Goal: Entertainment & Leisure: Consume media (video, audio)

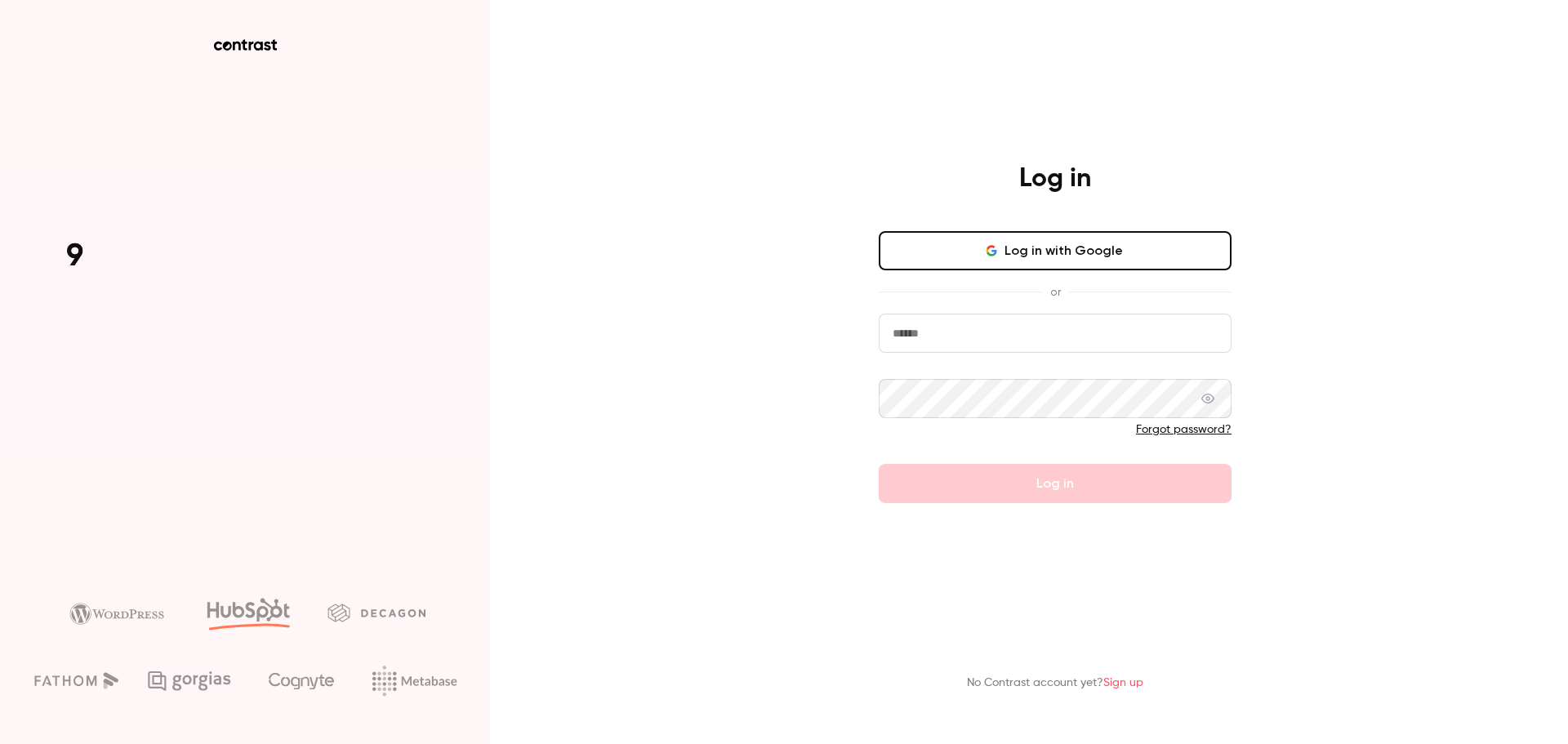
click at [1004, 334] on input "email" at bounding box center [1055, 333] width 353 height 39
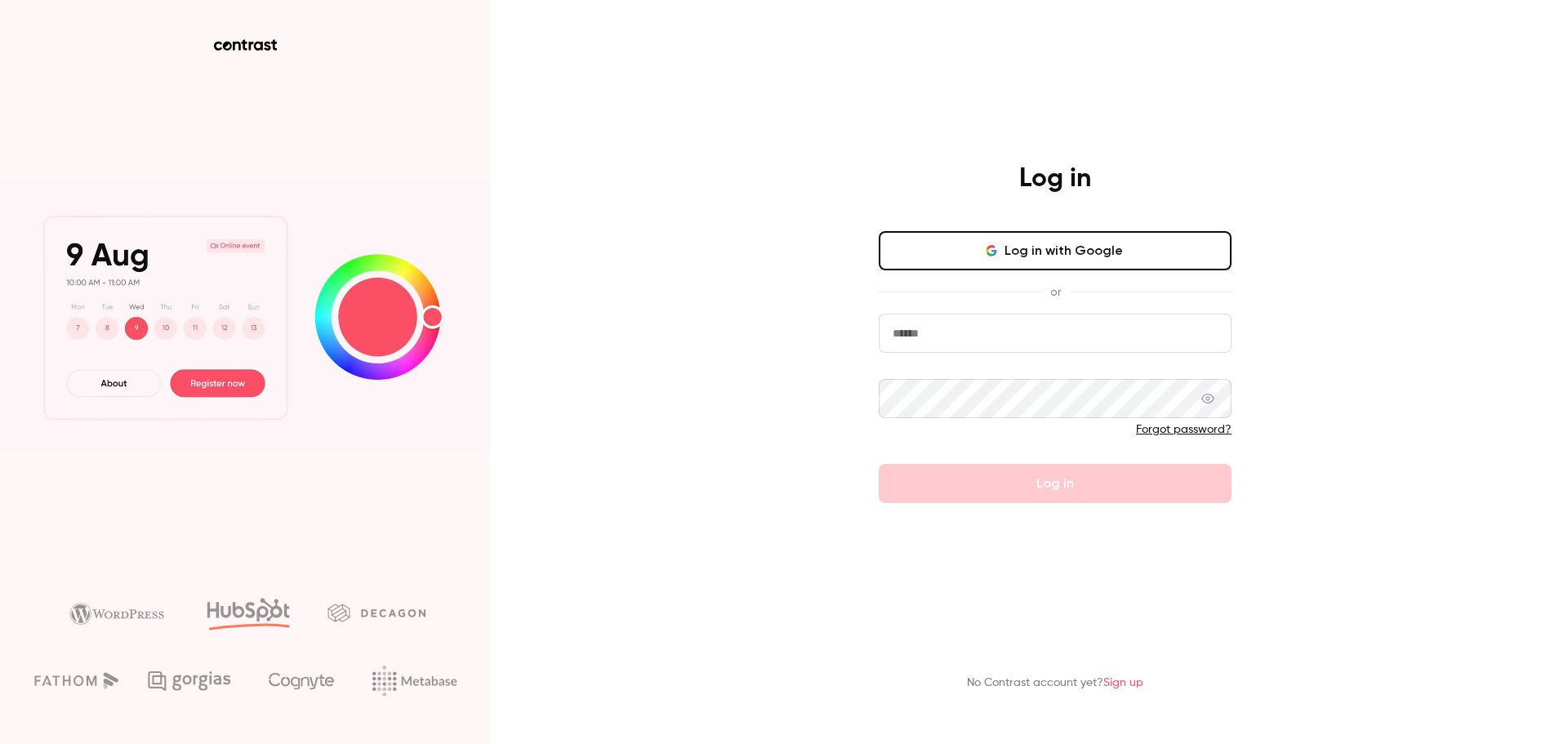
type input "**********"
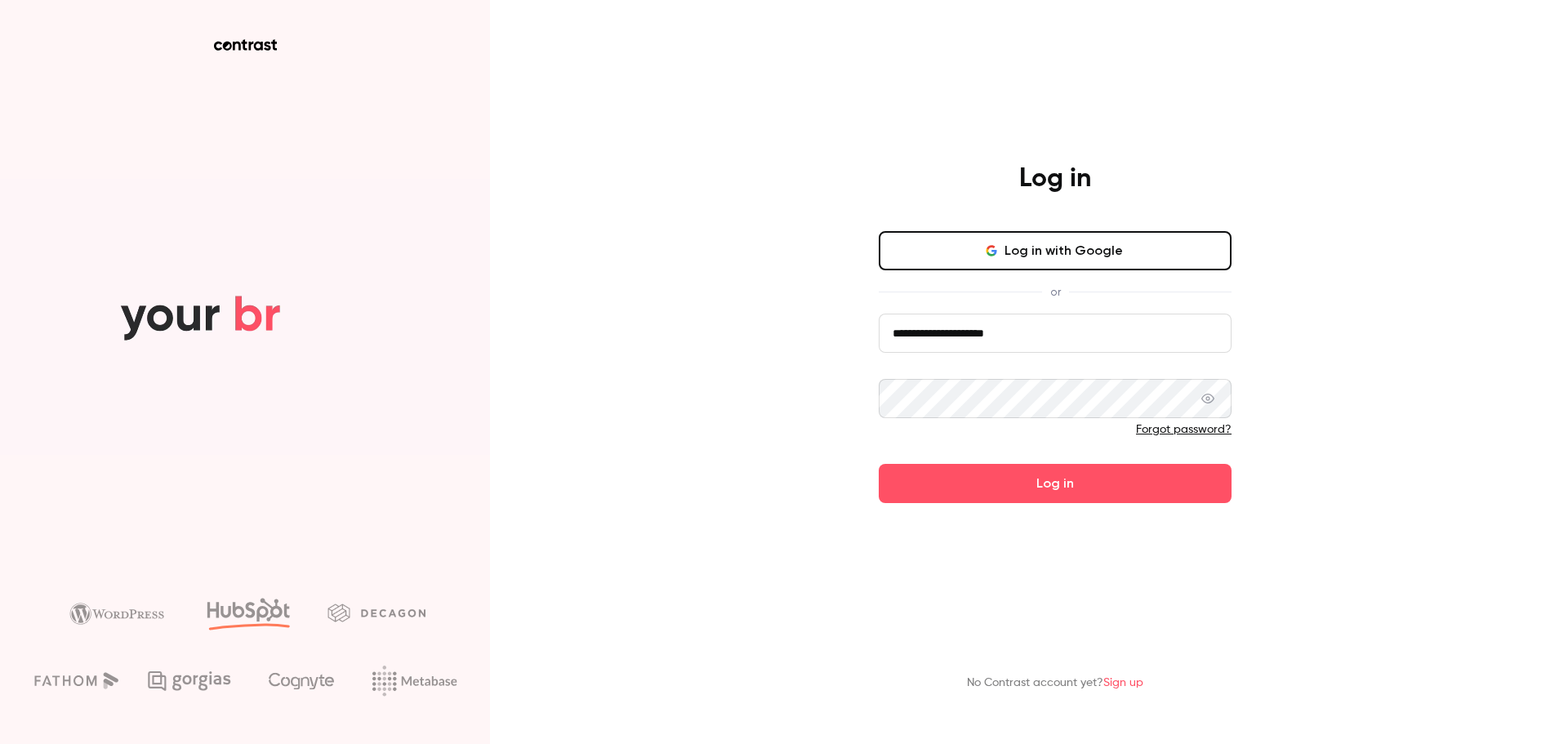
click at [879, 464] on button "Log in" at bounding box center [1055, 483] width 353 height 39
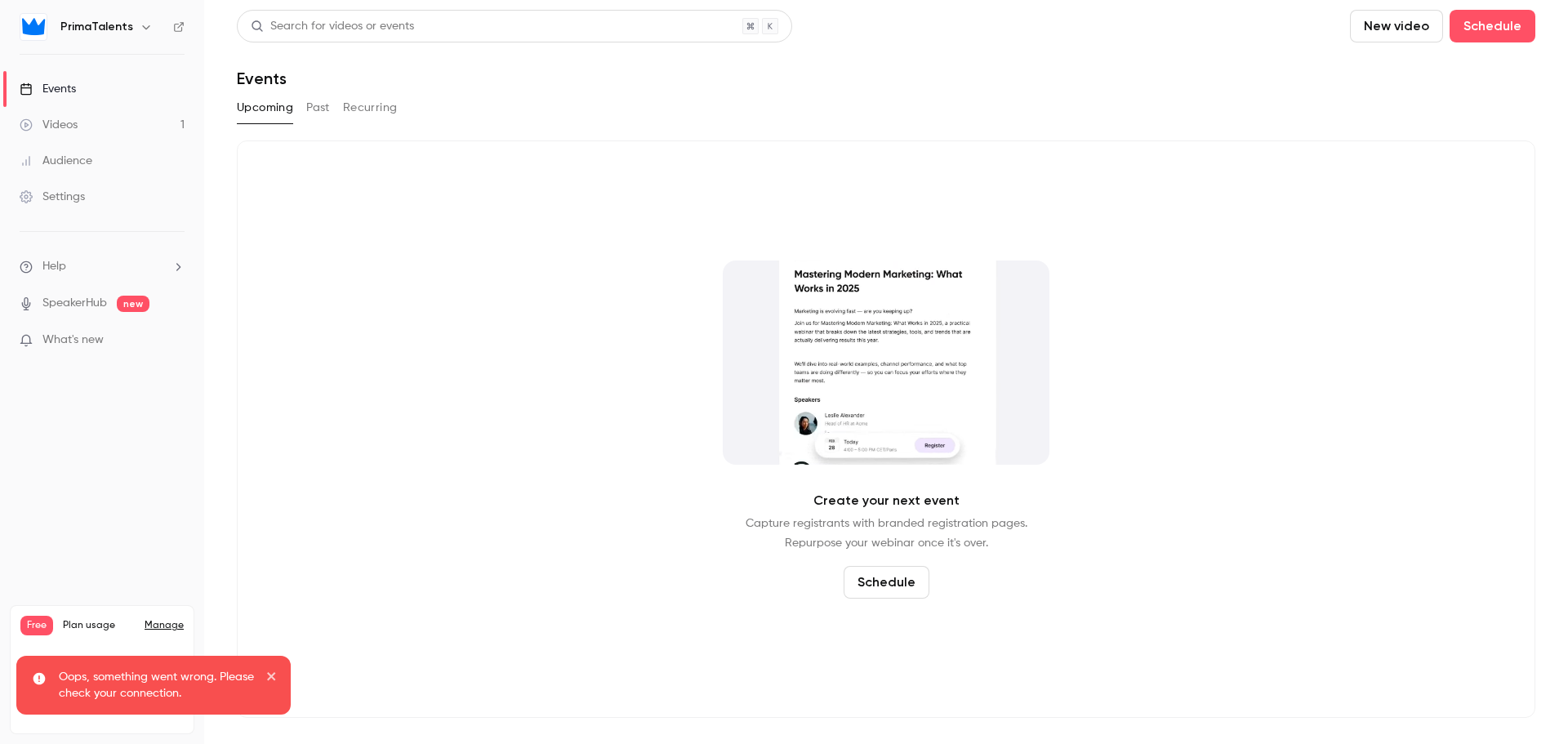
click at [112, 127] on link "Videos 1" at bounding box center [102, 125] width 205 height 36
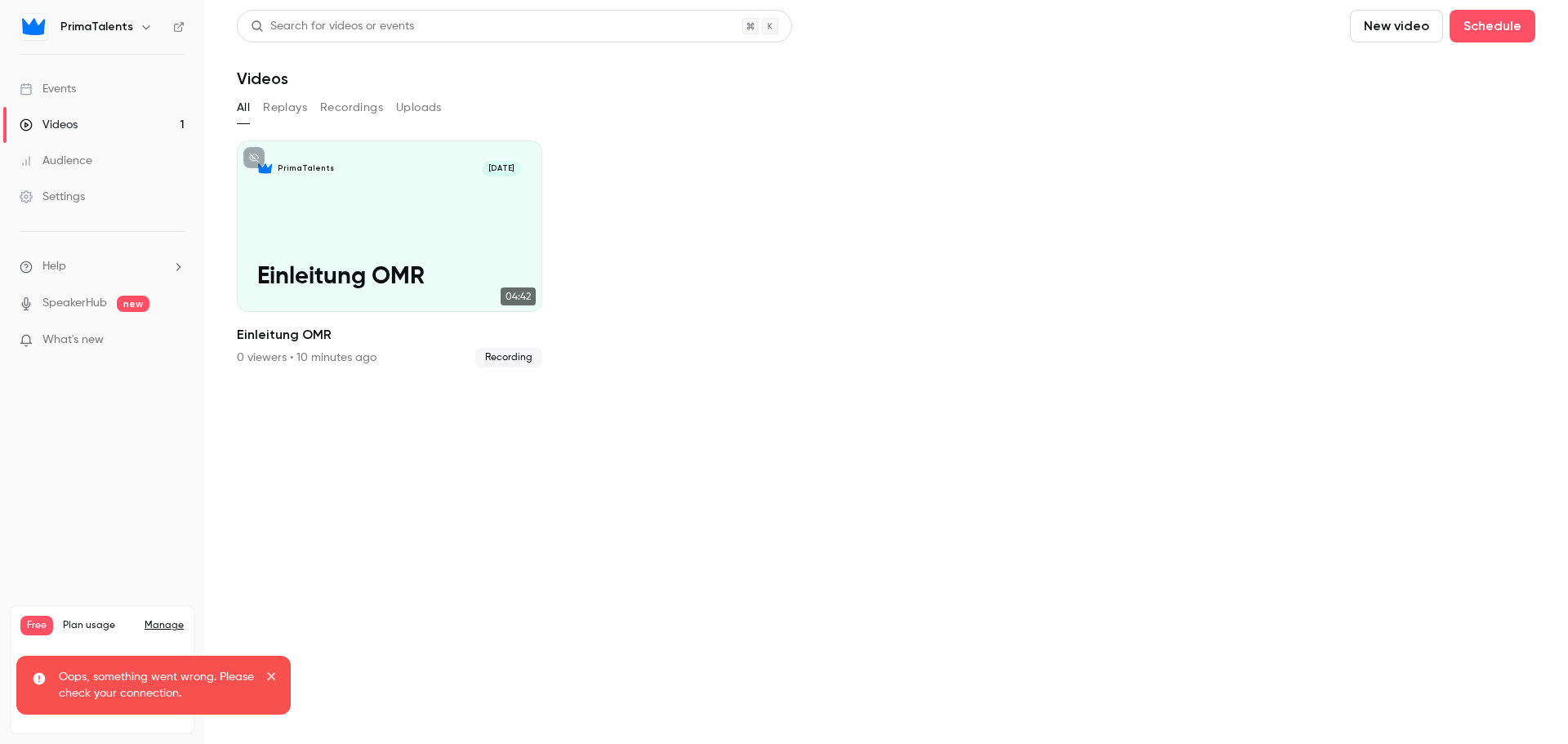
click at [1402, 27] on button "New video" at bounding box center [1396, 26] width 93 height 33
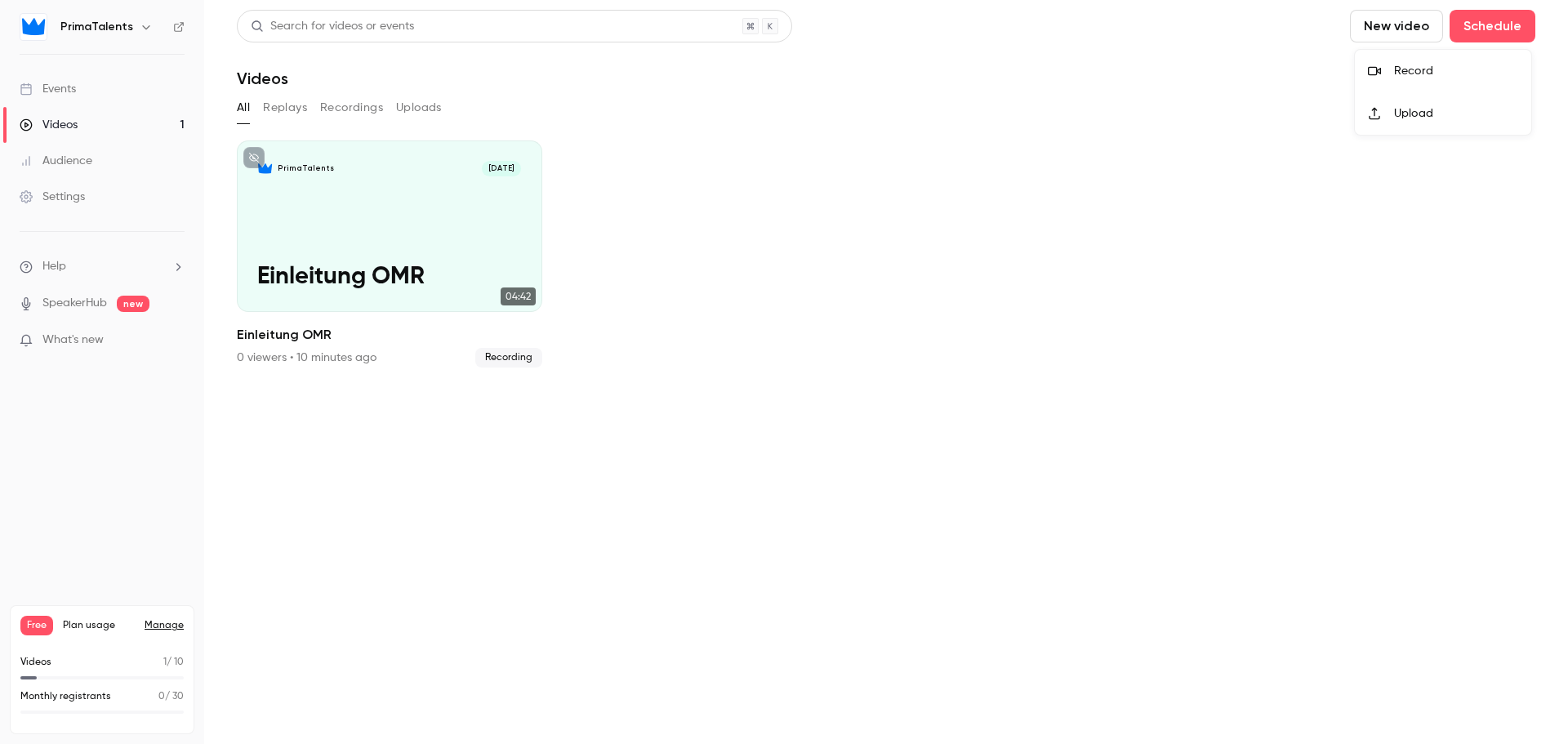
click at [1402, 64] on div "Record" at bounding box center [1455, 71] width 124 height 16
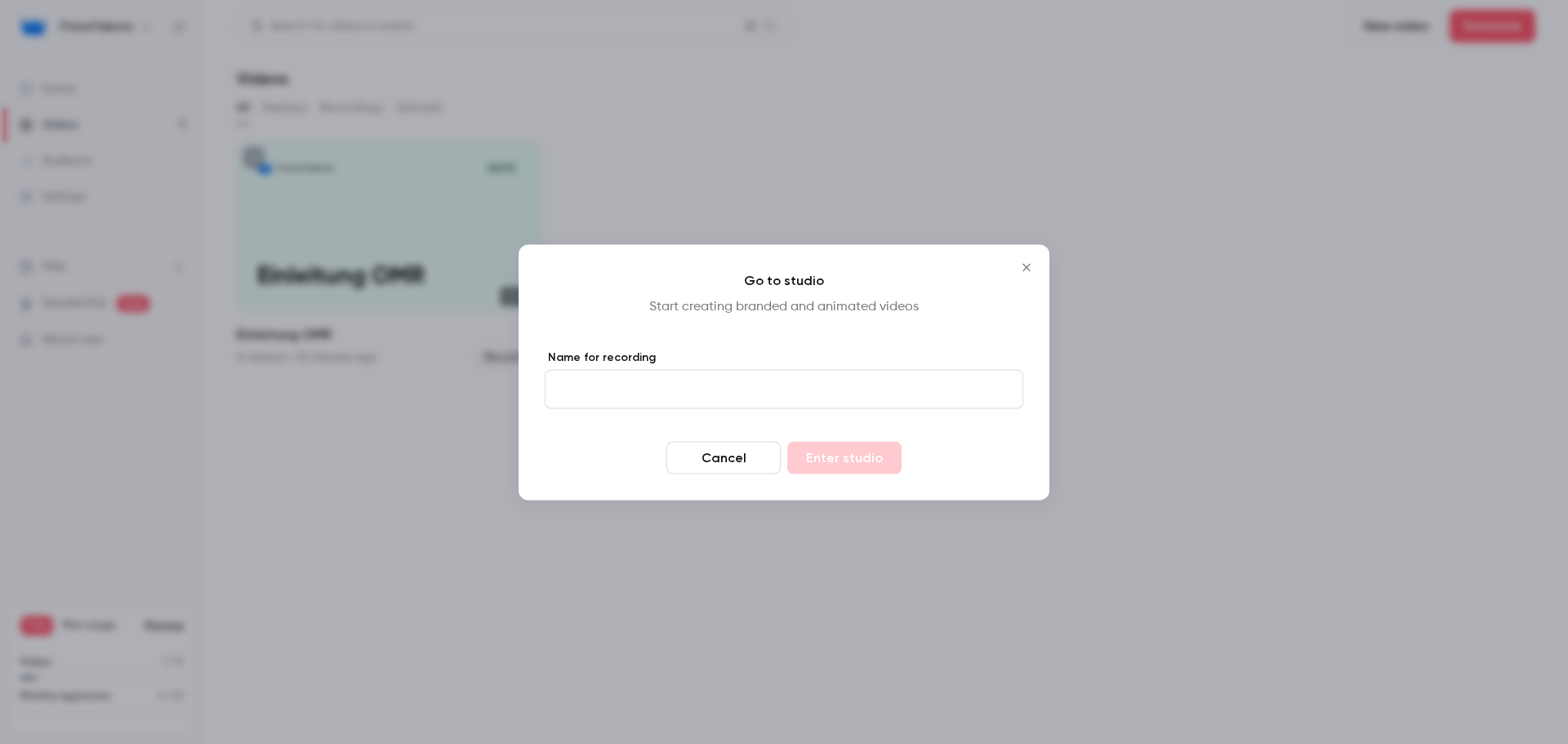
click at [683, 359] on label "Name for recording" at bounding box center [784, 356] width 479 height 16
click at [683, 369] on input "Name for recording" at bounding box center [784, 389] width 479 height 39
type input "*"
type input "**********"
click at [816, 457] on button "Enter studio" at bounding box center [844, 457] width 114 height 33
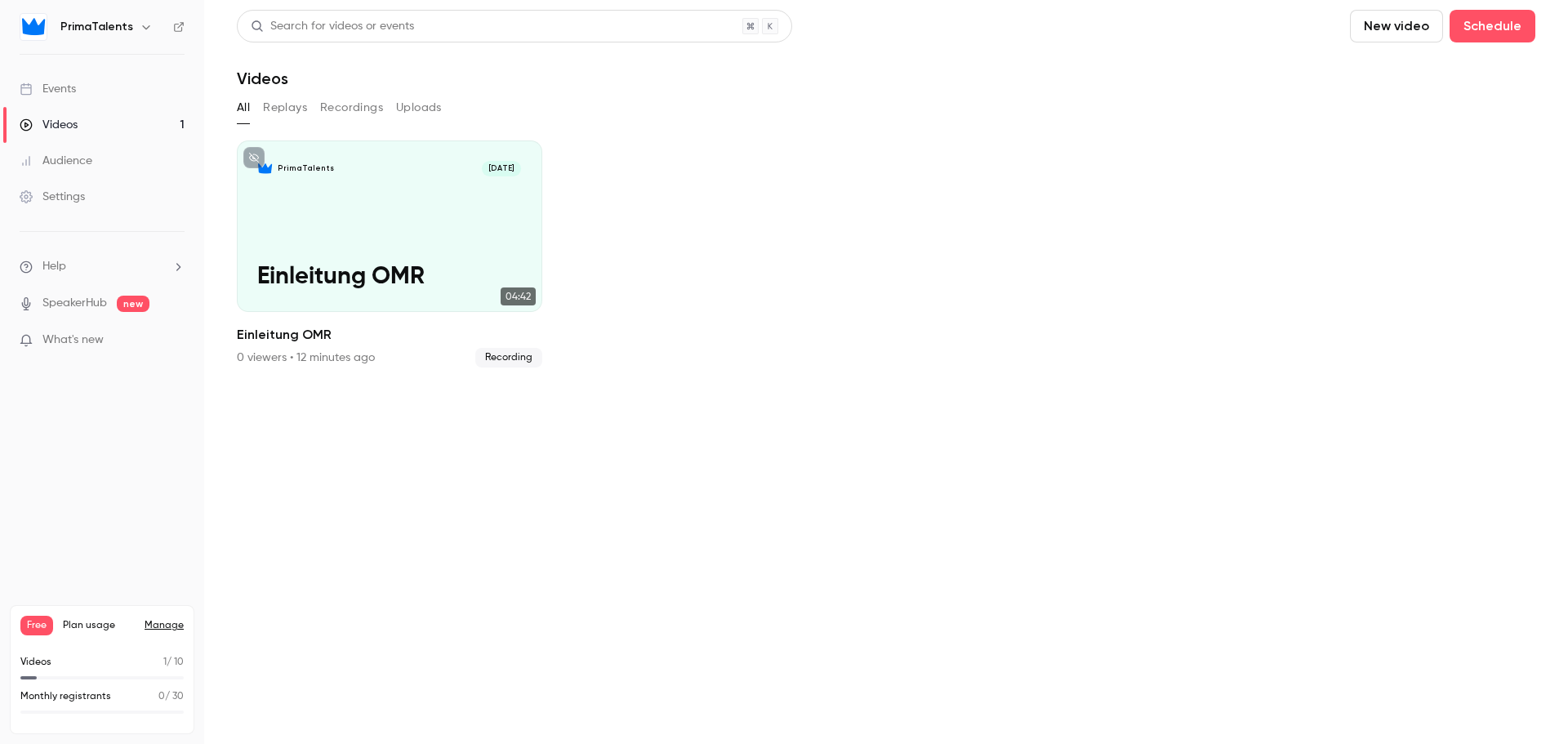
click at [1390, 29] on button "New video" at bounding box center [1396, 26] width 93 height 33
click at [1413, 72] on div "Record" at bounding box center [1455, 71] width 124 height 16
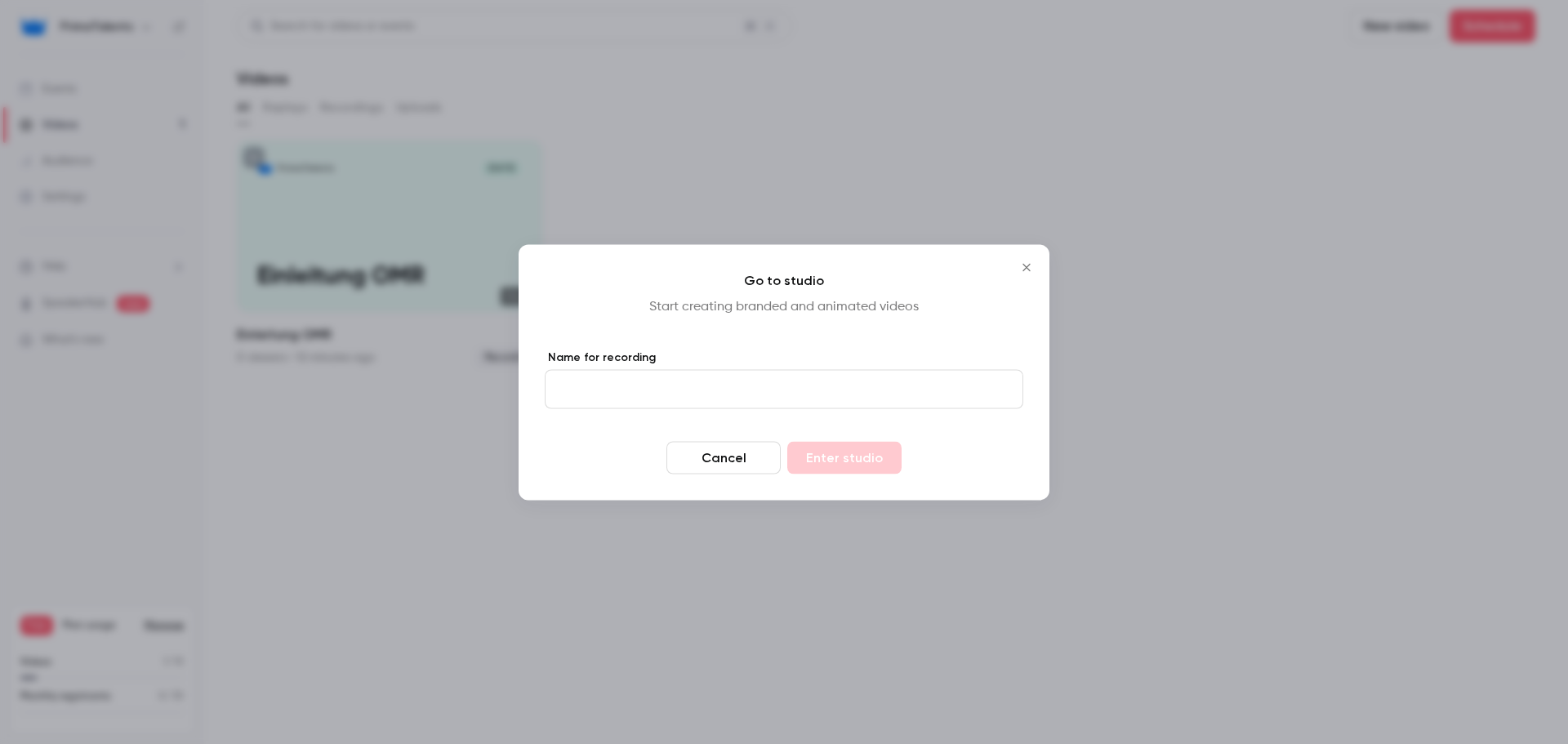
click at [792, 402] on input "Name for recording" at bounding box center [784, 389] width 479 height 39
click at [831, 374] on input "**********" at bounding box center [784, 389] width 479 height 39
type input "**********"
click at [851, 472] on button "Enter studio" at bounding box center [844, 457] width 114 height 33
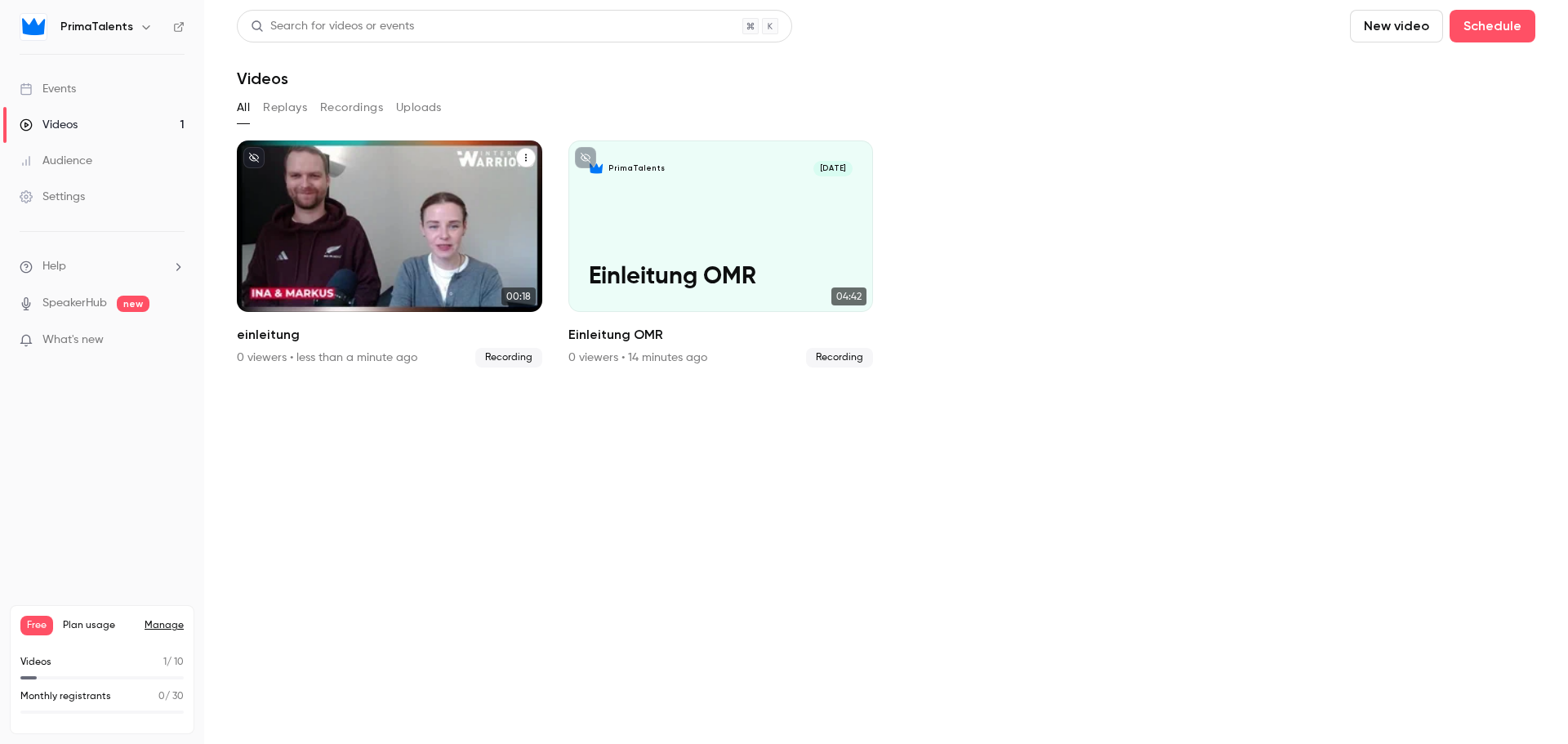
click at [423, 210] on div "PrimaTalents [DATE] einleitung" at bounding box center [390, 226] width 306 height 171
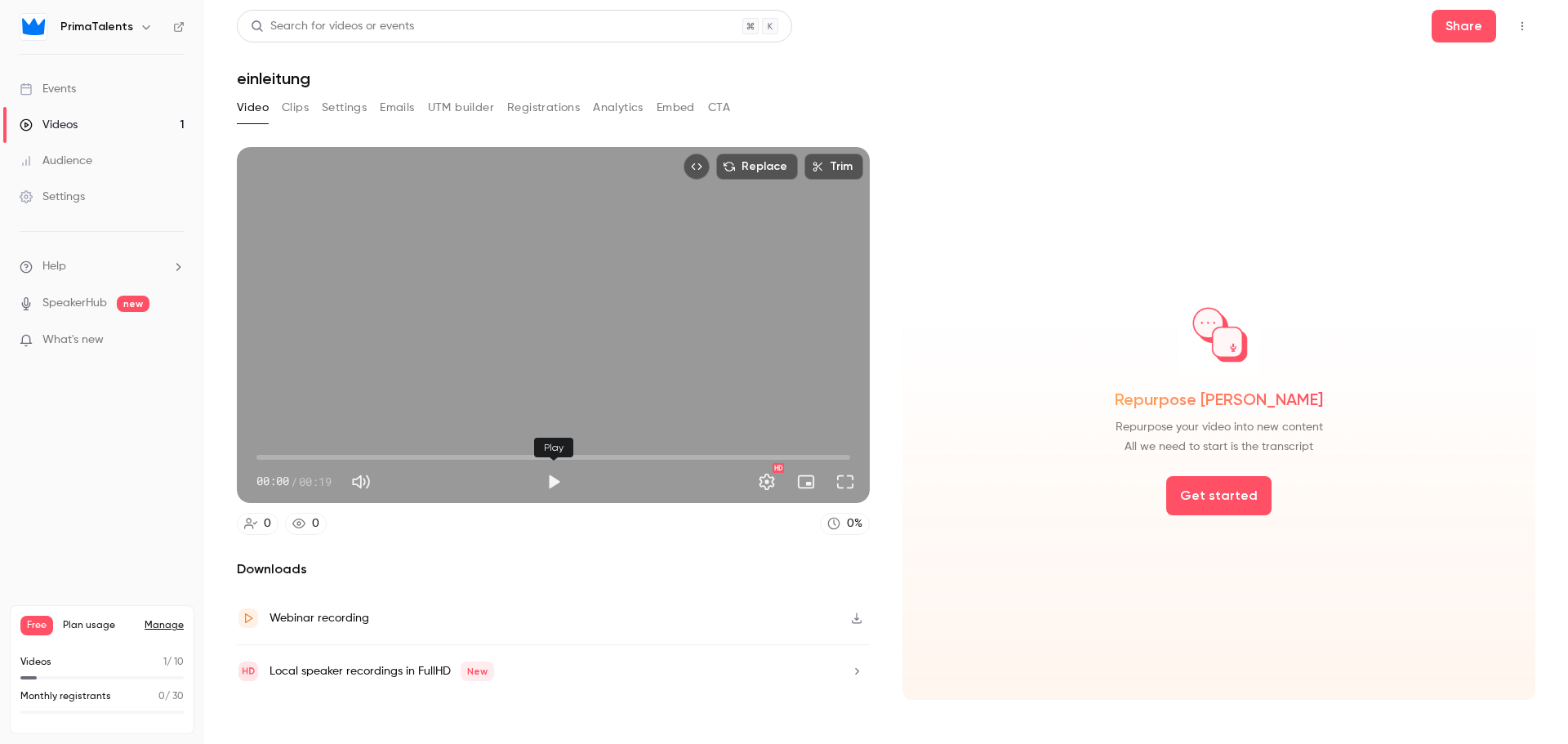
click at [548, 483] on button "Play" at bounding box center [553, 481] width 33 height 33
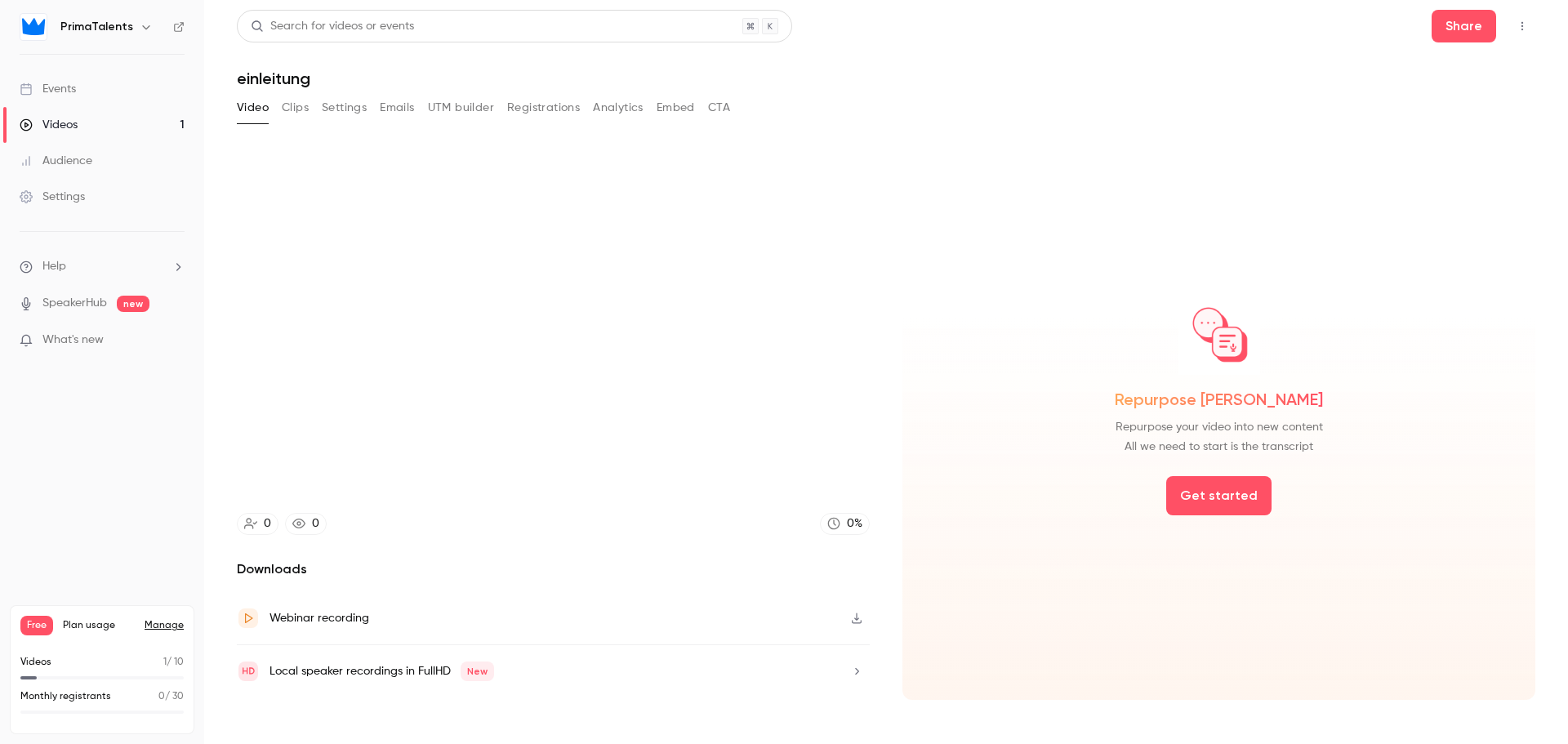
type input "****"
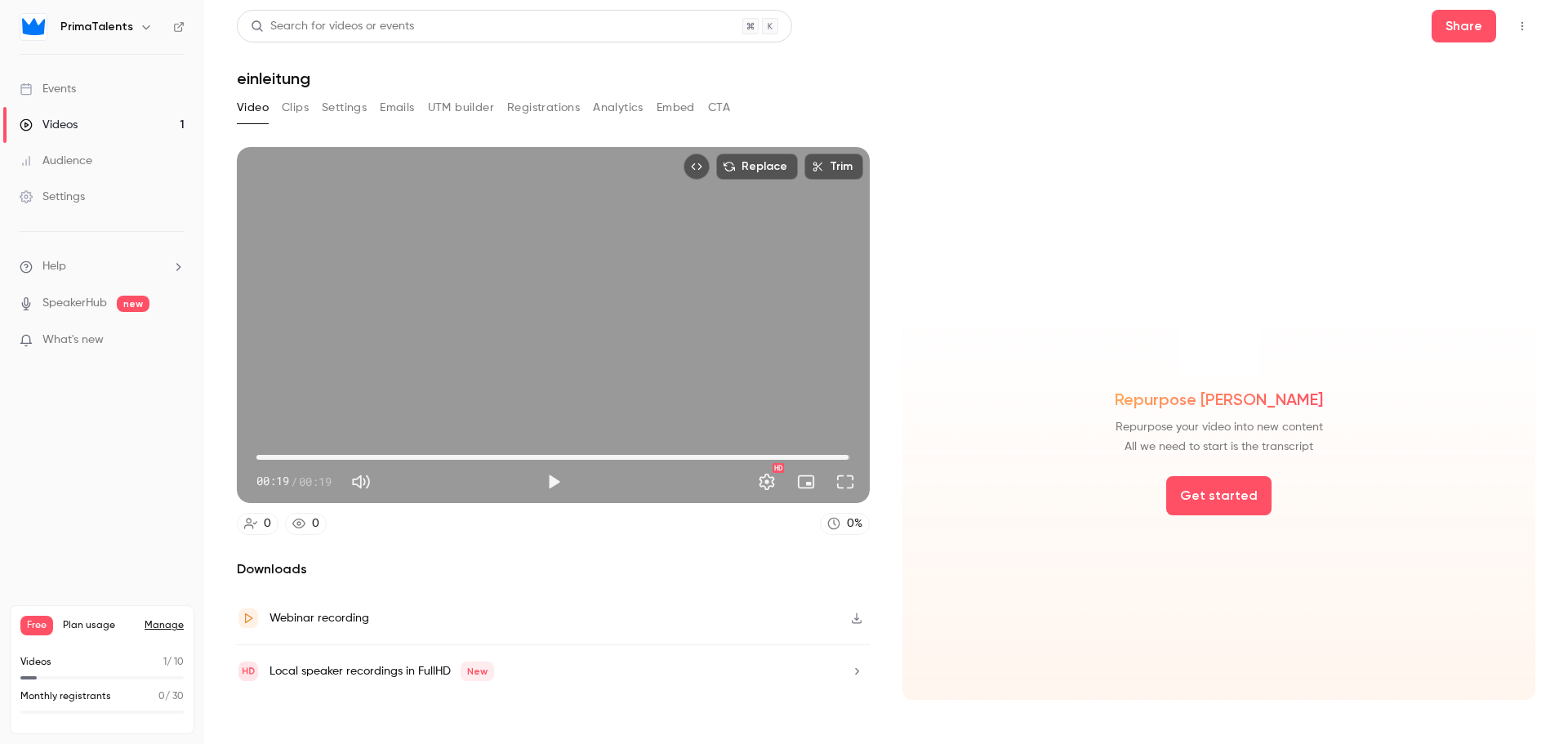
click at [138, 125] on link "Videos 1" at bounding box center [102, 125] width 205 height 36
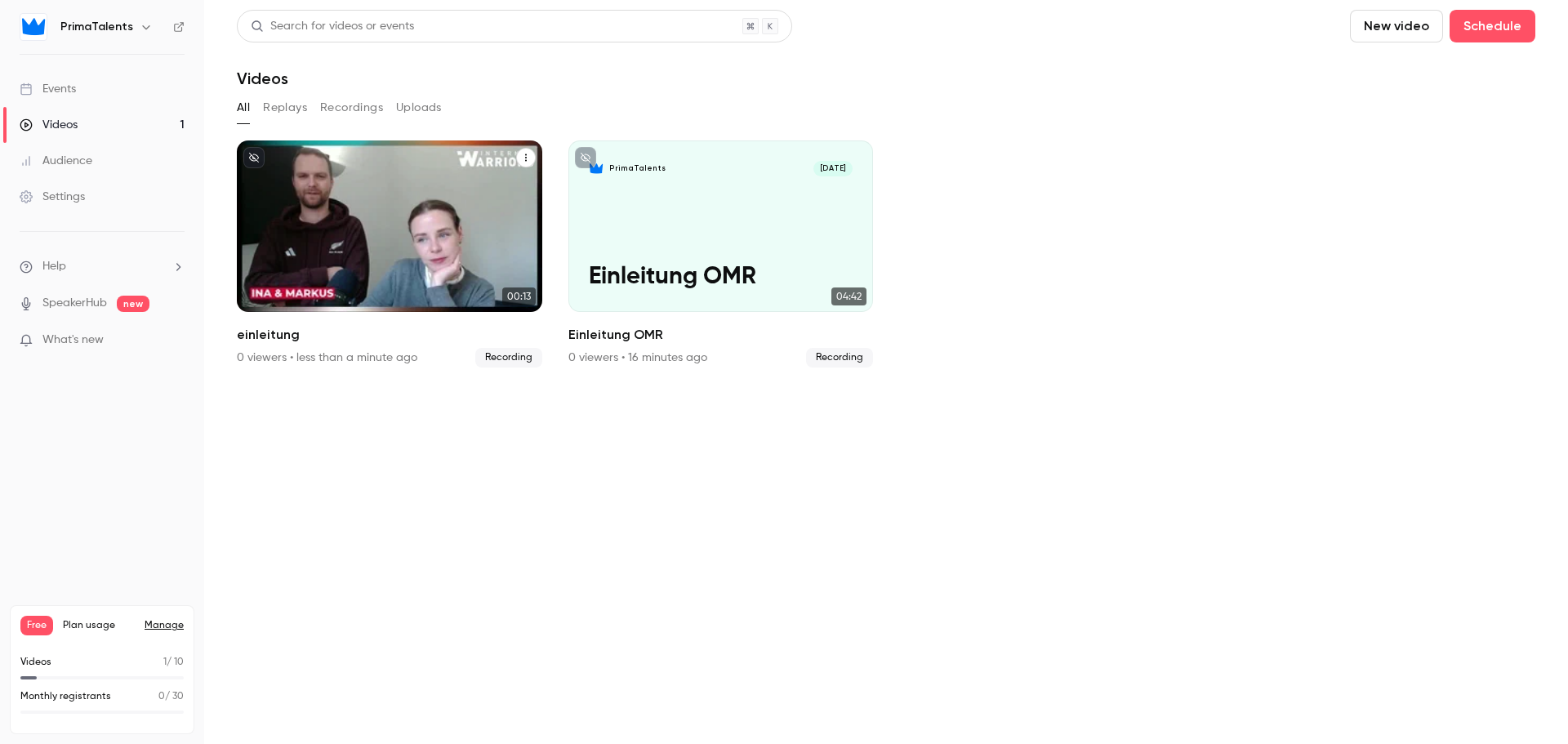
click at [368, 232] on div "PrimaTalents [DATE] einleitung" at bounding box center [390, 226] width 306 height 171
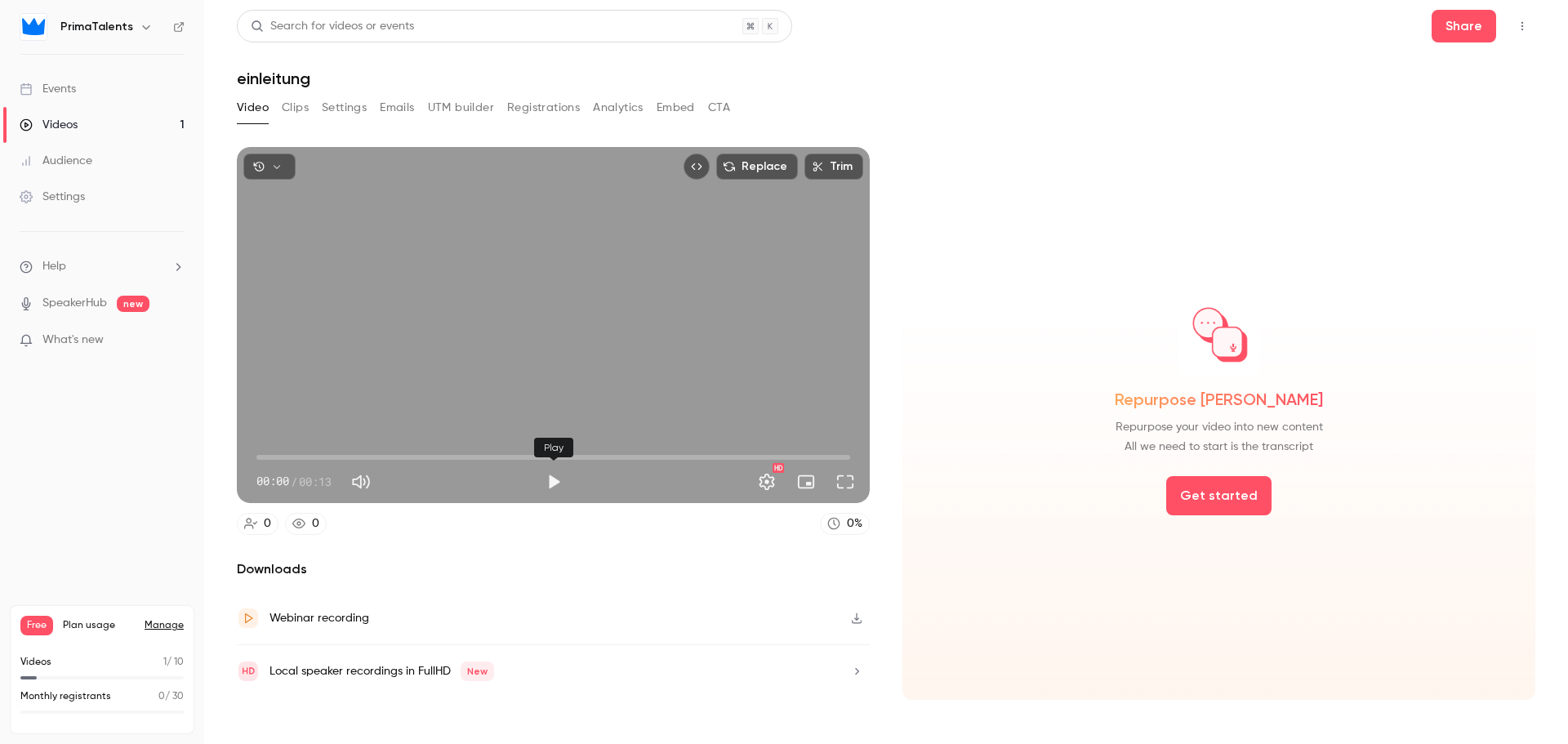
click at [557, 481] on button "Play" at bounding box center [553, 481] width 33 height 33
click at [764, 480] on button "Settings" at bounding box center [767, 481] width 33 height 33
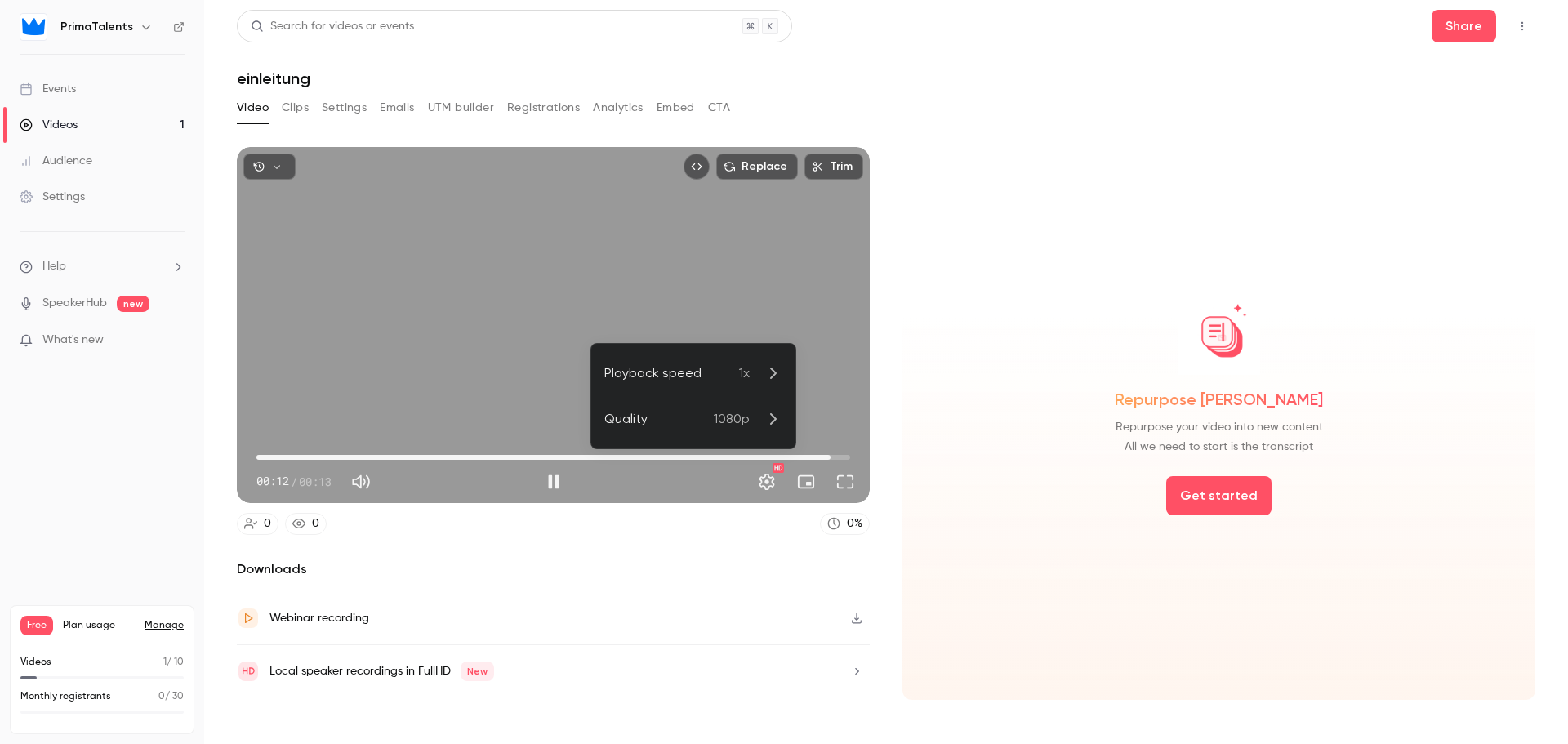
type input "****"
click at [97, 132] on div at bounding box center [784, 372] width 1568 height 744
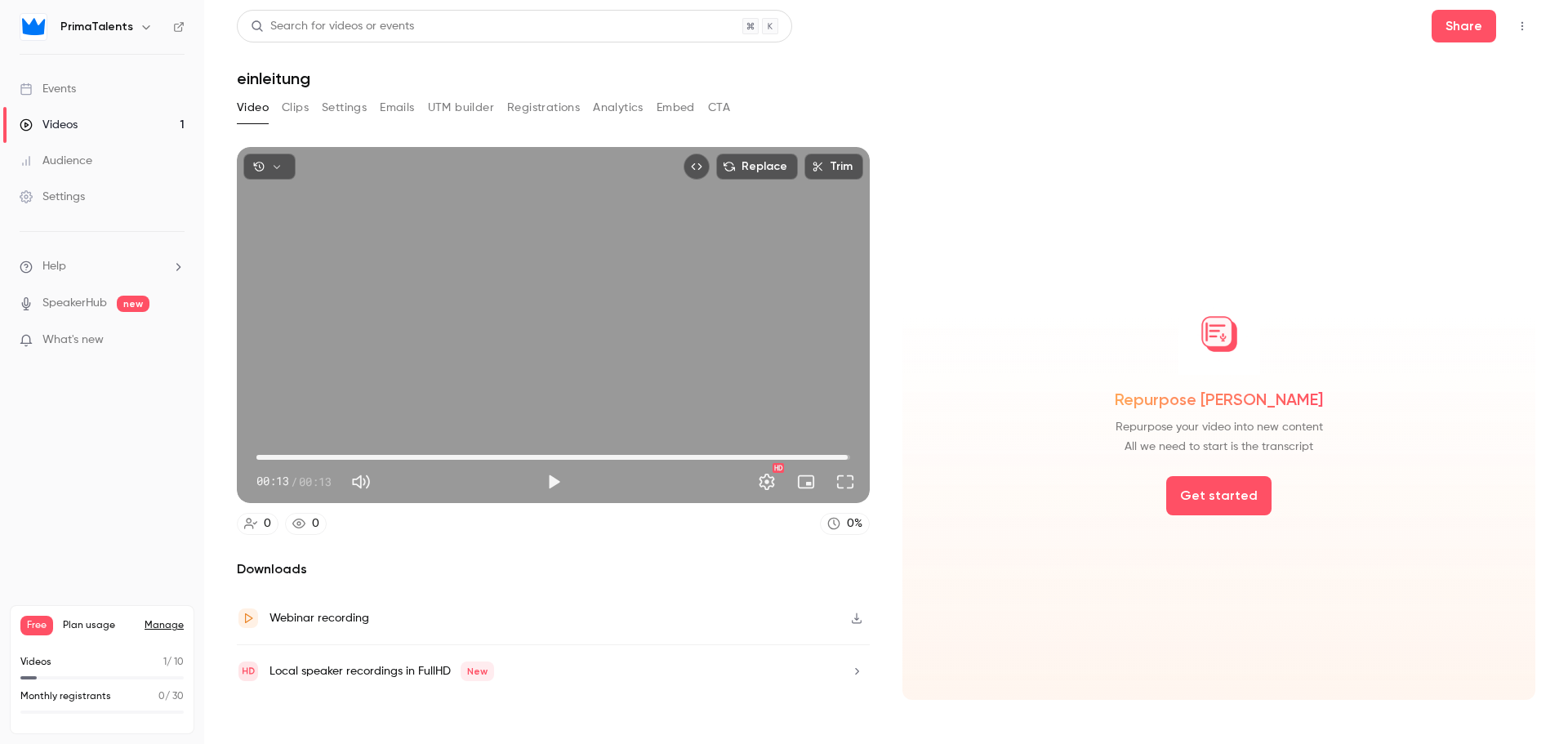
click at [77, 124] on div "Videos" at bounding box center [48, 125] width 58 height 16
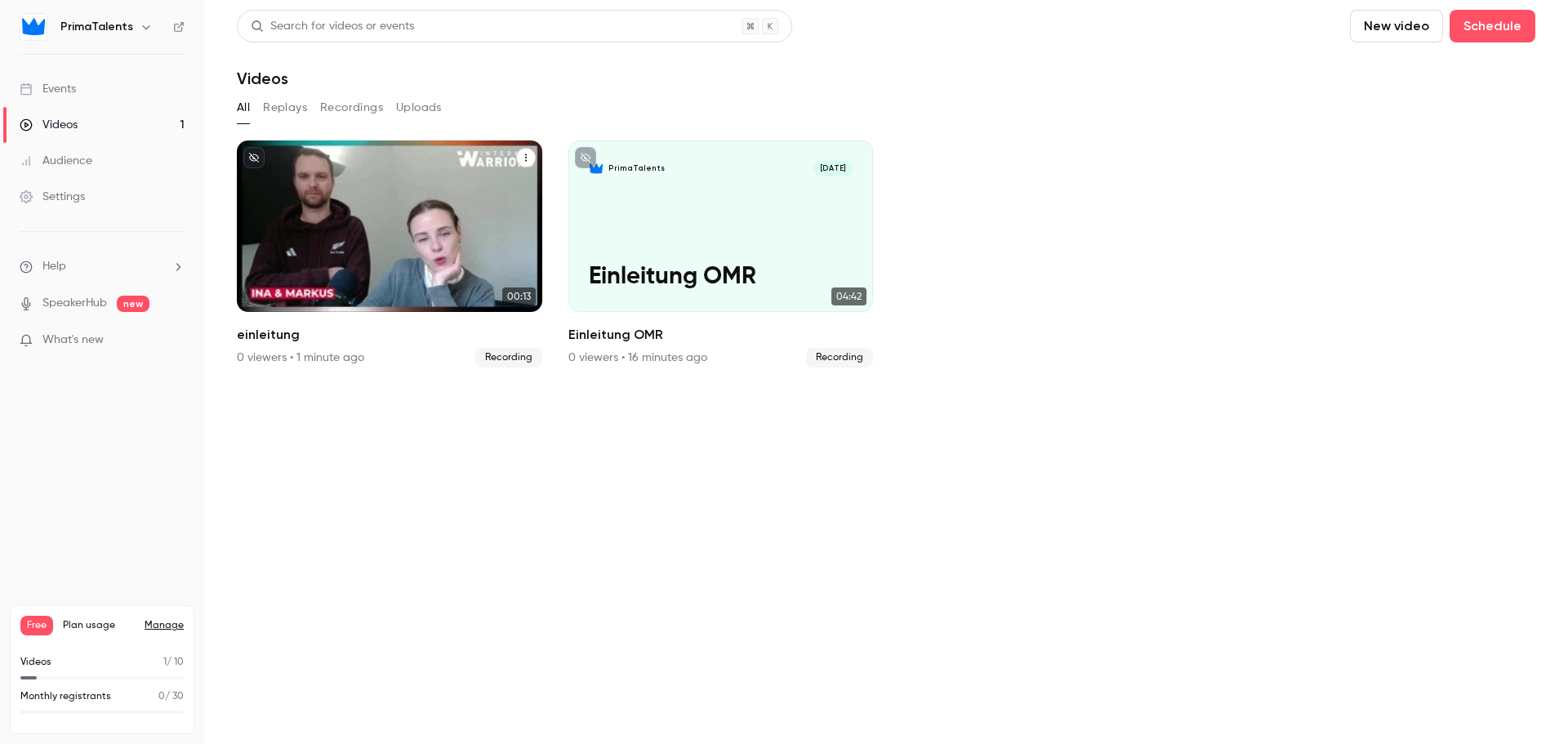
click at [413, 213] on div "PrimaTalents [DATE] einleitung" at bounding box center [390, 226] width 306 height 171
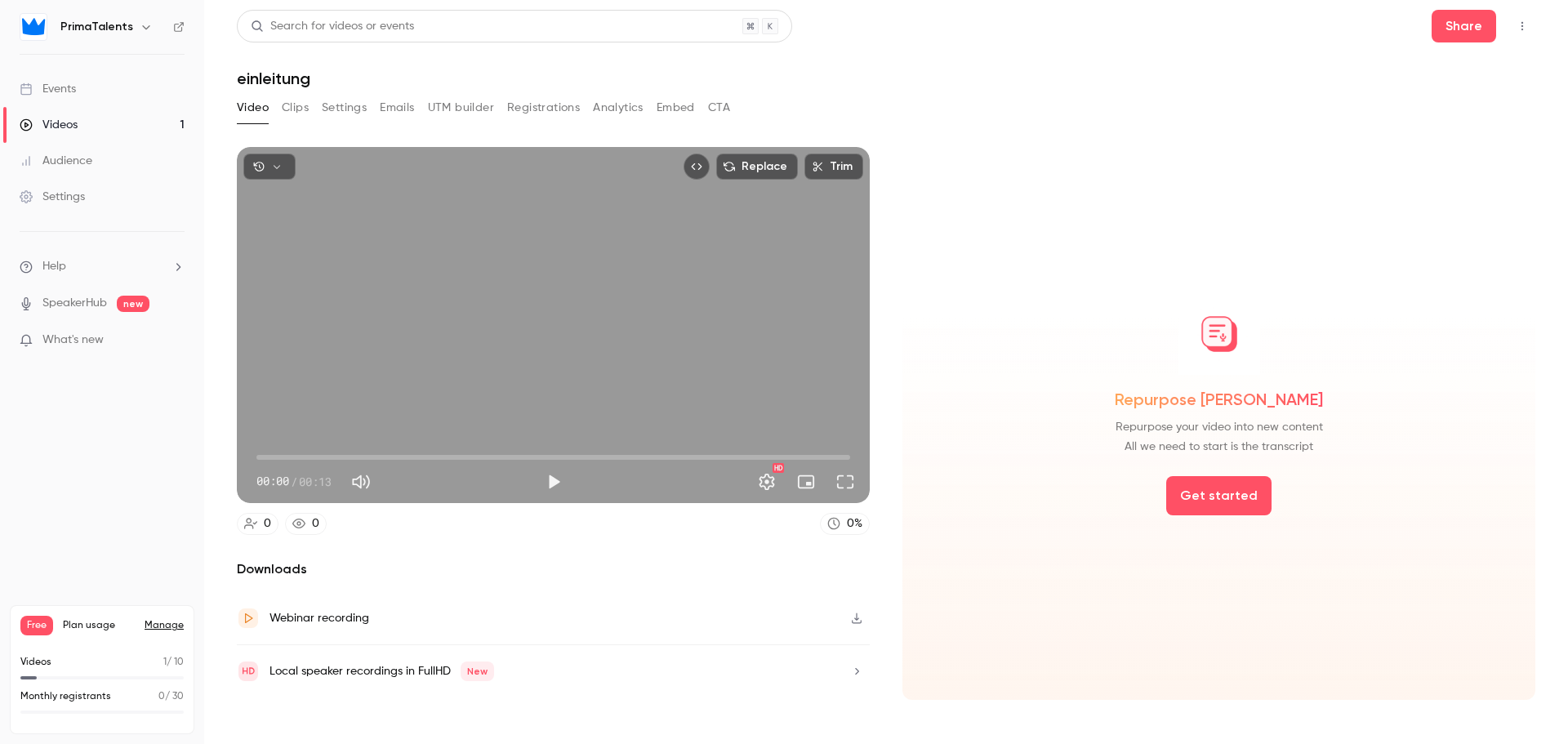
click at [62, 135] on link "Videos 1" at bounding box center [102, 125] width 205 height 36
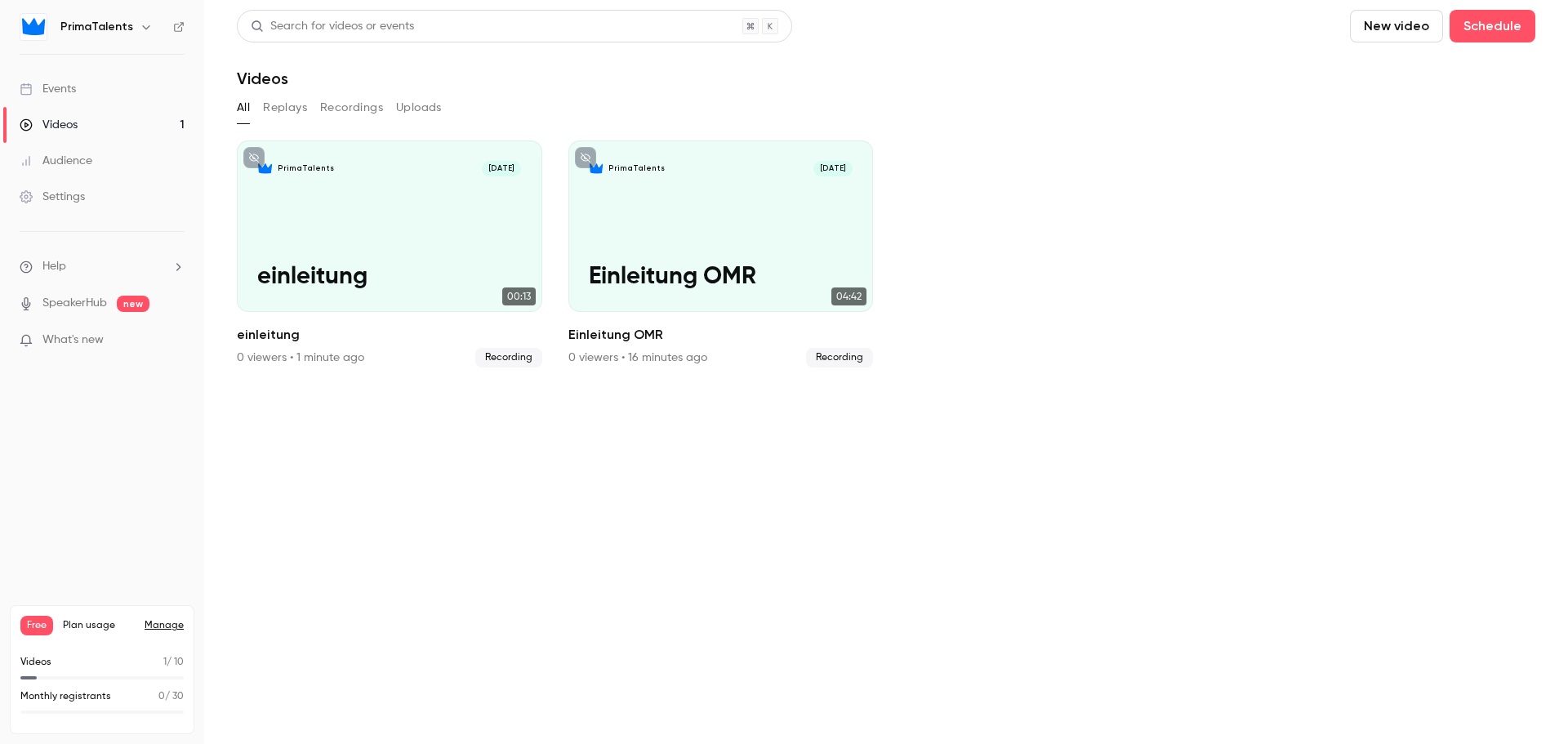
click at [1405, 24] on button "New video" at bounding box center [1396, 26] width 93 height 33
click at [1404, 76] on div "Record" at bounding box center [1455, 71] width 124 height 16
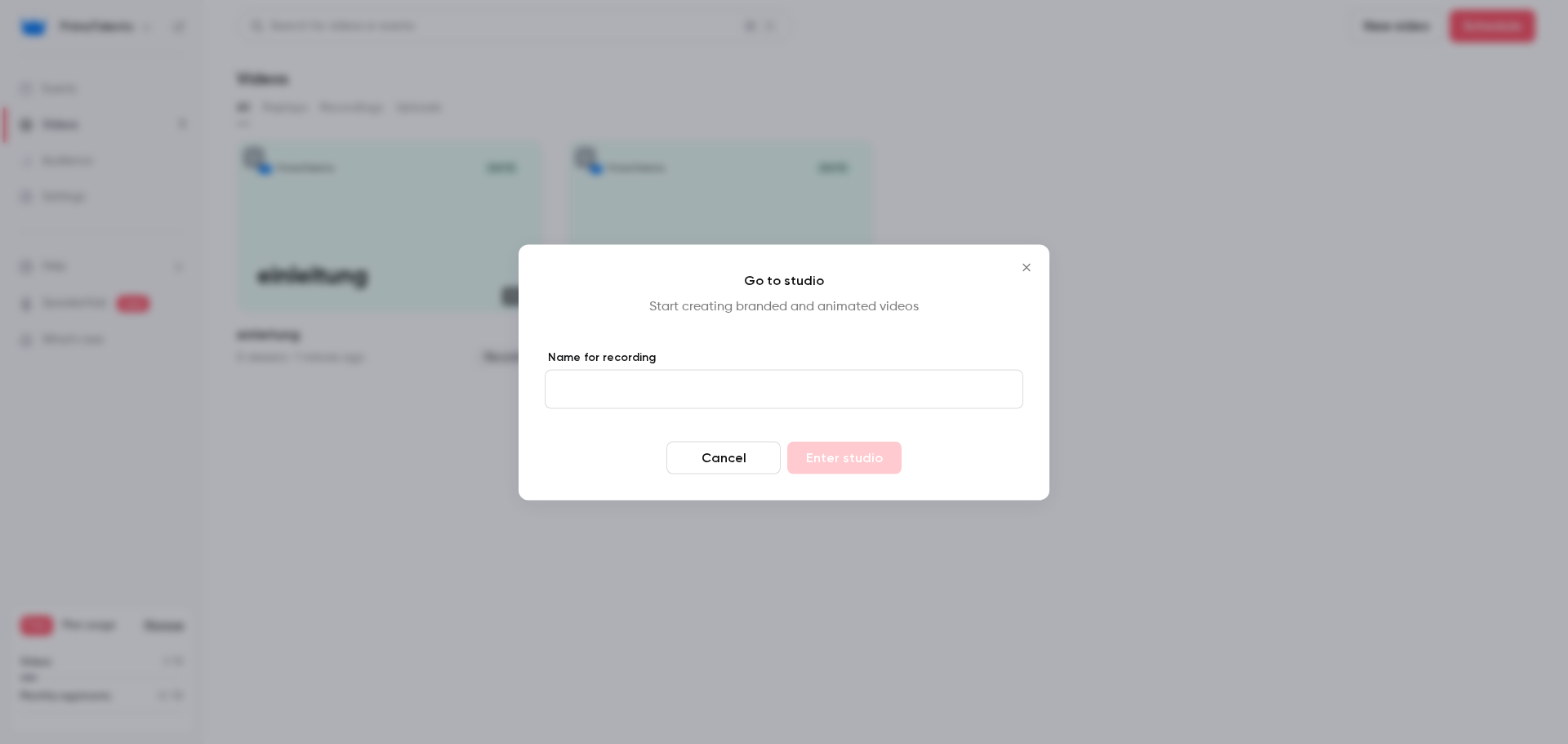
click at [815, 377] on input "Name for recording" at bounding box center [784, 389] width 479 height 39
type input "****"
click at [845, 456] on button "Enter studio" at bounding box center [844, 457] width 114 height 33
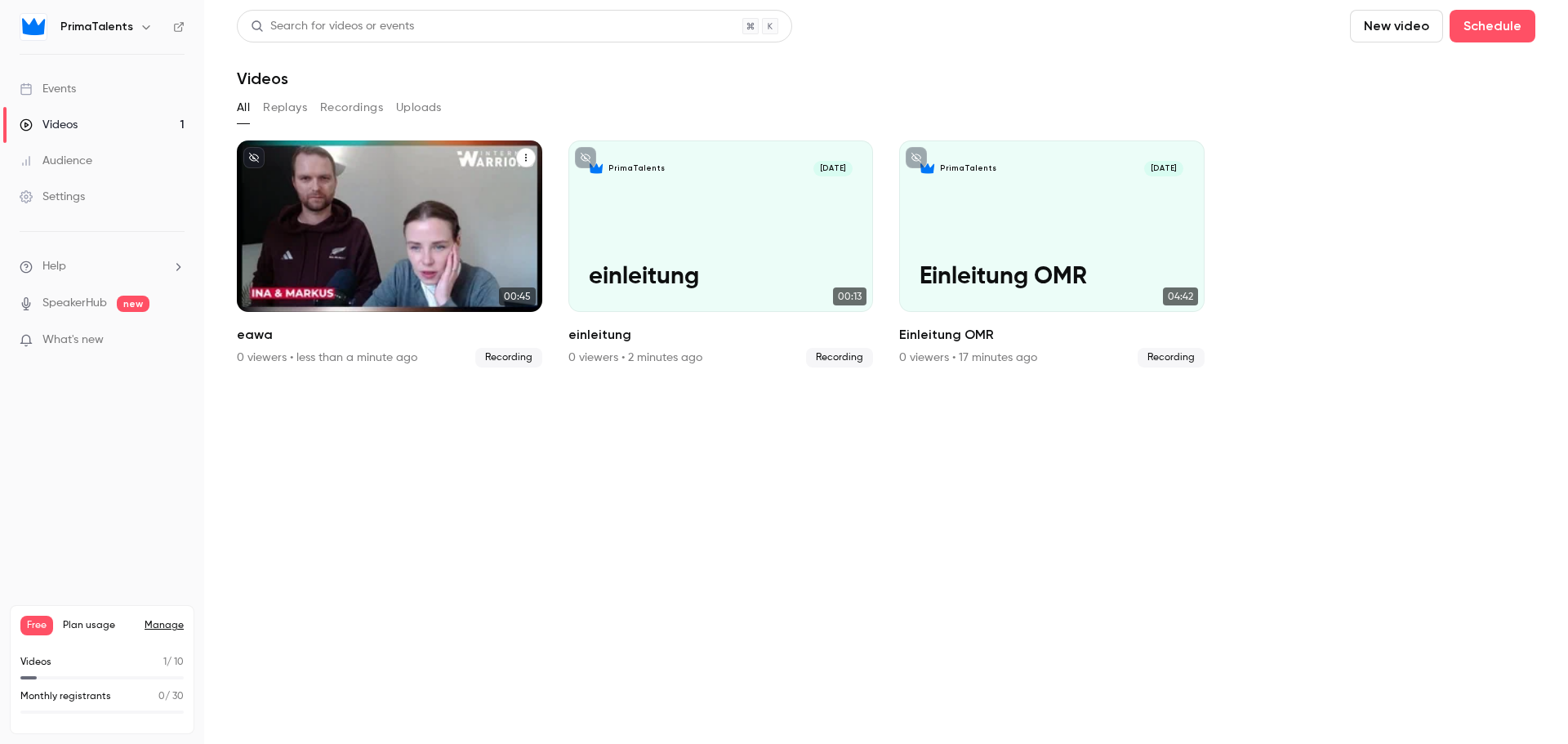
click at [348, 241] on div "PrimaTalents [DATE] eawa" at bounding box center [390, 226] width 306 height 171
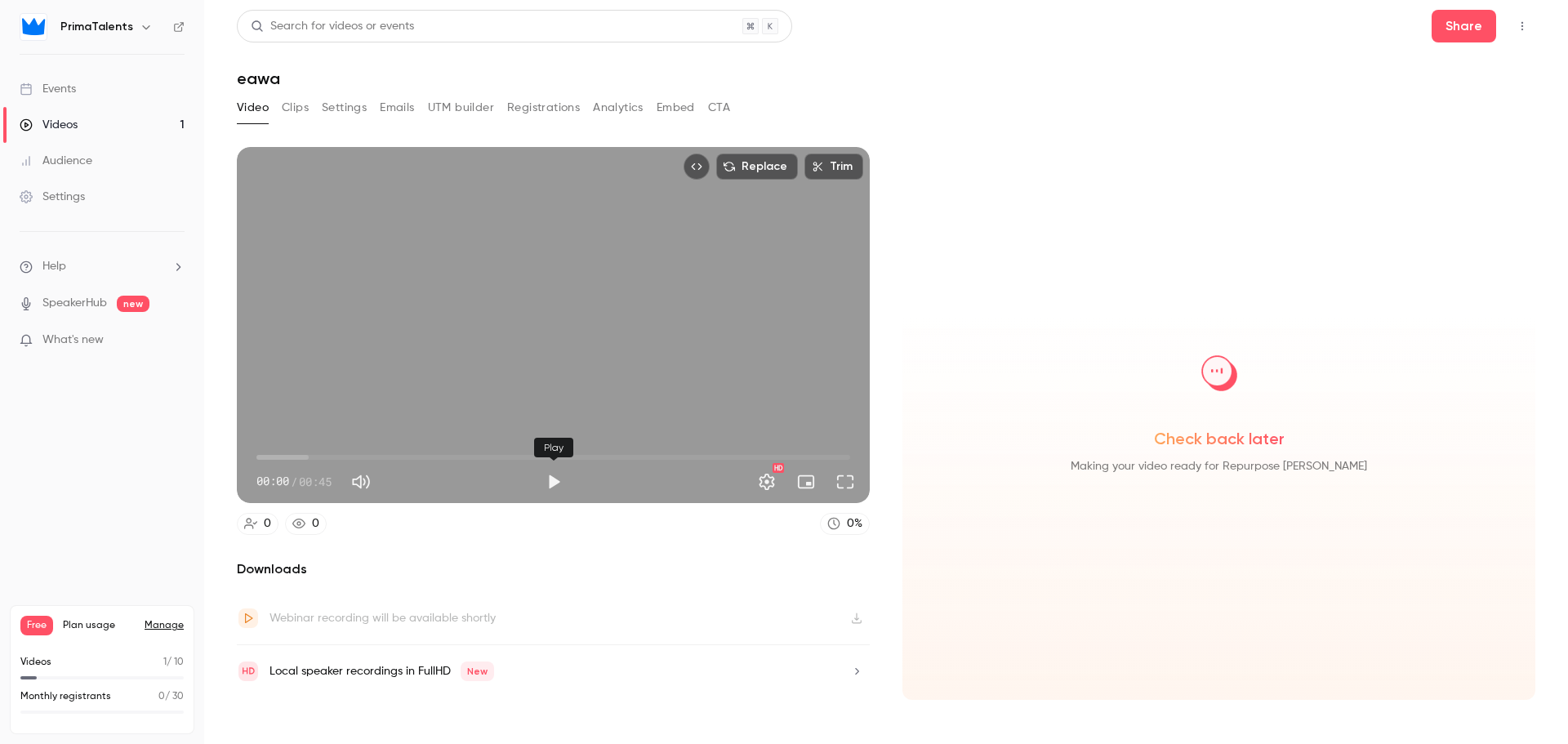
click at [557, 480] on button "Play" at bounding box center [553, 481] width 33 height 33
click at [847, 476] on button "Full screen" at bounding box center [845, 481] width 33 height 33
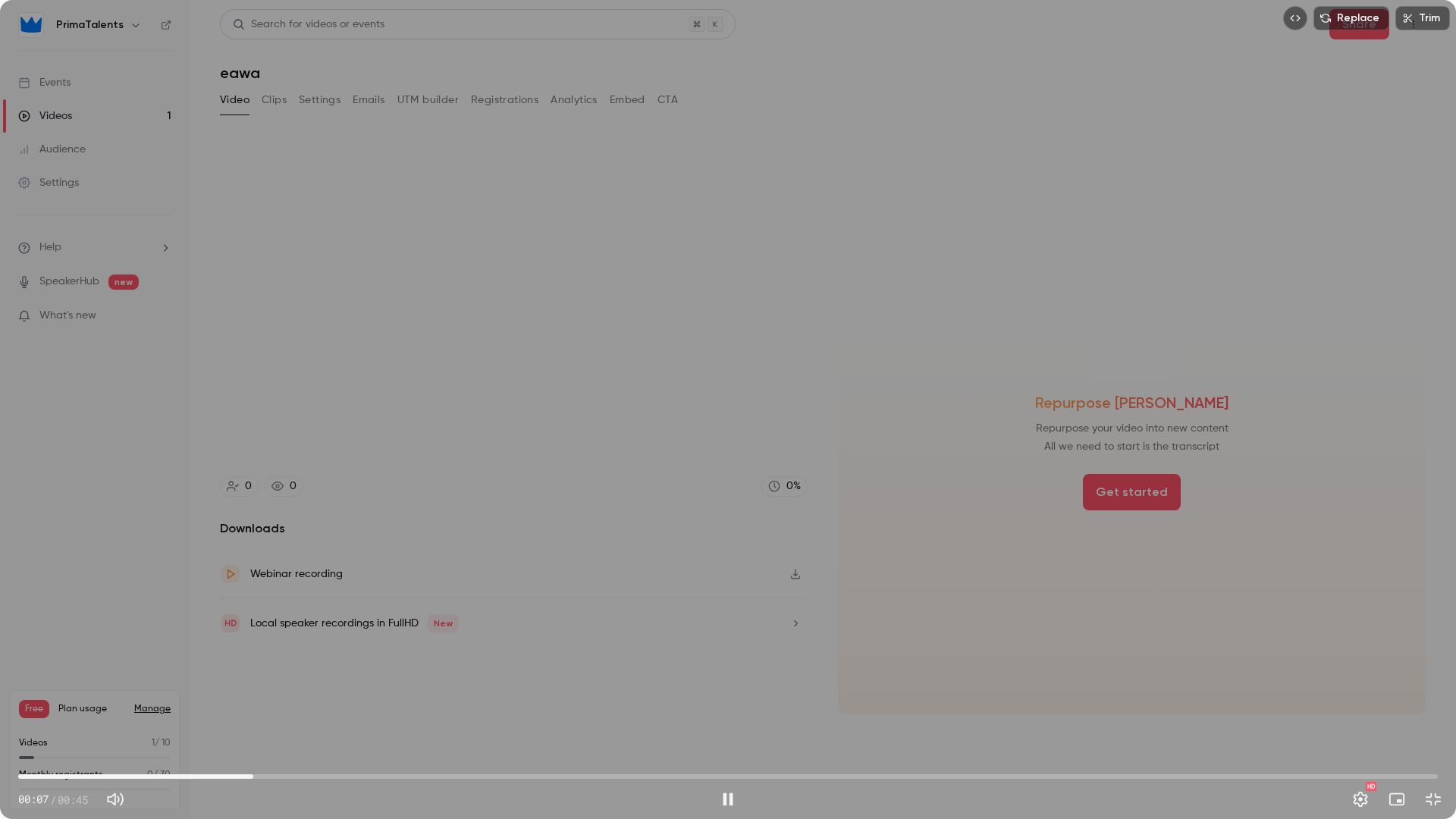
click at [455, 690] on span "00:07" at bounding box center [728, 776] width 1419 height 24
click at [574, 690] on span "00:18" at bounding box center [728, 776] width 1419 height 24
click at [775, 690] on span "00:19" at bounding box center [728, 776] width 1419 height 24
click at [922, 690] on span "00:24" at bounding box center [728, 776] width 1419 height 24
click at [1069, 690] on span "00:34" at bounding box center [728, 776] width 1419 height 24
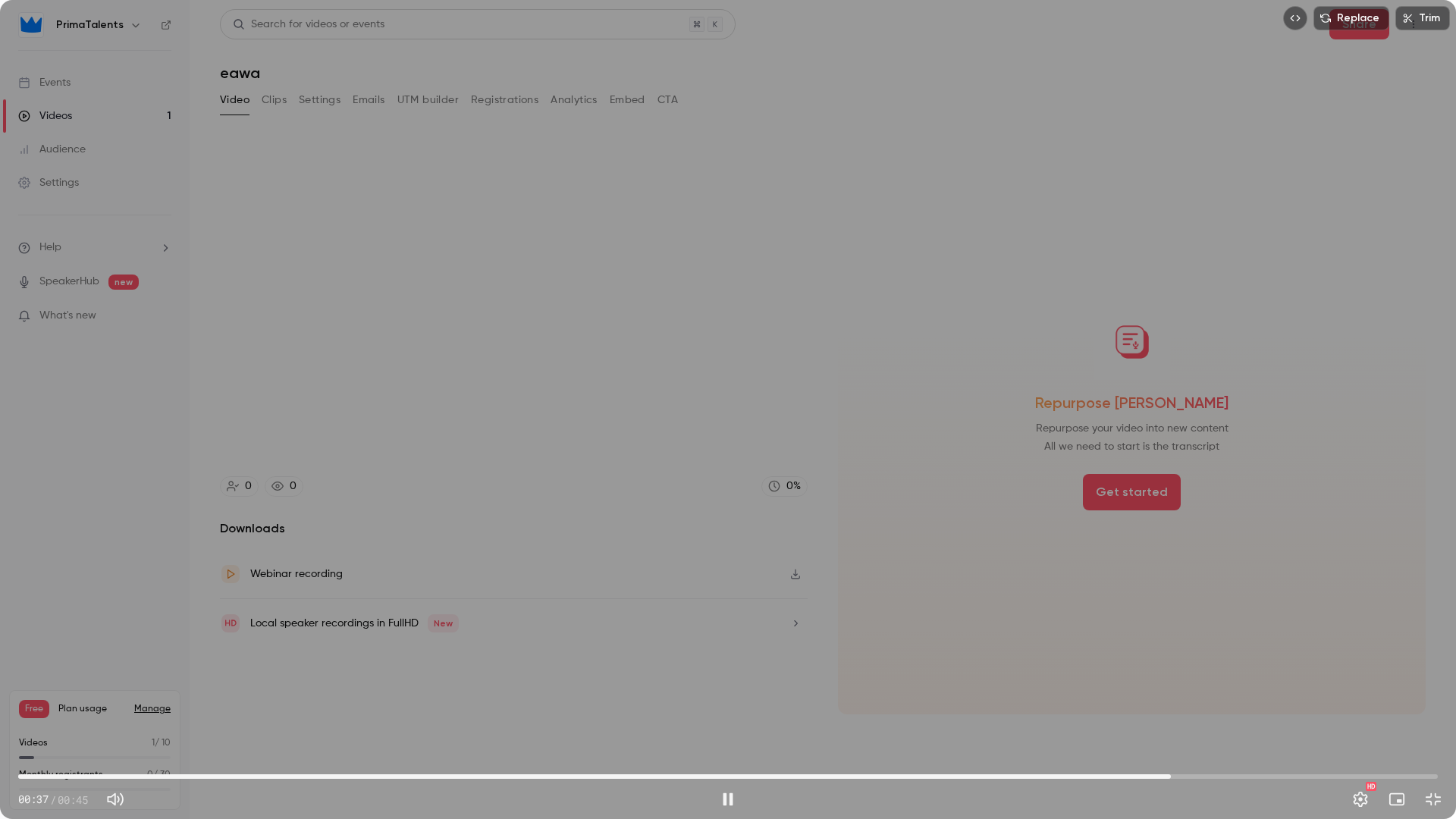
click at [1172, 690] on span "00:37" at bounding box center [728, 776] width 1419 height 24
click at [1424, 690] on button "Exit full screen" at bounding box center [1433, 799] width 31 height 31
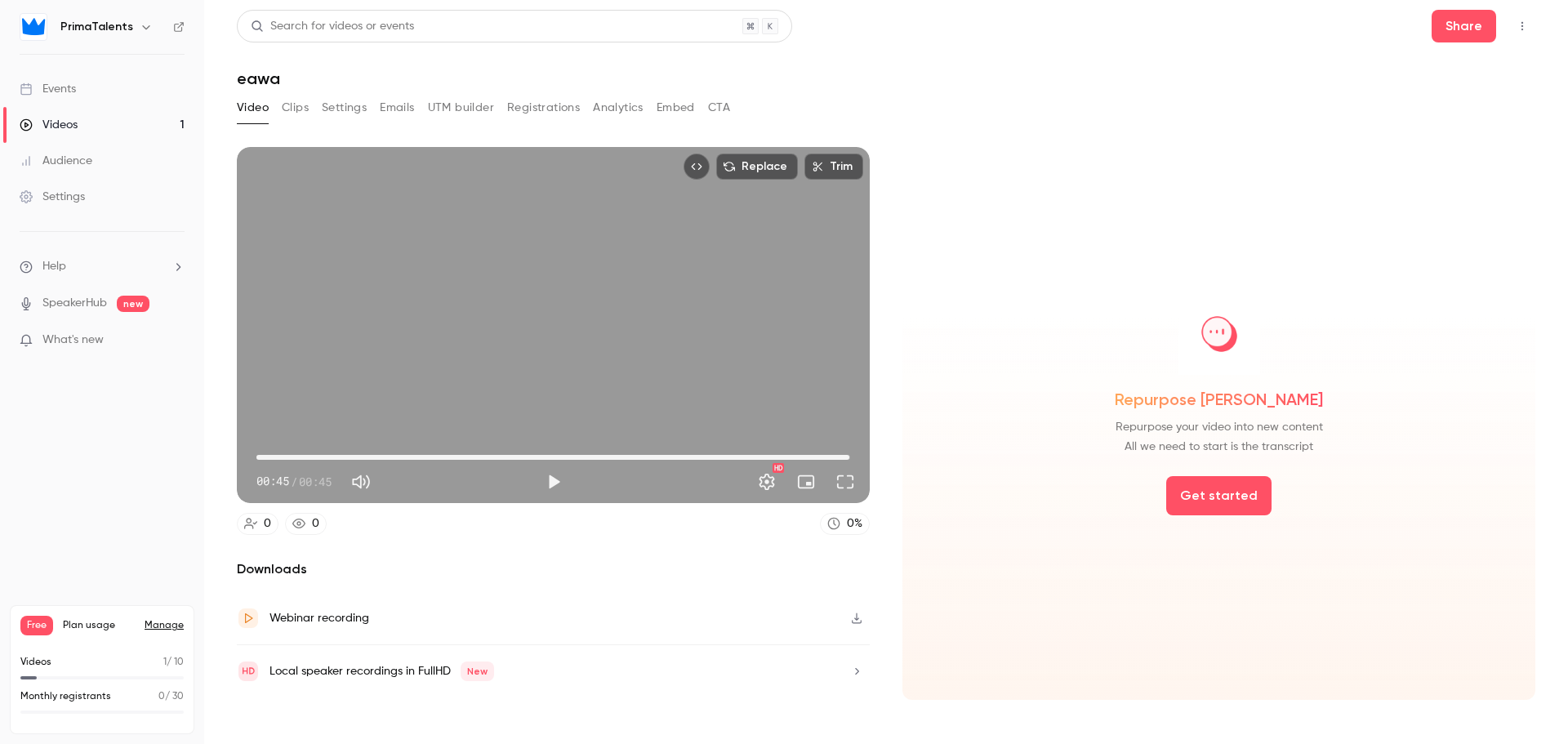
type input "****"
click at [108, 121] on link "Videos 1" at bounding box center [102, 125] width 205 height 36
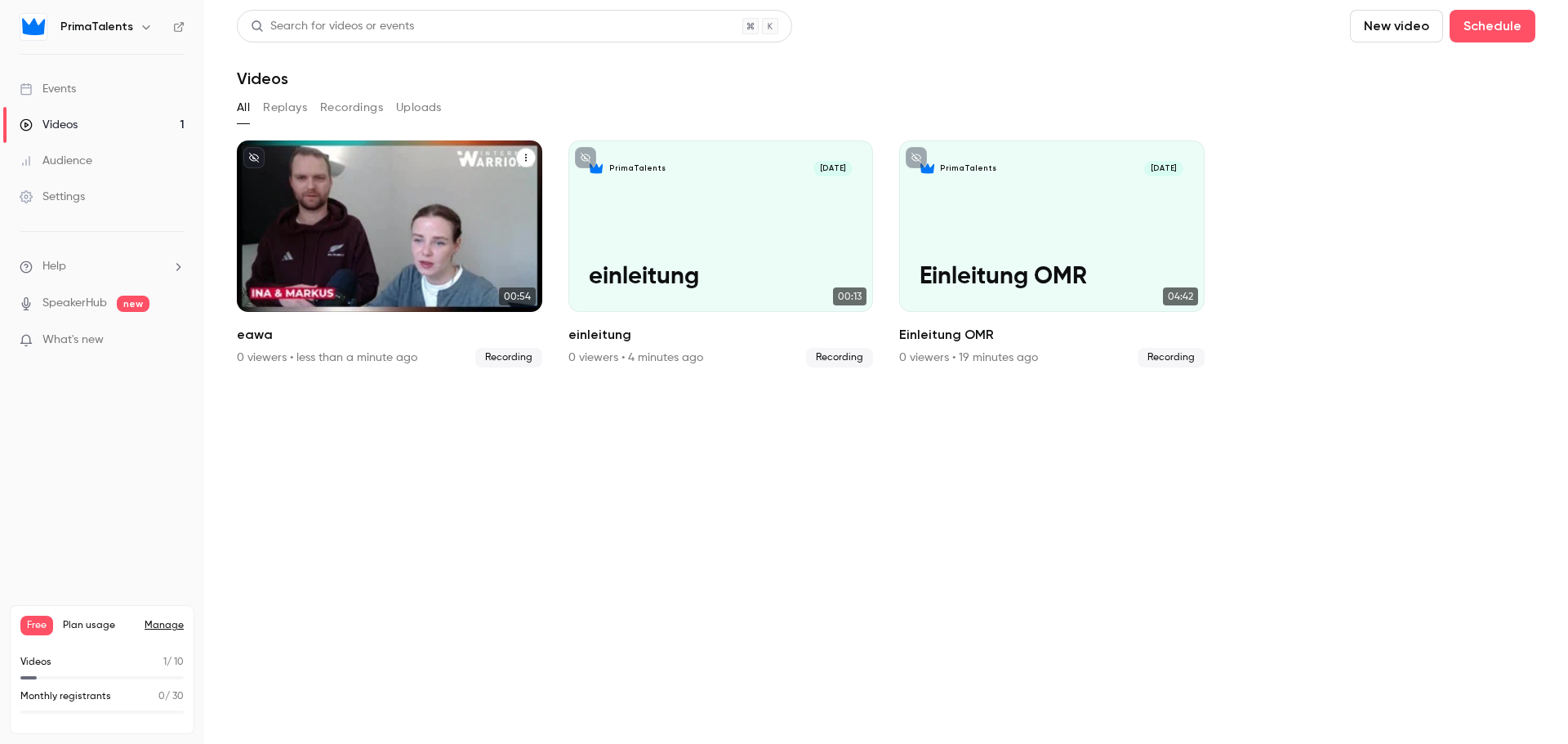
click at [426, 273] on p "eawa" at bounding box center [389, 277] width 264 height 28
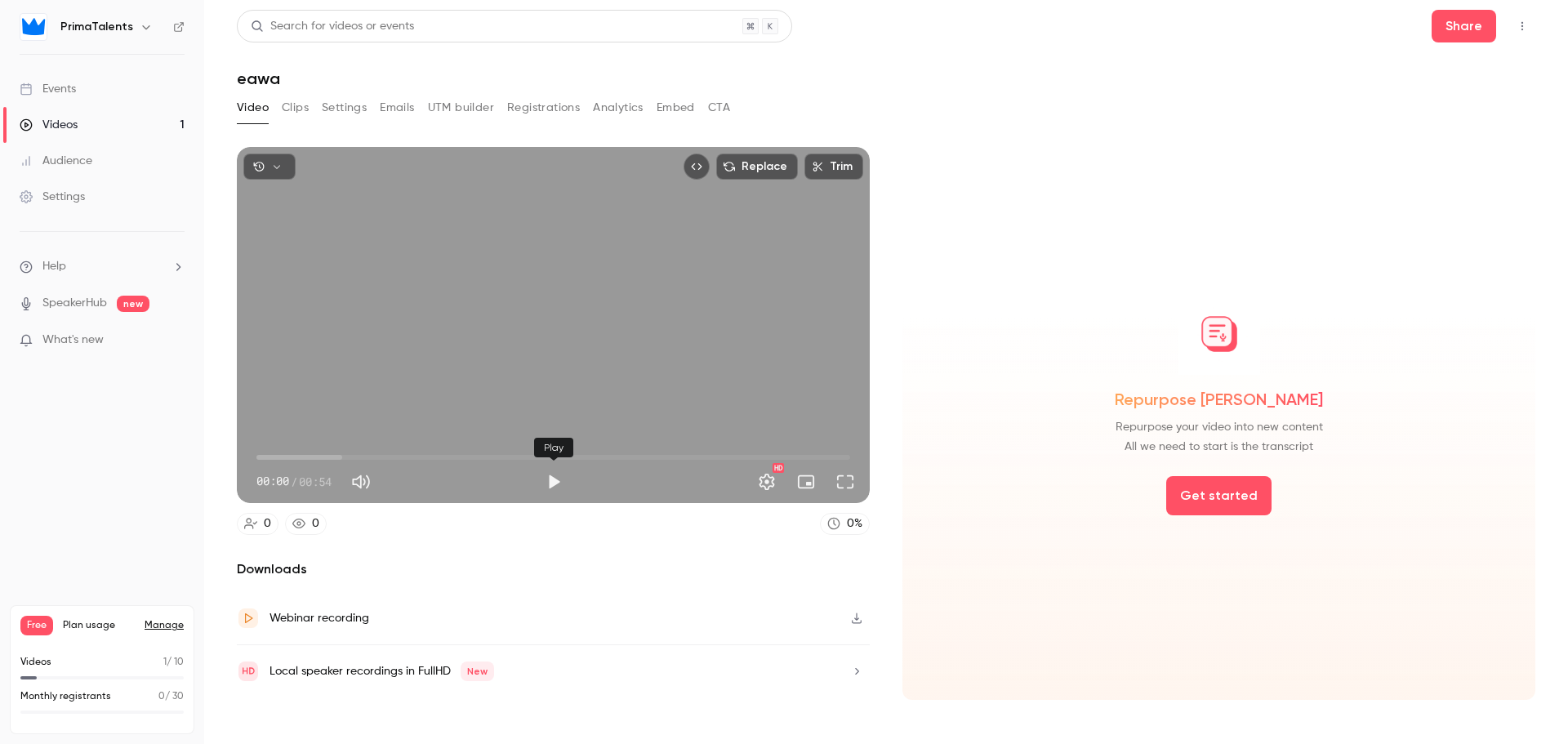
click at [553, 480] on button "Play" at bounding box center [553, 481] width 33 height 33
click at [347, 450] on span "00:08" at bounding box center [553, 456] width 594 height 26
click at [392, 452] on span "00:12" at bounding box center [553, 456] width 594 height 26
click at [411, 451] on span "00:14" at bounding box center [553, 456] width 594 height 26
click at [432, 451] on span "00:16" at bounding box center [553, 456] width 594 height 26
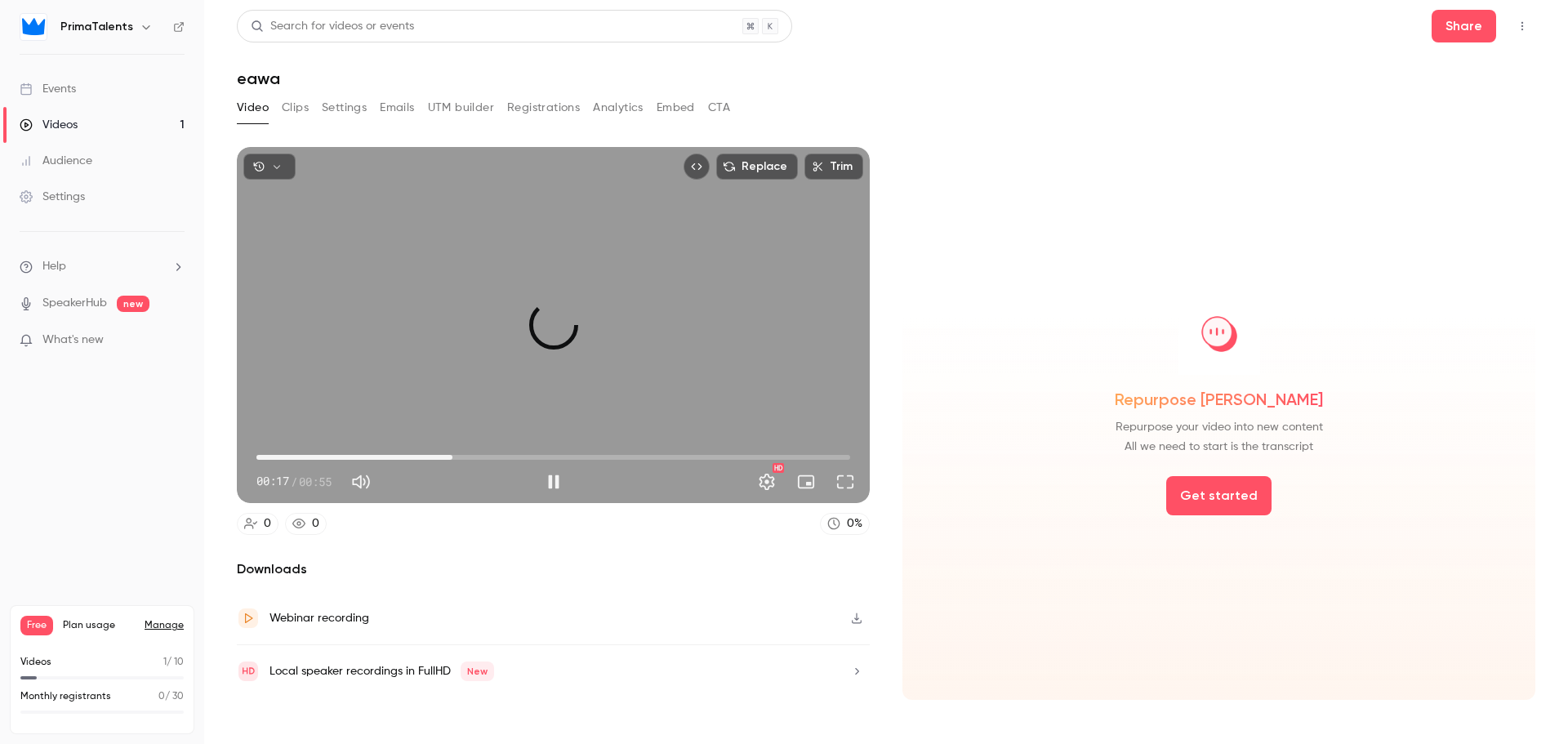
click at [453, 450] on span "00:18" at bounding box center [553, 456] width 594 height 26
click at [467, 455] on span "00:19" at bounding box center [465, 456] width 4 height 4
click at [499, 451] on span "00:22" at bounding box center [553, 456] width 594 height 26
click at [530, 454] on span "00:25" at bounding box center [553, 456] width 594 height 26
click at [571, 453] on span "00:29" at bounding box center [553, 456] width 594 height 26
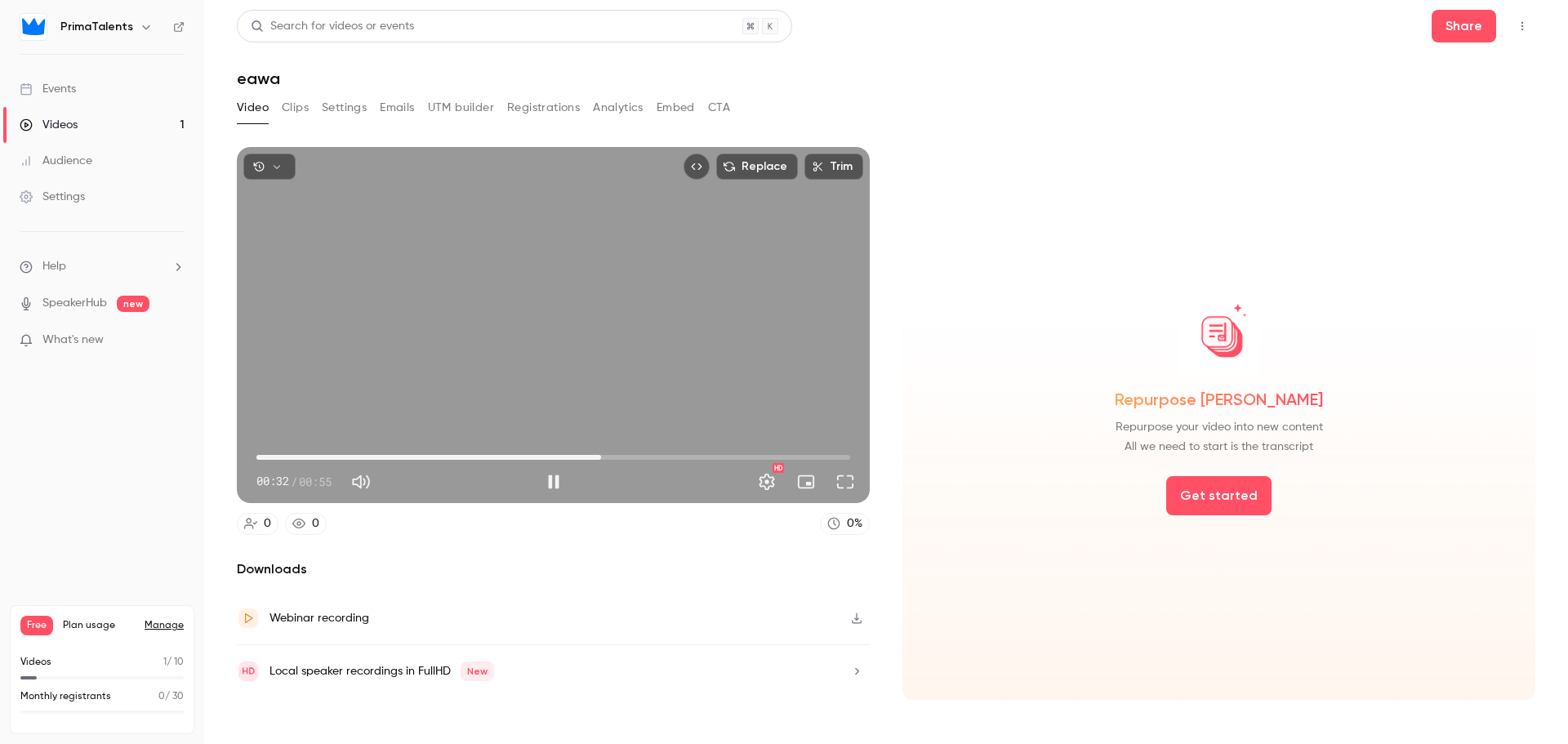
click at [601, 455] on span "00:32" at bounding box center [553, 456] width 594 height 26
click at [634, 448] on span "00:35" at bounding box center [553, 456] width 594 height 26
click at [673, 447] on span "00:39" at bounding box center [553, 456] width 594 height 26
click at [704, 447] on span "00:39" at bounding box center [553, 456] width 594 height 26
click at [738, 448] on span "00:45" at bounding box center [553, 456] width 594 height 26
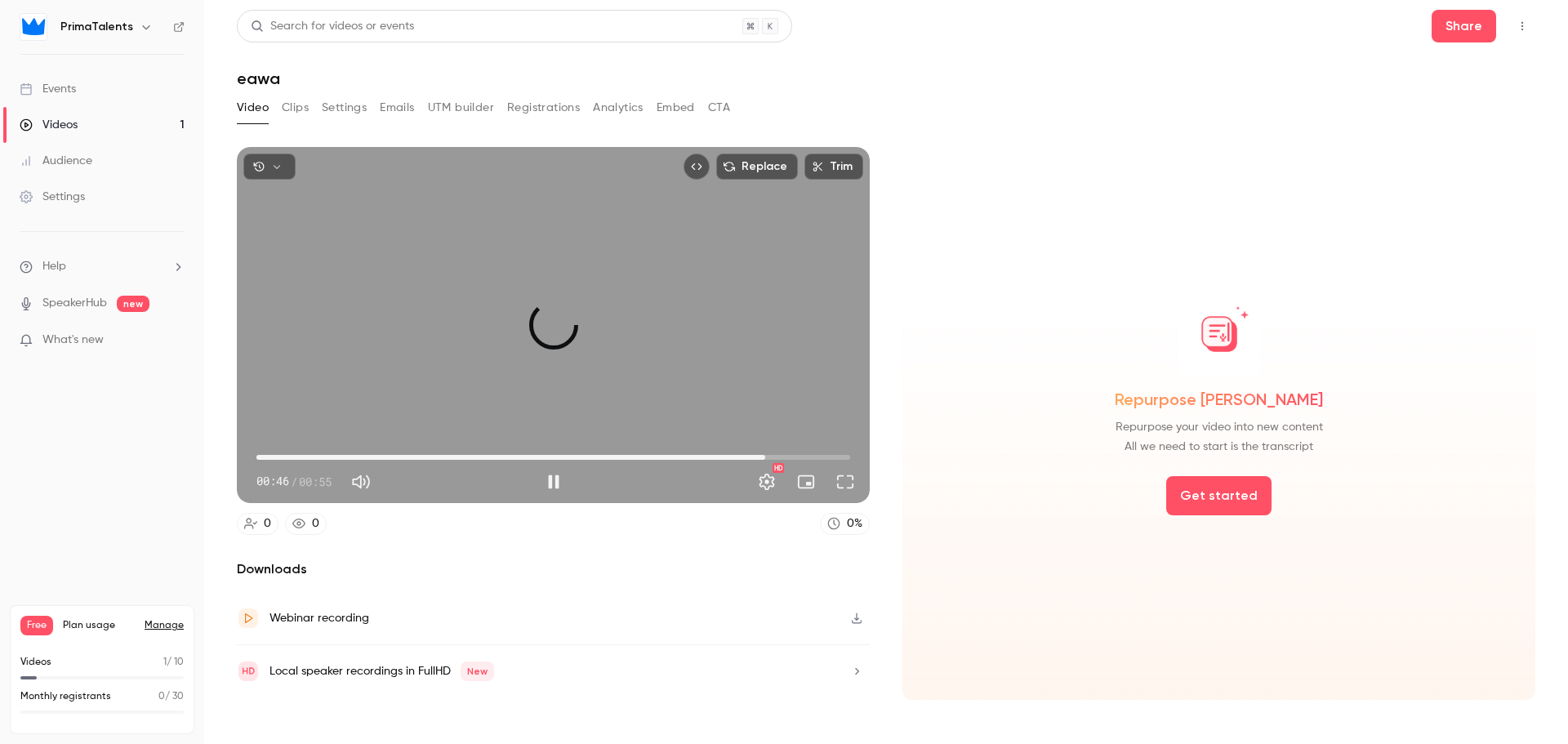
click at [765, 453] on span "00:47" at bounding box center [553, 456] width 594 height 26
click at [798, 461] on span "00:51" at bounding box center [553, 456] width 594 height 26
click at [828, 450] on span "00:53" at bounding box center [553, 456] width 594 height 26
type input "****"
click at [155, 128] on link "Videos 1" at bounding box center [102, 125] width 205 height 36
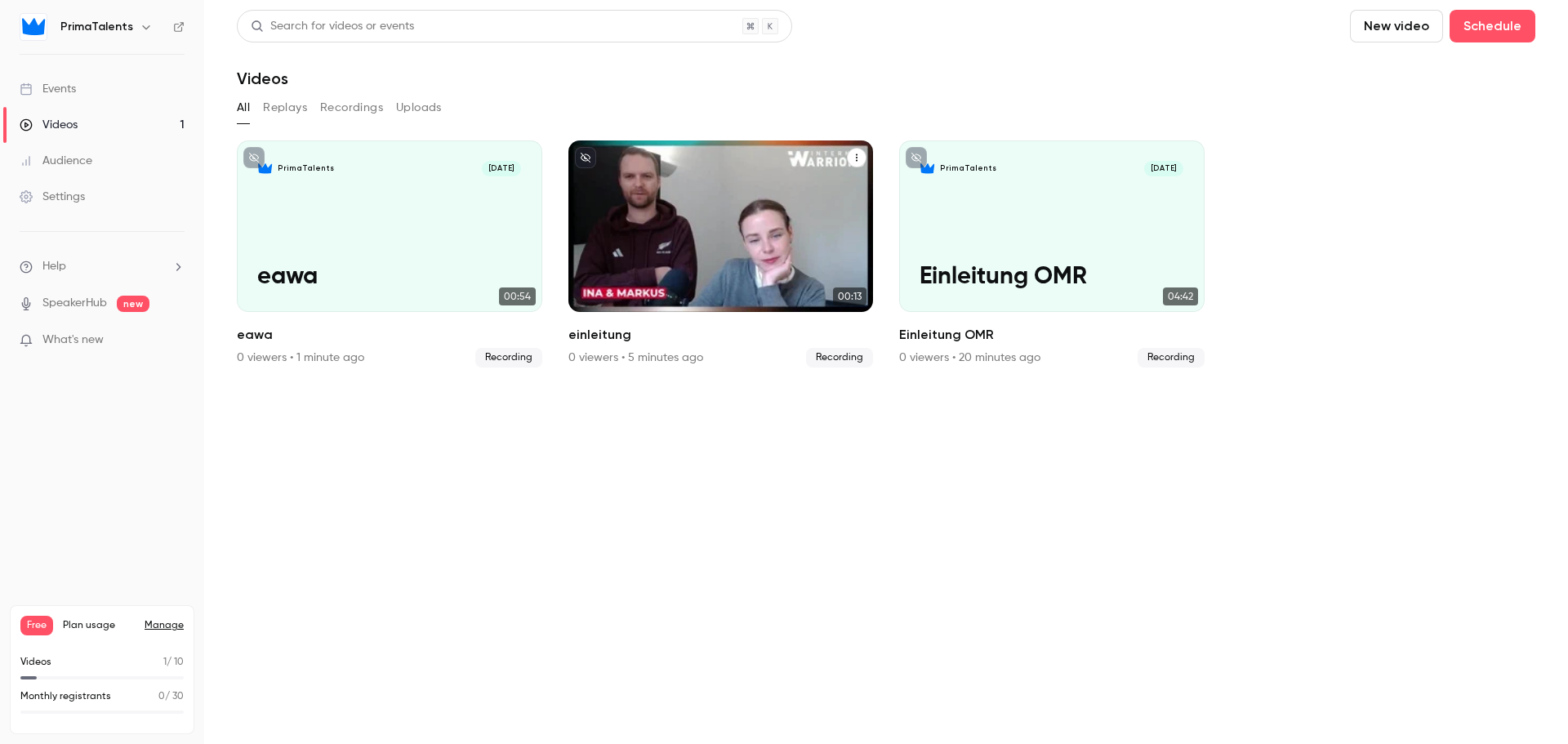
click at [657, 205] on div "PrimaTalents [DATE] einleitung" at bounding box center [721, 226] width 306 height 171
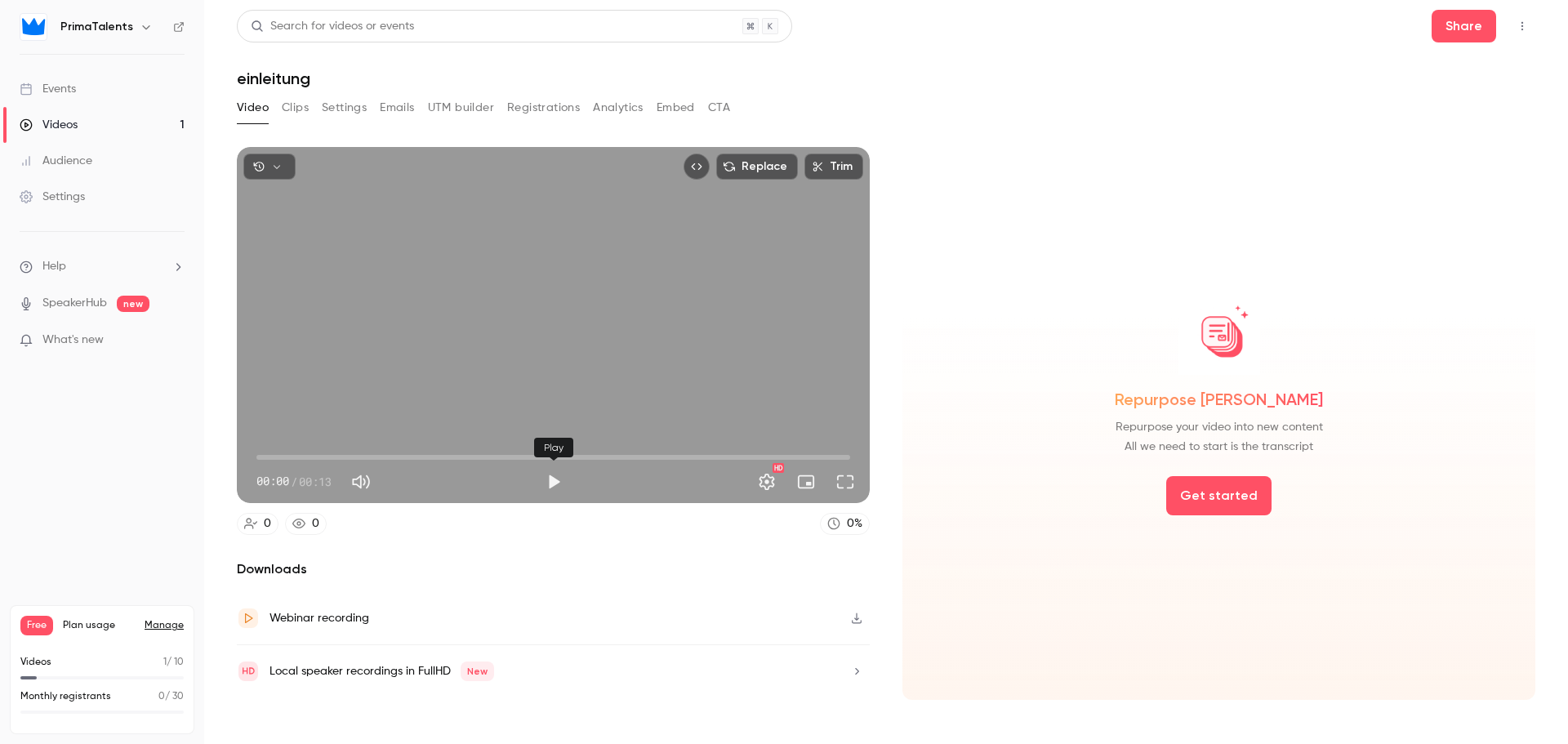
click at [554, 481] on button "Play" at bounding box center [553, 481] width 33 height 33
click at [375, 456] on span "00:02" at bounding box center [376, 456] width 4 height 4
click at [407, 457] on span "00:03" at bounding box center [407, 456] width 4 height 4
click at [455, 455] on span "00:04" at bounding box center [452, 456] width 4 height 4
click at [508, 455] on span "00:05" at bounding box center [505, 456] width 4 height 4
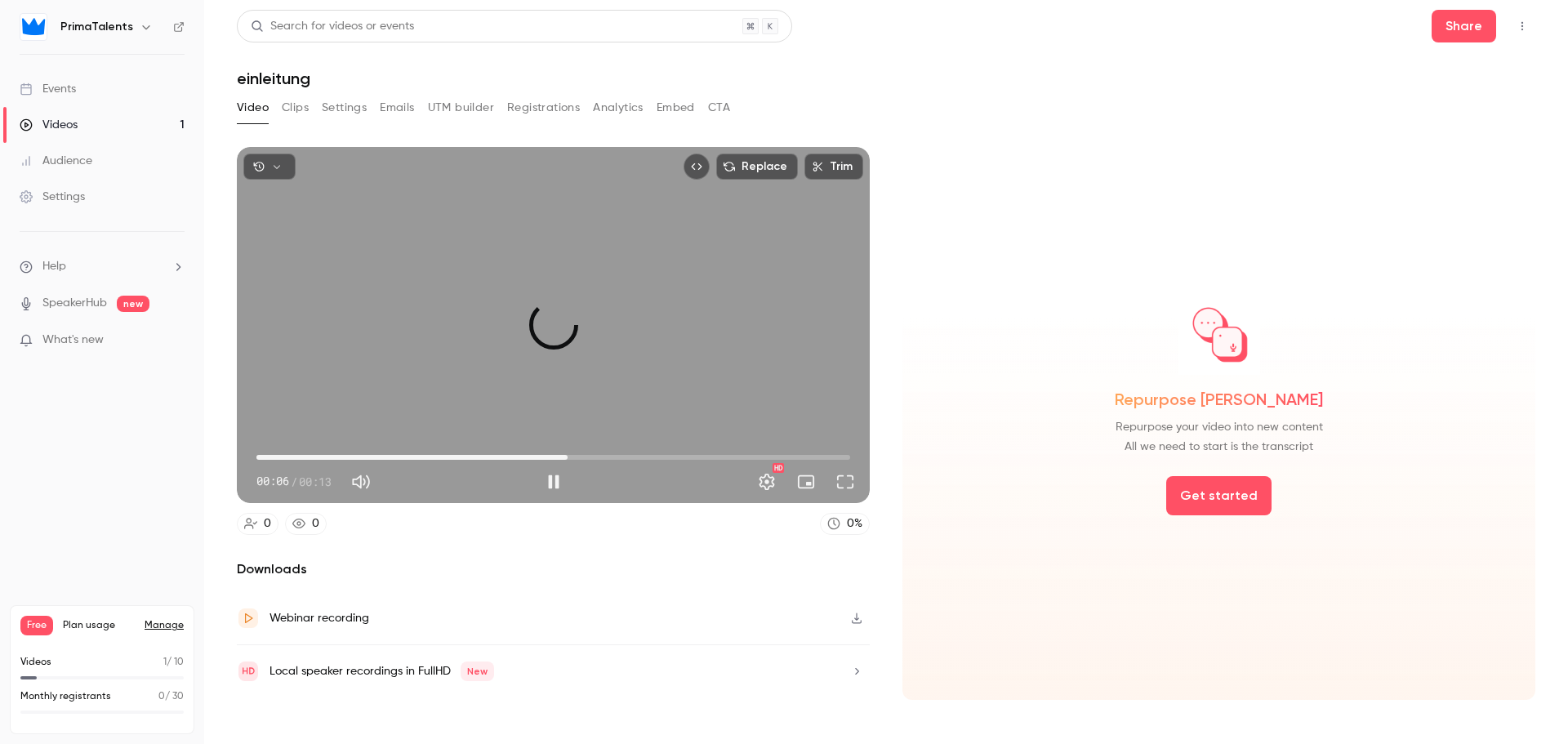
click at [567, 456] on span "00:07" at bounding box center [567, 456] width 4 height 4
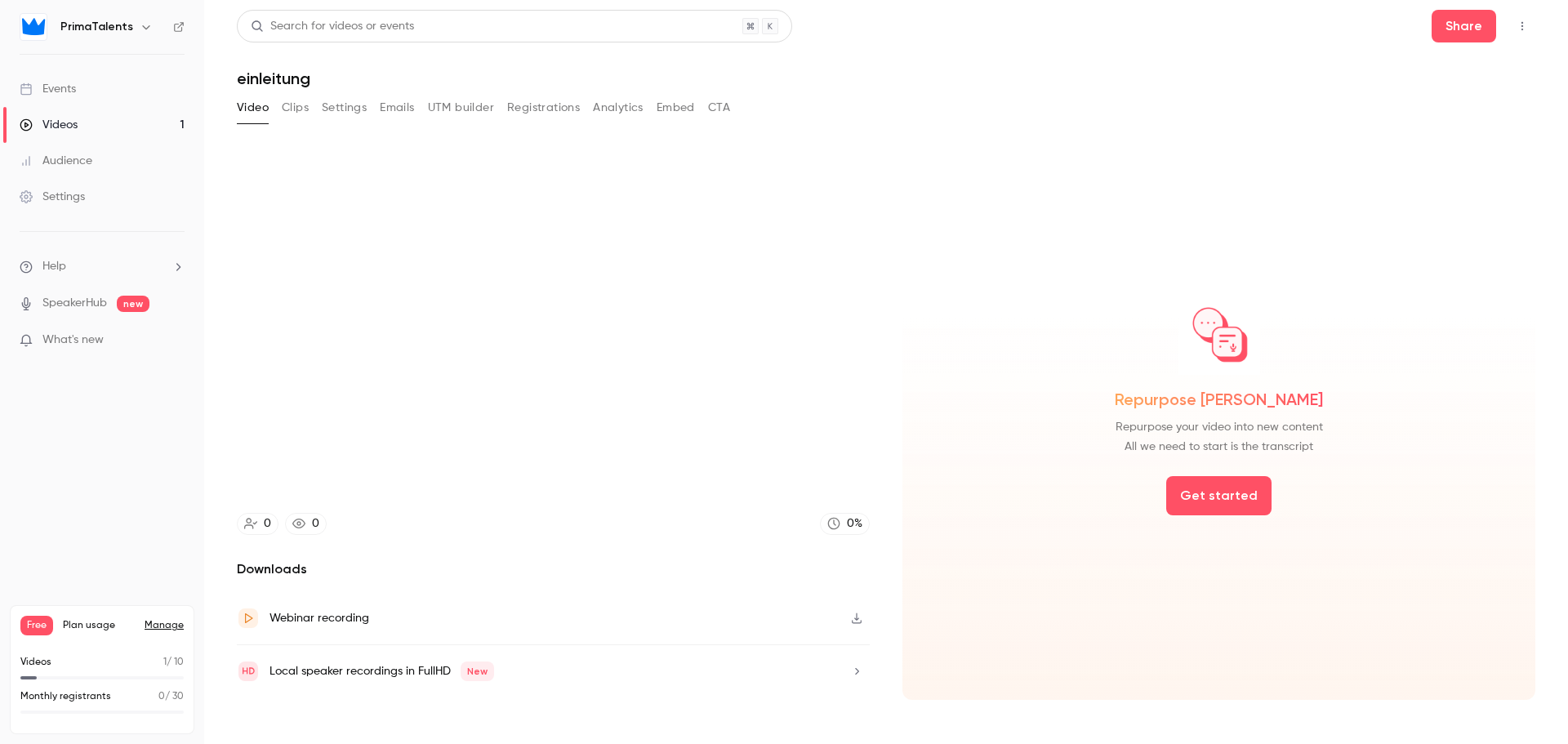
type input "****"
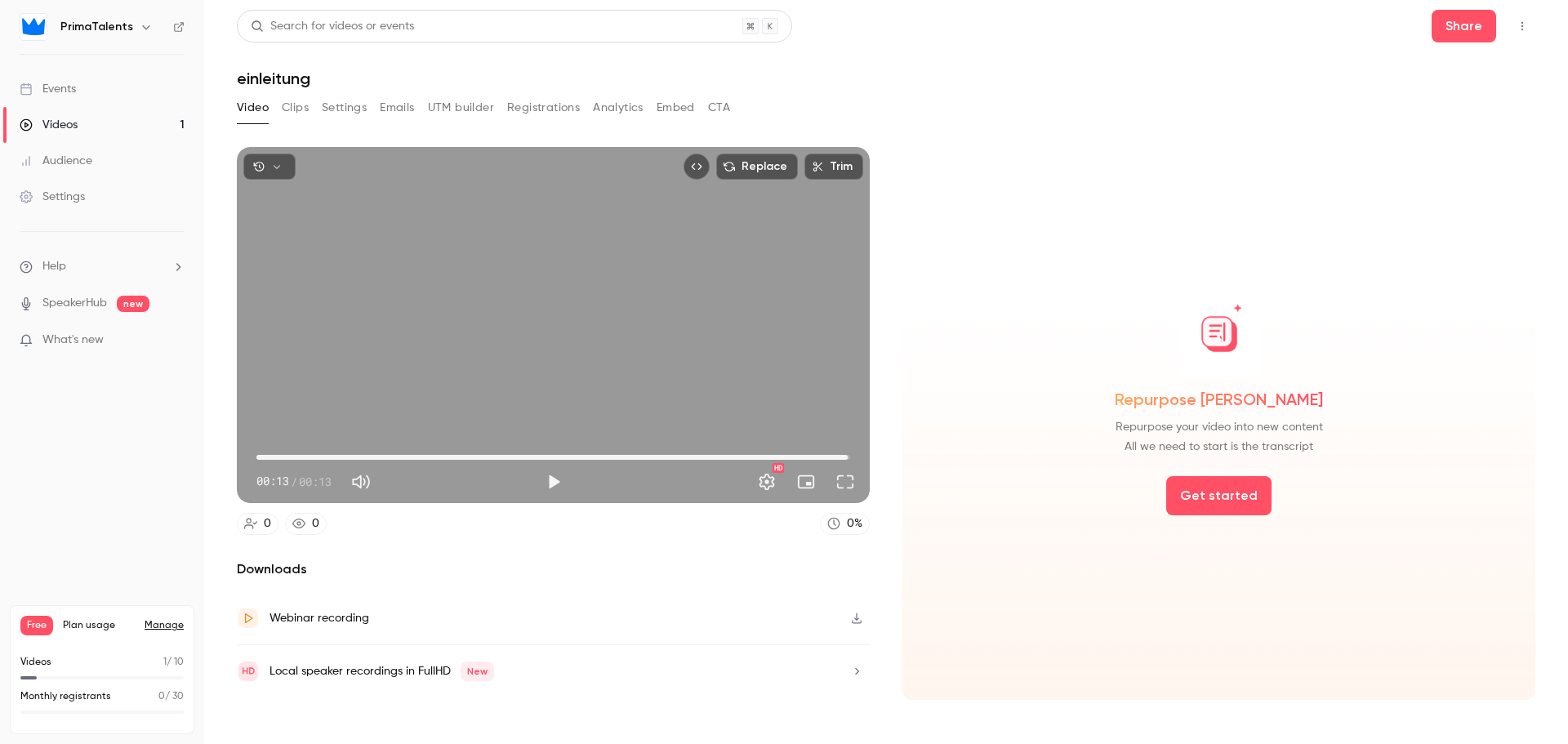
click at [149, 126] on link "Videos 1" at bounding box center [102, 125] width 205 height 36
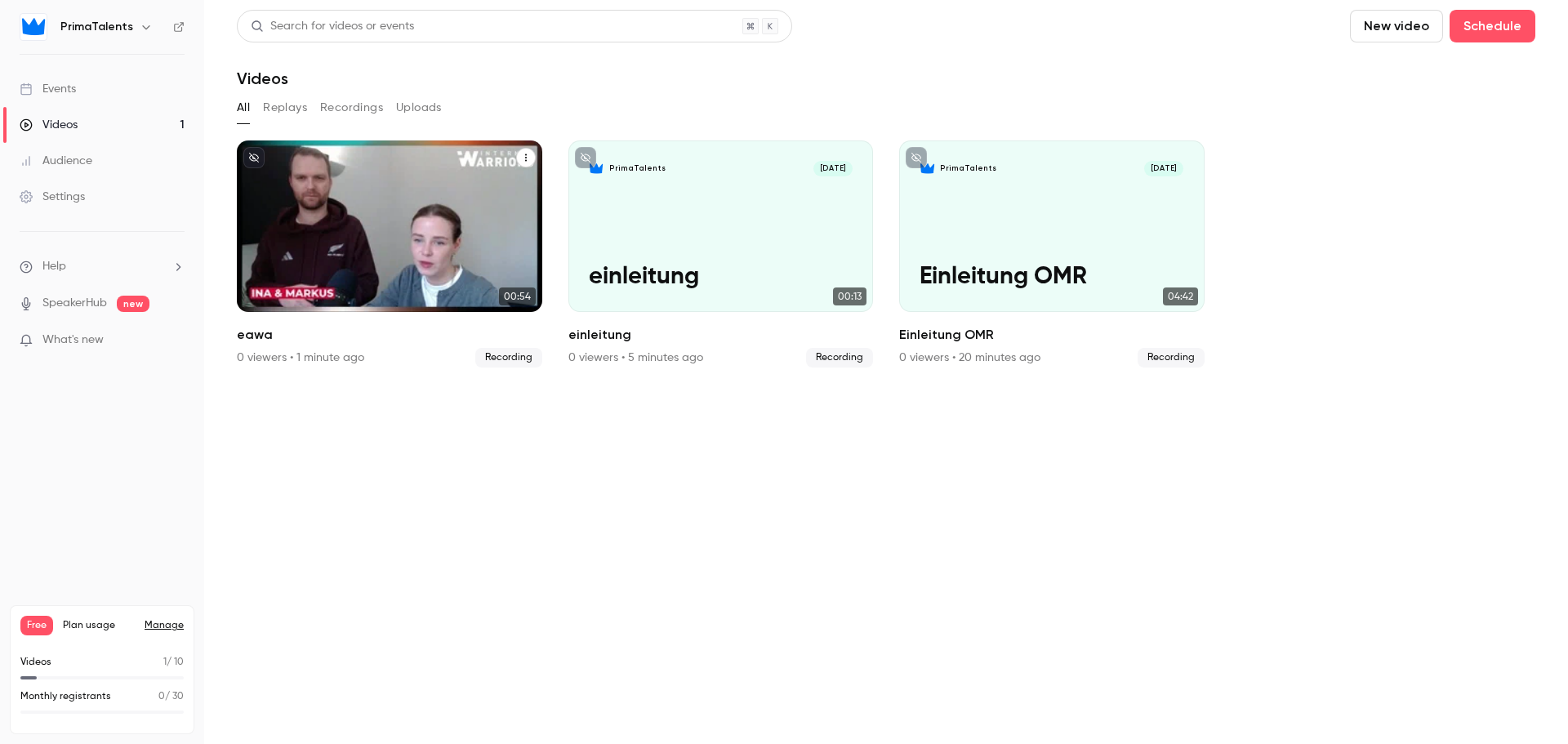
click at [530, 157] on icon "eawa" at bounding box center [525, 157] width 10 height 10
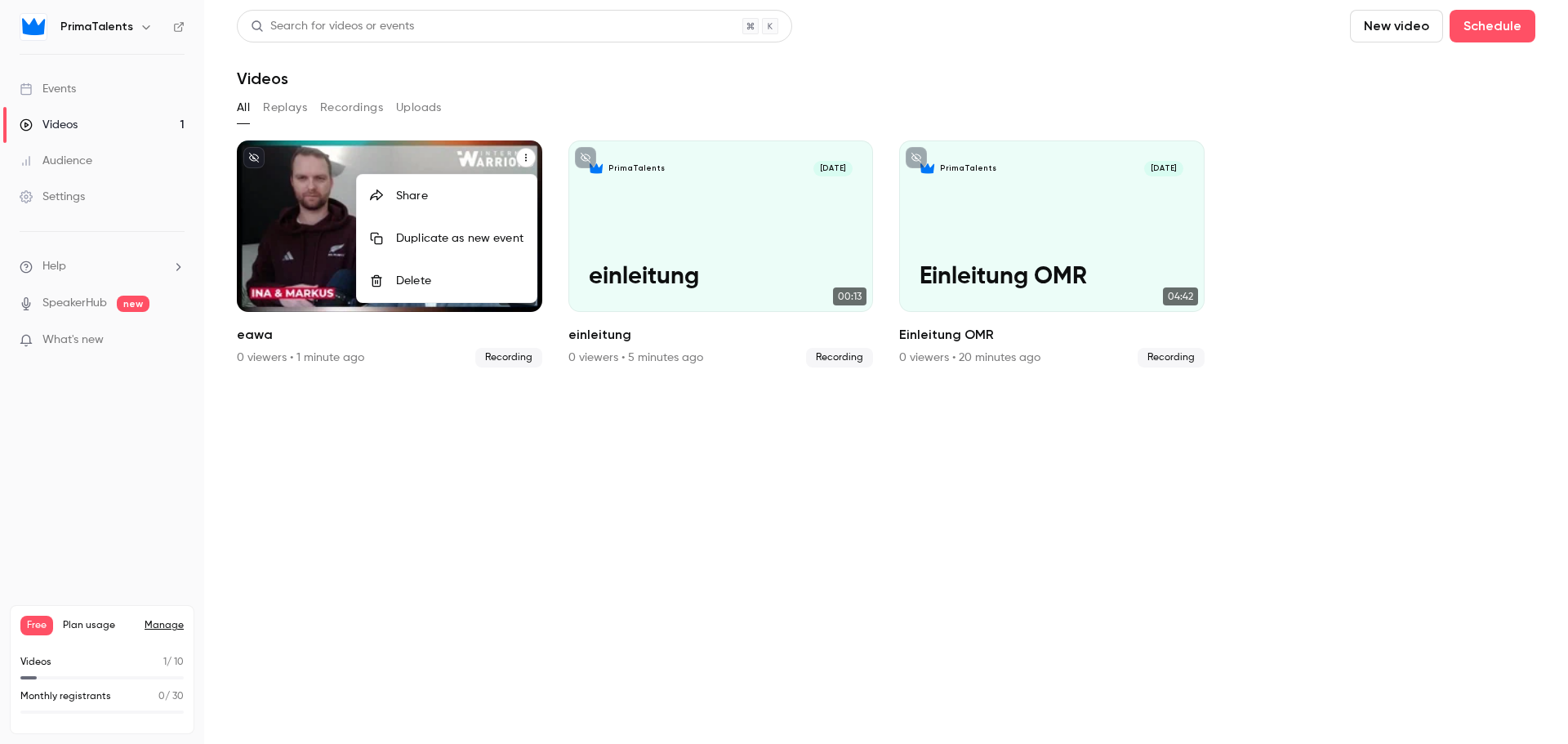
click at [421, 276] on div "Delete" at bounding box center [459, 280] width 128 height 16
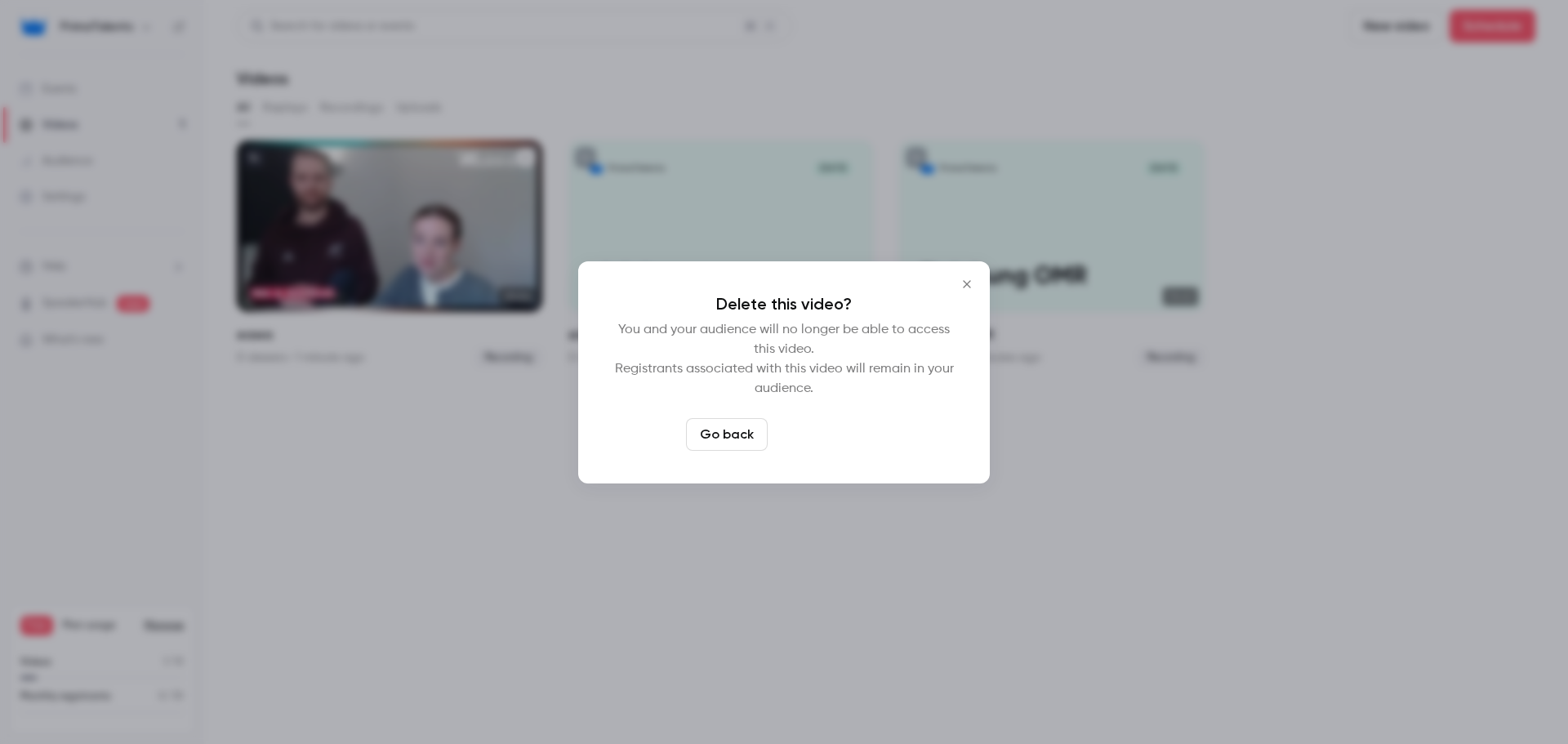
click at [804, 429] on button "Delete video" at bounding box center [829, 434] width 109 height 33
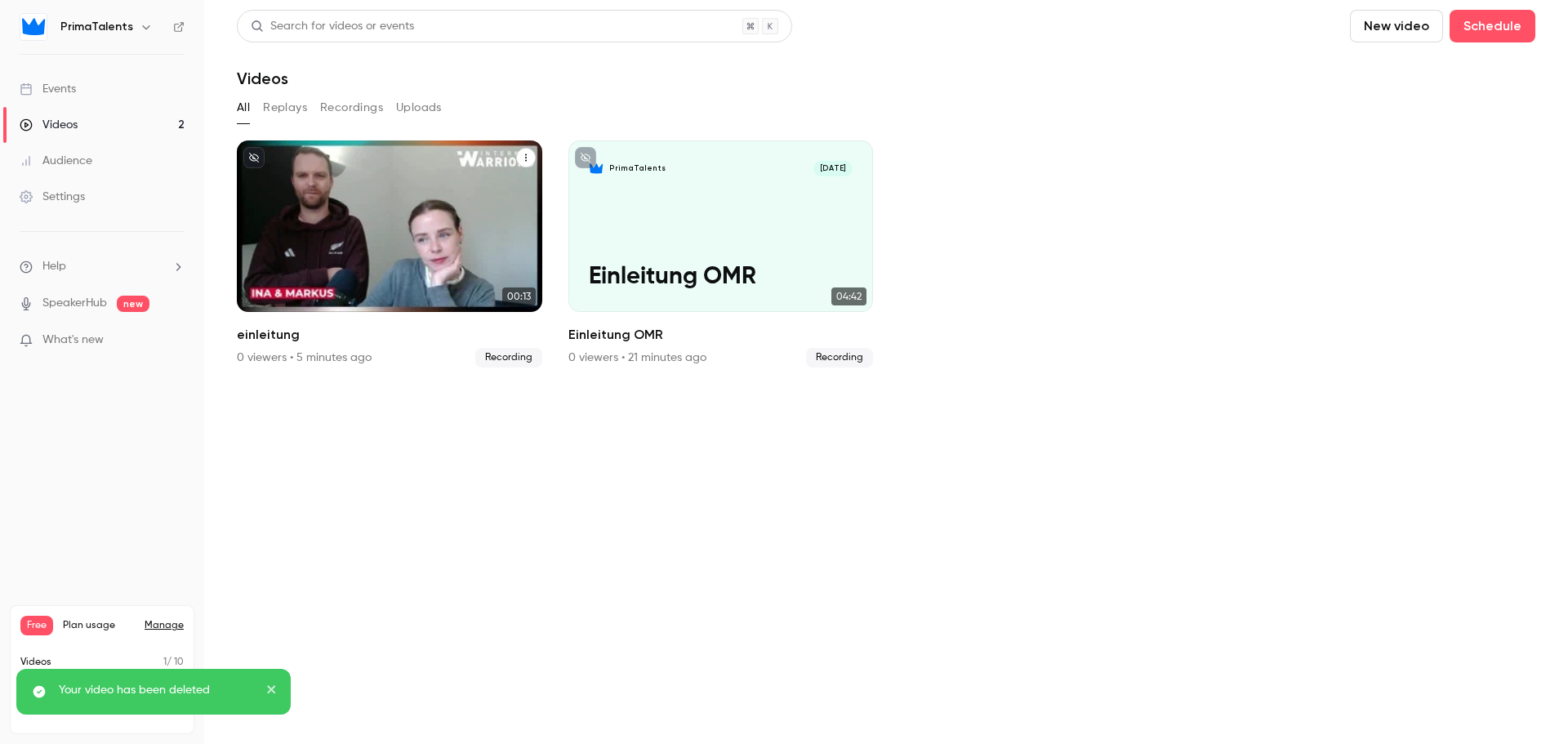
click at [525, 156] on icon "einleitung" at bounding box center [525, 157] width 10 height 10
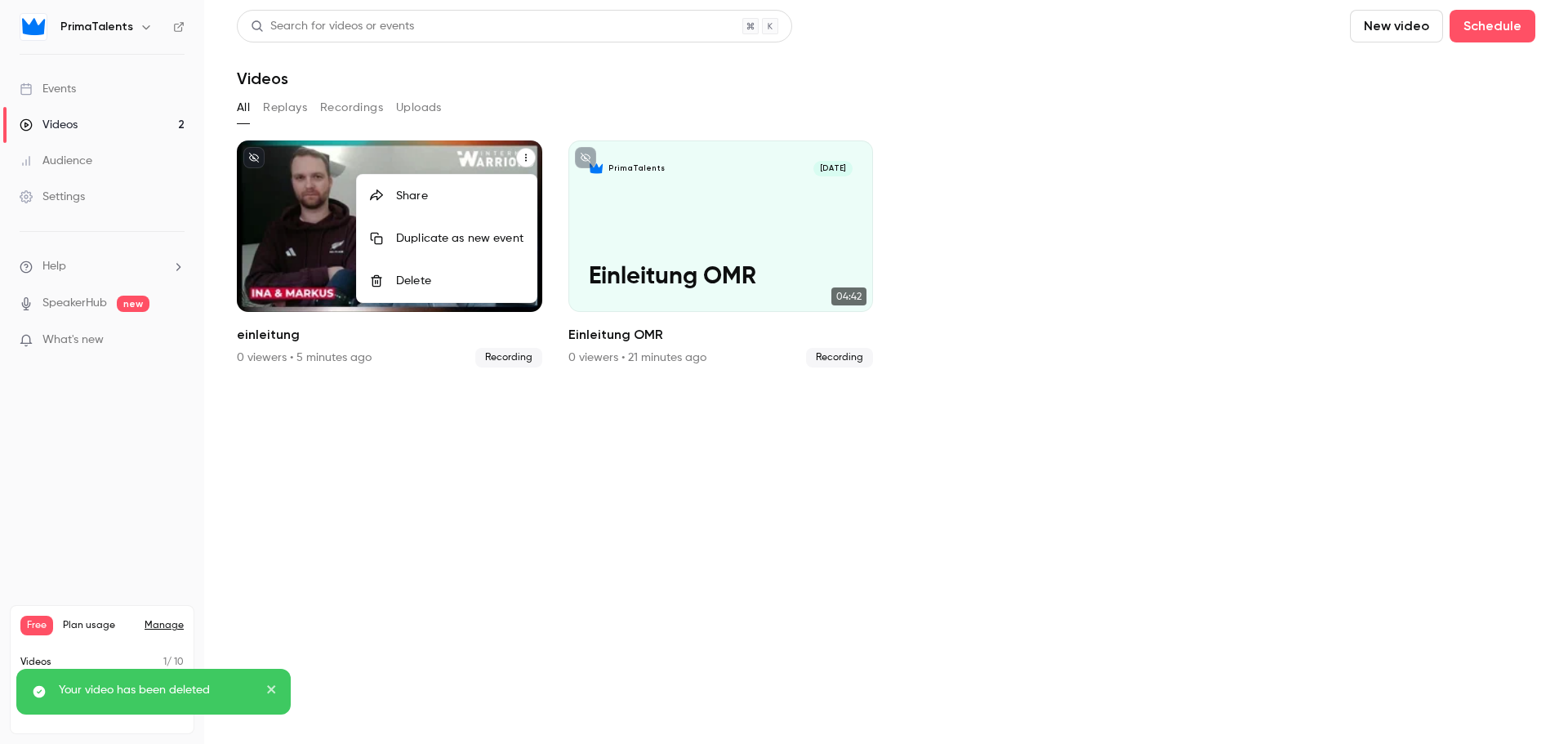
click at [479, 282] on div "Delete" at bounding box center [459, 280] width 128 height 16
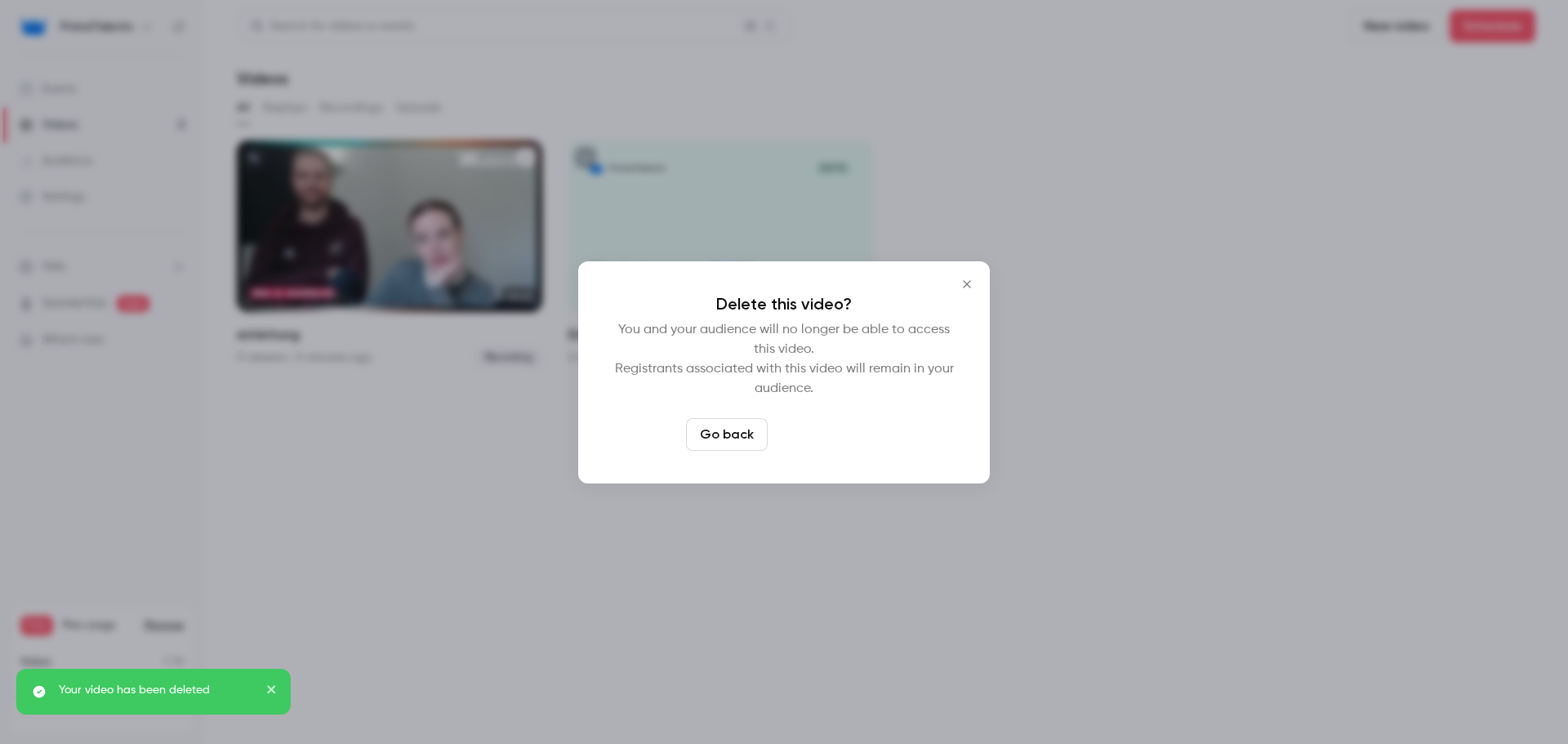
click at [818, 428] on button "Delete video" at bounding box center [829, 434] width 109 height 33
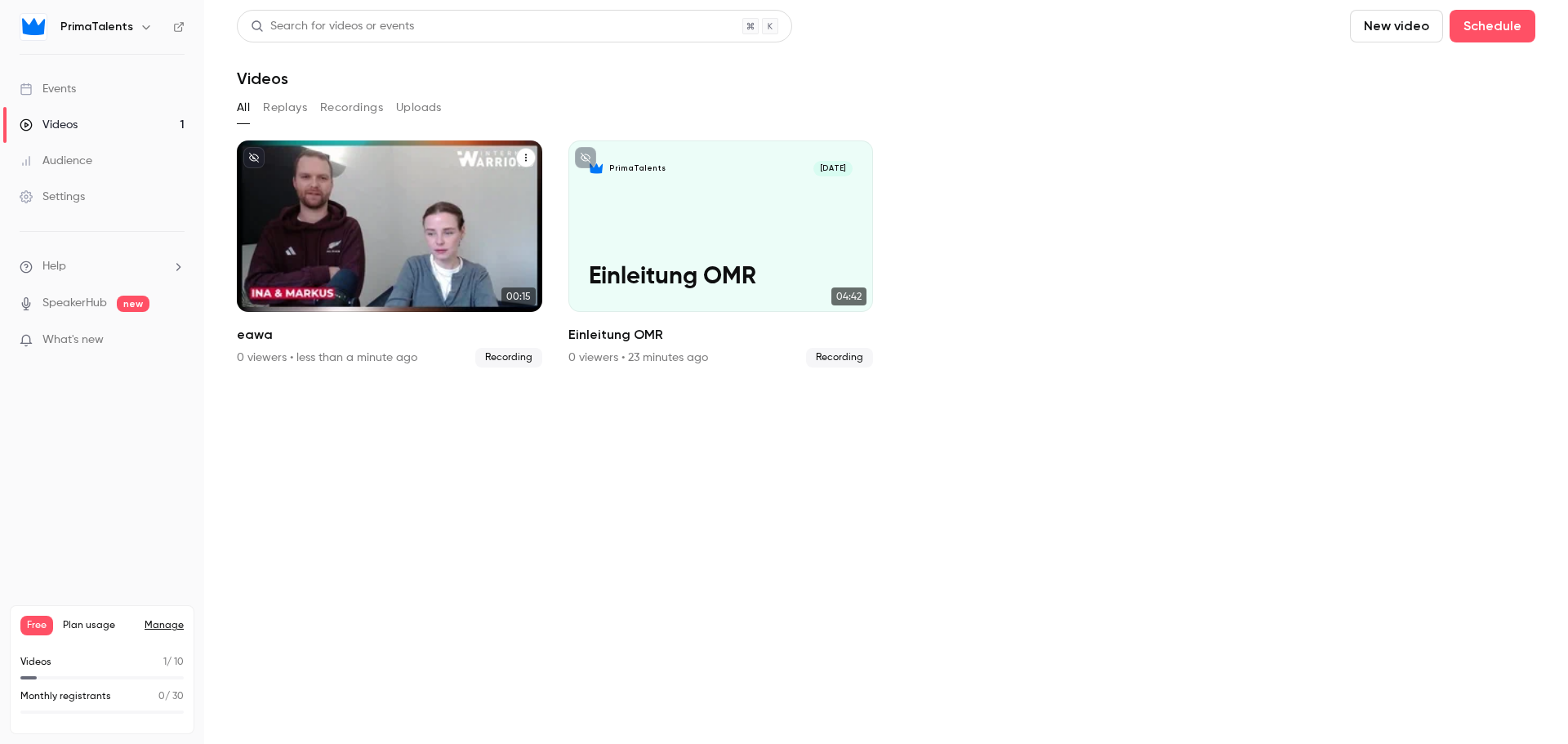
click at [379, 238] on div "PrimaTalents [DATE] eawa" at bounding box center [390, 226] width 306 height 171
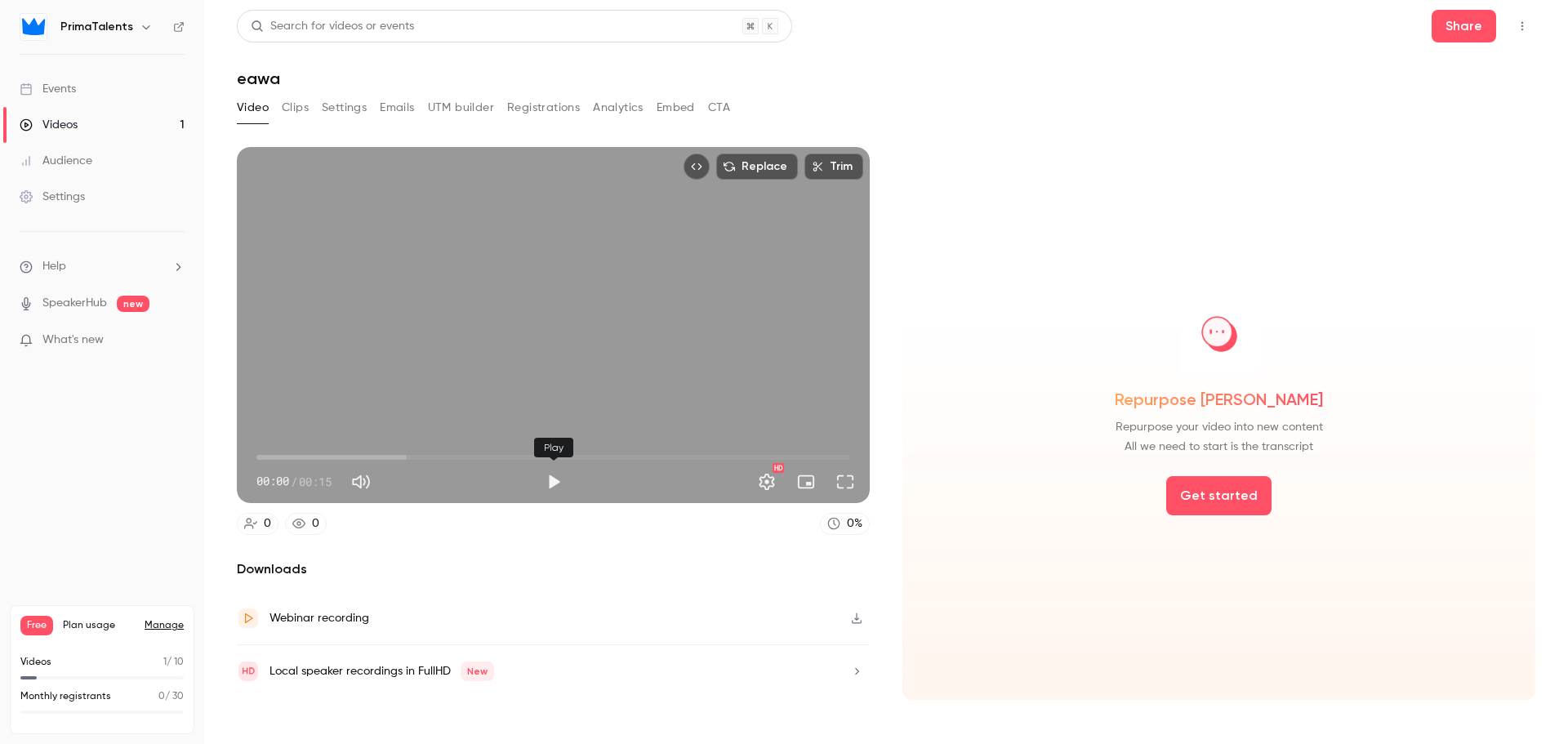
click at [558, 471] on button "Play" at bounding box center [553, 481] width 33 height 33
type input "****"
click at [1031, 92] on div "Search for videos or events Share eawa Video Clips Settings Emails UTM builder …" at bounding box center [885, 372] width 1298 height 724
click at [58, 129] on div "Videos" at bounding box center [48, 125] width 58 height 16
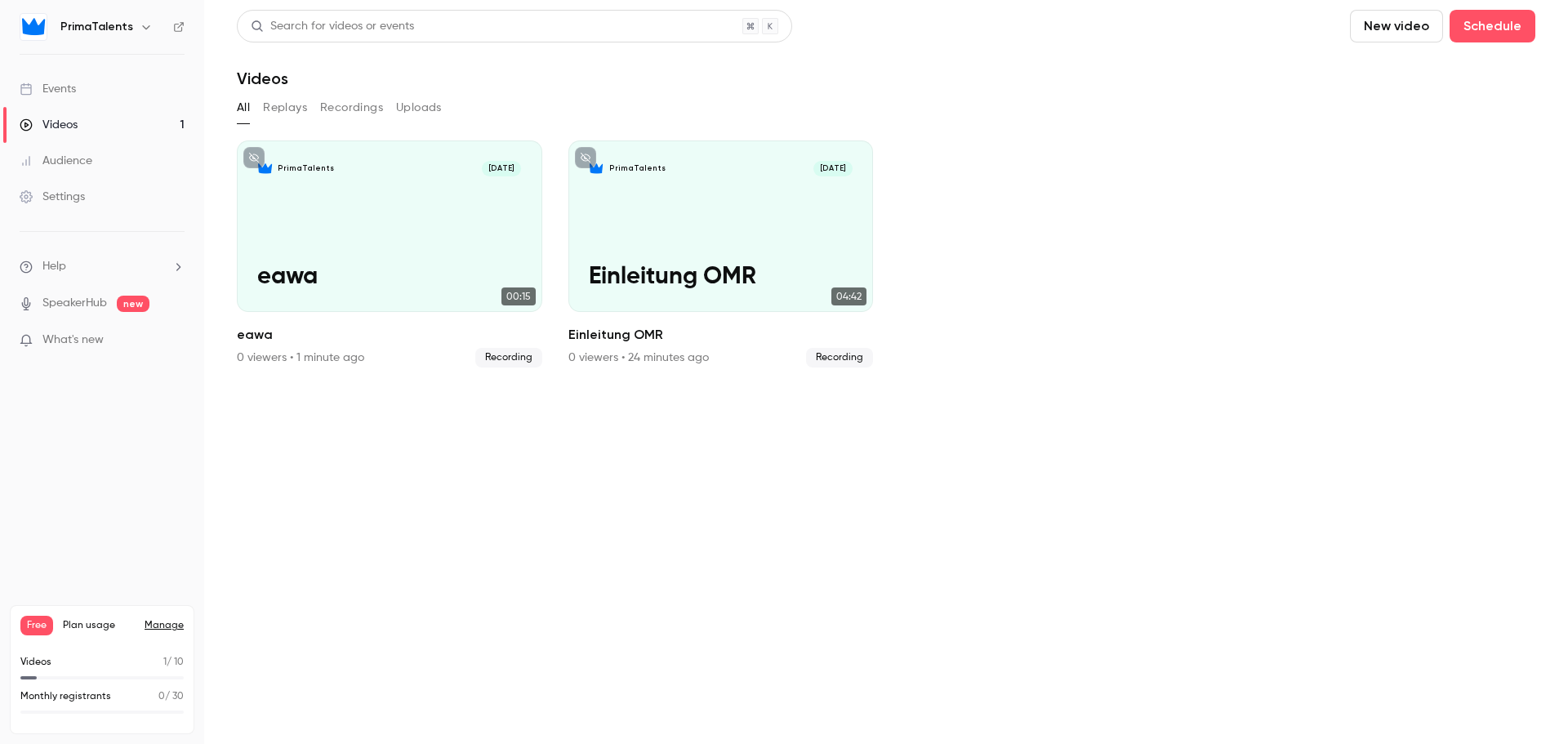
click at [1388, 27] on button "New video" at bounding box center [1396, 26] width 93 height 33
click at [1403, 71] on div "Record" at bounding box center [1455, 71] width 124 height 16
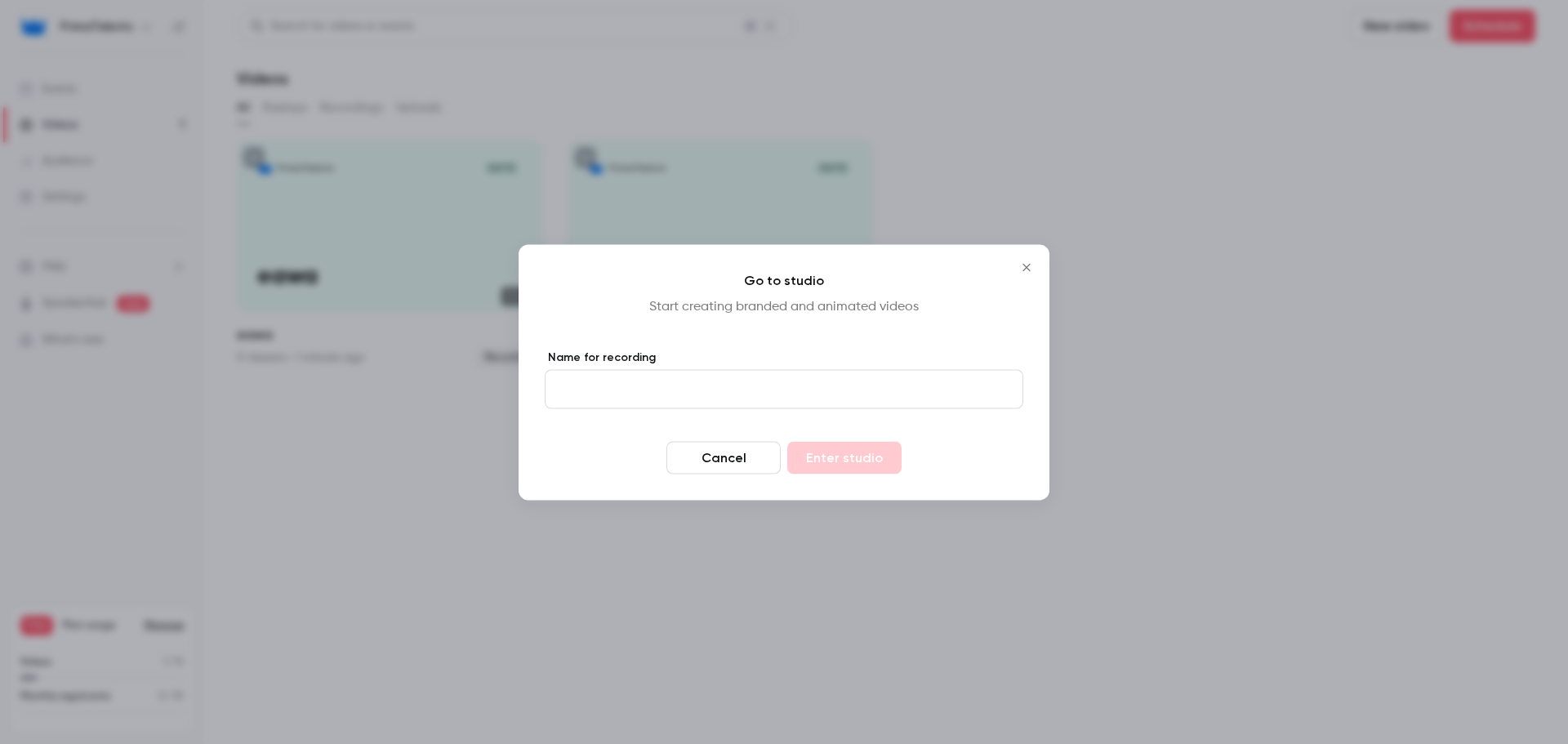
click at [742, 394] on input "Name for recording" at bounding box center [784, 389] width 479 height 39
type input "***"
click at [811, 445] on button "Enter studio" at bounding box center [844, 457] width 114 height 33
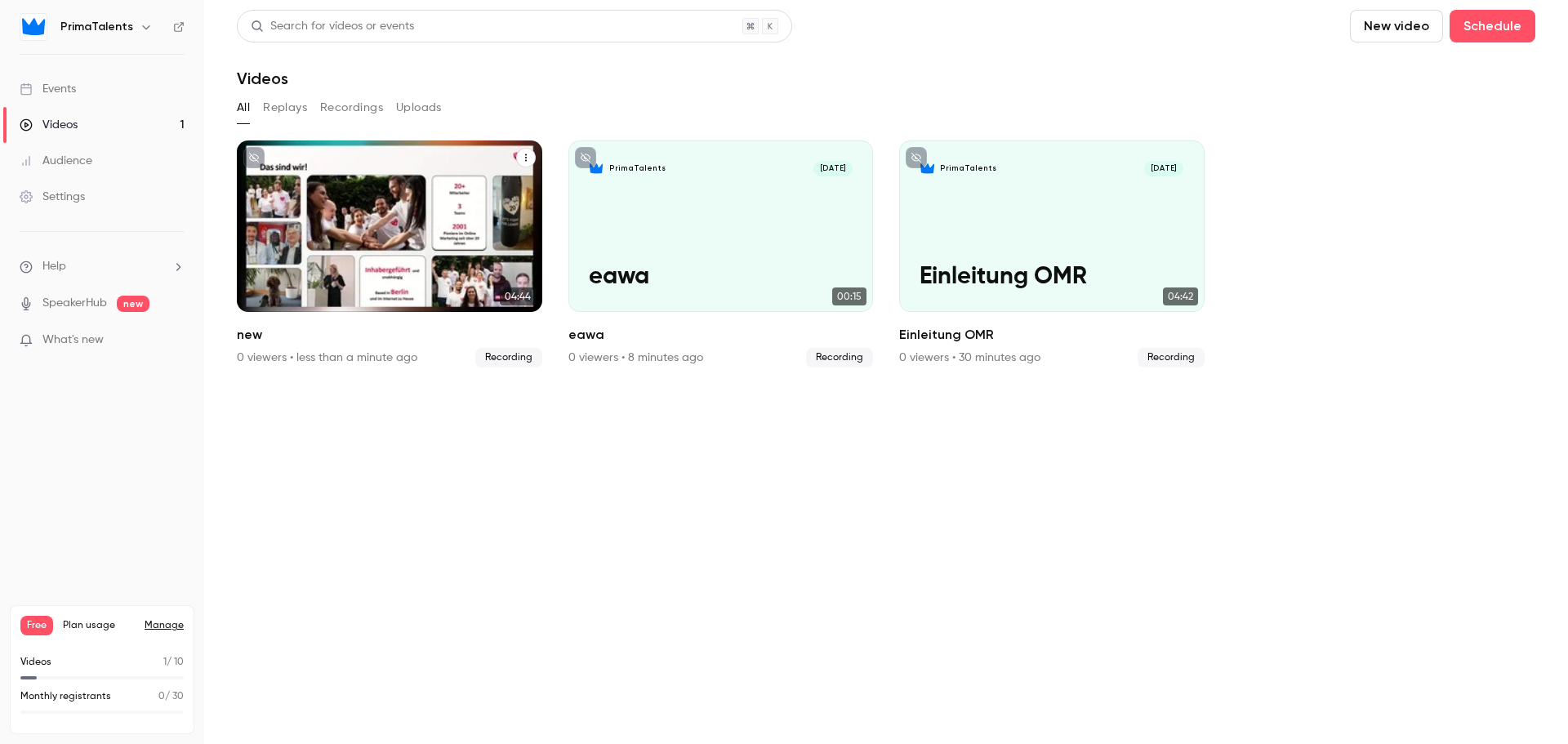
click at [449, 219] on div "PrimaTalents [DATE] new" at bounding box center [390, 226] width 306 height 171
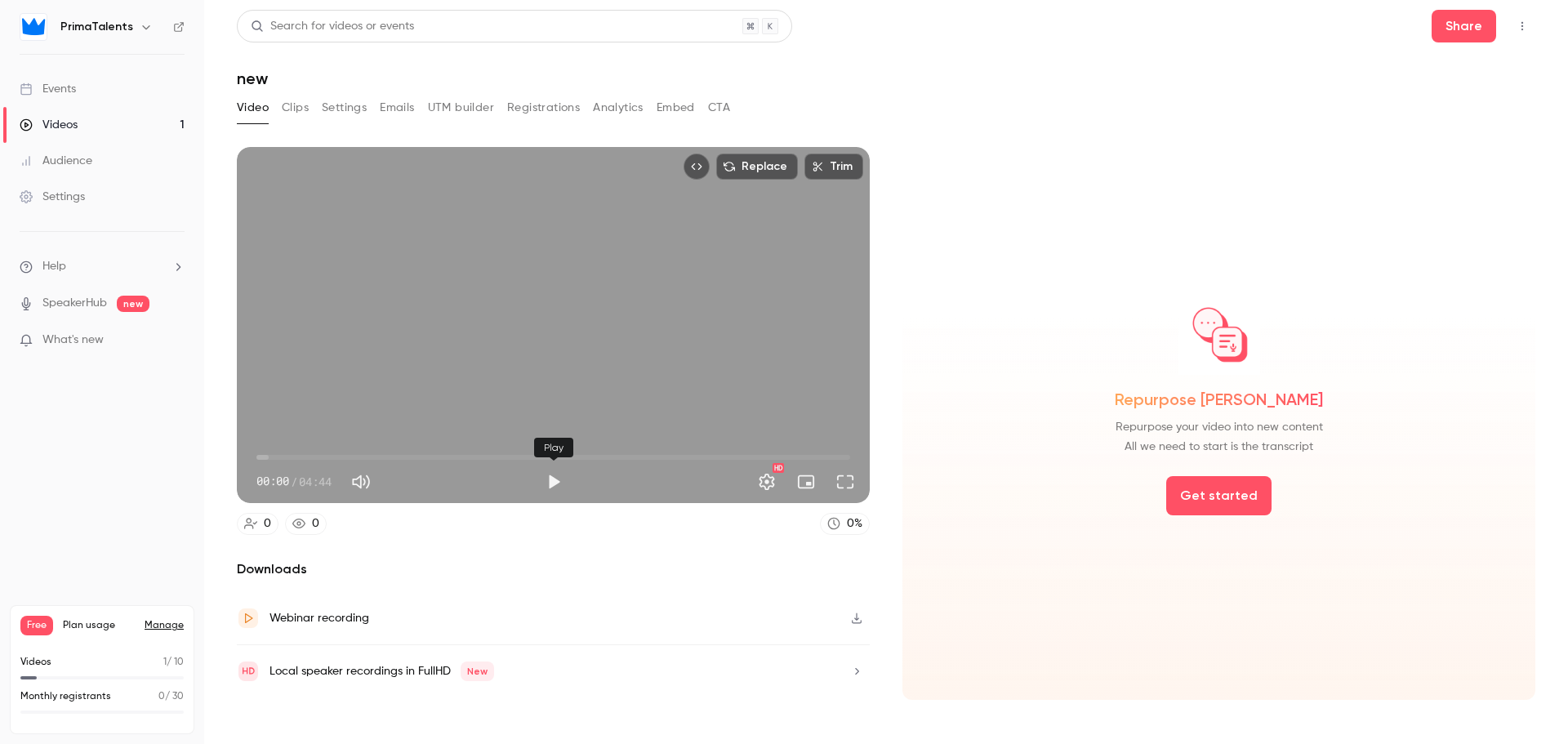
click at [549, 481] on button "Play" at bounding box center [553, 481] width 33 height 33
click at [341, 461] on span "00:06" at bounding box center [553, 456] width 594 height 26
click at [549, 477] on button "Pause" at bounding box center [553, 481] width 33 height 33
type input "****"
click at [857, 613] on icon "button" at bounding box center [857, 618] width 13 height 12
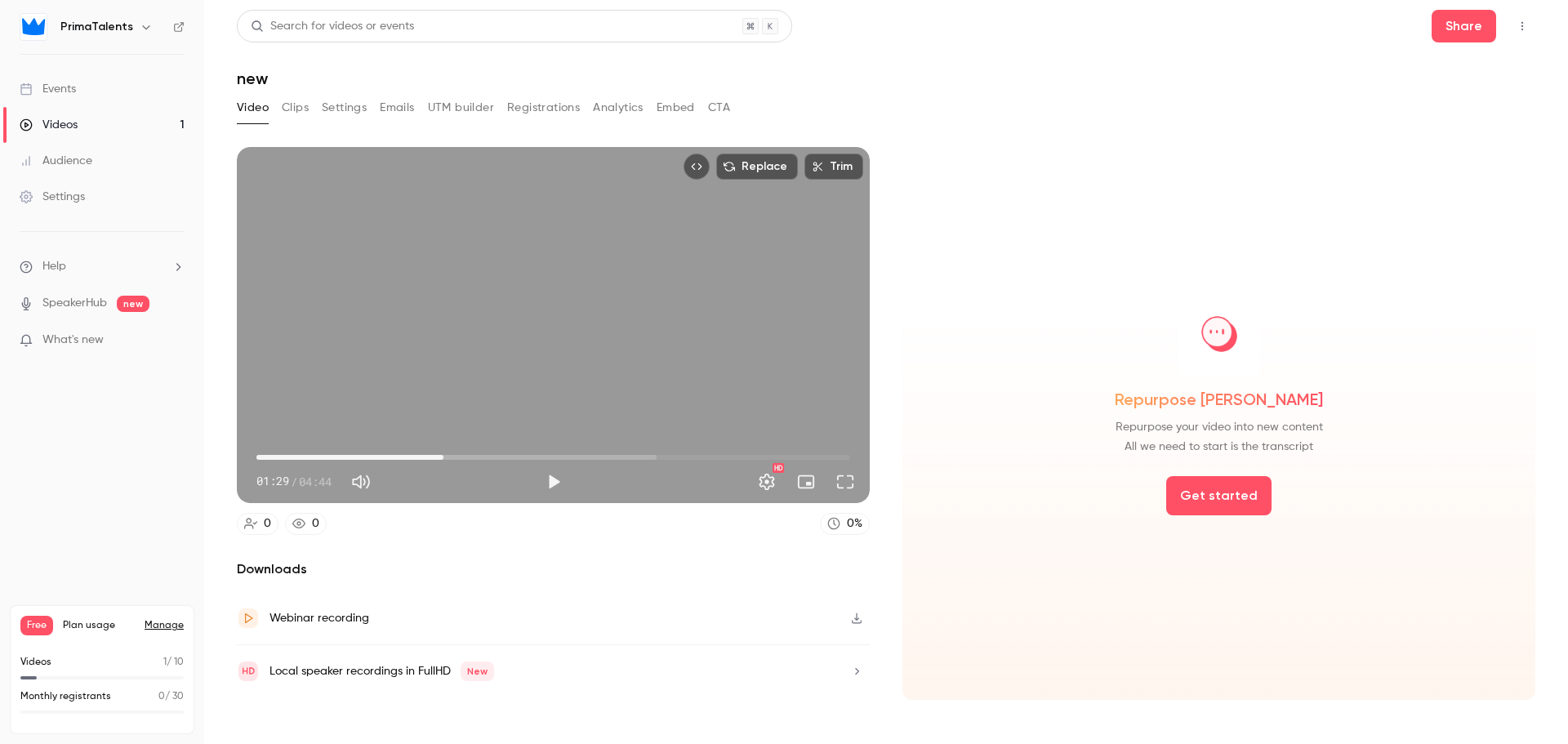
click at [96, 128] on link "Videos 1" at bounding box center [102, 125] width 205 height 36
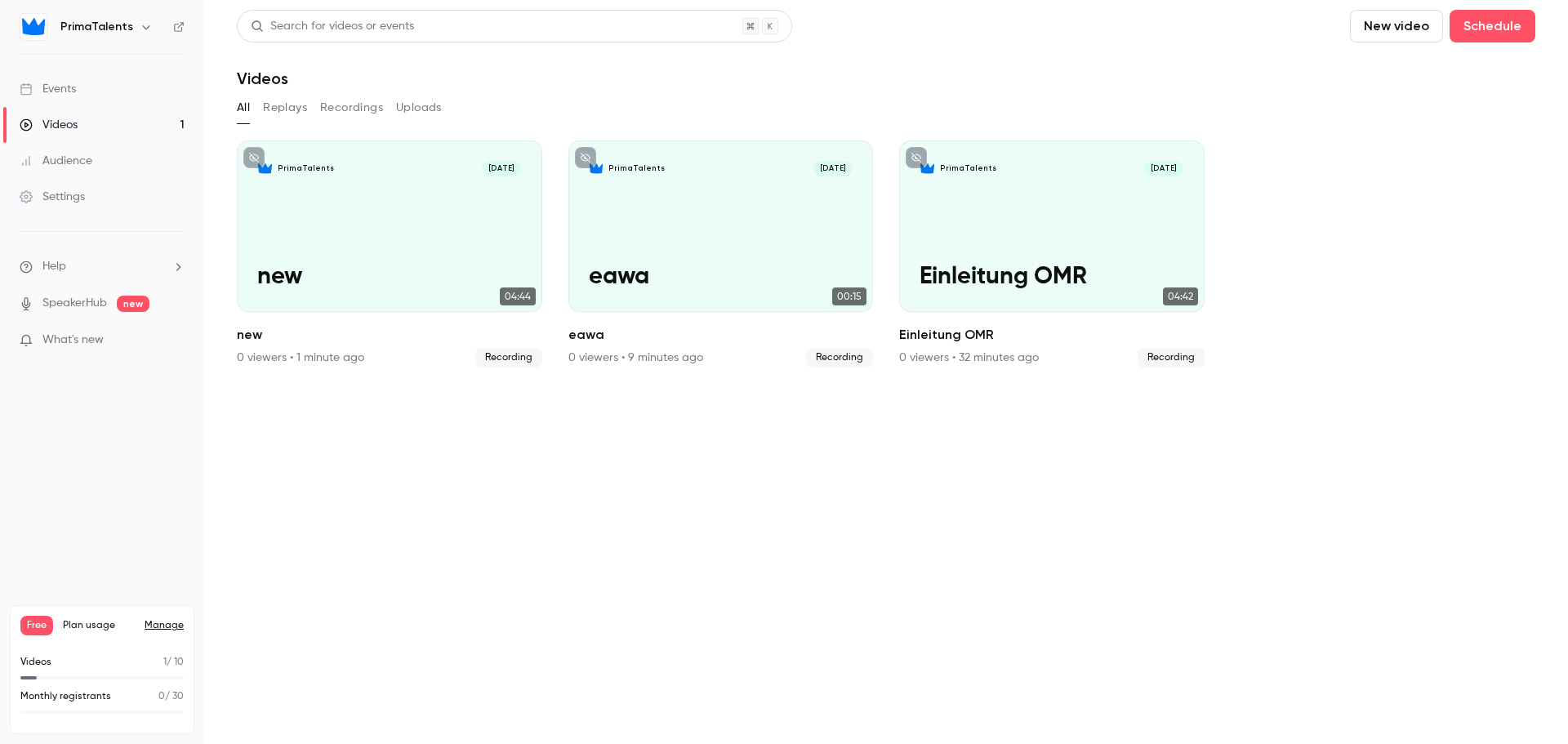
click at [1388, 24] on button "New video" at bounding box center [1396, 26] width 93 height 33
click at [1400, 62] on li "Record" at bounding box center [1442, 71] width 176 height 43
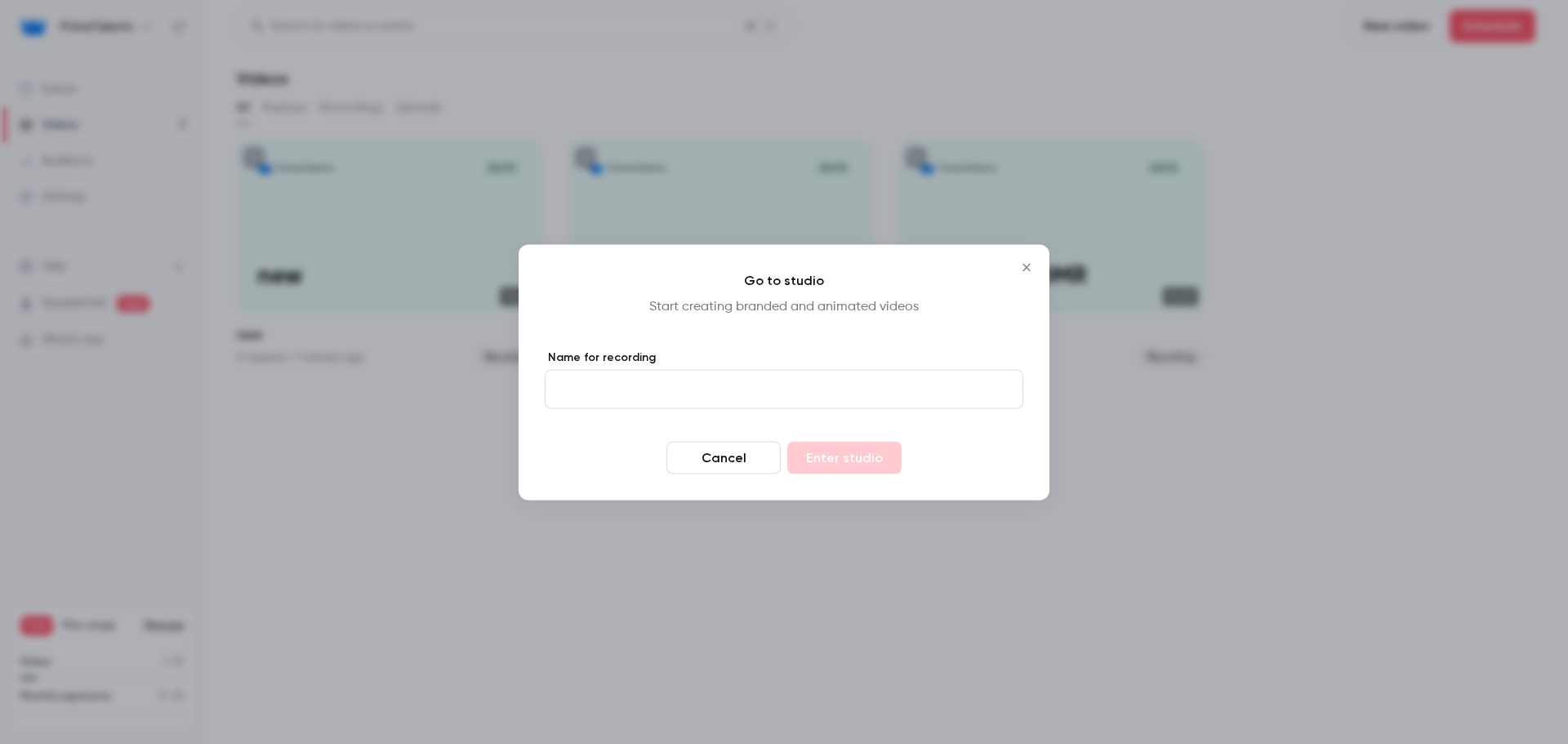
click at [784, 391] on input "Name for recording" at bounding box center [784, 389] width 479 height 39
type input "**"
click at [810, 455] on button "Enter studio" at bounding box center [844, 457] width 114 height 33
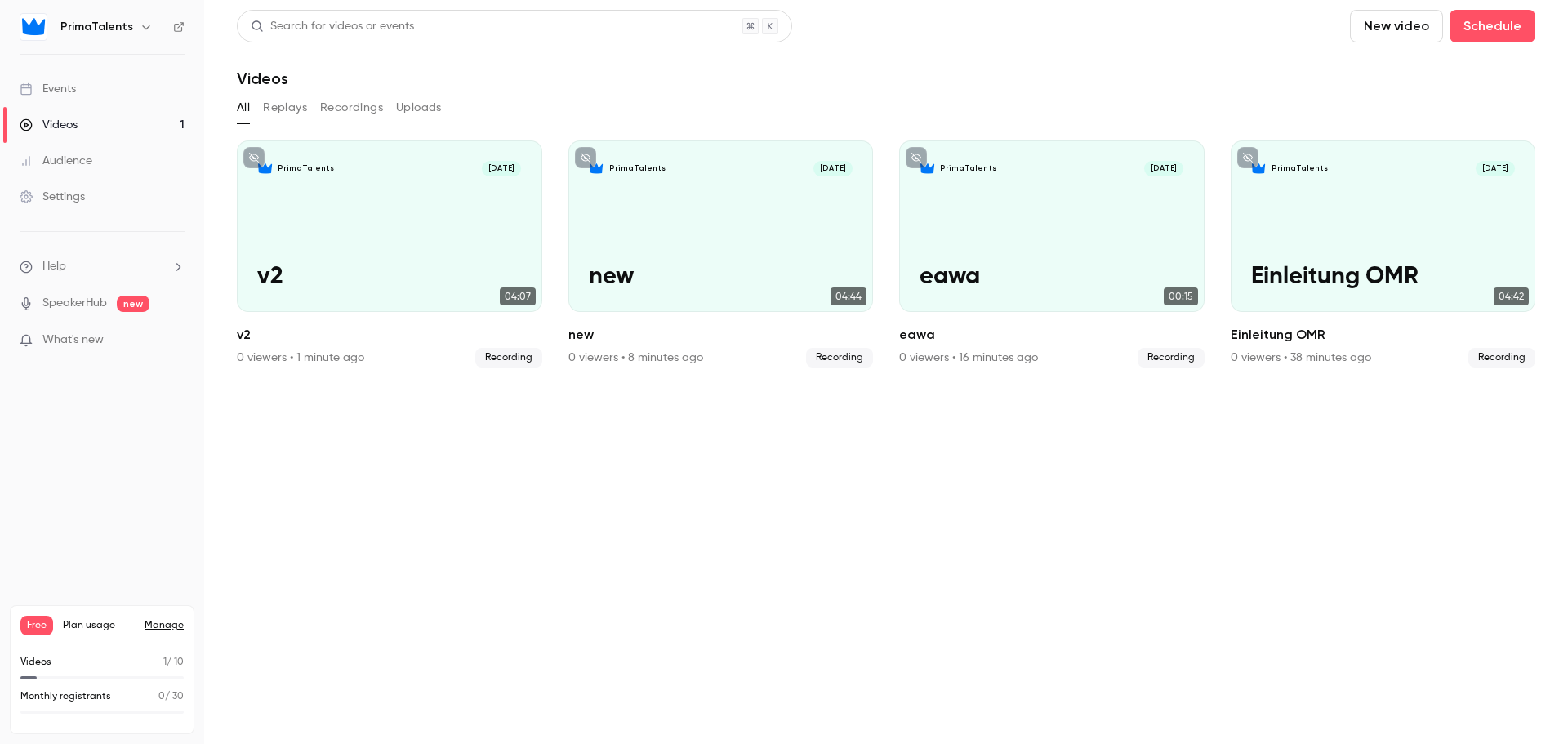
click at [1383, 26] on button "New video" at bounding box center [1396, 26] width 93 height 33
click at [1421, 68] on div "Record" at bounding box center [1455, 71] width 124 height 16
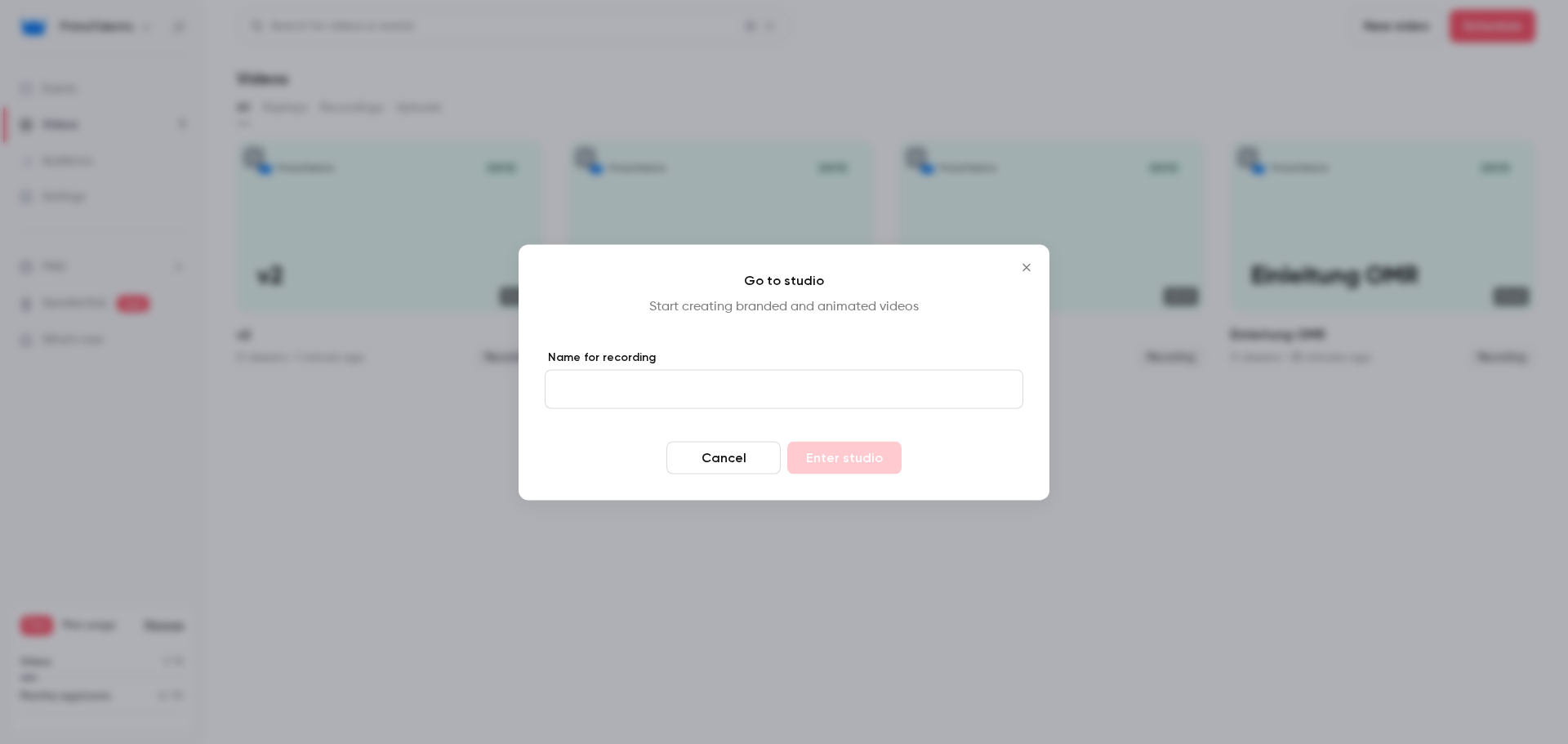
click at [758, 388] on input "Name for recording" at bounding box center [784, 389] width 479 height 39
type input "**"
click at [884, 459] on button "Enter studio" at bounding box center [844, 457] width 114 height 33
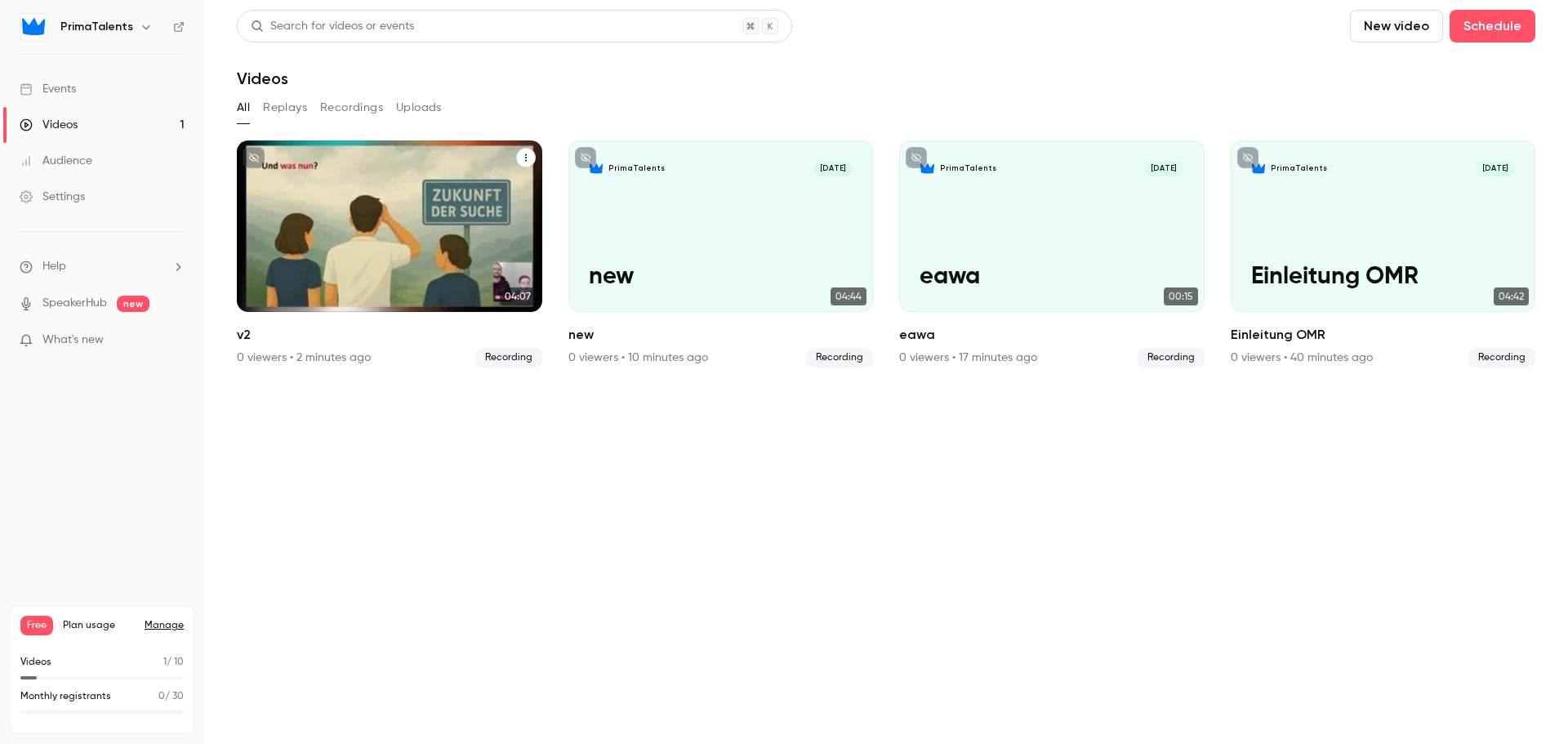
click at [526, 154] on icon "v2" at bounding box center [525, 157] width 10 height 10
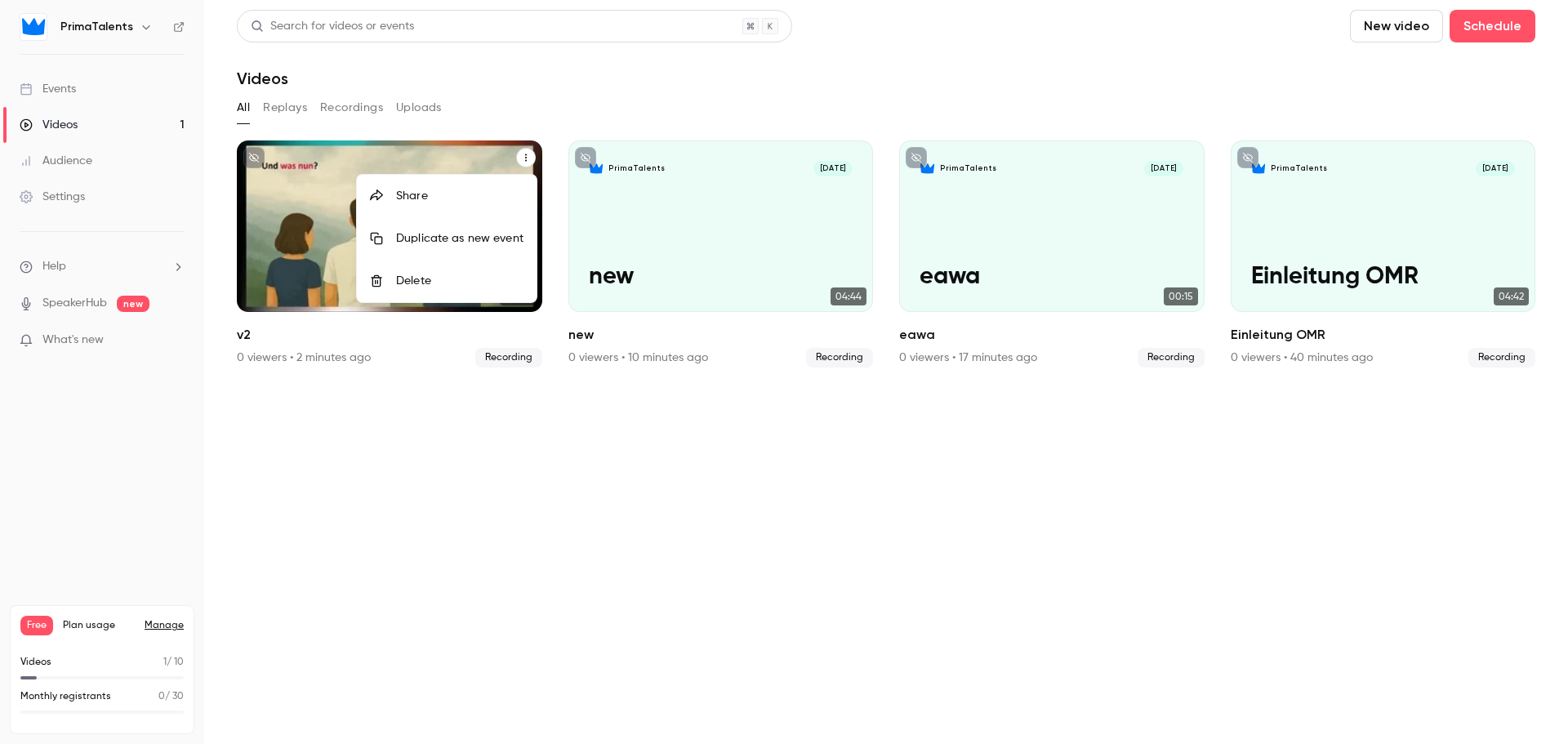
click at [96, 122] on div at bounding box center [784, 372] width 1568 height 744
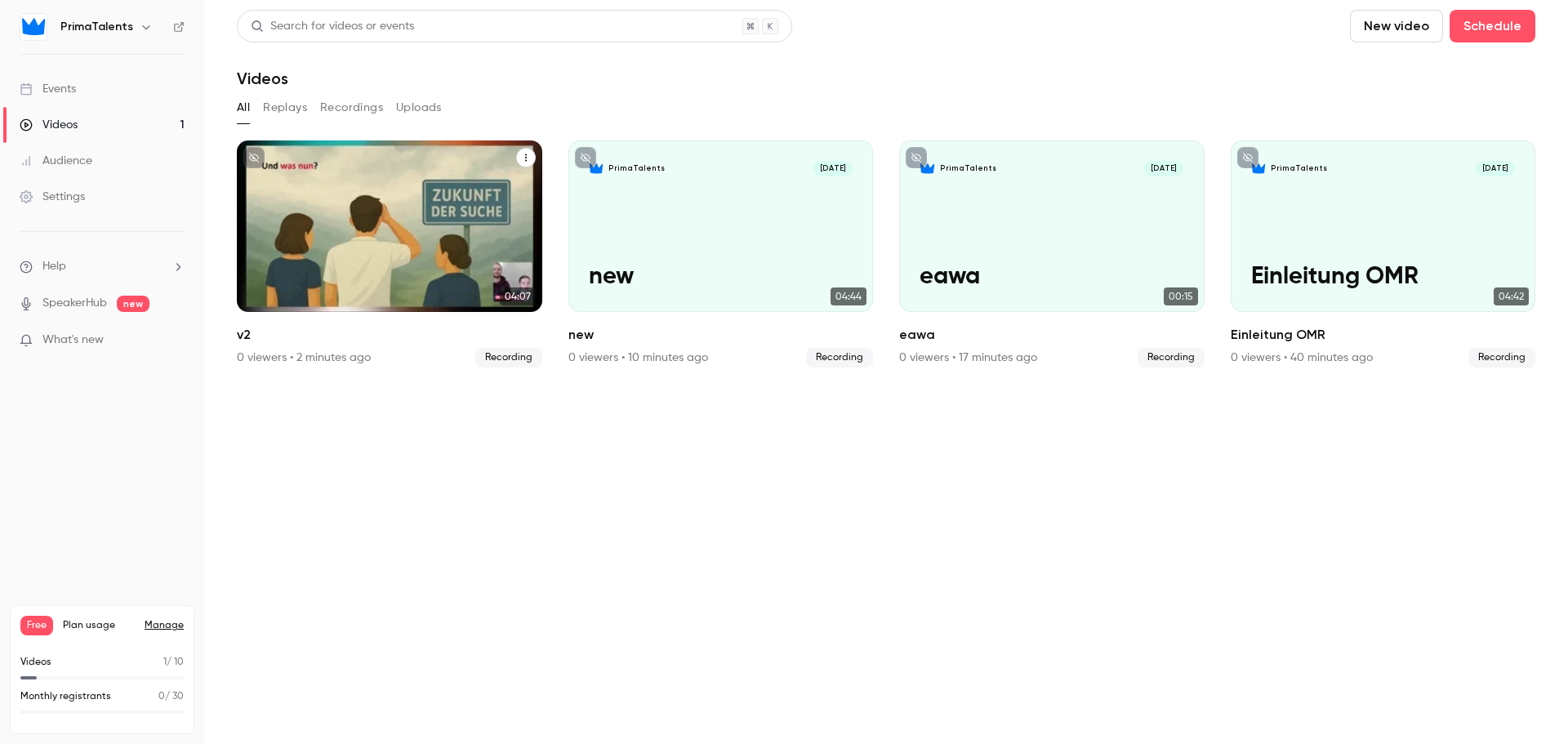
click at [313, 167] on p "PrimaTalents" at bounding box center [306, 169] width 56 height 11
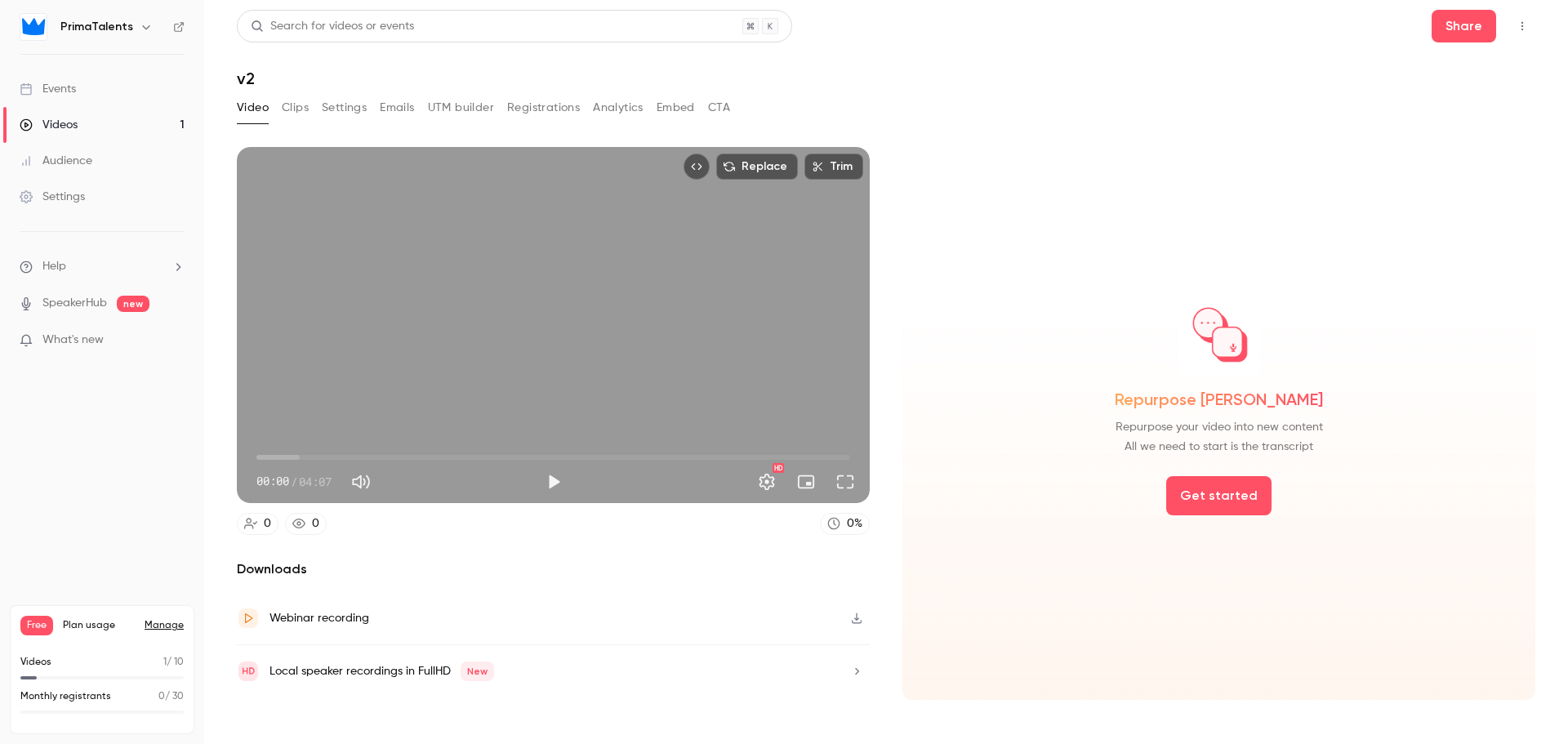
click at [859, 623] on button "button" at bounding box center [856, 617] width 26 height 26
click at [101, 126] on link "Videos 1" at bounding box center [102, 125] width 205 height 36
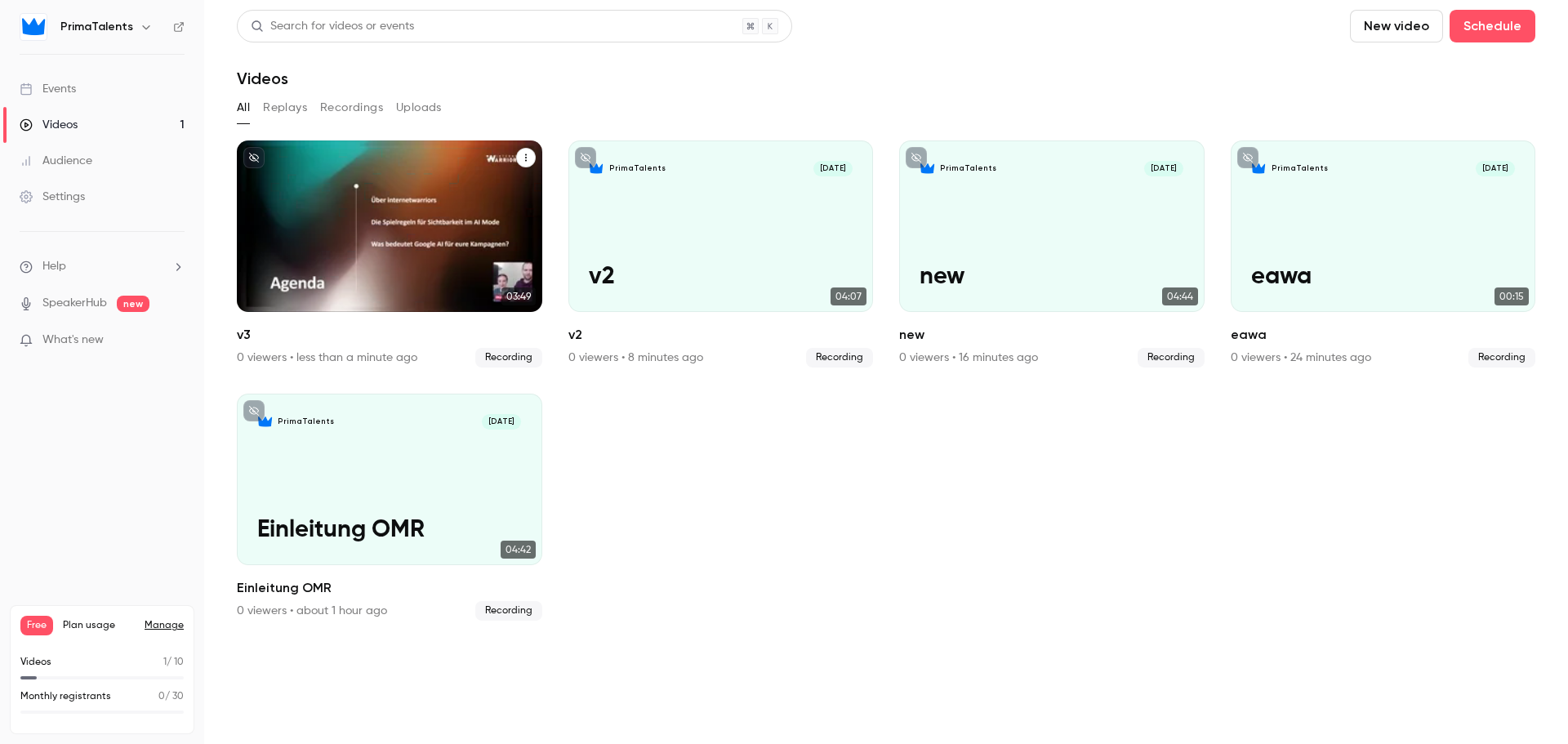
click at [402, 201] on div "PrimaTalents [DATE] v3" at bounding box center [390, 226] width 306 height 171
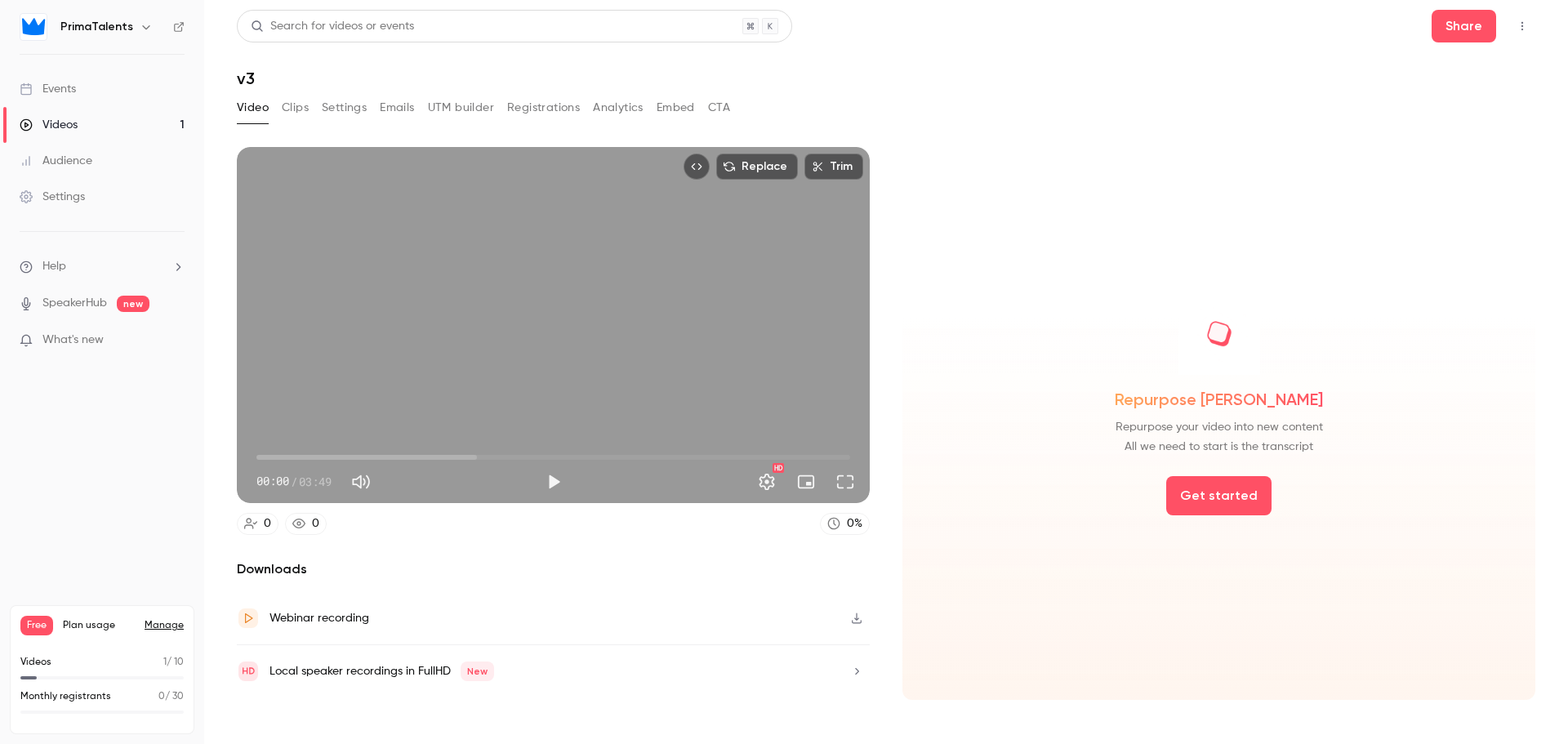
click at [859, 623] on icon "button" at bounding box center [856, 618] width 10 height 11
click at [138, 133] on link "Videos 1" at bounding box center [102, 125] width 205 height 36
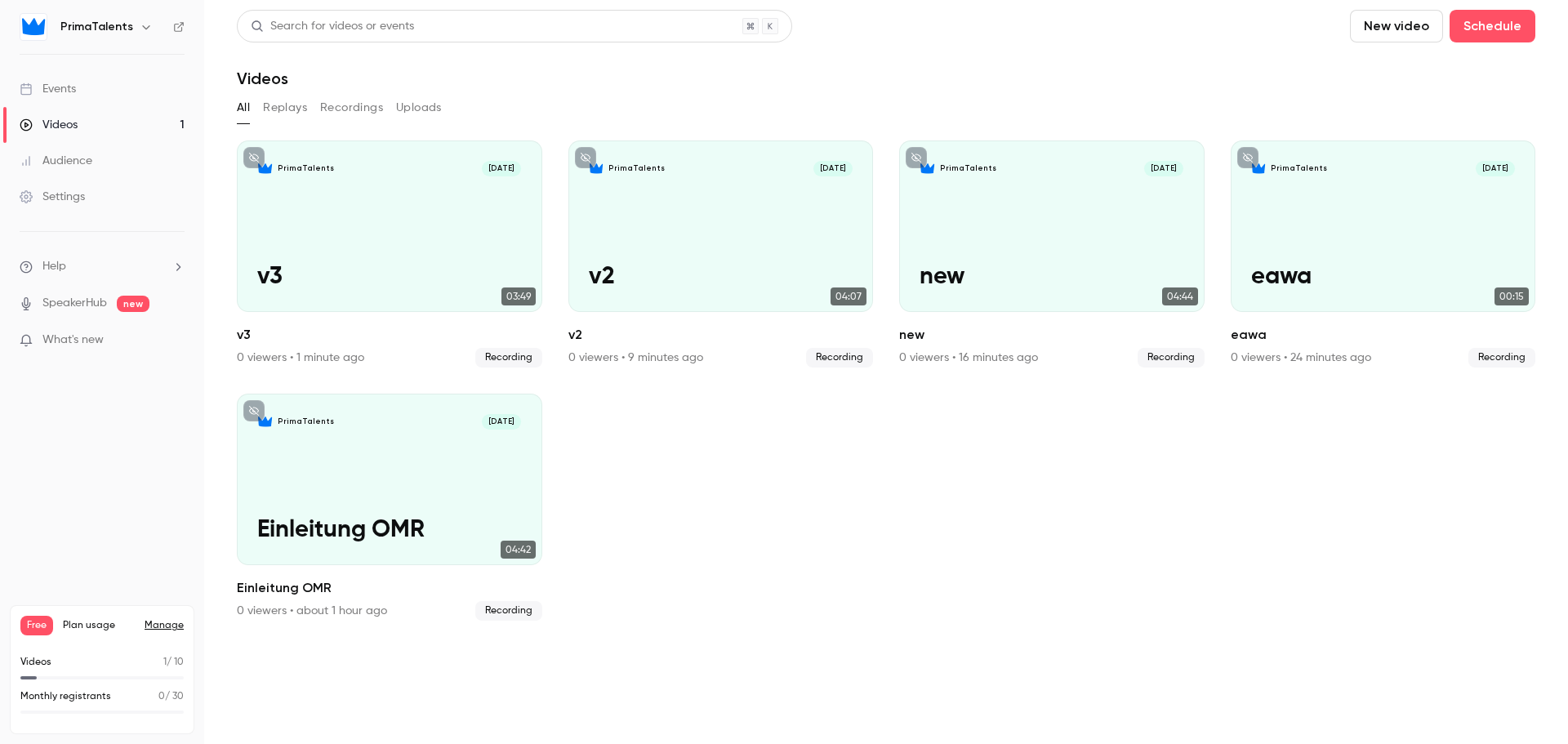
click at [1406, 27] on button "New video" at bounding box center [1396, 26] width 93 height 33
click at [1406, 68] on div "Record" at bounding box center [1455, 71] width 124 height 16
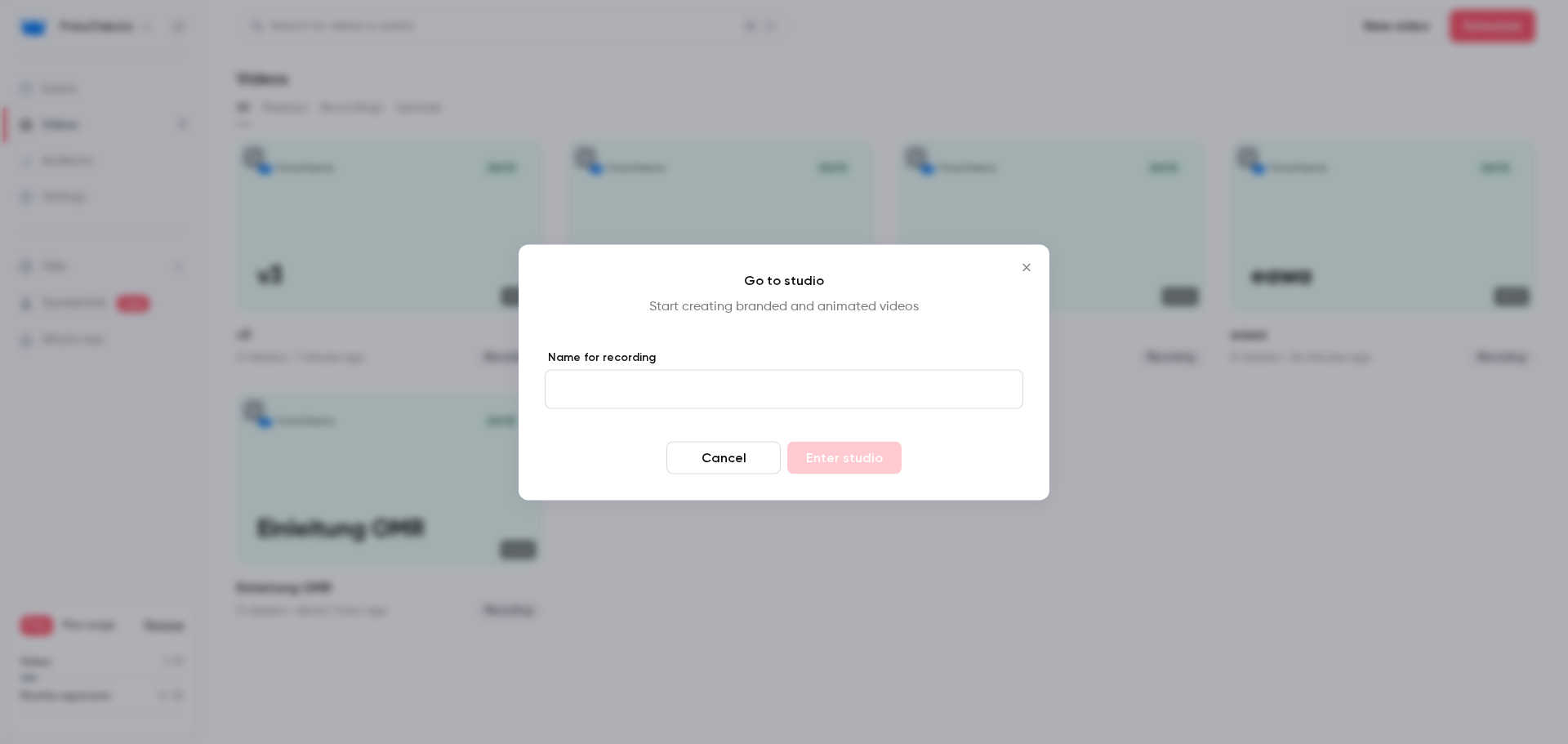
click at [741, 390] on input "Name for recording" at bounding box center [784, 389] width 479 height 39
type input "**"
click at [842, 466] on button "Enter studio" at bounding box center [844, 457] width 114 height 33
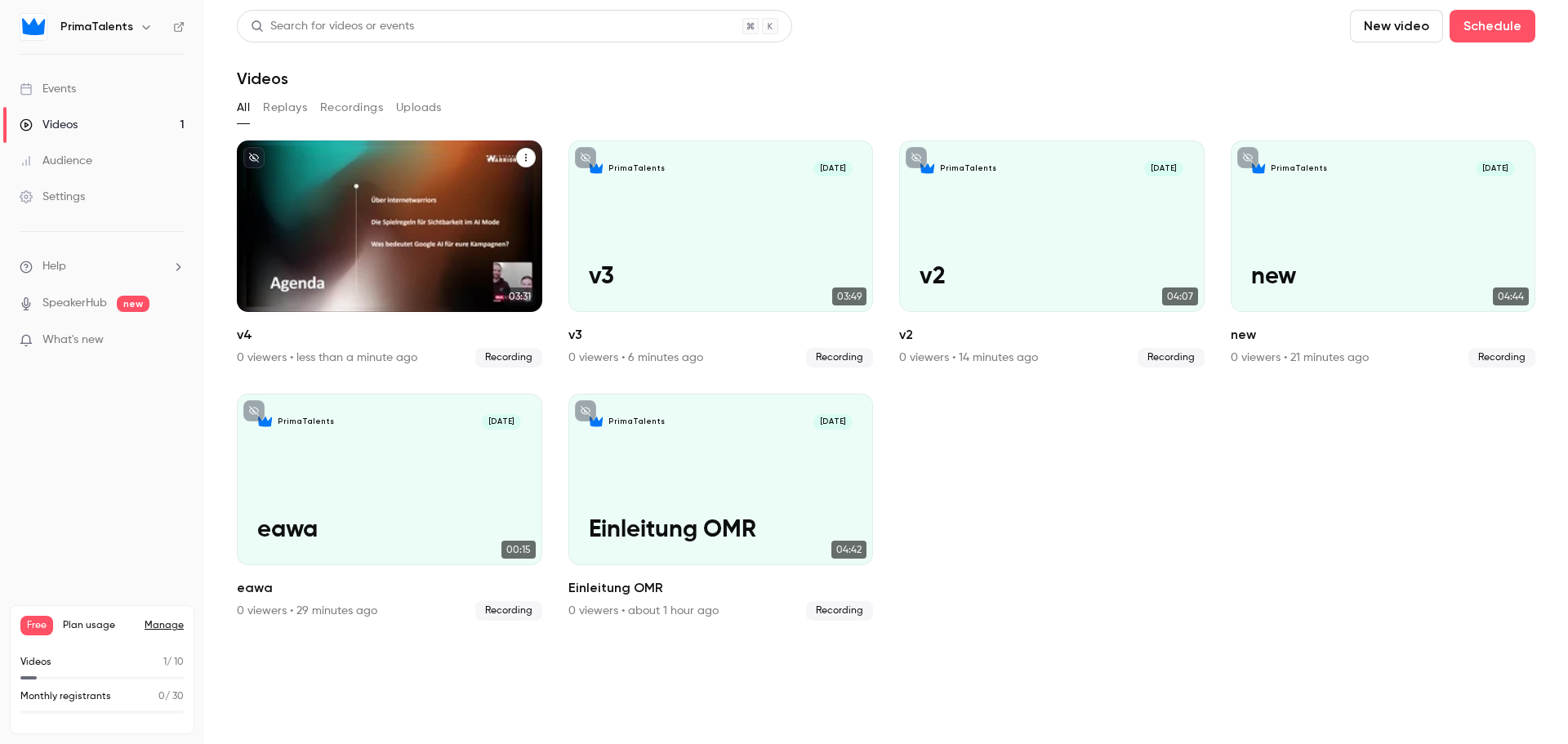
click at [388, 214] on div "PrimaTalents [DATE] v4" at bounding box center [390, 226] width 306 height 171
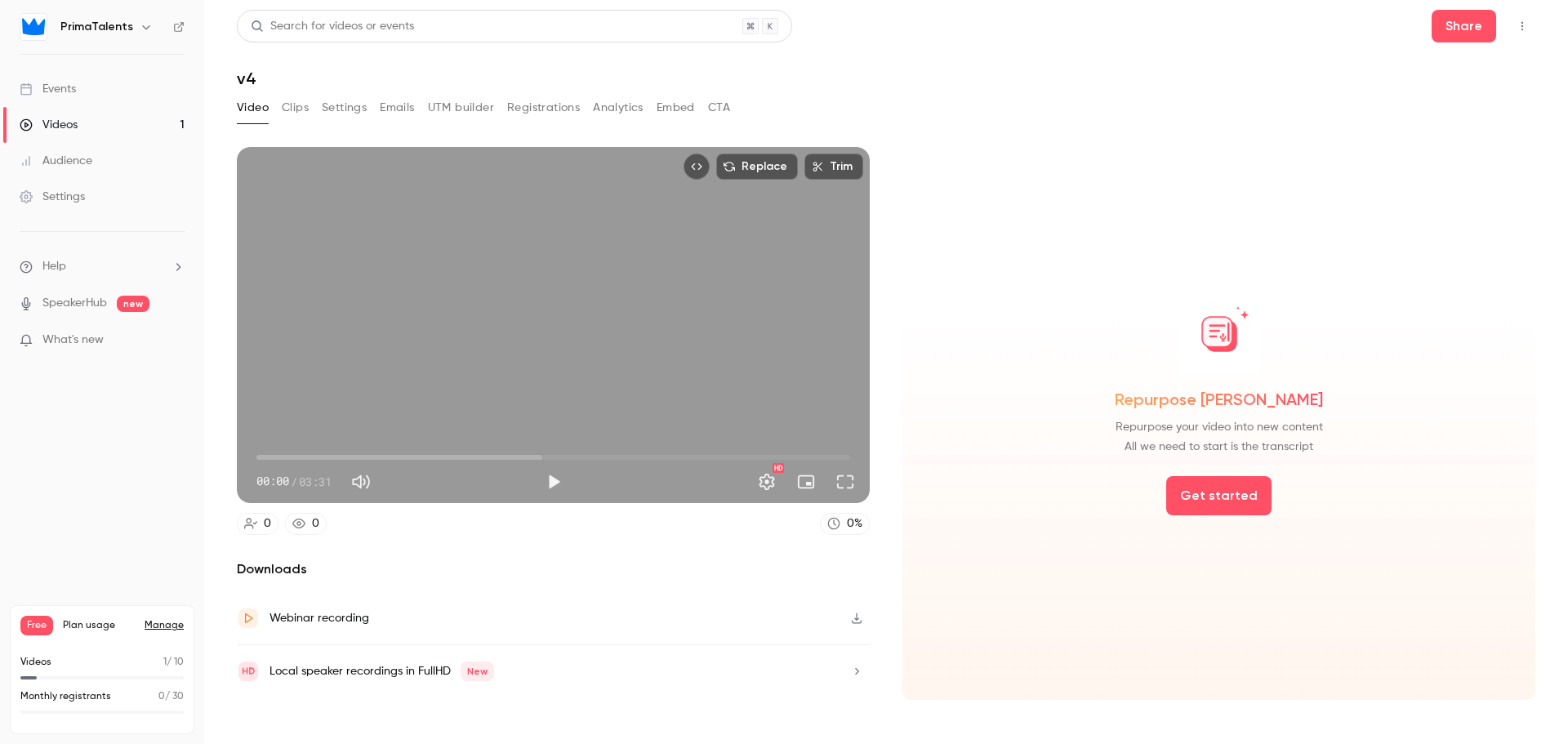
click at [851, 619] on icon "button" at bounding box center [857, 618] width 13 height 12
click at [551, 481] on button "Play" at bounding box center [553, 481] width 33 height 33
click at [843, 486] on button "Full screen" at bounding box center [845, 481] width 33 height 33
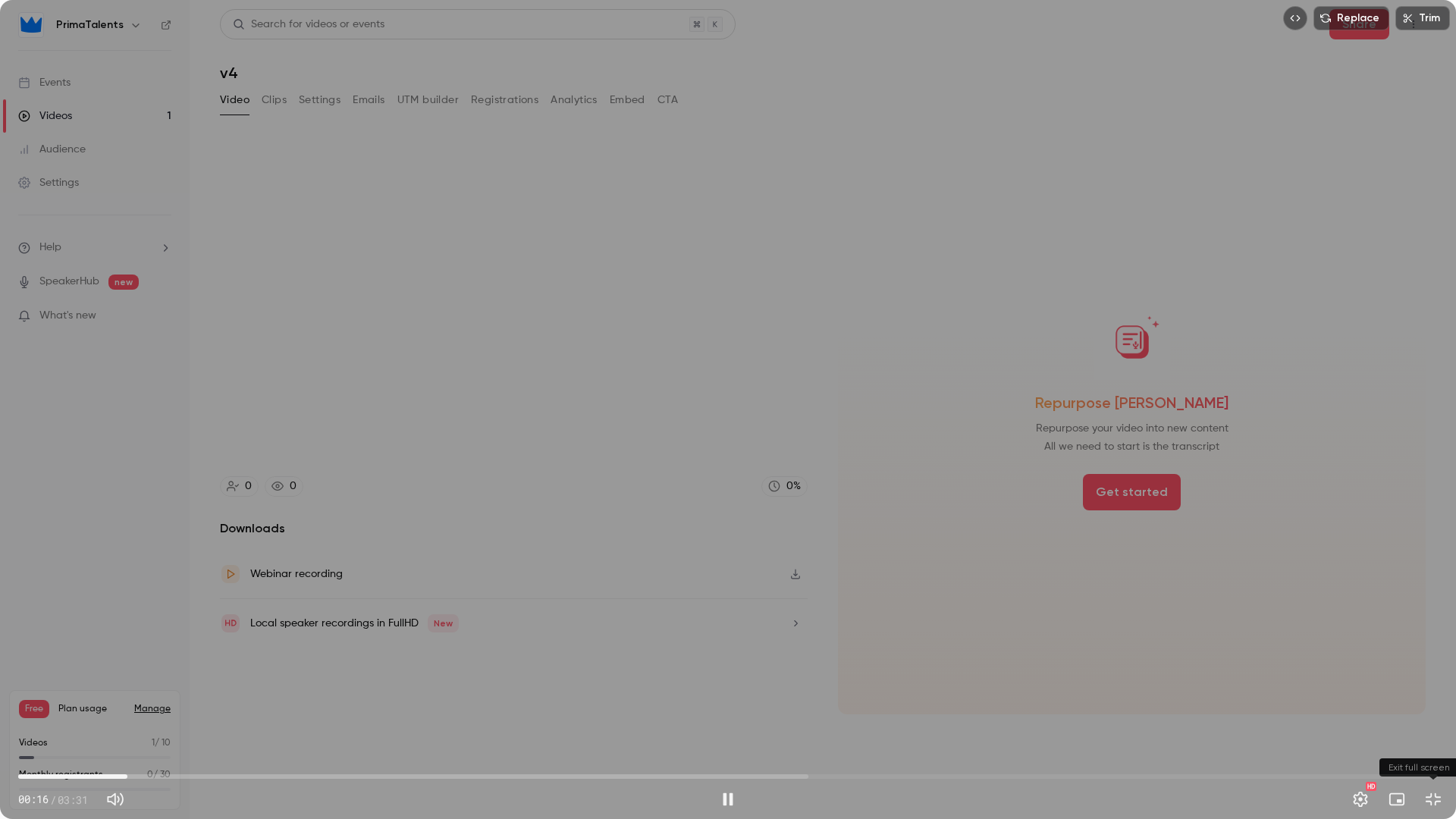
click at [1430, 690] on button "Exit full screen" at bounding box center [1433, 799] width 31 height 31
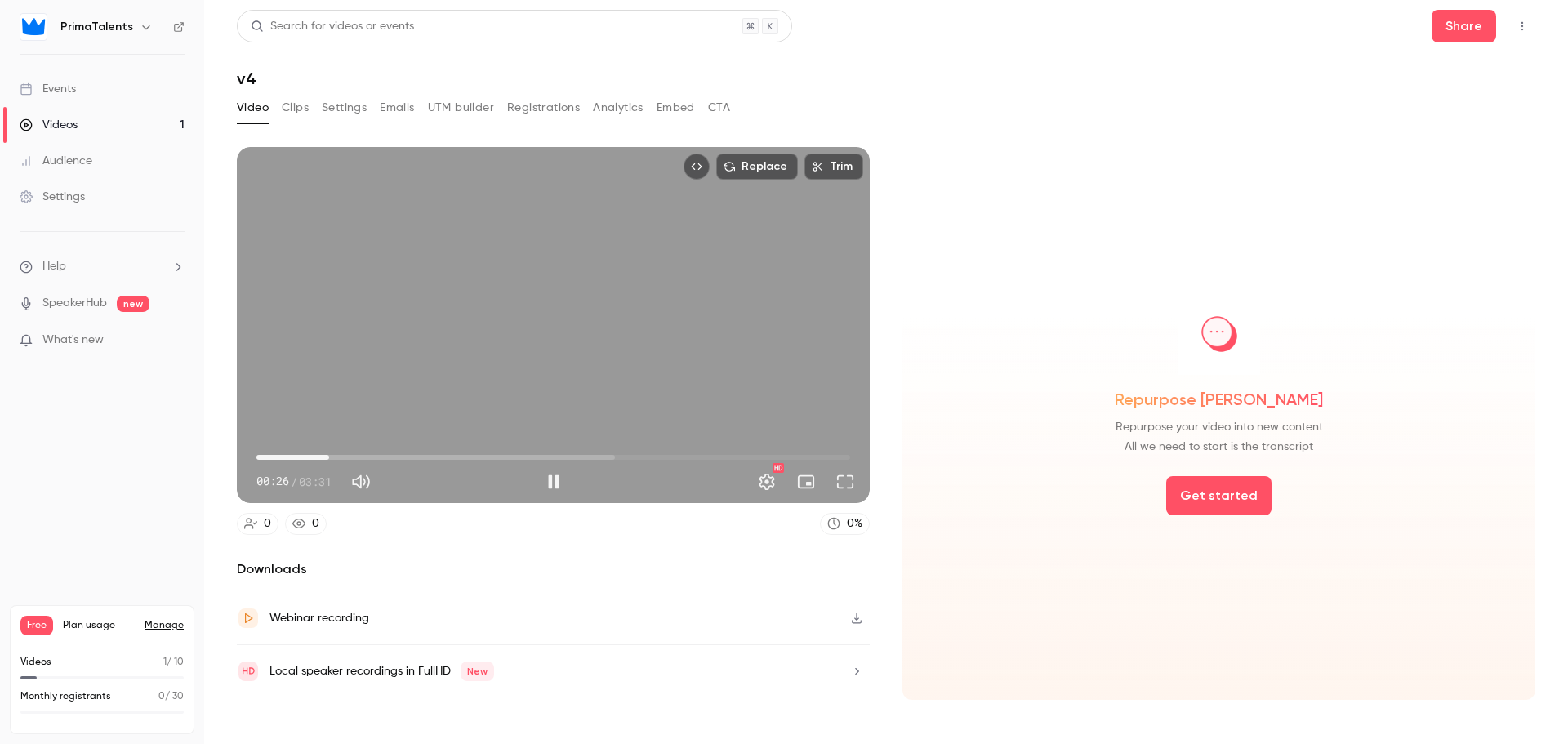
click at [360, 454] on span "00:26" at bounding box center [553, 456] width 594 height 26
click at [547, 483] on button "Pause" at bounding box center [553, 481] width 33 height 33
click at [552, 473] on button "Play" at bounding box center [553, 481] width 33 height 33
click at [521, 448] on span "01:34" at bounding box center [553, 456] width 594 height 26
click at [570, 451] on span "01:35" at bounding box center [553, 456] width 594 height 26
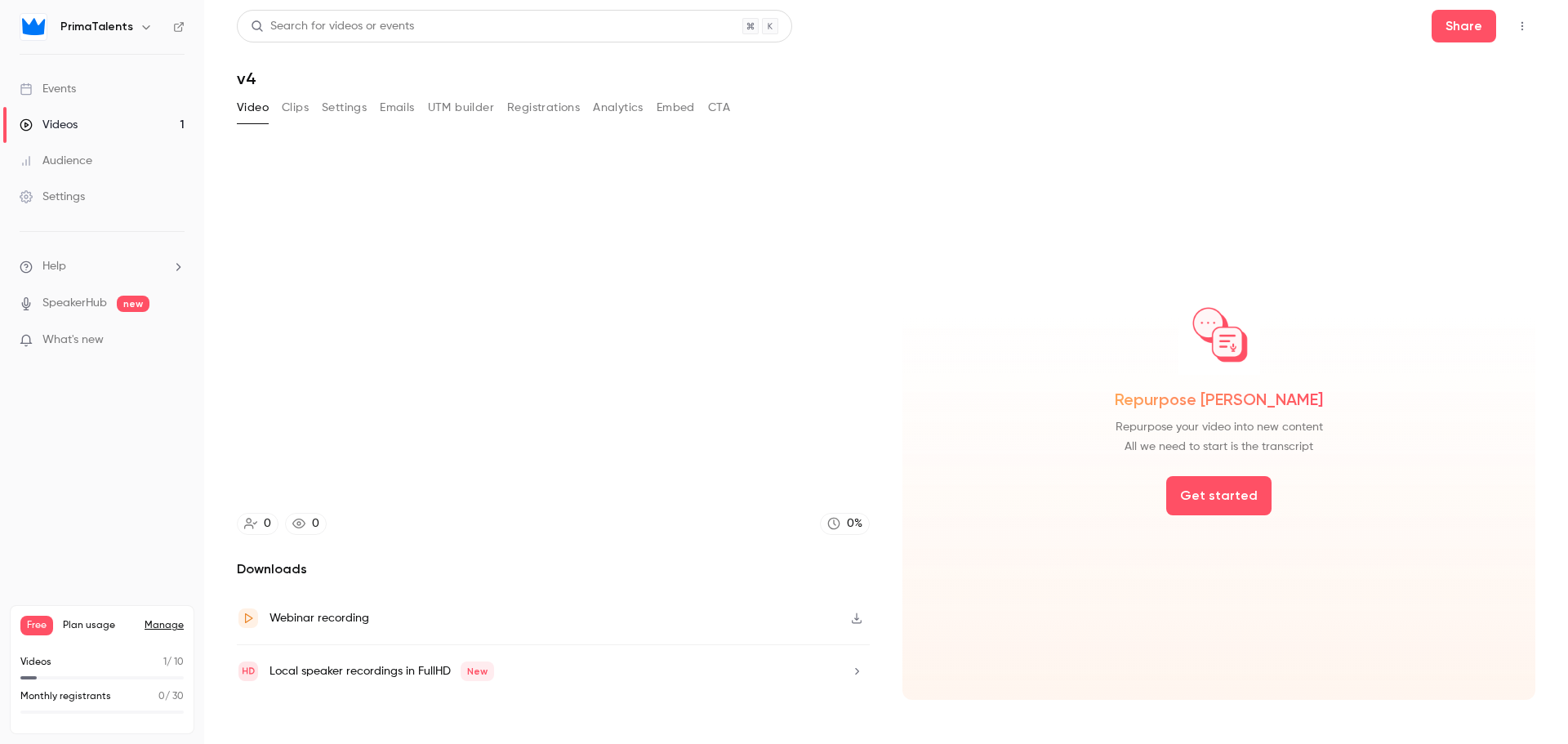
type input "*****"
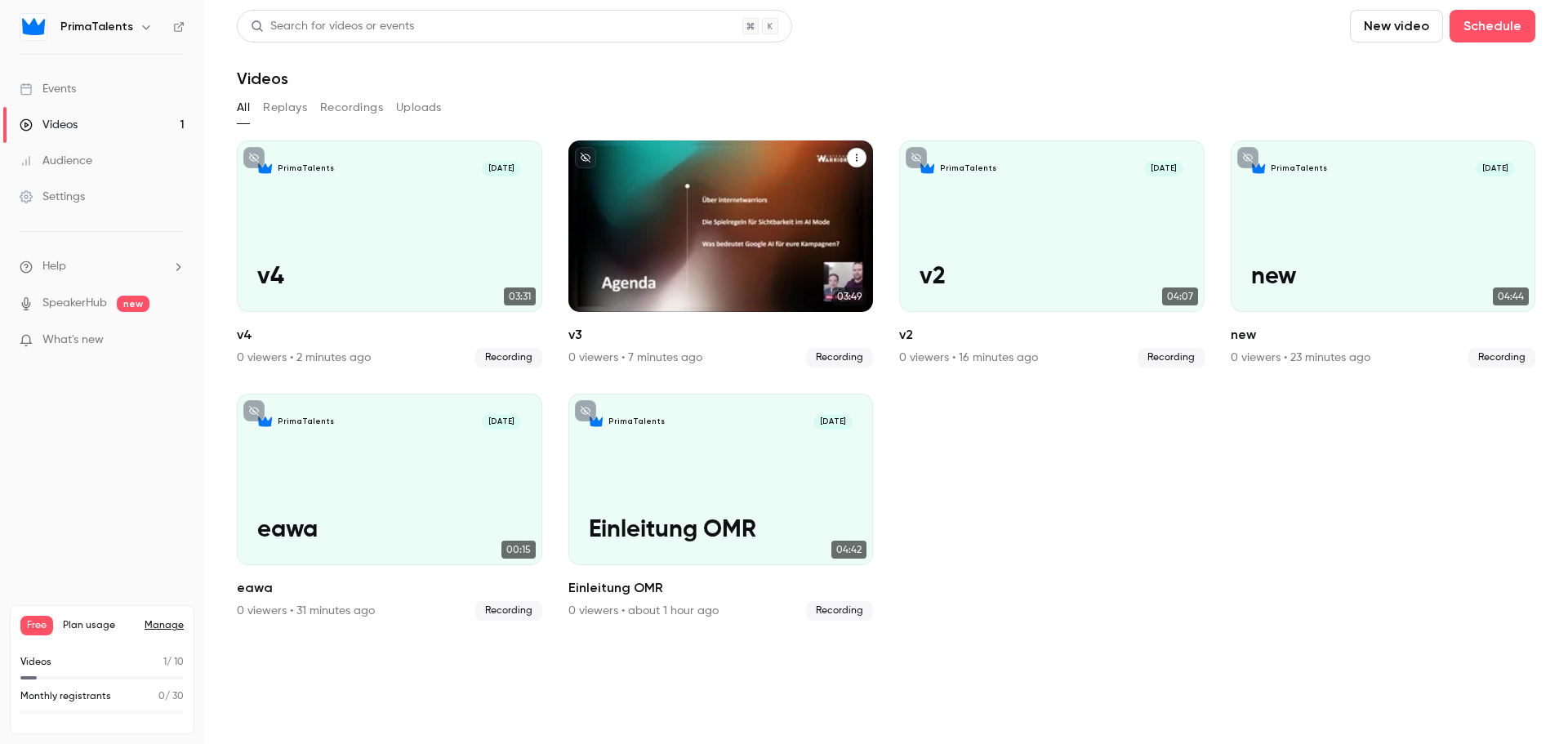
click at [665, 235] on div "PrimaTalents [DATE] v3" at bounding box center [721, 226] width 306 height 171
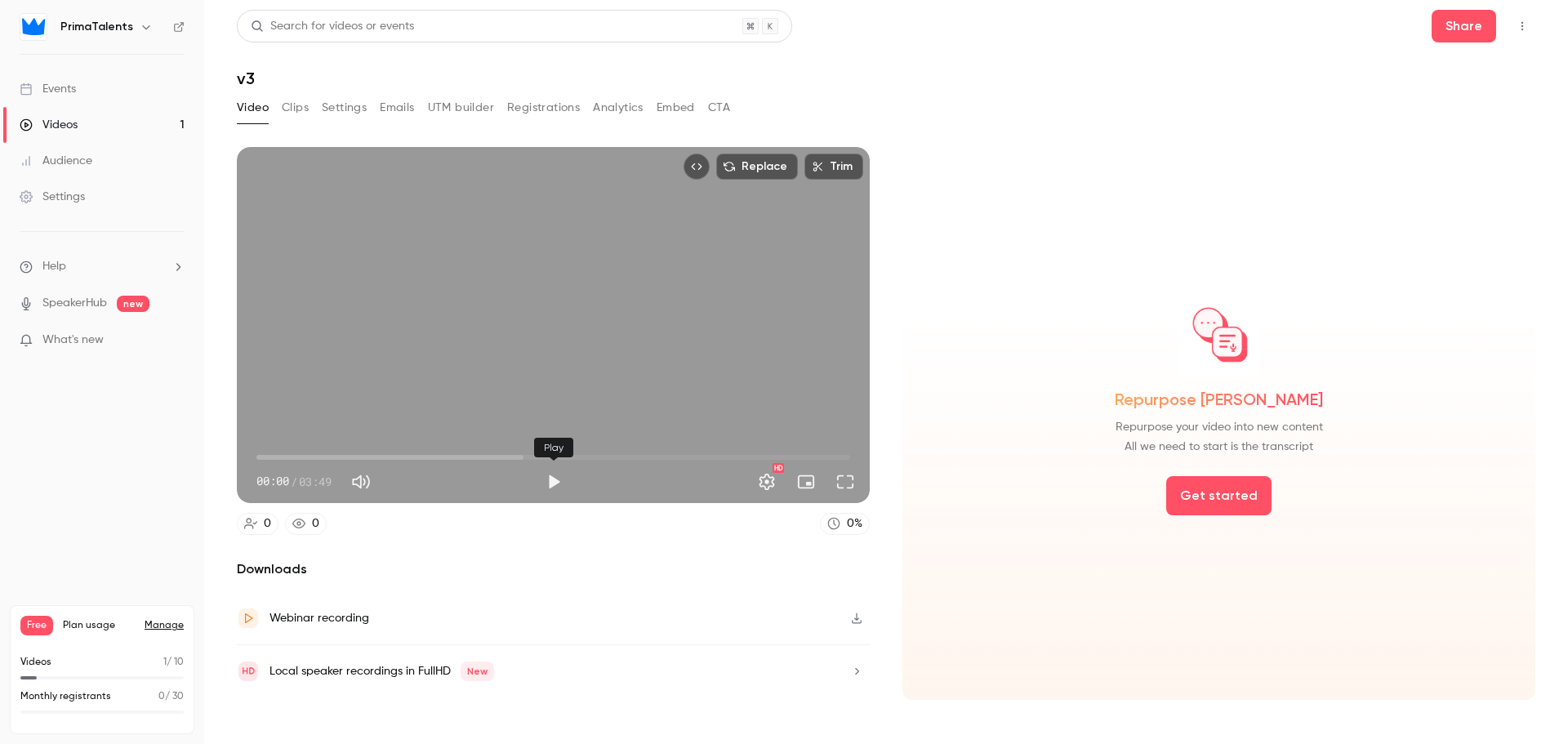
click at [554, 471] on button "Play" at bounding box center [553, 481] width 33 height 33
click at [316, 455] on span "00:02" at bounding box center [553, 456] width 594 height 26
click at [383, 453] on span "00:24" at bounding box center [553, 456] width 594 height 26
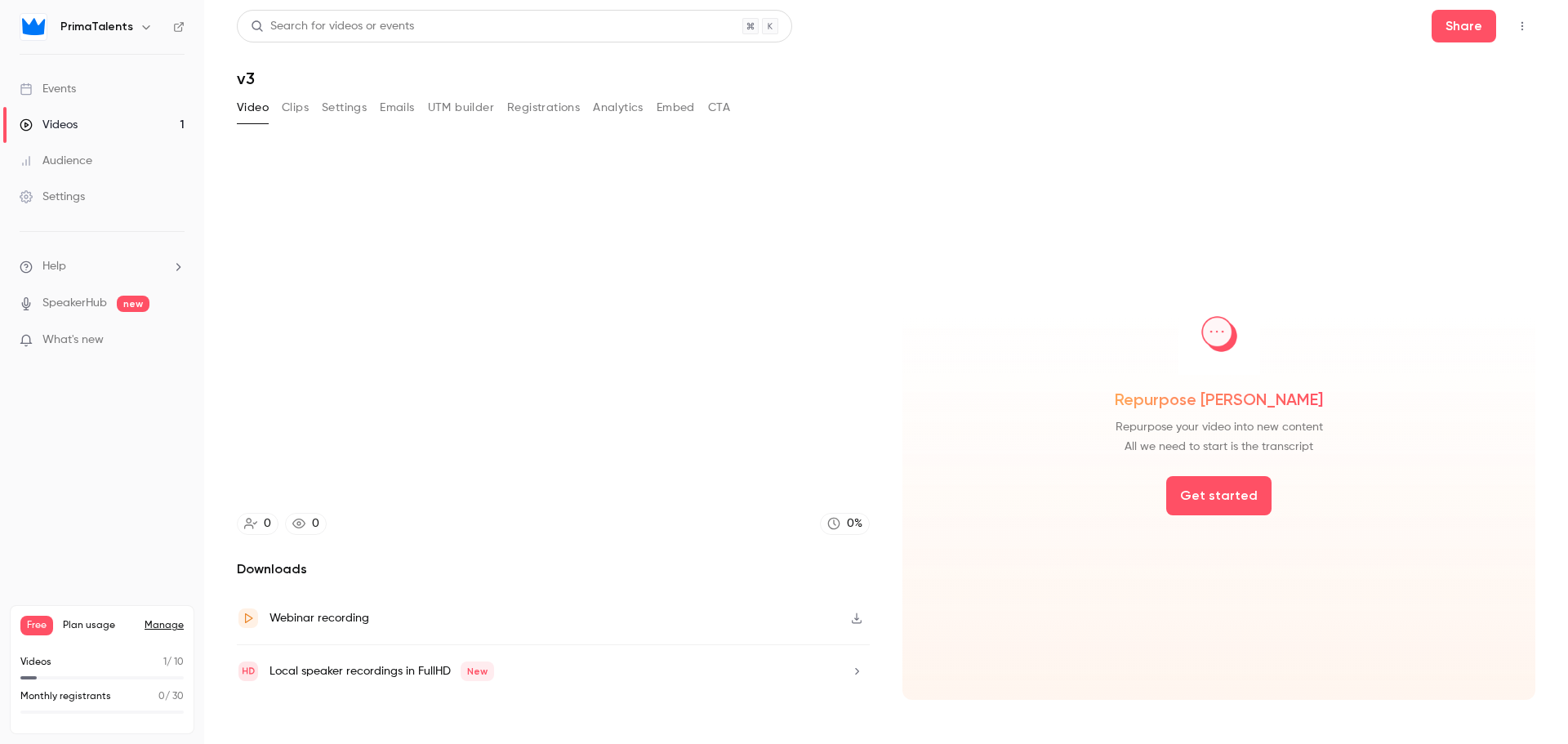
type input "****"
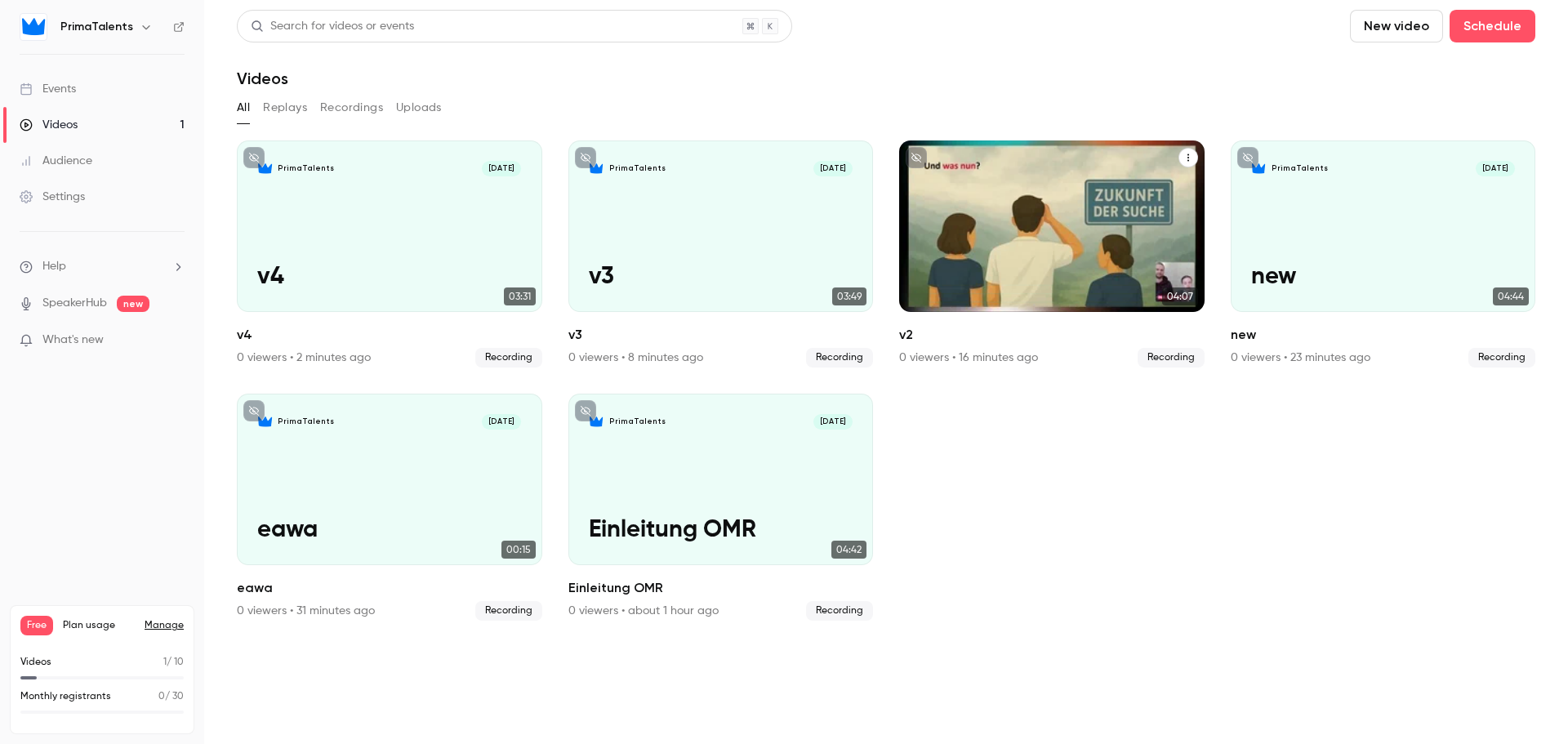
click at [953, 228] on div "PrimaTalents [DATE] v2" at bounding box center [1052, 226] width 306 height 171
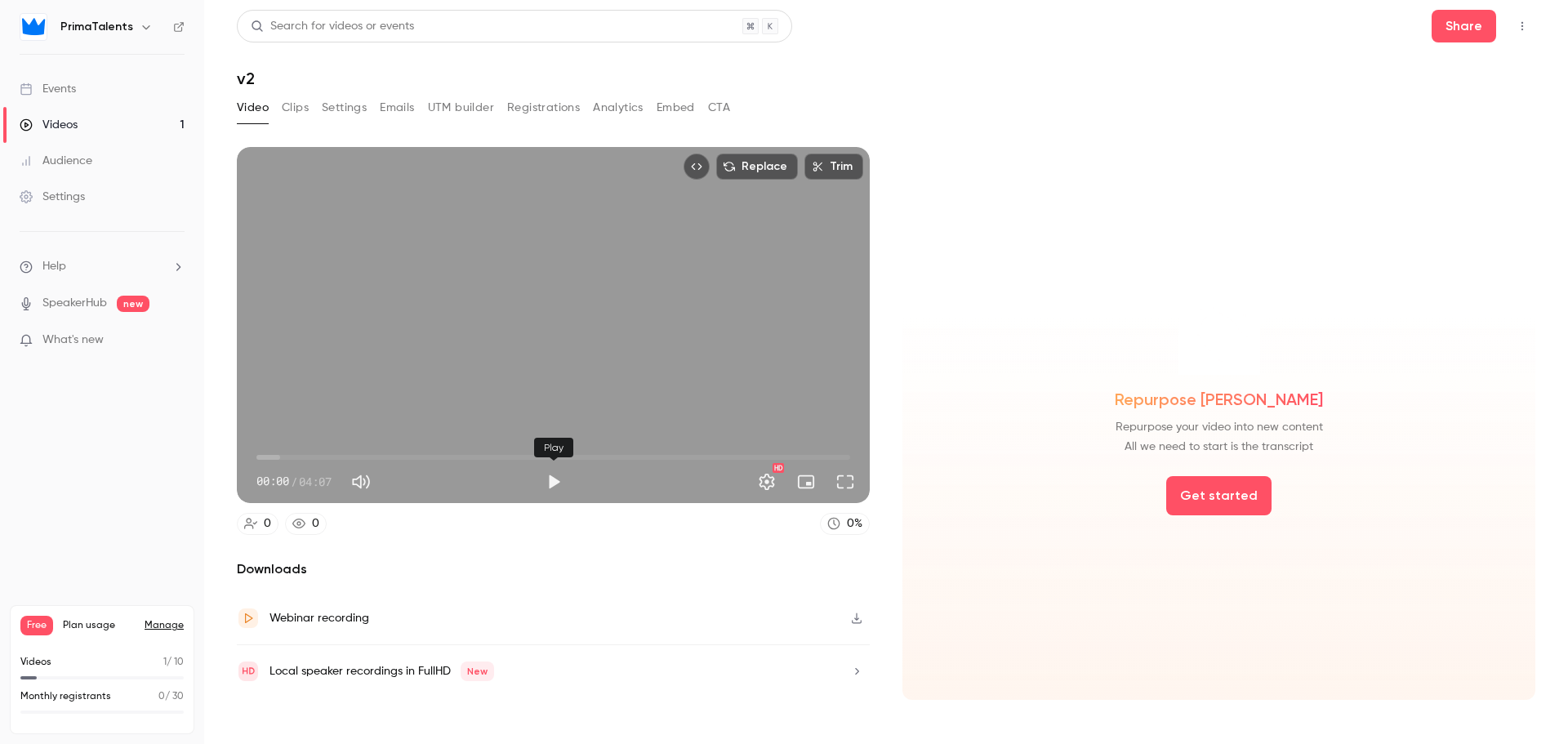
click at [549, 472] on button "Play" at bounding box center [553, 481] width 33 height 33
click at [307, 456] on span "00:21" at bounding box center [553, 456] width 594 height 26
click at [399, 451] on span "00:59" at bounding box center [553, 456] width 594 height 26
click at [490, 455] on span "01:37" at bounding box center [553, 456] width 594 height 26
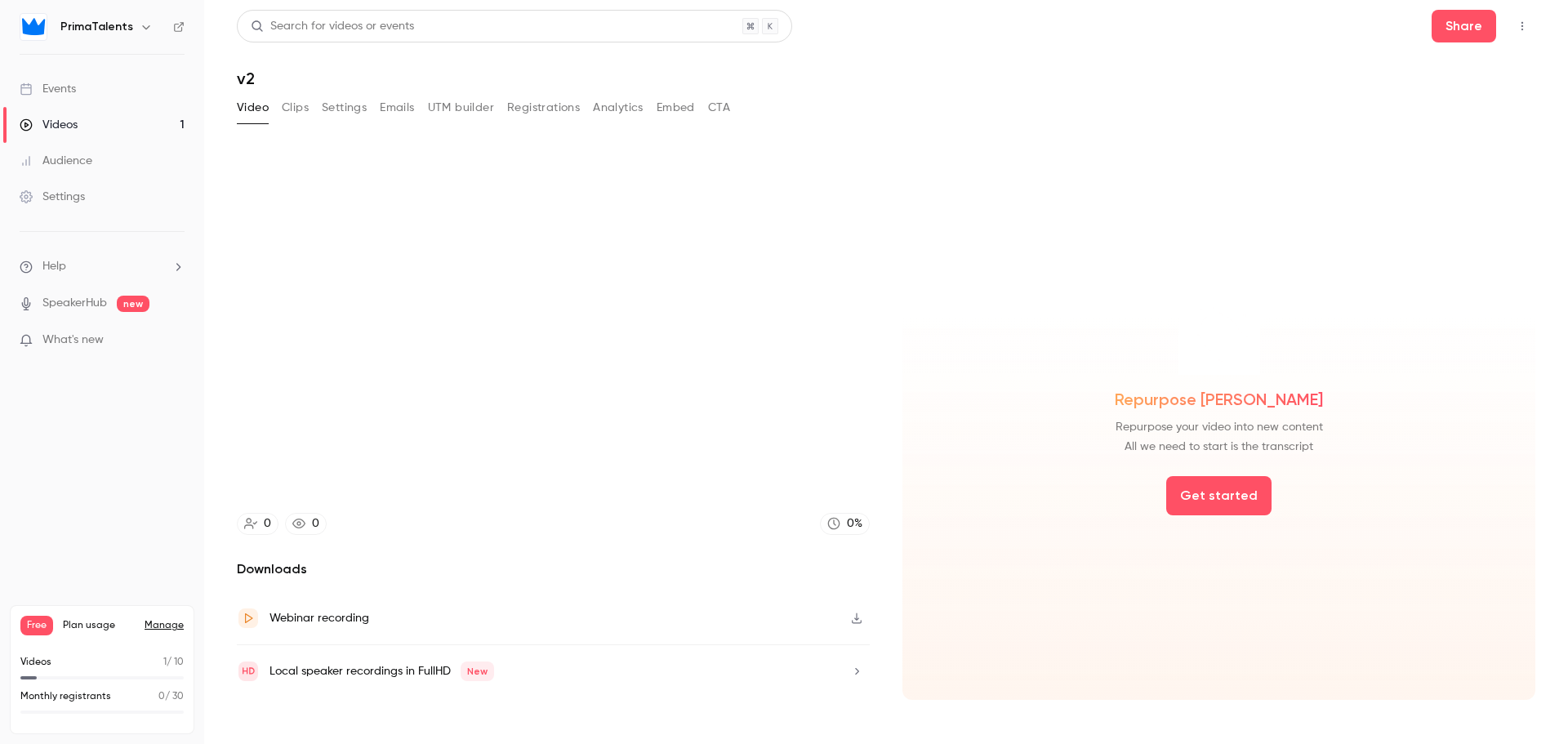
type input "****"
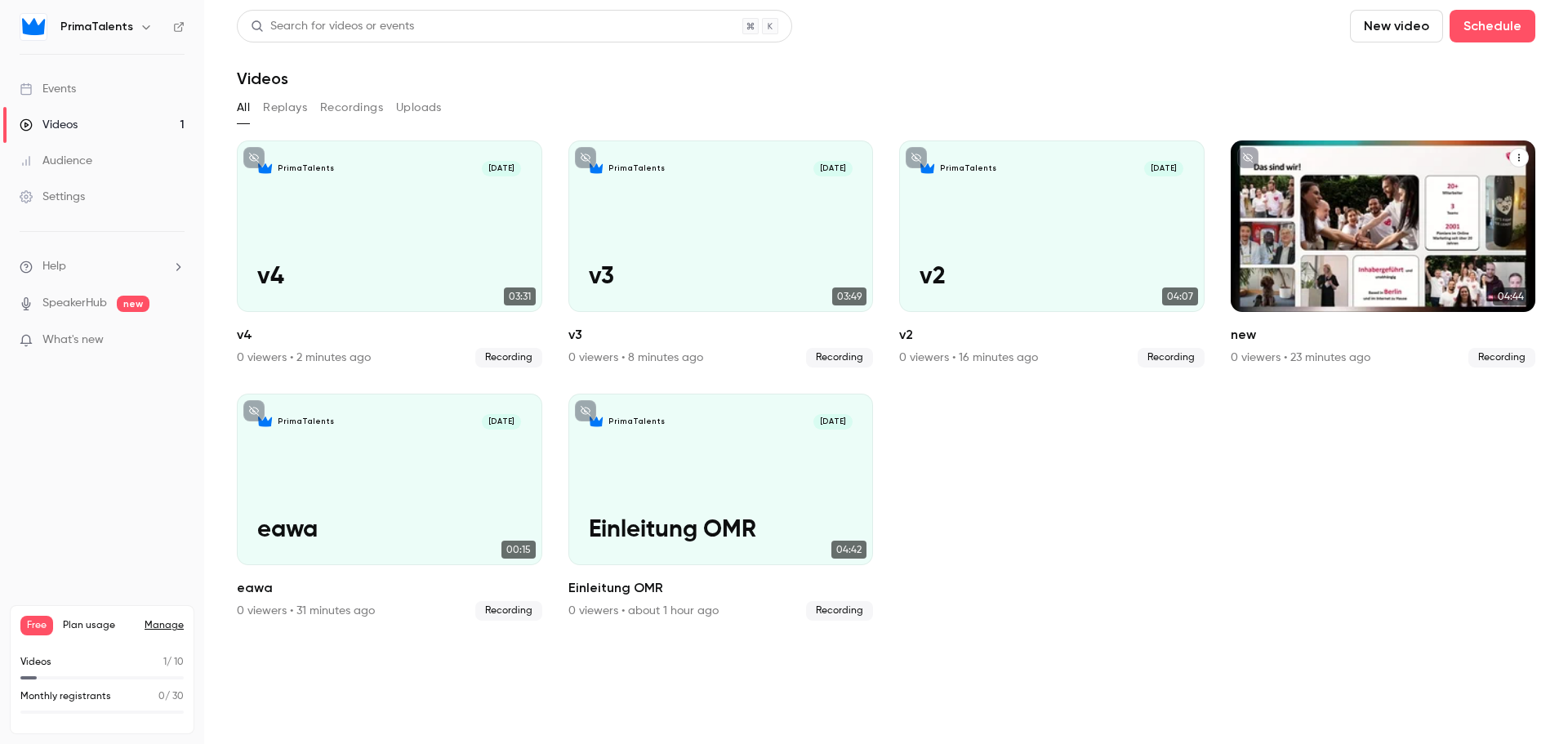
click at [1333, 254] on div "PrimaTalents [DATE] new" at bounding box center [1383, 226] width 306 height 171
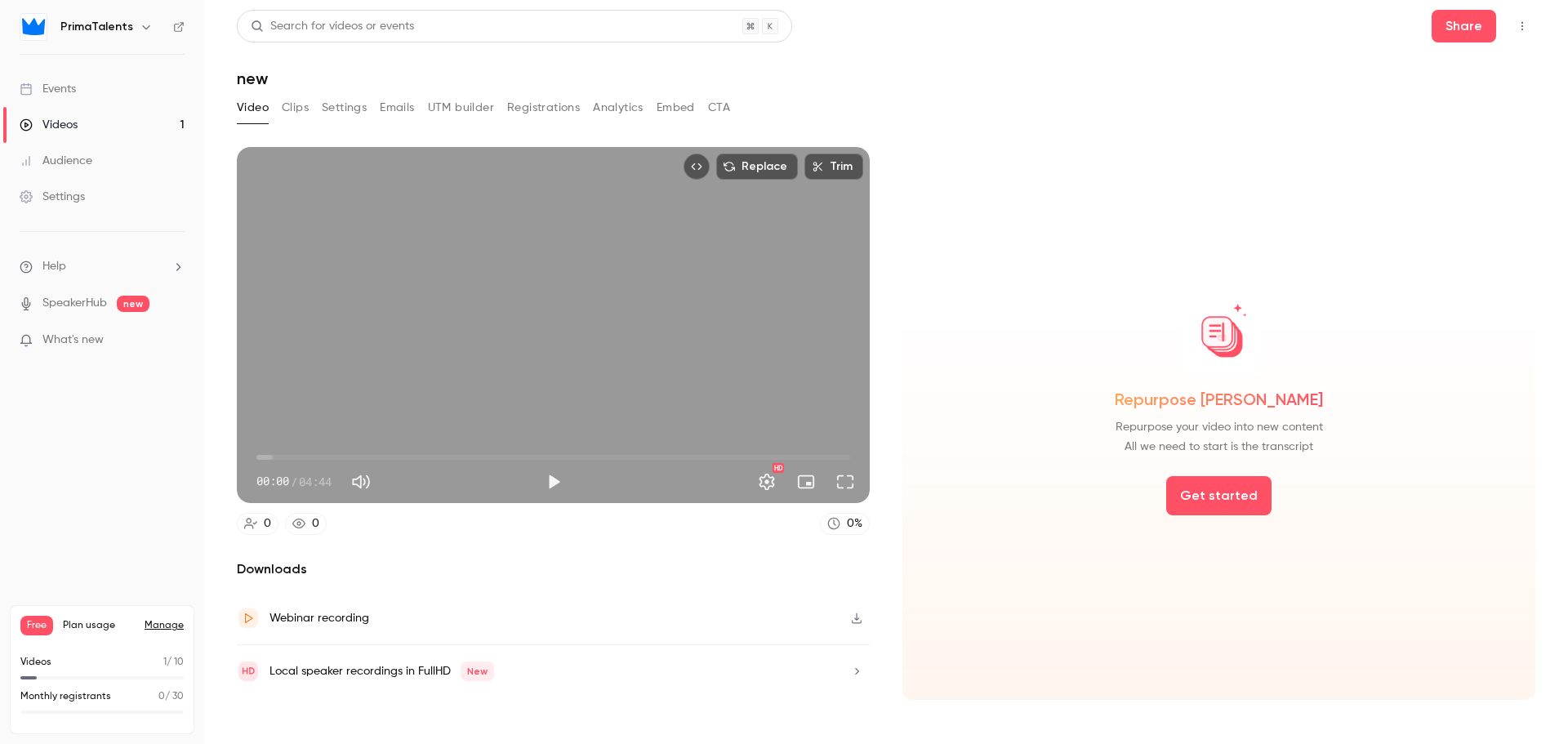
click at [547, 472] on button "Play" at bounding box center [553, 481] width 33 height 33
click at [438, 451] on span "01:27" at bounding box center [553, 456] width 594 height 26
click at [539, 451] on span "01:28" at bounding box center [553, 456] width 594 height 26
click at [556, 481] on button "Pause" at bounding box center [553, 481] width 33 height 33
type input "*****"
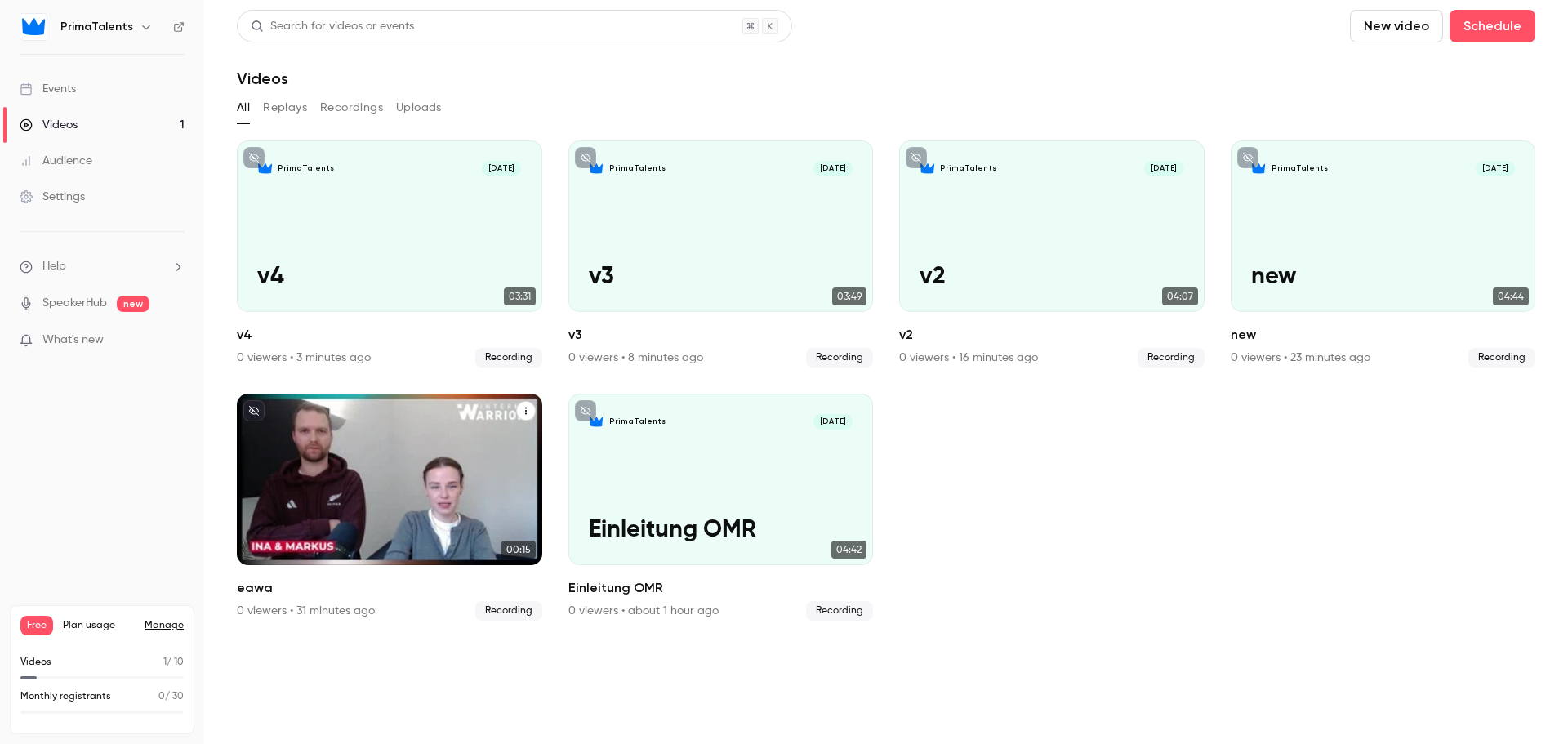
click at [348, 439] on div "PrimaTalents [DATE] eawa" at bounding box center [390, 480] width 306 height 171
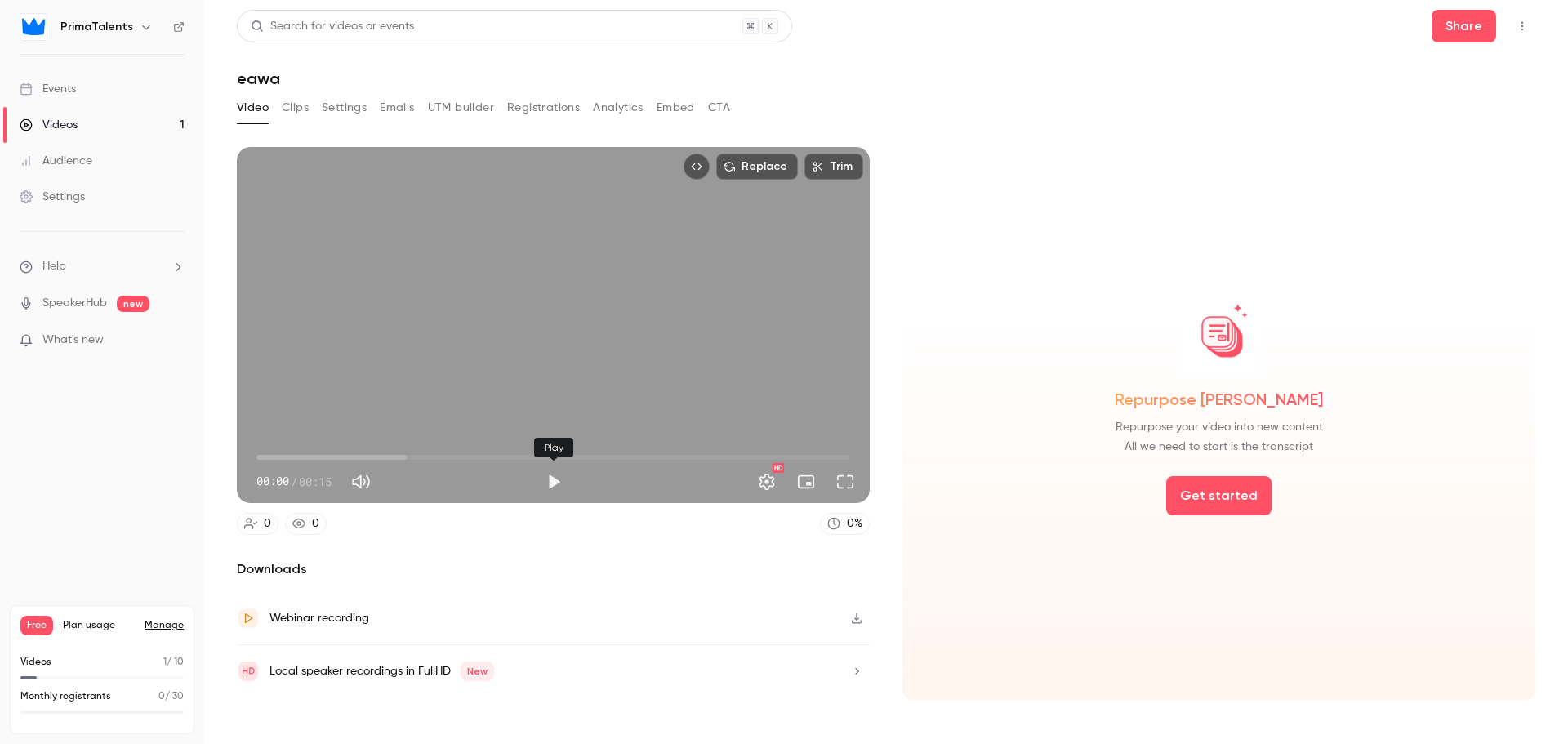
click at [559, 480] on button "Play" at bounding box center [553, 481] width 33 height 33
click at [518, 452] on span "00:07" at bounding box center [553, 456] width 594 height 26
type input "****"
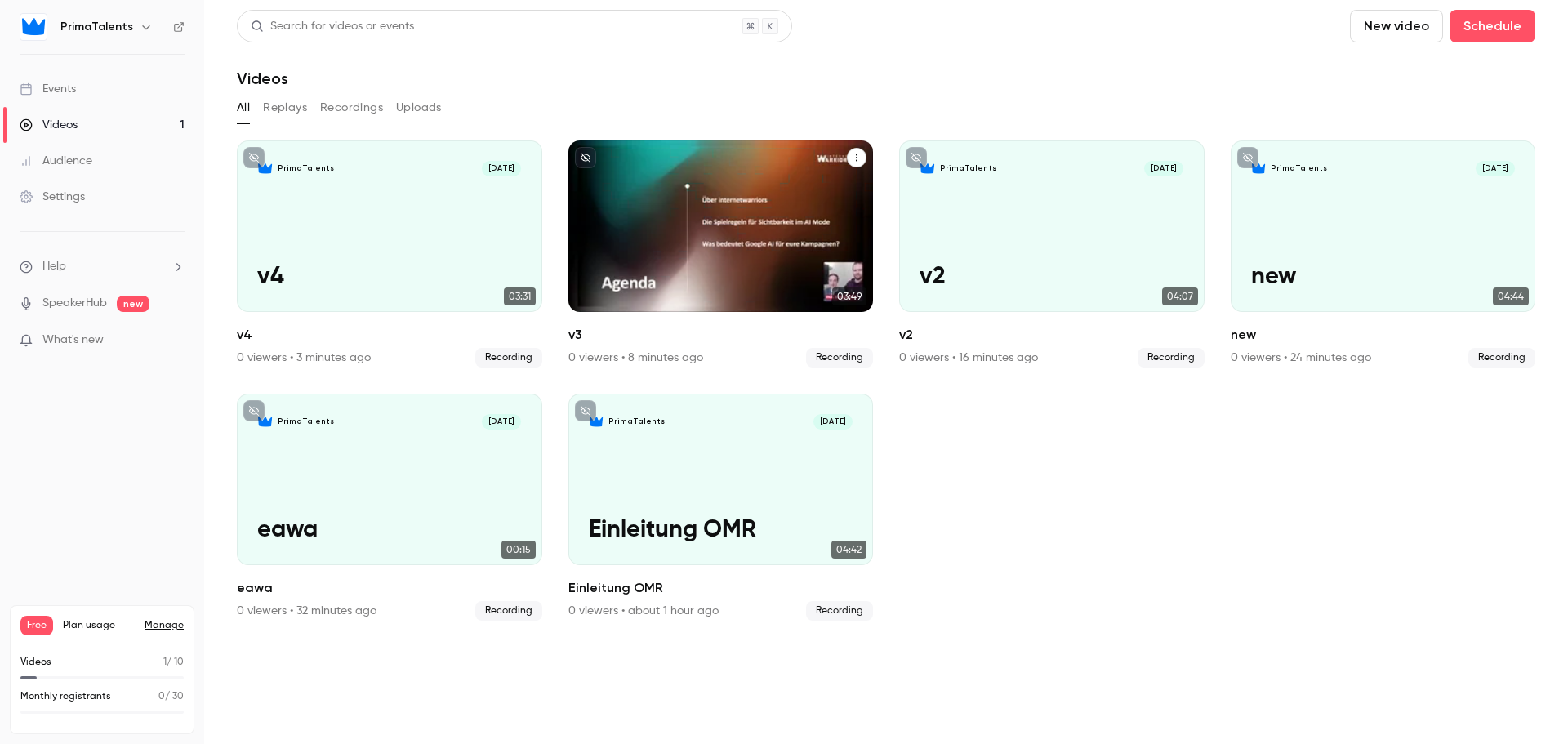
click at [718, 253] on div "PrimaTalents [DATE] v3" at bounding box center [721, 226] width 306 height 171
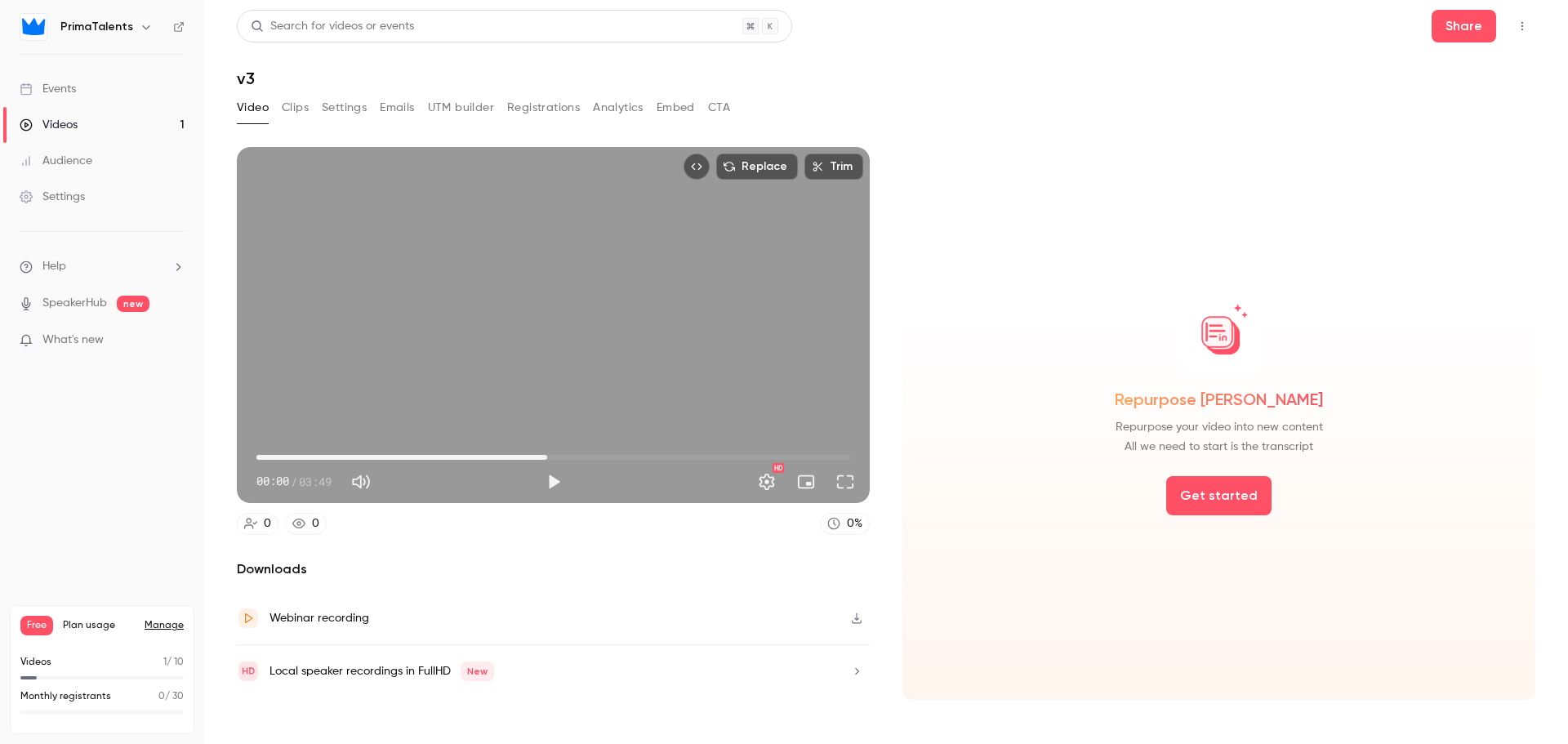
click at [547, 460] on span "01:52" at bounding box center [553, 456] width 594 height 26
click at [549, 470] on button "Play" at bounding box center [553, 481] width 33 height 33
click at [673, 453] on span "01:54" at bounding box center [553, 456] width 594 height 26
click at [312, 458] on span "02:44" at bounding box center [553, 456] width 594 height 26
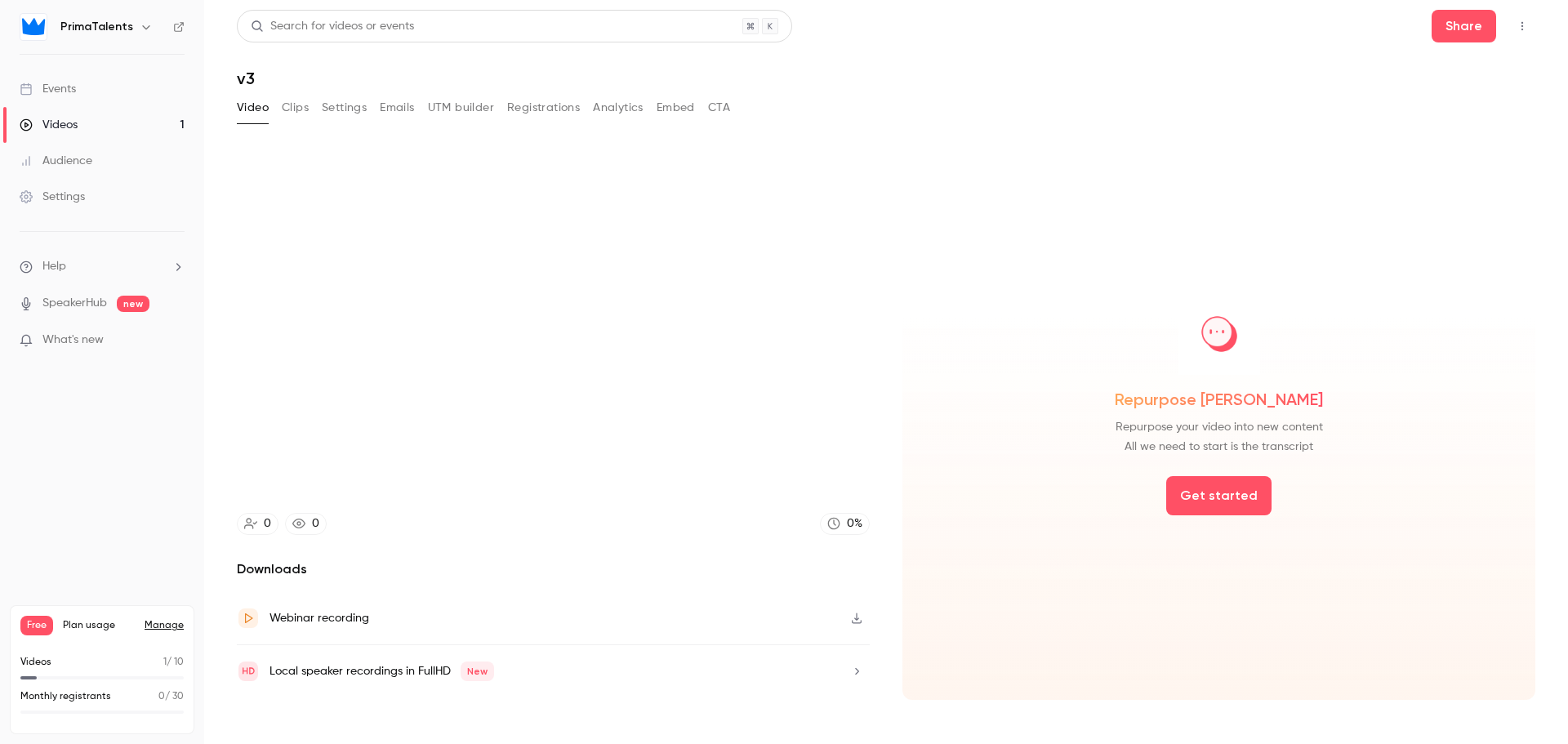
type input "****"
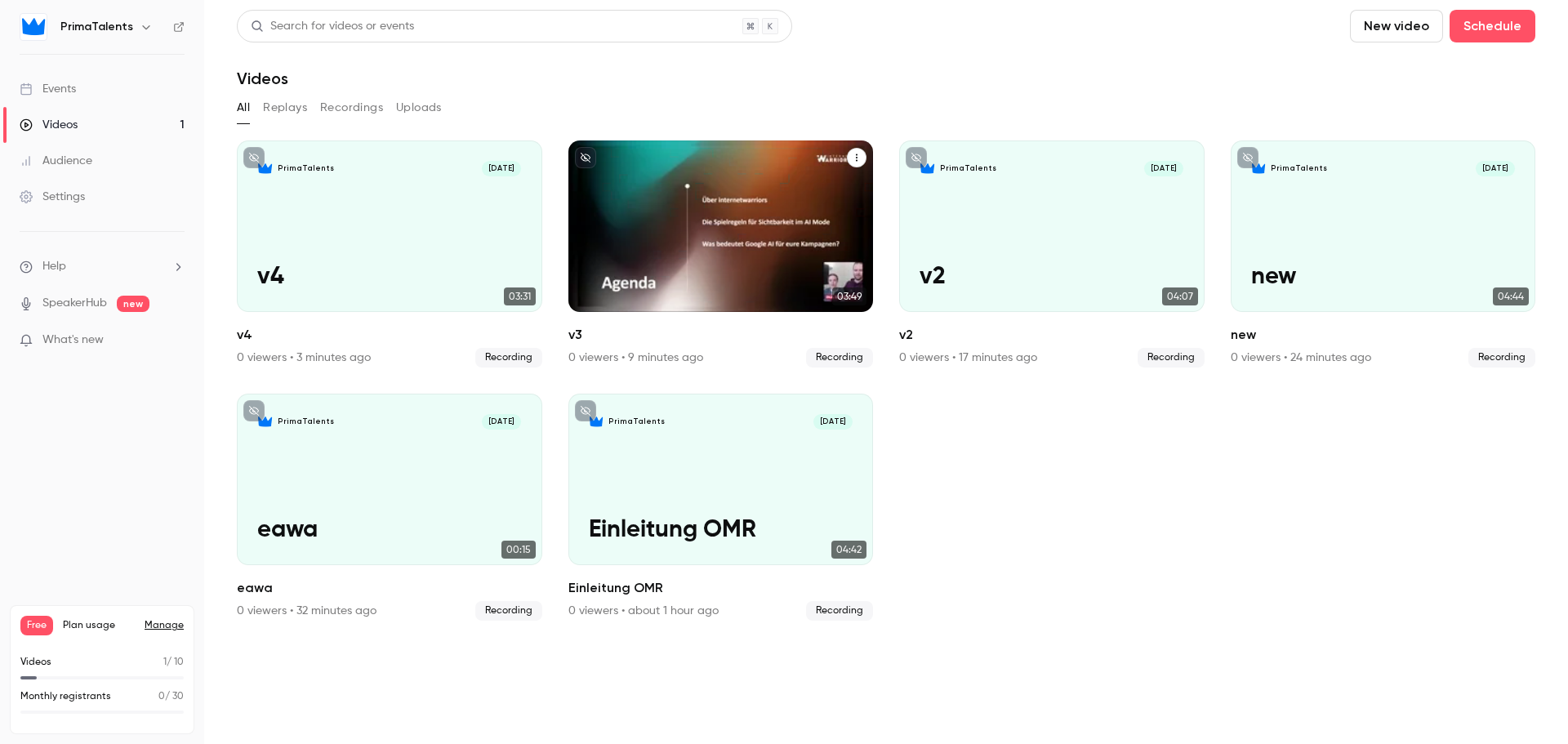
click at [685, 241] on div "PrimaTalents [DATE] v3" at bounding box center [721, 226] width 306 height 171
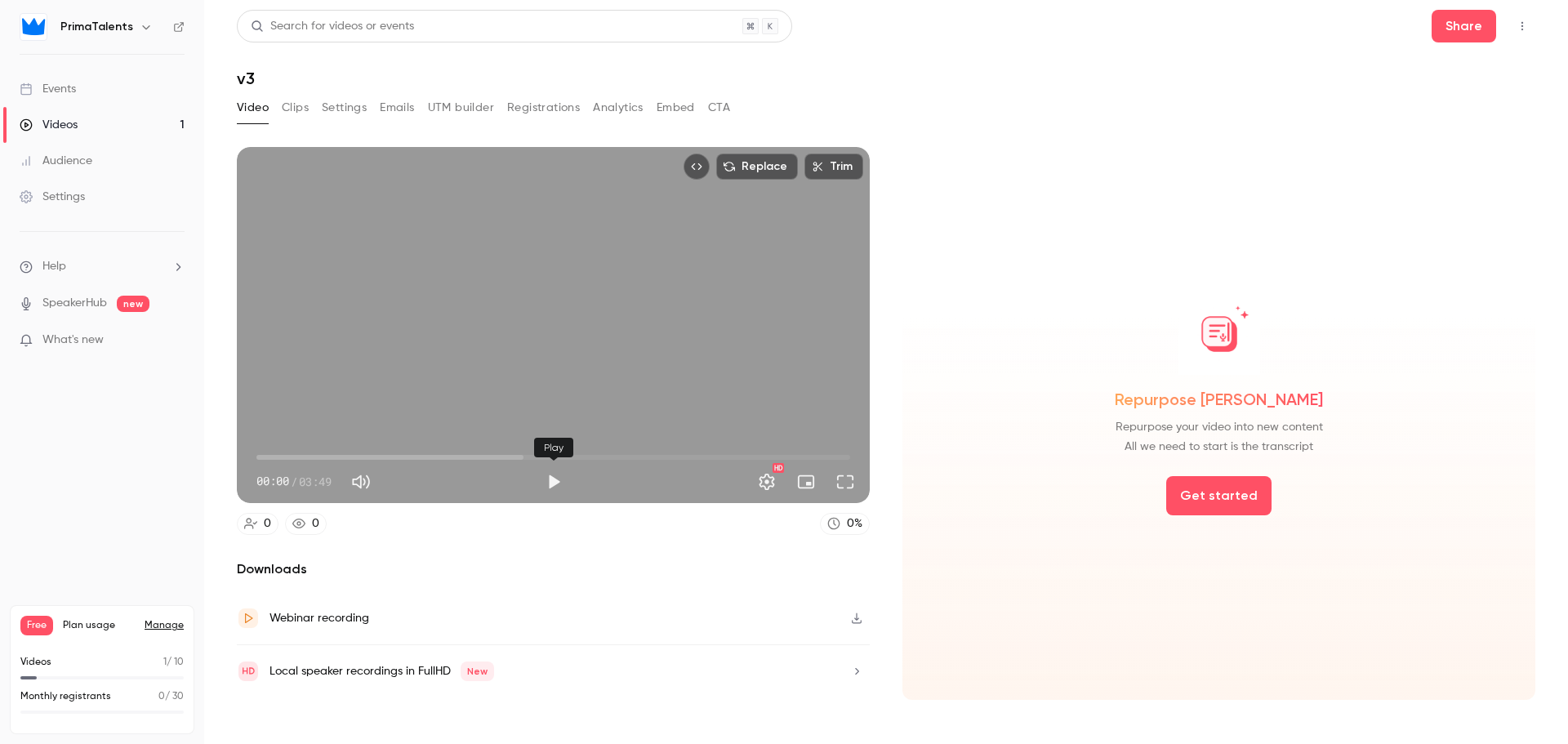
click at [546, 472] on button "Play" at bounding box center [553, 481] width 33 height 33
click at [420, 448] on span "00:00" at bounding box center [553, 456] width 594 height 26
click at [516, 445] on span "01:04" at bounding box center [553, 456] width 594 height 26
click at [634, 449] on span "01:42" at bounding box center [553, 456] width 594 height 26
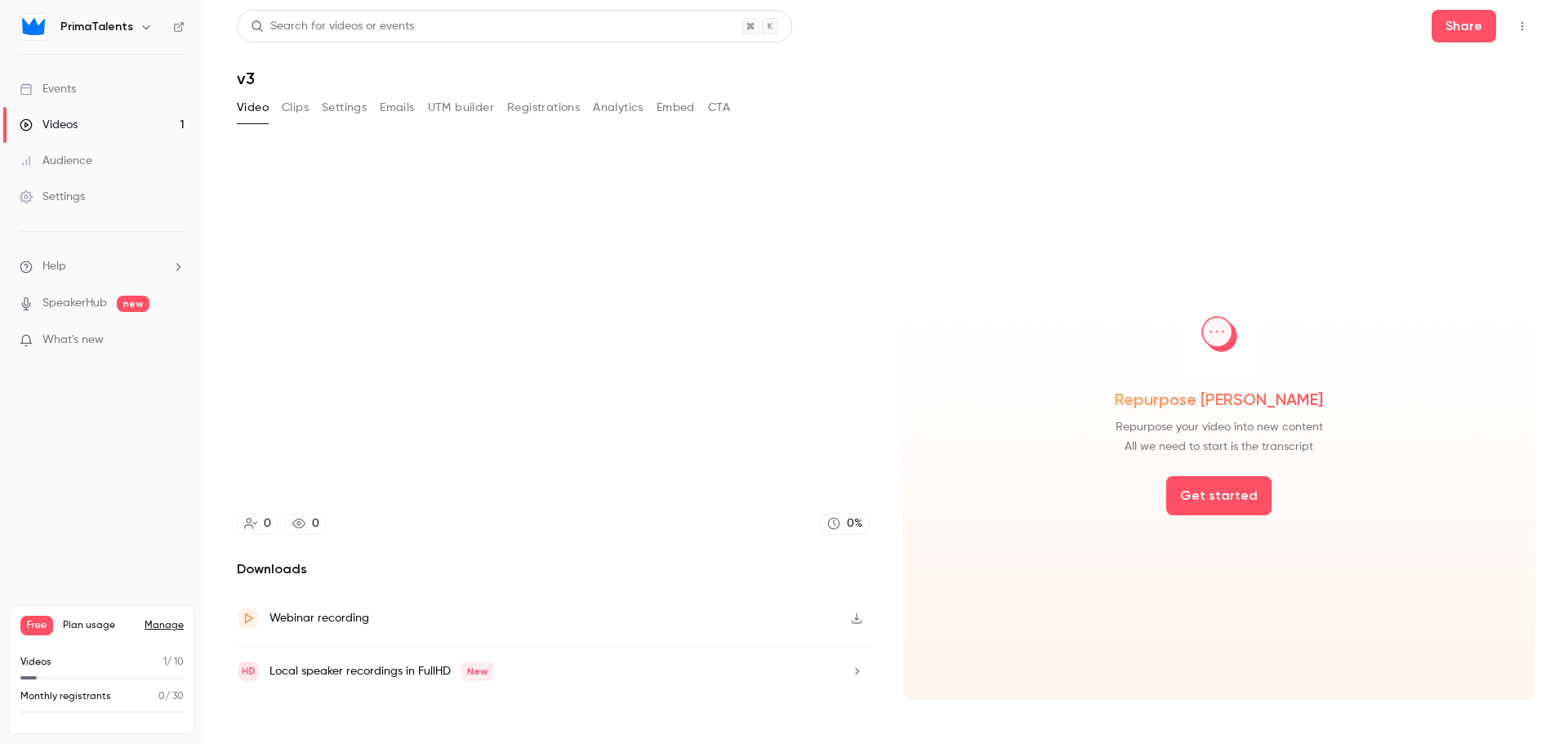
type input "*****"
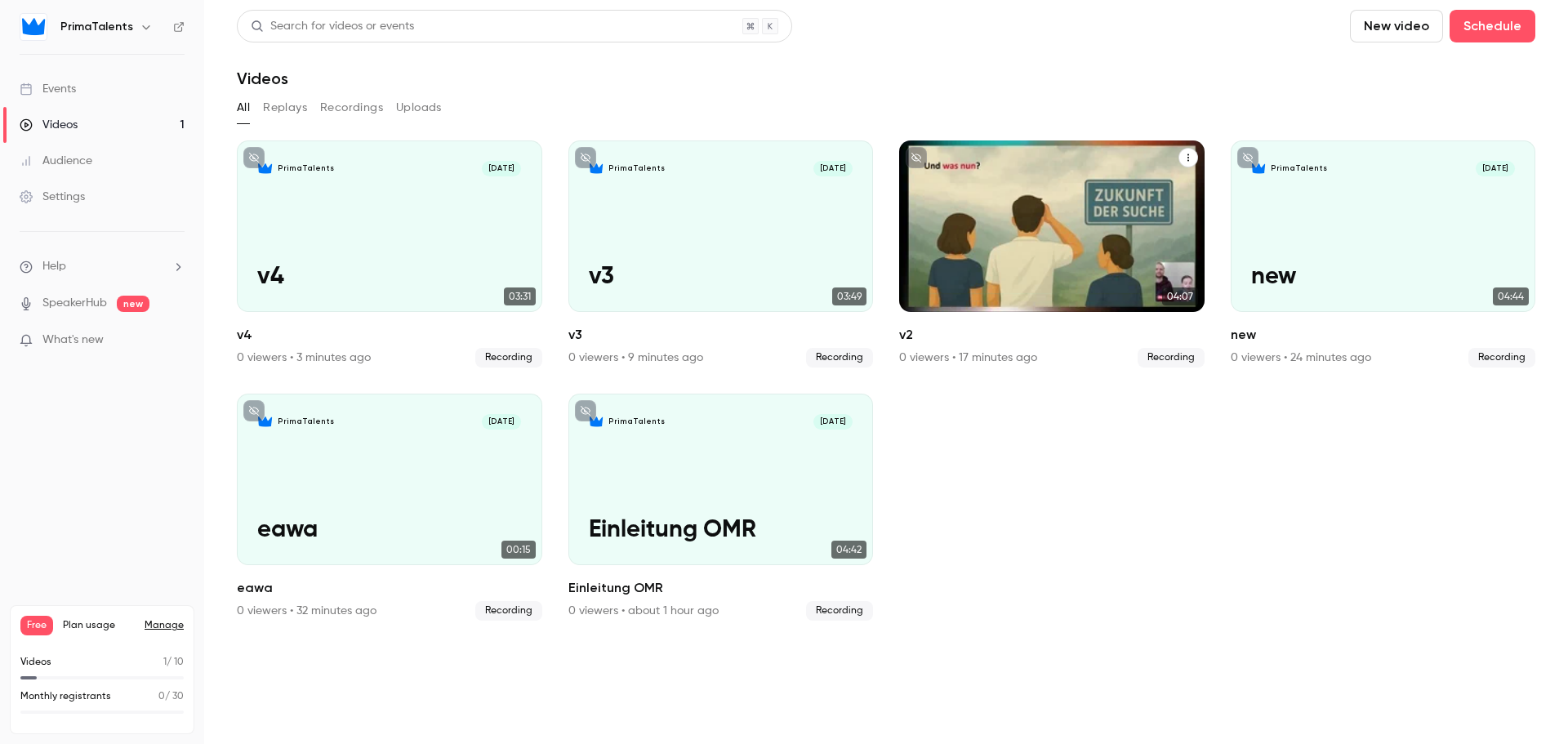
click at [1019, 238] on div "PrimaTalents [DATE] v2" at bounding box center [1052, 226] width 306 height 171
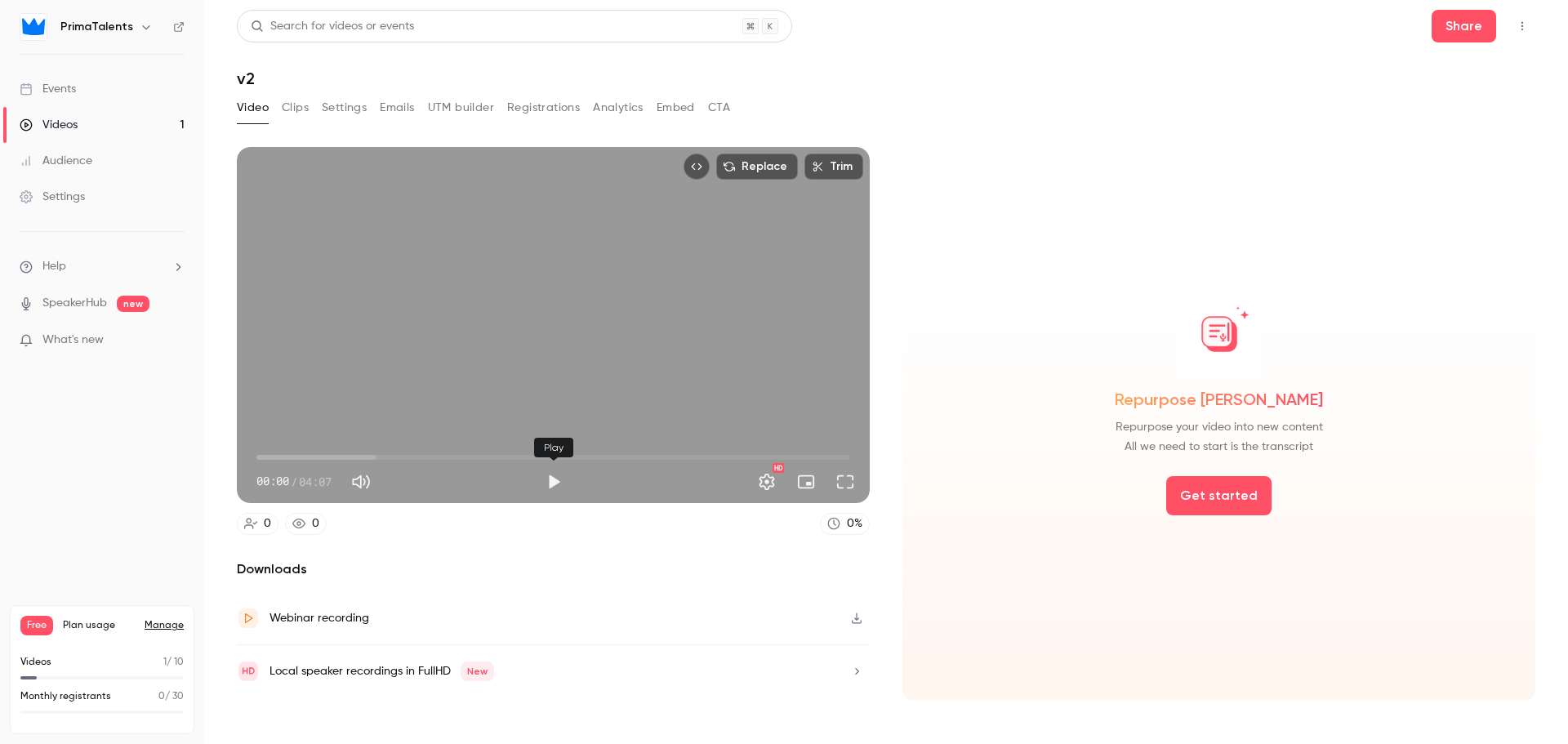
click at [554, 480] on button "Play" at bounding box center [553, 481] width 33 height 33
click at [461, 449] on span "00:00" at bounding box center [553, 456] width 594 height 26
click at [542, 448] on span "01:25" at bounding box center [553, 456] width 594 height 26
click at [548, 471] on button "Pause" at bounding box center [553, 481] width 33 height 33
type input "*****"
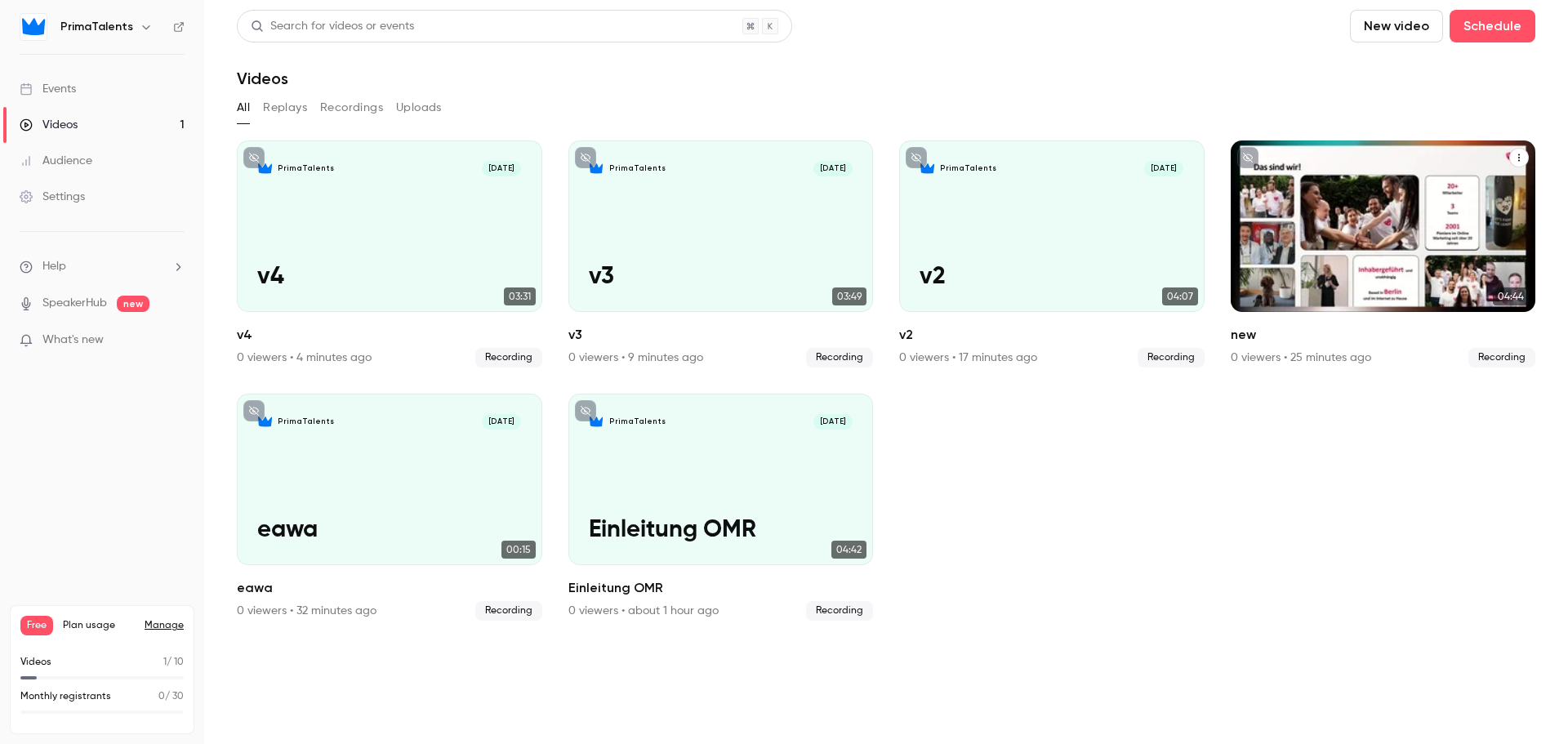
click at [1349, 223] on div "PrimaTalents [DATE] new" at bounding box center [1383, 226] width 306 height 171
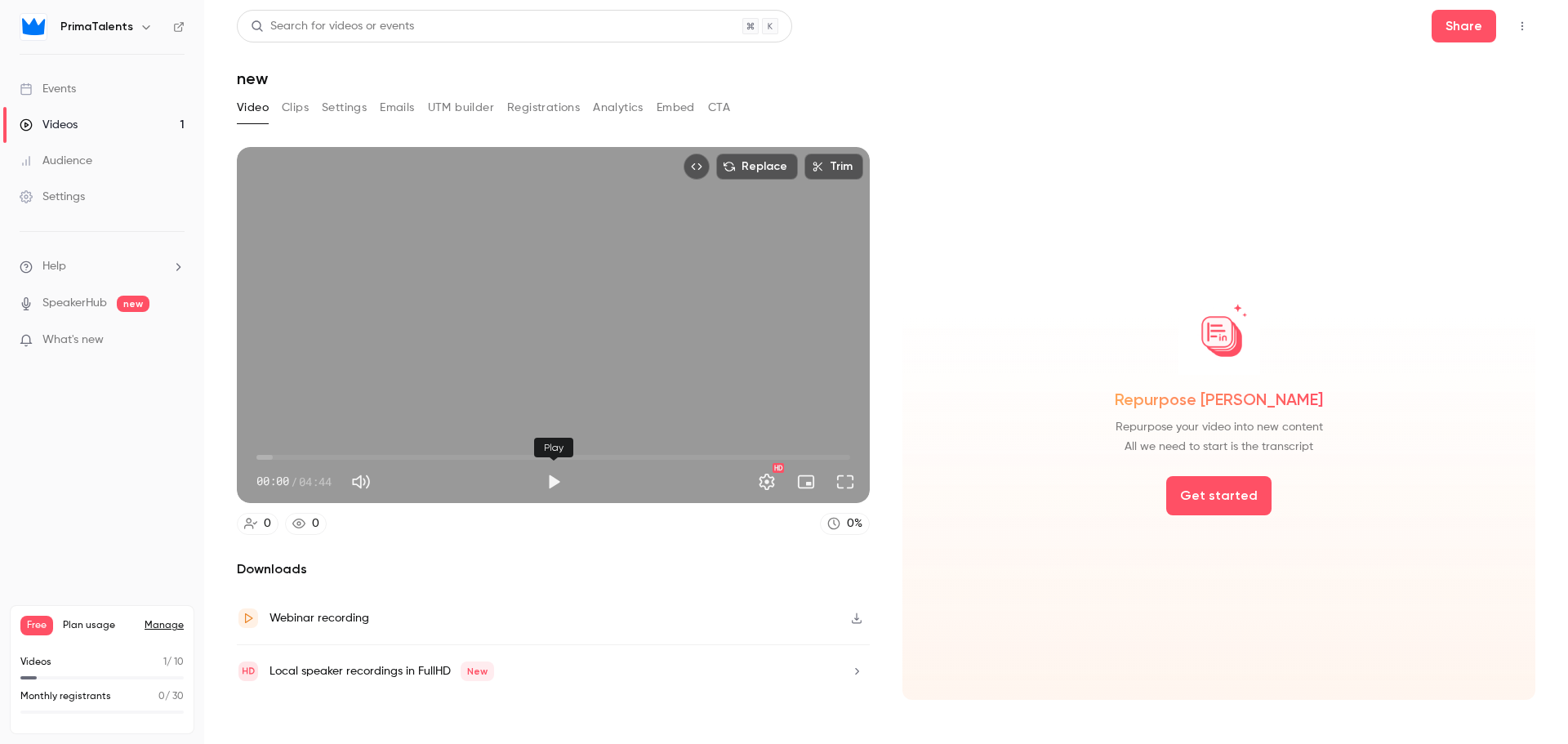
click at [557, 478] on button "Play" at bounding box center [553, 481] width 33 height 33
click at [306, 452] on span "00:03" at bounding box center [553, 456] width 594 height 26
click at [388, 449] on span "01:03" at bounding box center [553, 456] width 594 height 26
click at [483, 448] on span "01:04" at bounding box center [553, 456] width 594 height 26
click at [550, 449] on span "01:50" at bounding box center [553, 456] width 594 height 26
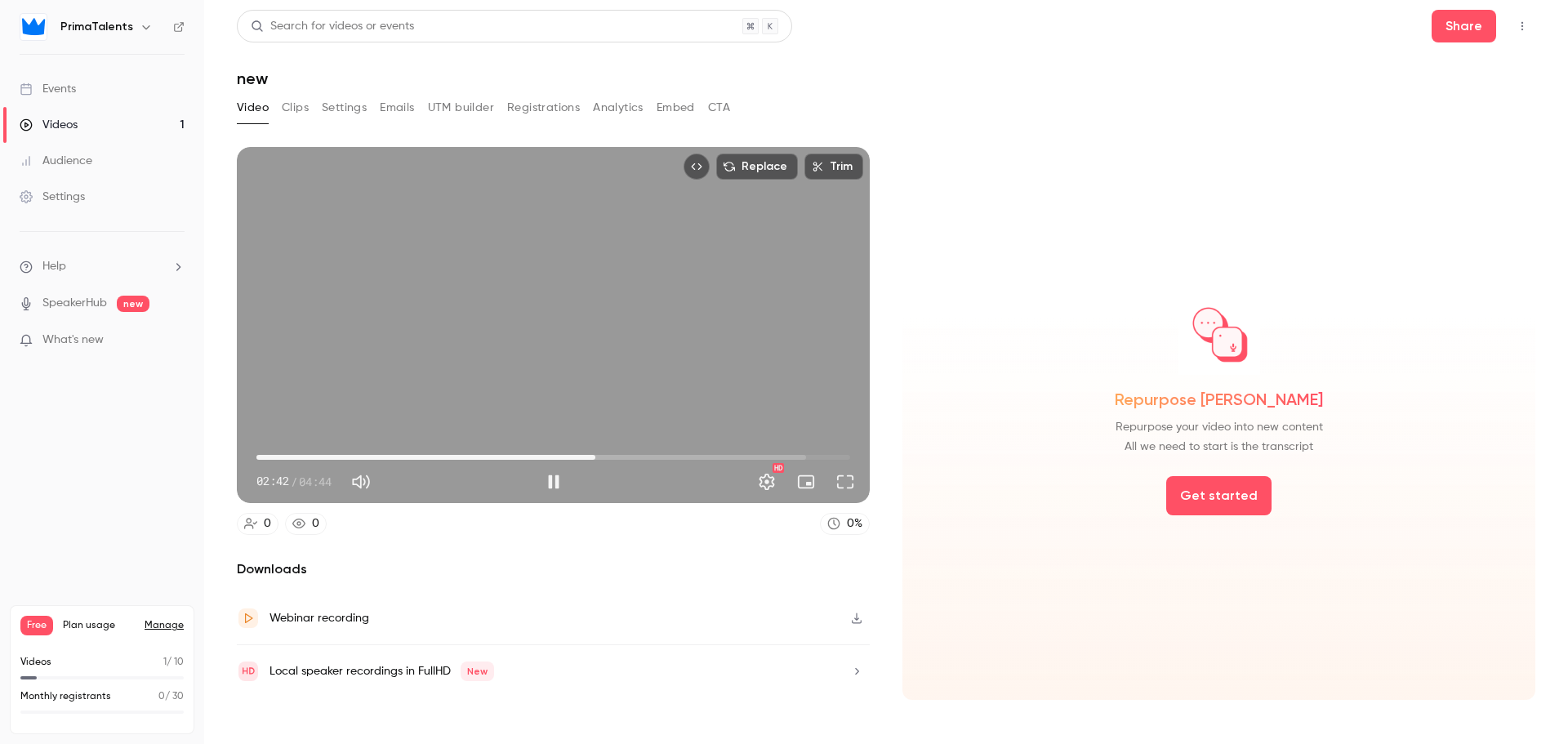
click at [637, 453] on span "02:42" at bounding box center [553, 456] width 594 height 26
click at [688, 451] on span "03:03" at bounding box center [553, 456] width 594 height 26
click at [666, 450] on span "03:27" at bounding box center [553, 456] width 594 height 26
click at [725, 447] on span "03:45" at bounding box center [553, 456] width 594 height 26
click at [299, 461] on span "03:47" at bounding box center [553, 456] width 594 height 26
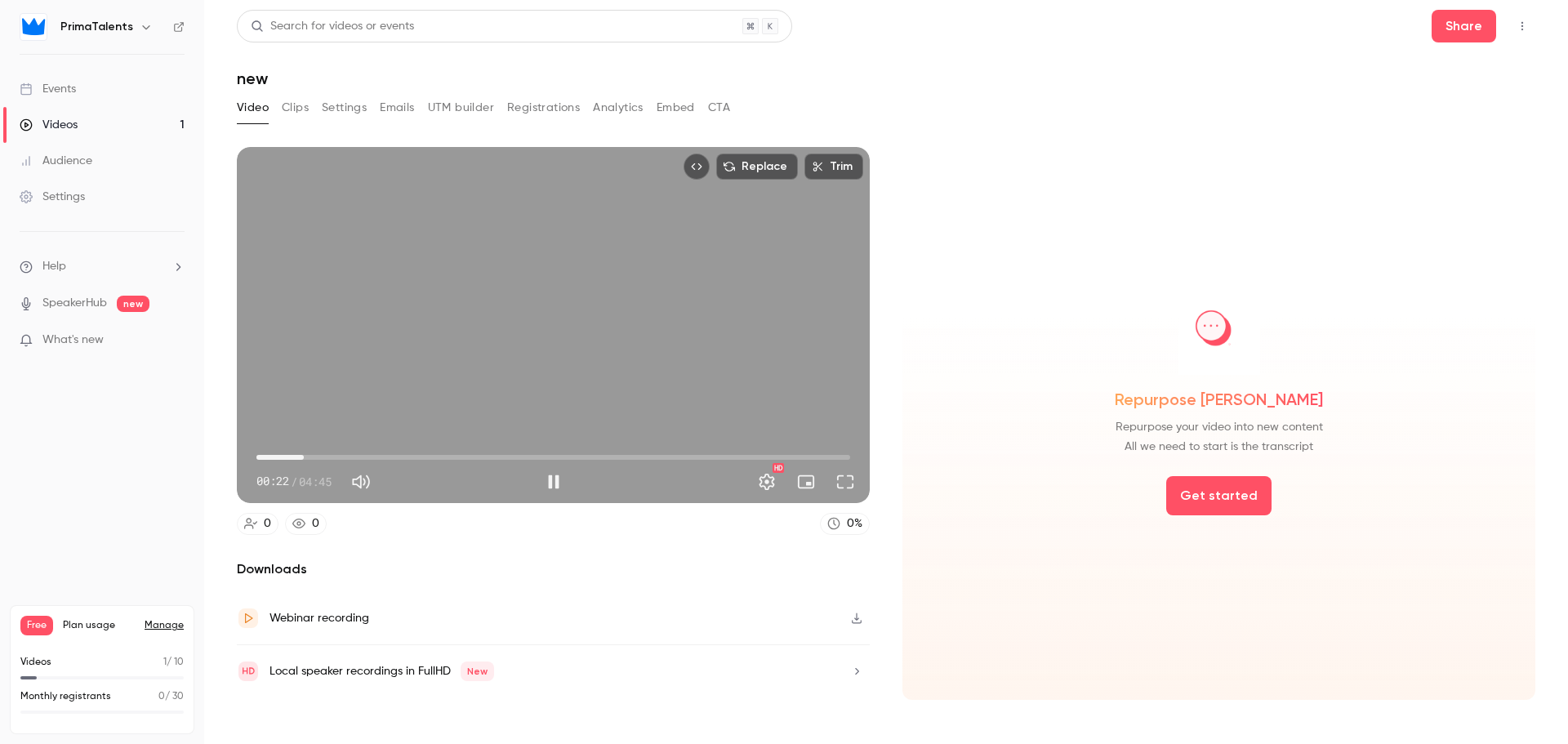
click at [432, 449] on span "00:22" at bounding box center [553, 456] width 594 height 26
click at [549, 455] on span "01:26" at bounding box center [553, 456] width 594 height 26
click at [280, 461] on span "02:22" at bounding box center [553, 456] width 594 height 26
click at [425, 457] on span "00:53" at bounding box center [553, 456] width 594 height 26
click at [406, 456] on span "01:21" at bounding box center [553, 456] width 594 height 26
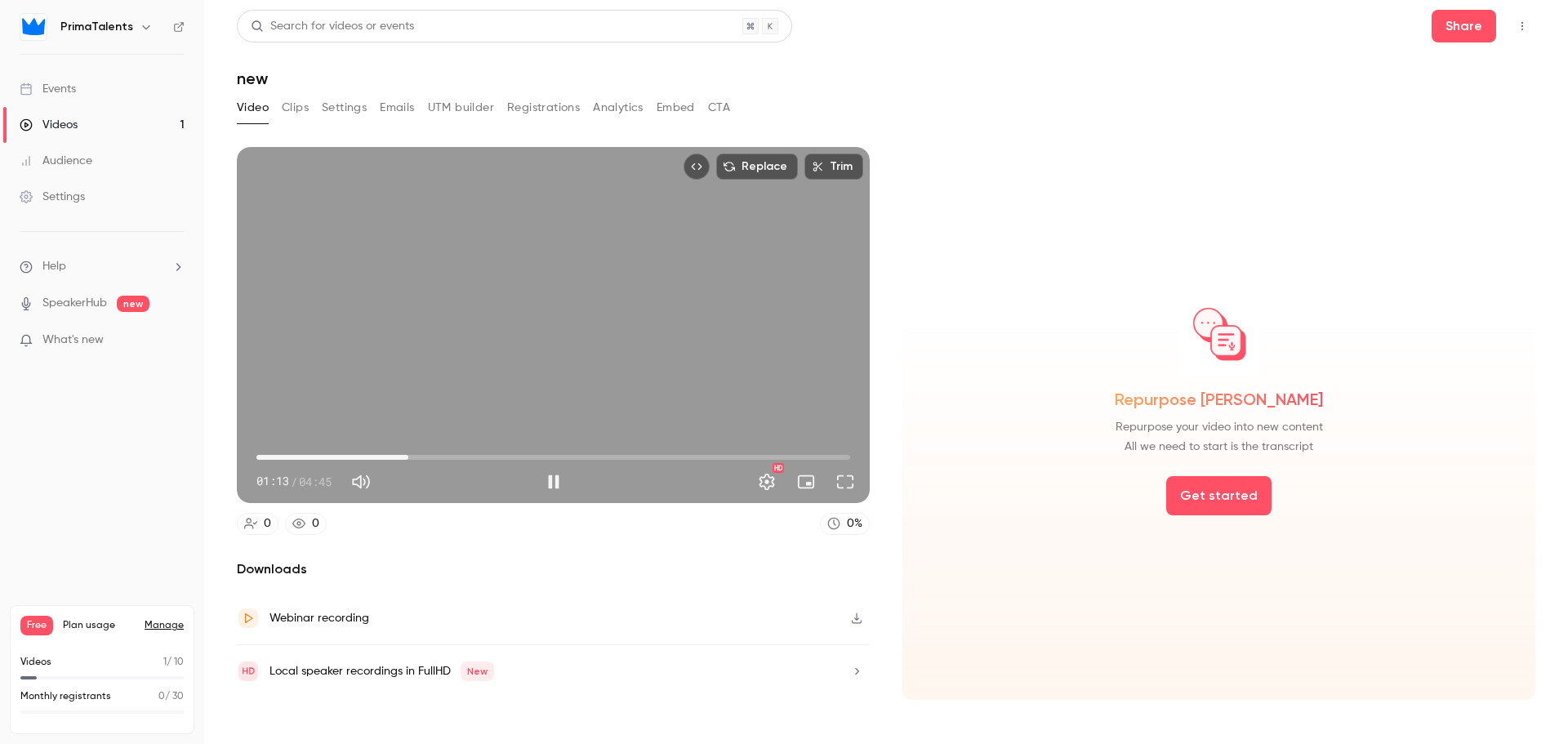
click at [503, 444] on span "01:13" at bounding box center [553, 456] width 594 height 26
click at [543, 453] on span "02:12" at bounding box center [553, 456] width 594 height 26
click at [574, 448] on span "02:19" at bounding box center [553, 456] width 594 height 26
click at [578, 455] on span "02:33" at bounding box center [575, 456] width 4 height 4
click at [596, 453] on span "02:43" at bounding box center [553, 456] width 594 height 26
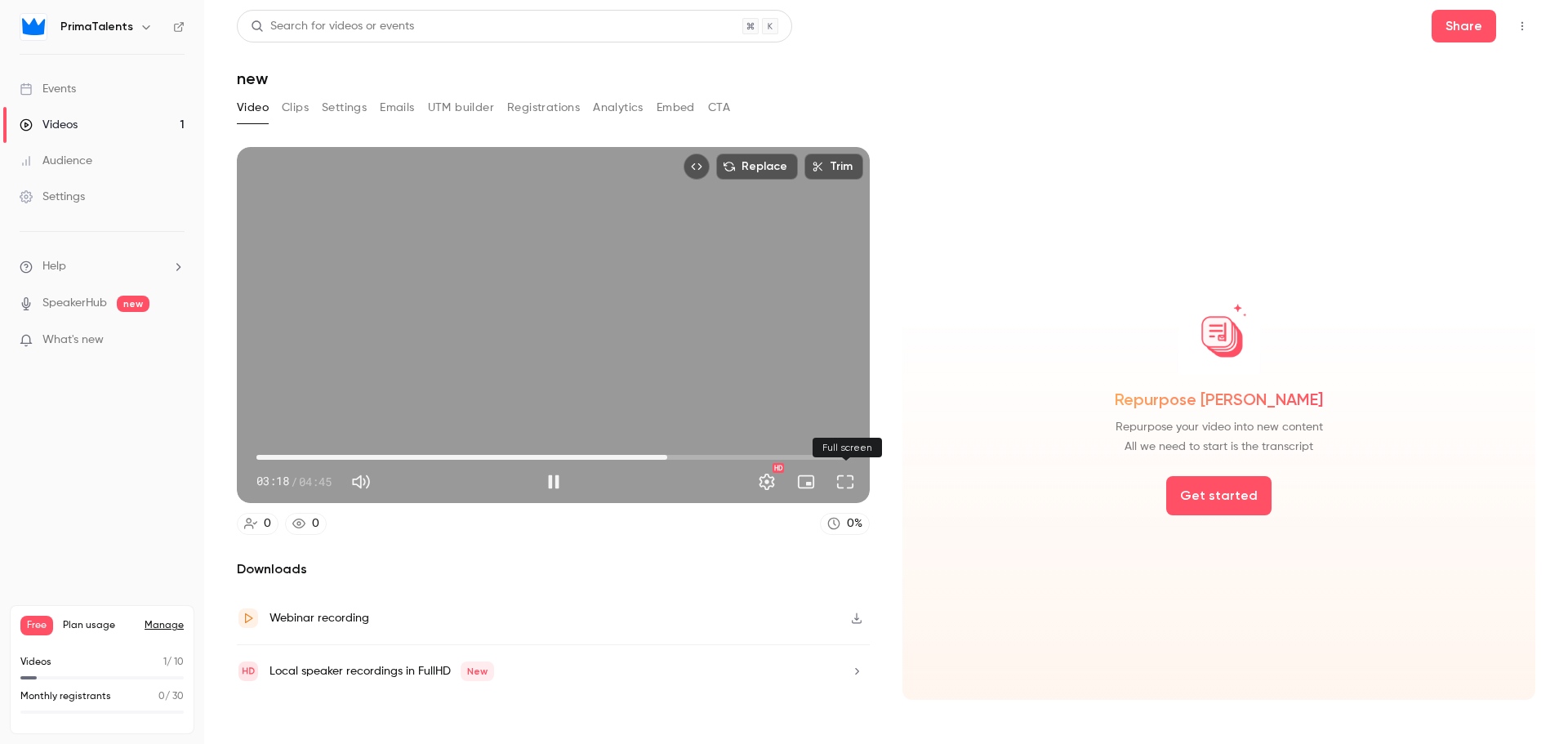
click at [841, 486] on button "Full screen" at bounding box center [845, 481] width 33 height 33
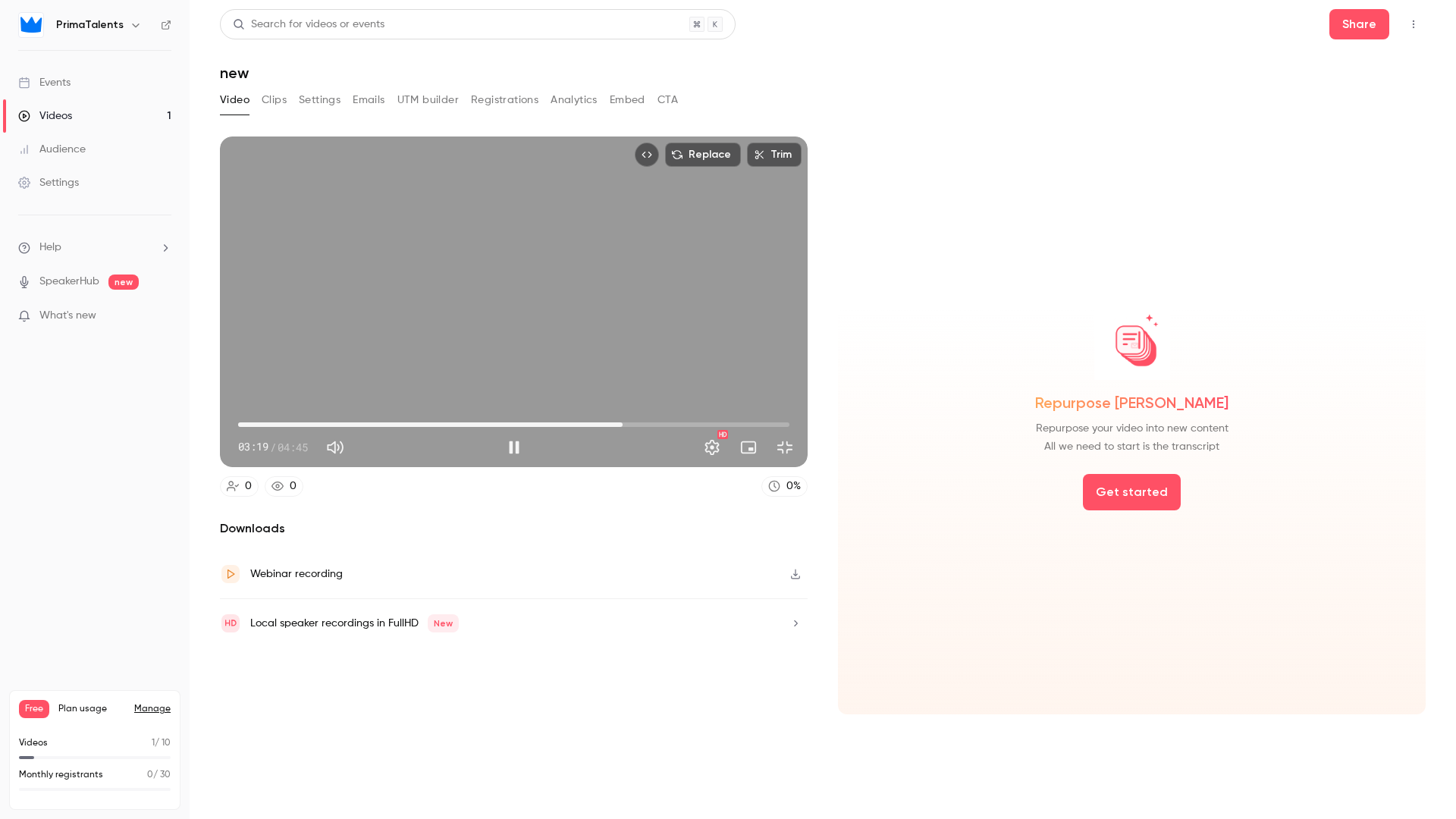
type input "*****"
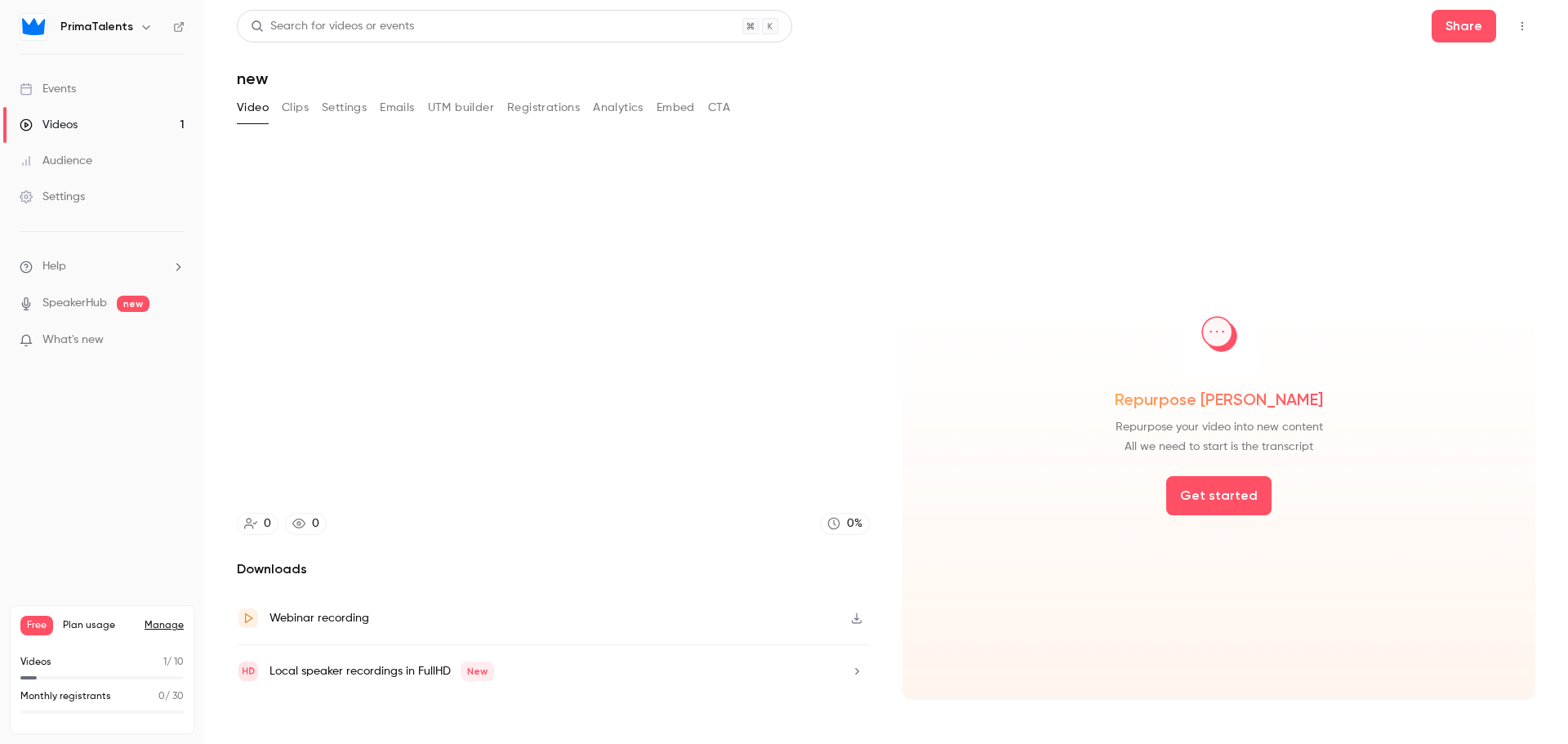
type input "*****"
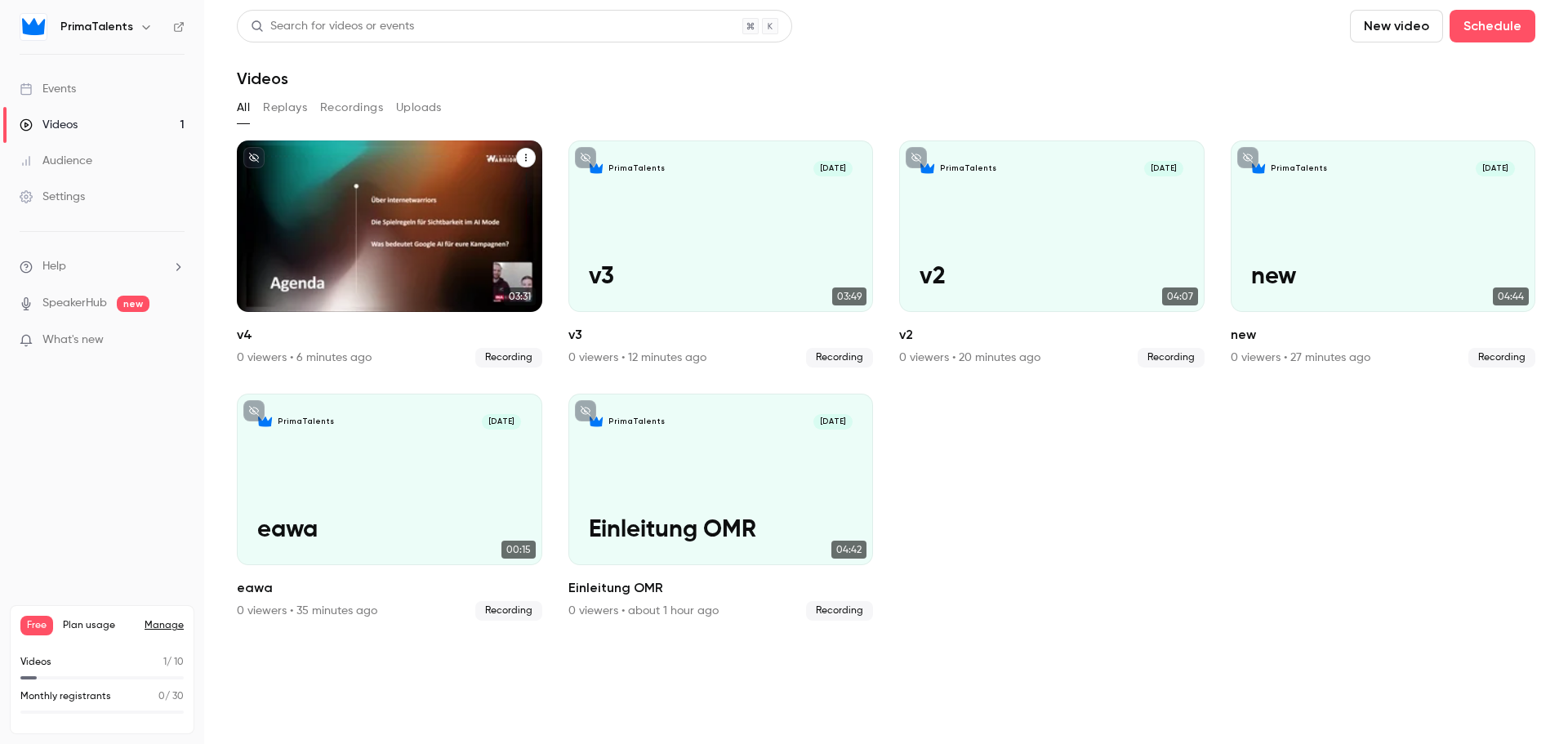
click at [348, 222] on div "PrimaTalents [DATE] v4" at bounding box center [390, 226] width 306 height 171
click at [318, 180] on div "PrimaTalents [DATE] v4" at bounding box center [390, 226] width 306 height 171
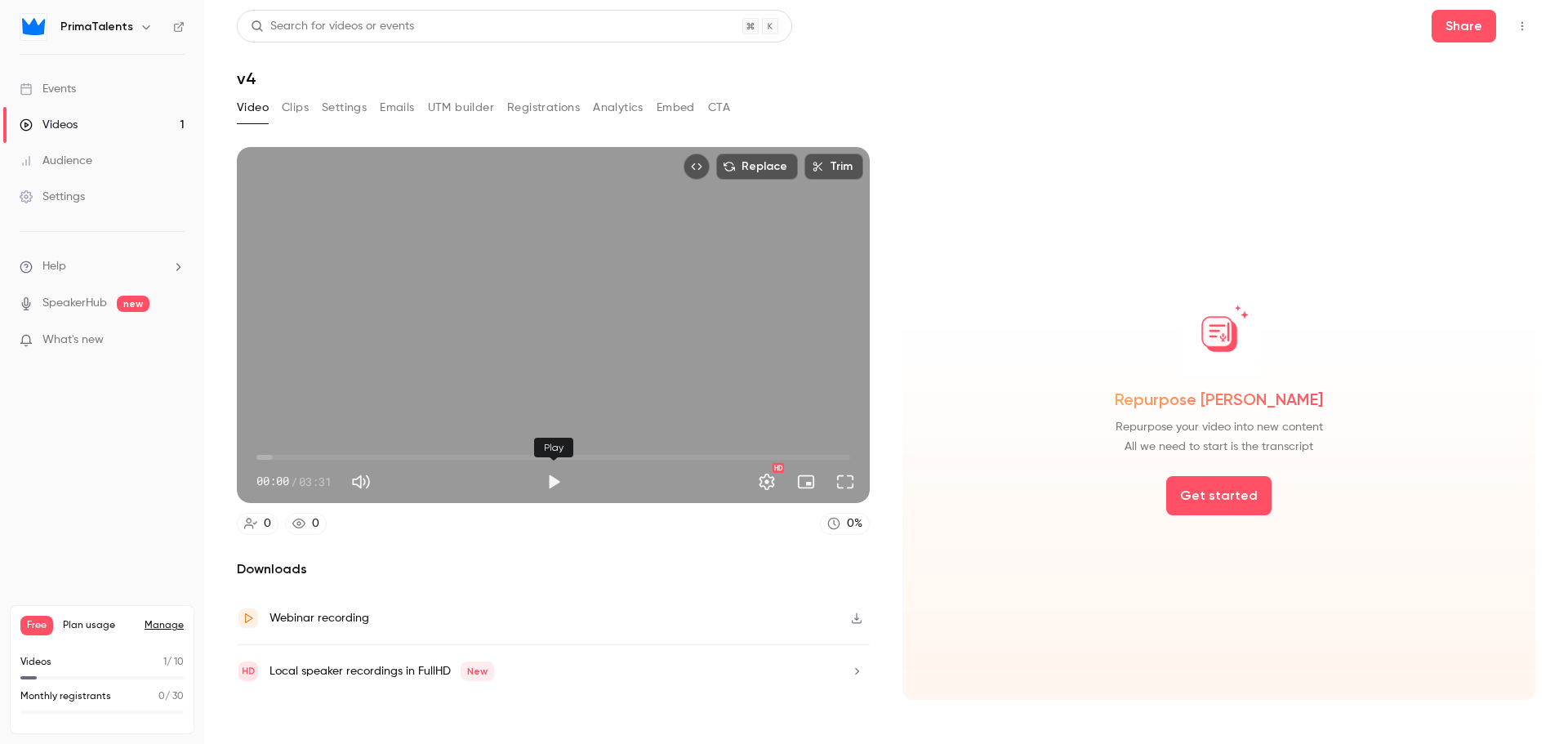
click at [555, 471] on button "Play" at bounding box center [553, 481] width 33 height 33
click at [402, 450] on span "00:00" at bounding box center [553, 456] width 594 height 26
type input "****"
click at [548, 480] on button "Pause" at bounding box center [553, 481] width 33 height 33
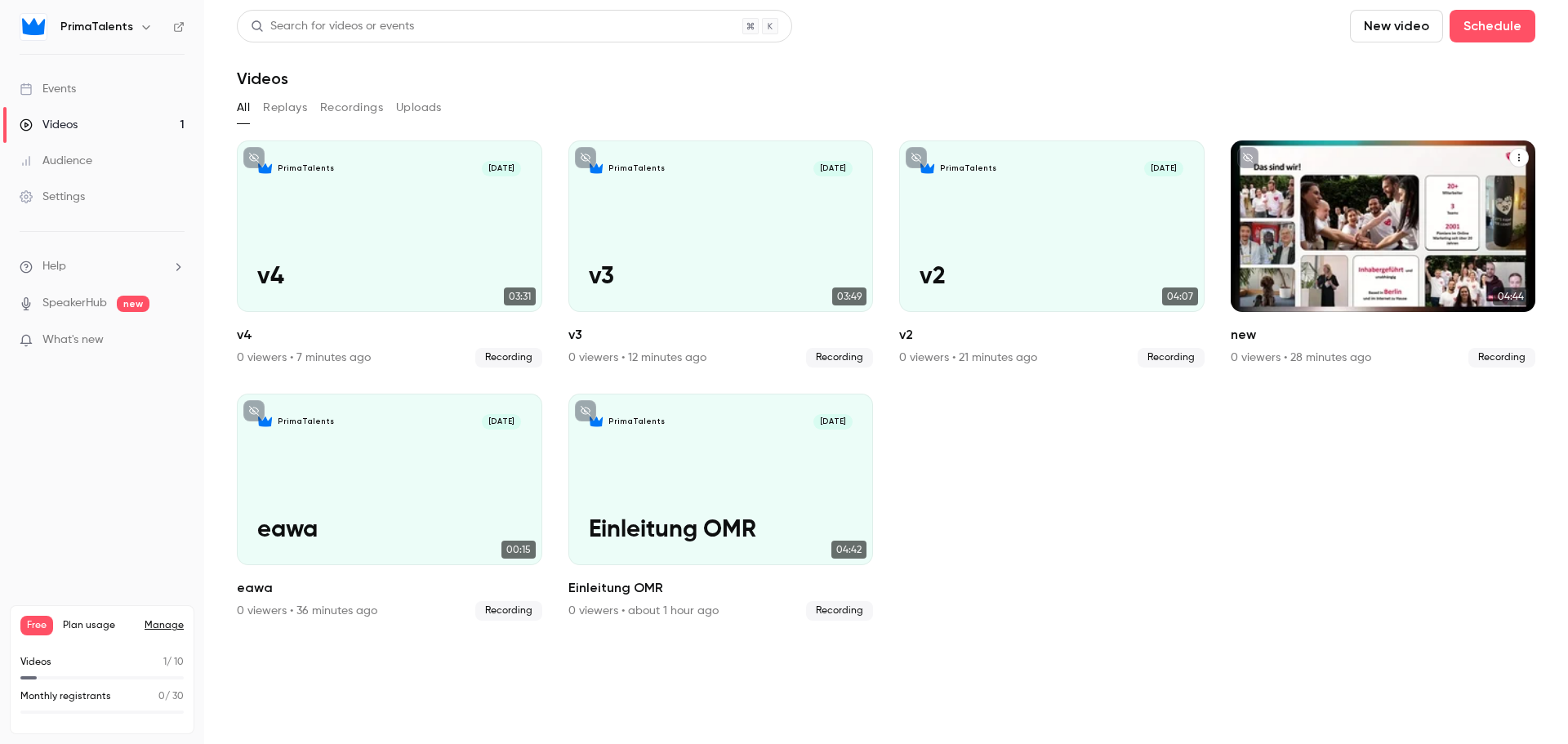
click at [1359, 195] on div "PrimaTalents [DATE] new" at bounding box center [1383, 226] width 306 height 171
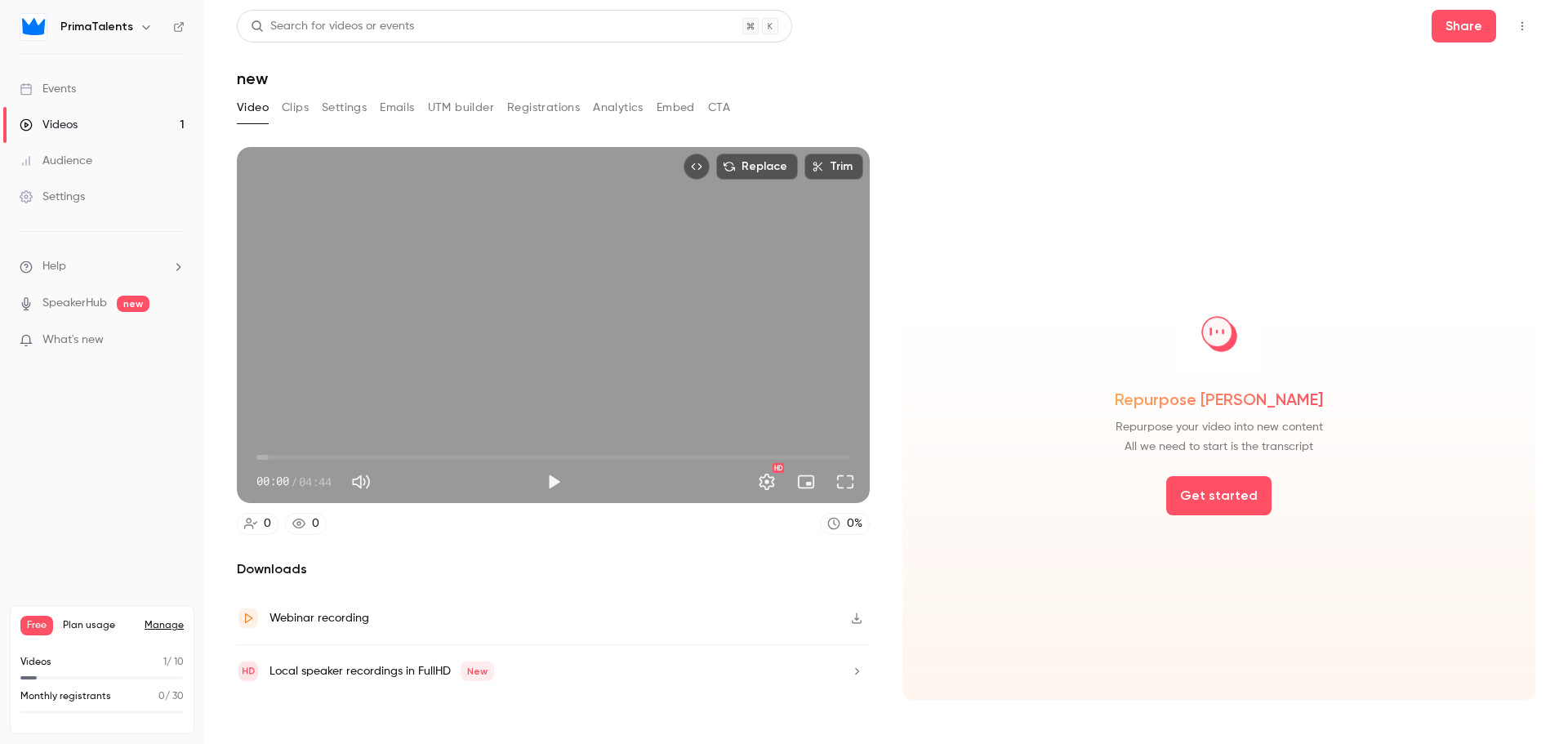
click at [553, 472] on button "Play" at bounding box center [553, 481] width 33 height 33
click at [524, 450] on span "00:00" at bounding box center [553, 456] width 594 height 26
click at [546, 485] on button "Pause" at bounding box center [553, 481] width 33 height 33
type input "*****"
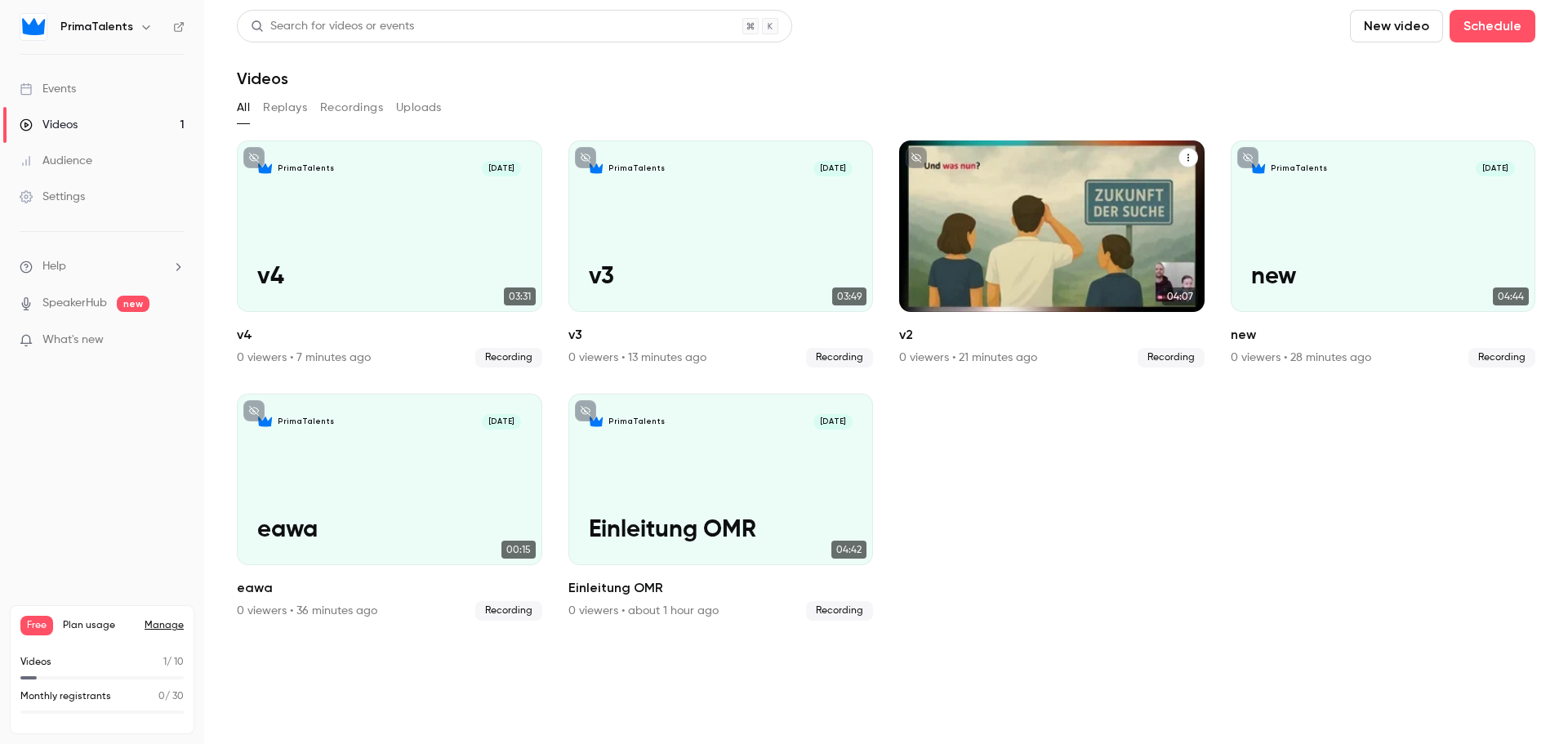
click at [946, 220] on div "PrimaTalents [DATE] v2" at bounding box center [1052, 226] width 306 height 171
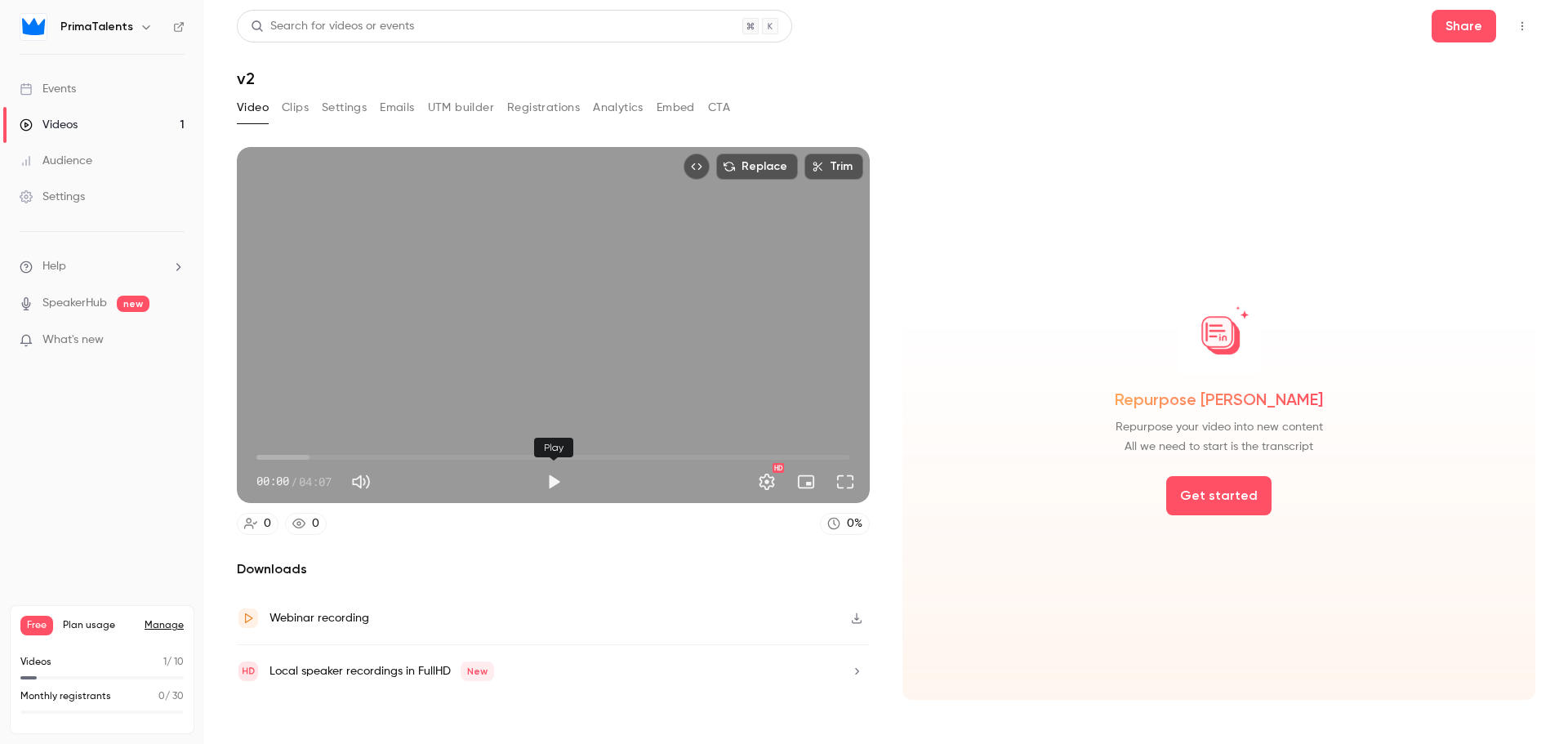
click at [560, 481] on button "Play" at bounding box center [553, 481] width 33 height 33
click at [457, 453] on span "01:23" at bounding box center [553, 456] width 594 height 26
click at [549, 476] on button "Pause" at bounding box center [553, 481] width 33 height 33
type input "****"
click at [84, 127] on link "Videos 1" at bounding box center [102, 125] width 205 height 36
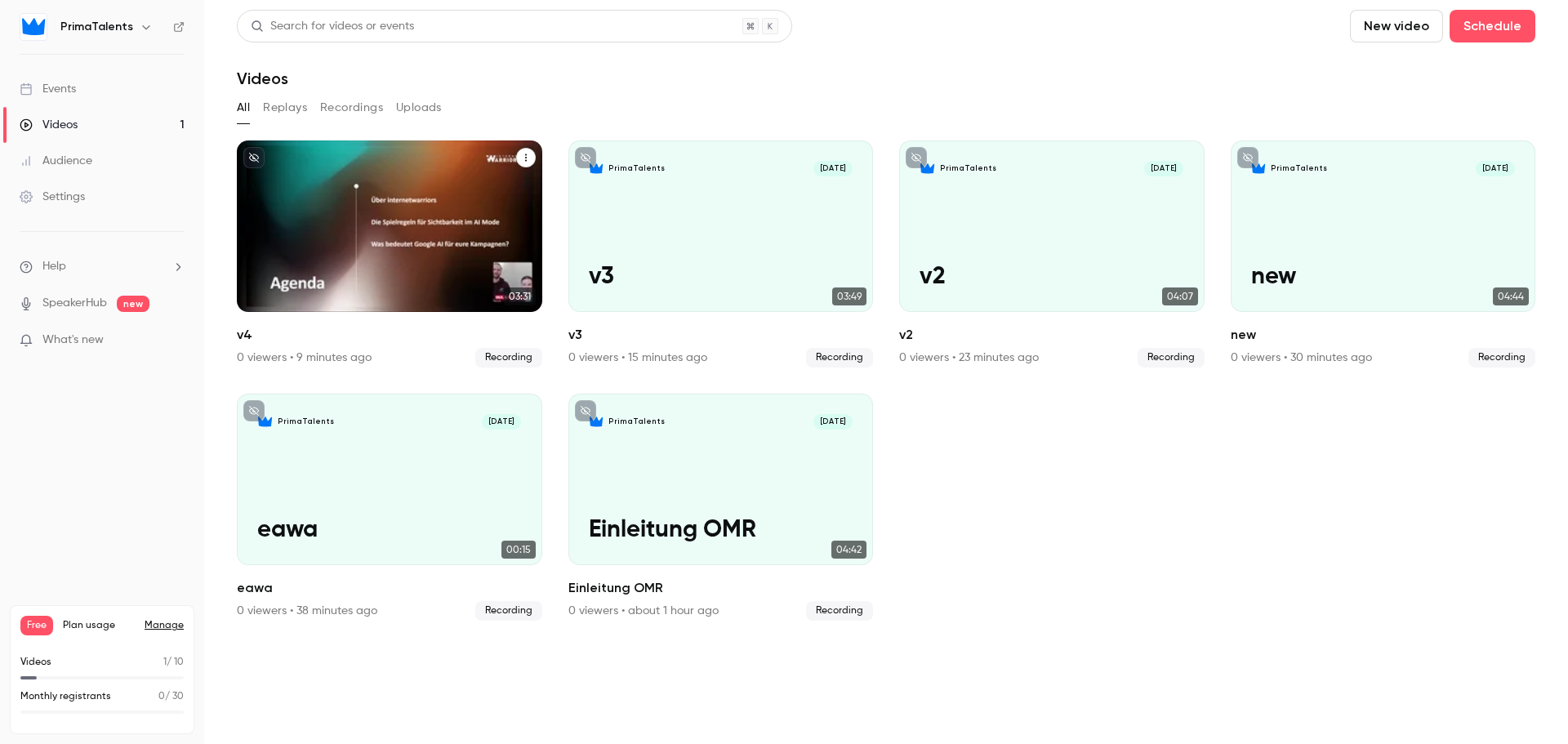
click at [425, 239] on div "PrimaTalents [DATE] v4" at bounding box center [390, 226] width 306 height 171
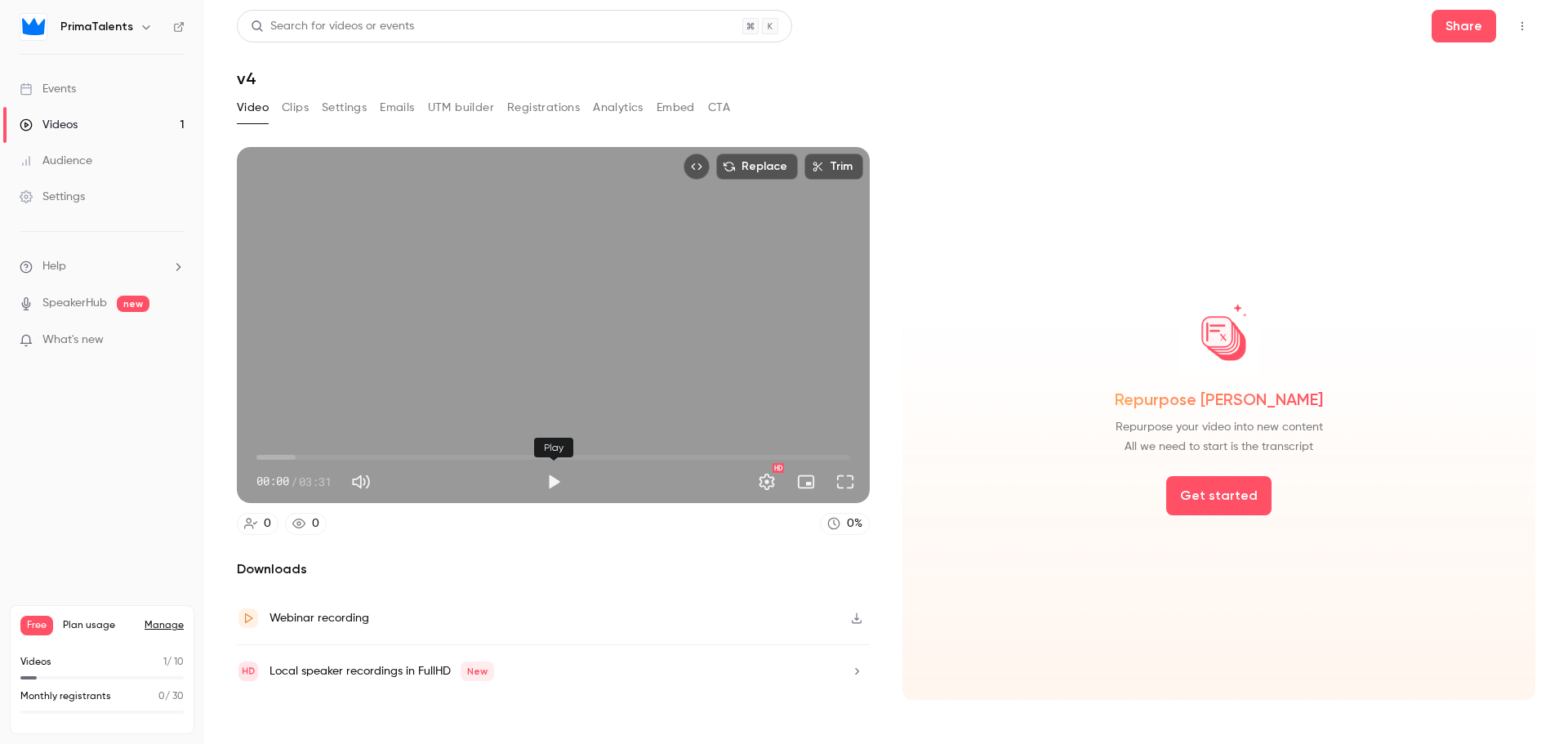
click at [552, 474] on button "Play" at bounding box center [553, 481] width 33 height 33
click at [269, 454] on span "00:01" at bounding box center [553, 456] width 594 height 26
click at [282, 451] on span "00:09" at bounding box center [553, 456] width 594 height 26
click at [309, 451] on span "00:09" at bounding box center [553, 456] width 594 height 26
click at [327, 453] on span "00:19" at bounding box center [553, 456] width 594 height 26
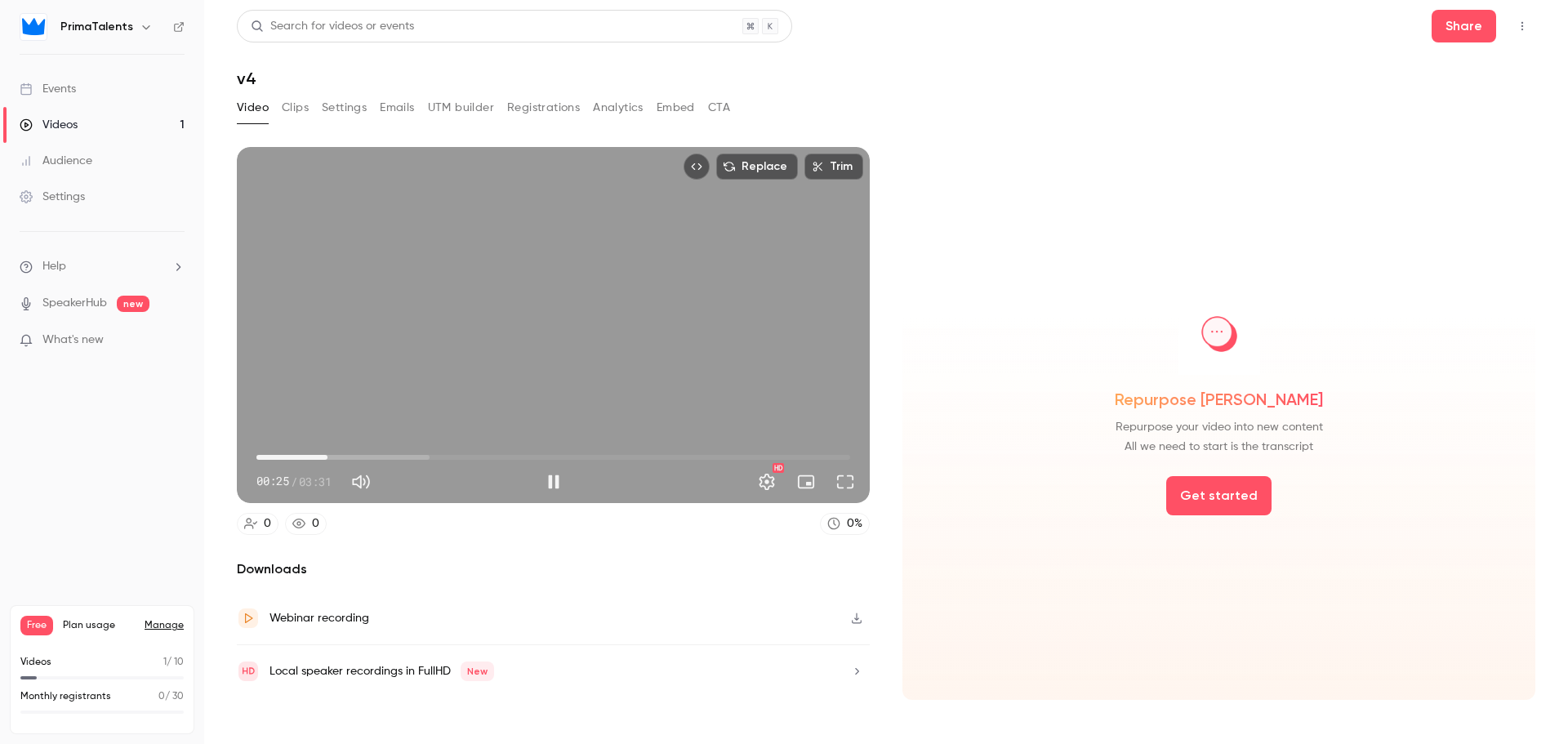
click at [356, 453] on span "00:25" at bounding box center [553, 456] width 594 height 26
click at [308, 456] on span "00:36" at bounding box center [553, 456] width 594 height 26
click at [418, 447] on span "00:57" at bounding box center [553, 456] width 594 height 26
click at [524, 457] on span "01:00" at bounding box center [553, 456] width 594 height 26
click at [594, 452] on span "01:35" at bounding box center [553, 456] width 594 height 26
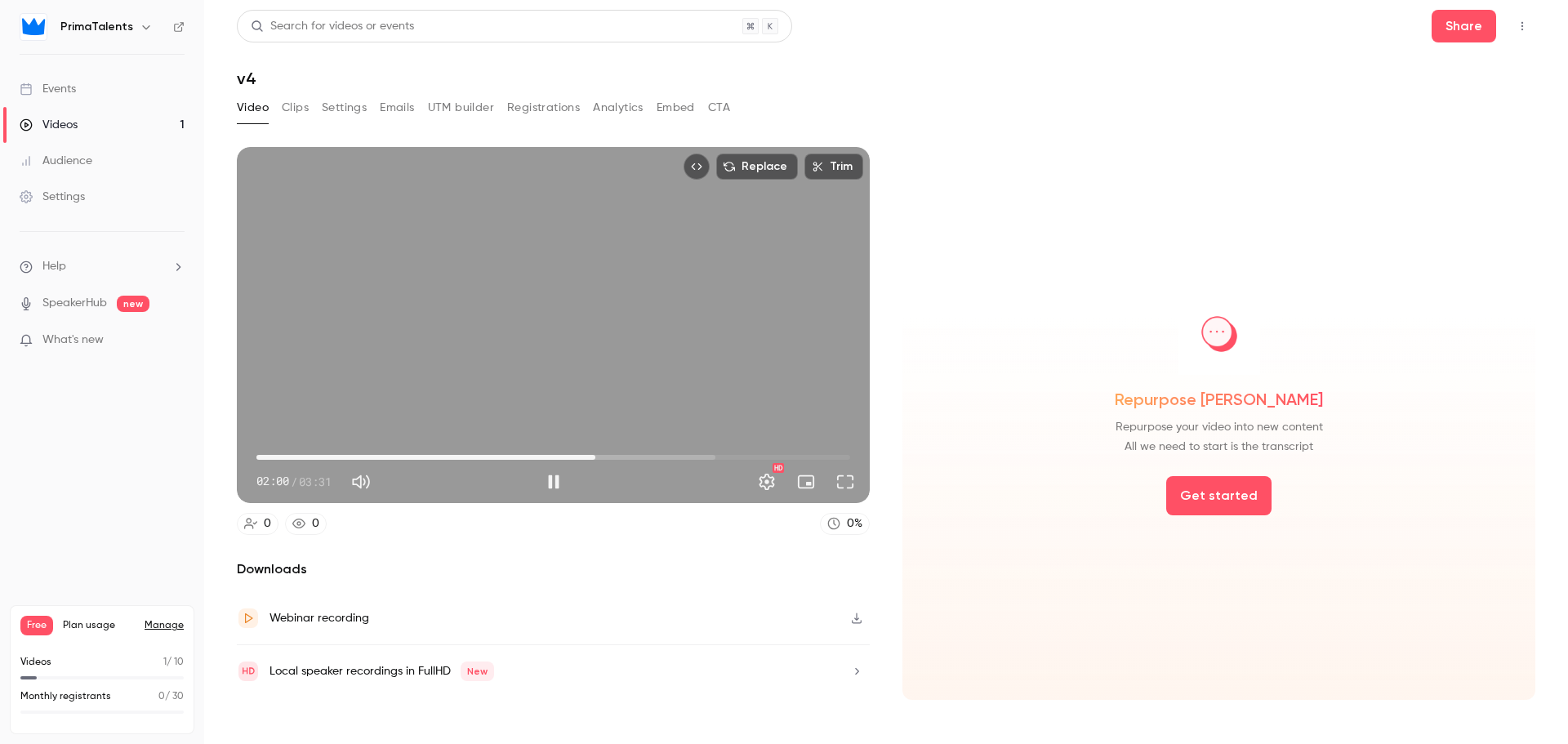
click at [651, 450] on span "02:00" at bounding box center [553, 456] width 594 height 26
click at [700, 448] on span "02:21" at bounding box center [553, 456] width 594 height 26
click at [756, 457] on span "02:39" at bounding box center [553, 456] width 594 height 26
click at [794, 451] on span "02:59" at bounding box center [553, 456] width 594 height 26
click at [554, 480] on button "Pause" at bounding box center [553, 481] width 33 height 33
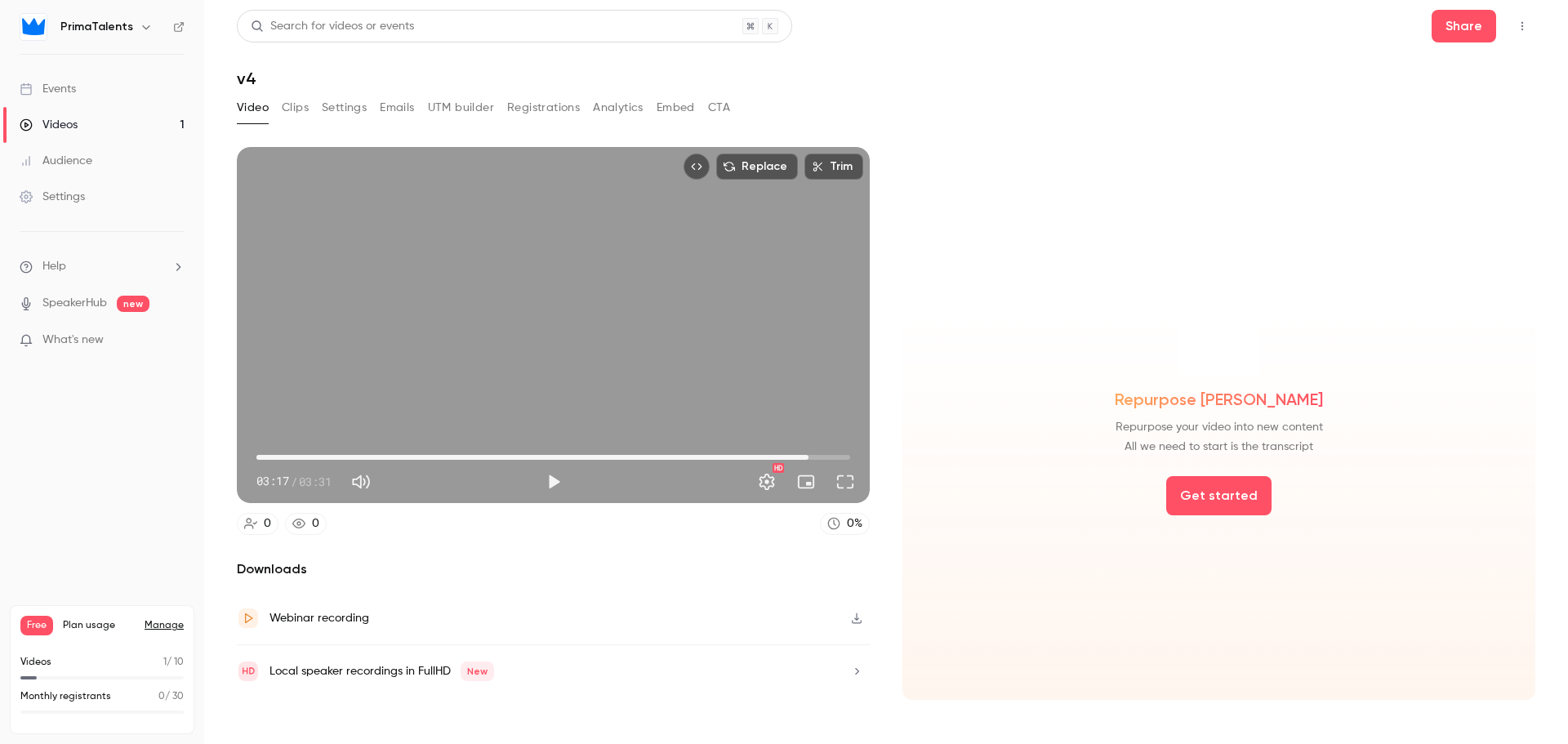
type input "*****"
click at [90, 125] on link "Videos 1" at bounding box center [102, 125] width 205 height 36
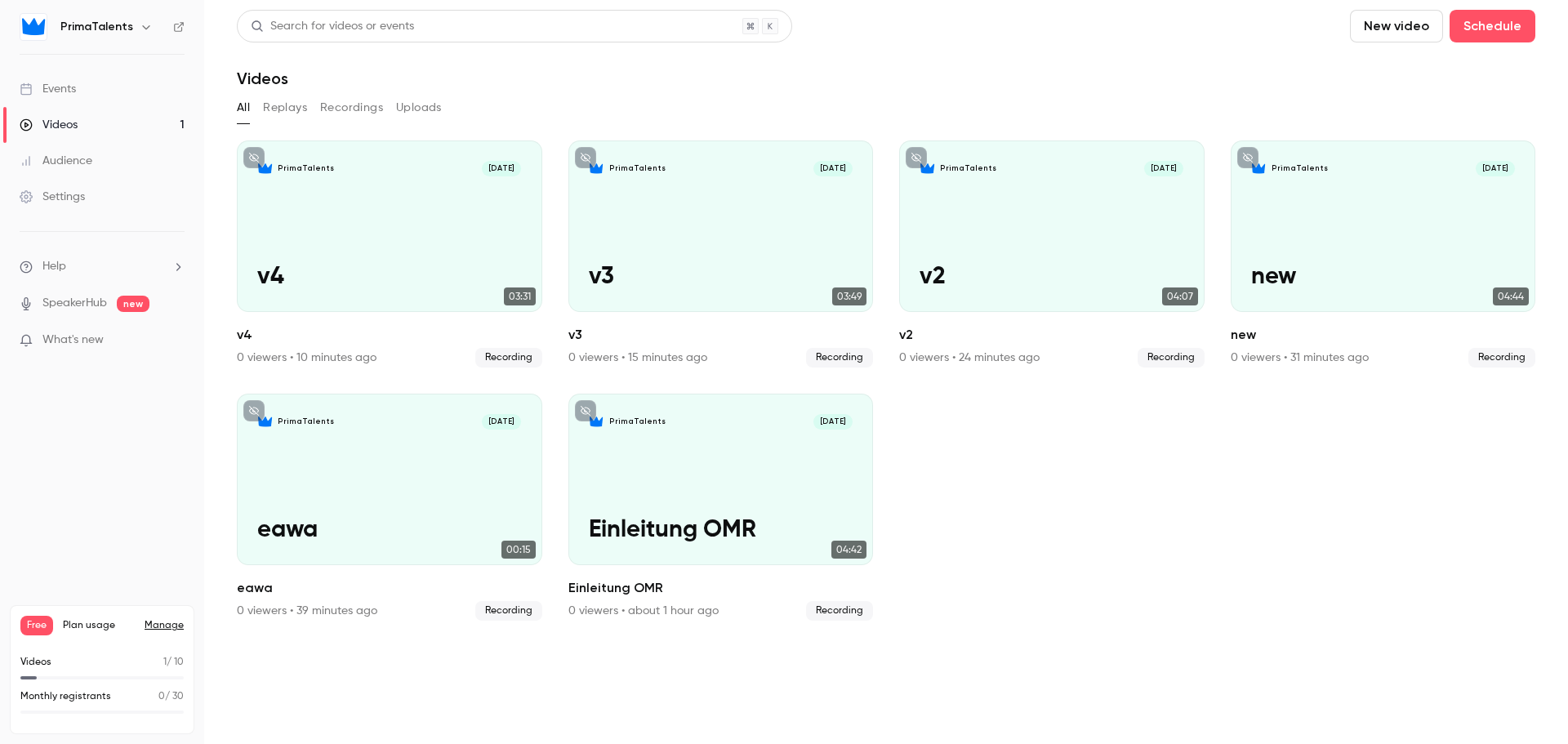
click at [1383, 27] on button "New video" at bounding box center [1396, 26] width 93 height 33
click at [1380, 73] on icon at bounding box center [1374, 71] width 13 height 9
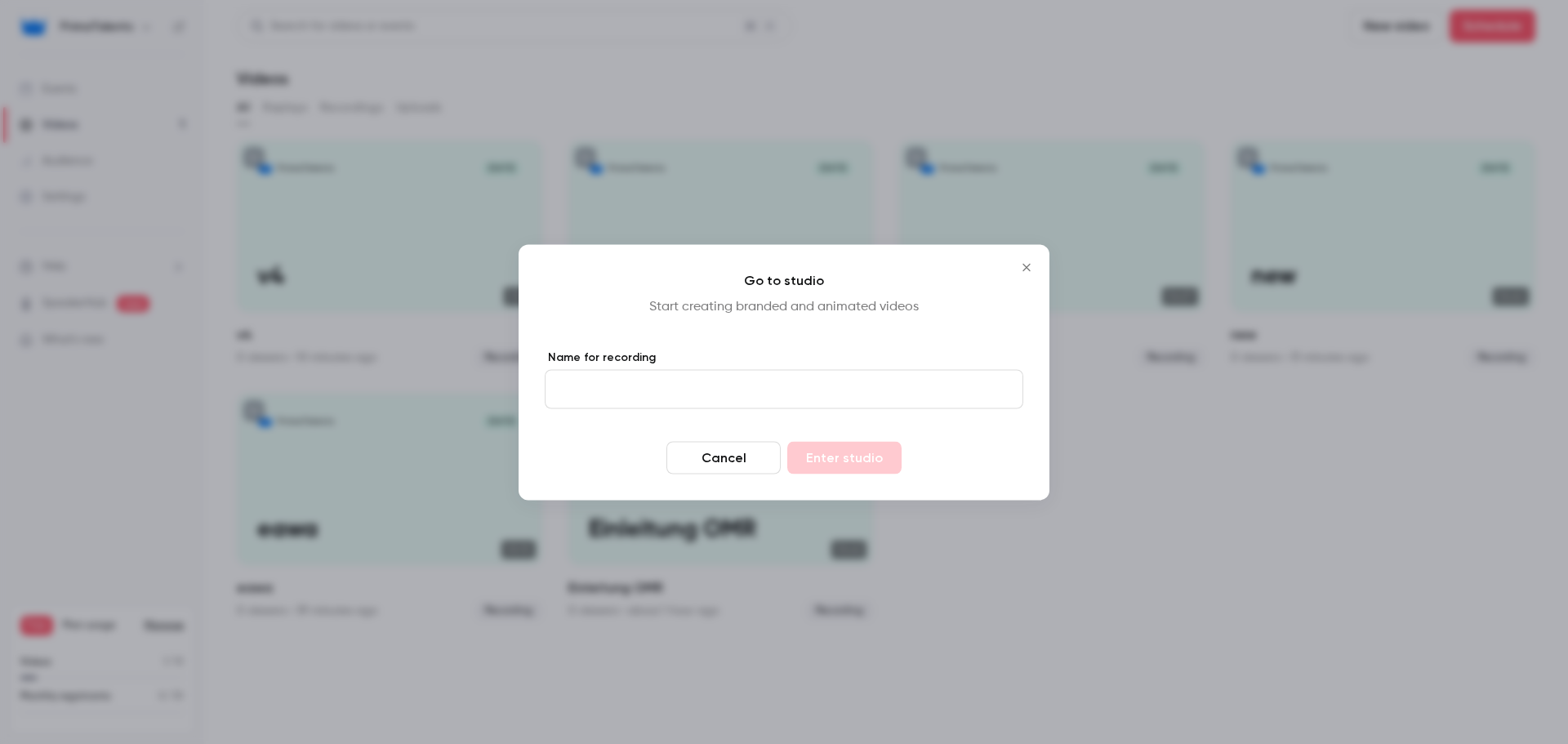
click at [716, 359] on label "Name for recording" at bounding box center [784, 356] width 479 height 16
click at [716, 369] on input "Name for recording" at bounding box center [784, 389] width 479 height 39
type input "******"
click at [809, 456] on button "Enter studio" at bounding box center [844, 457] width 114 height 33
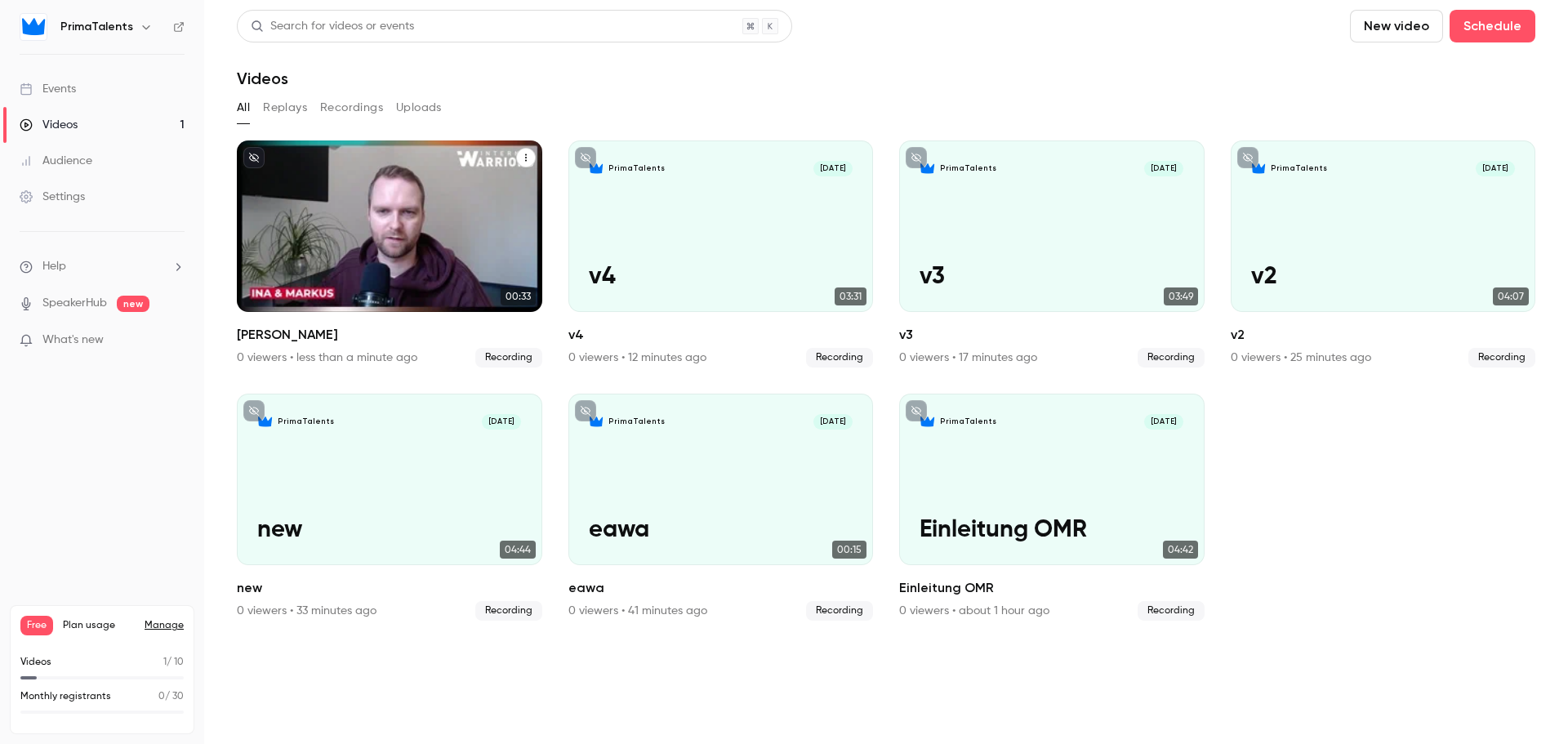
click at [334, 191] on div "PrimaTalents [DATE] Markus" at bounding box center [390, 226] width 306 height 171
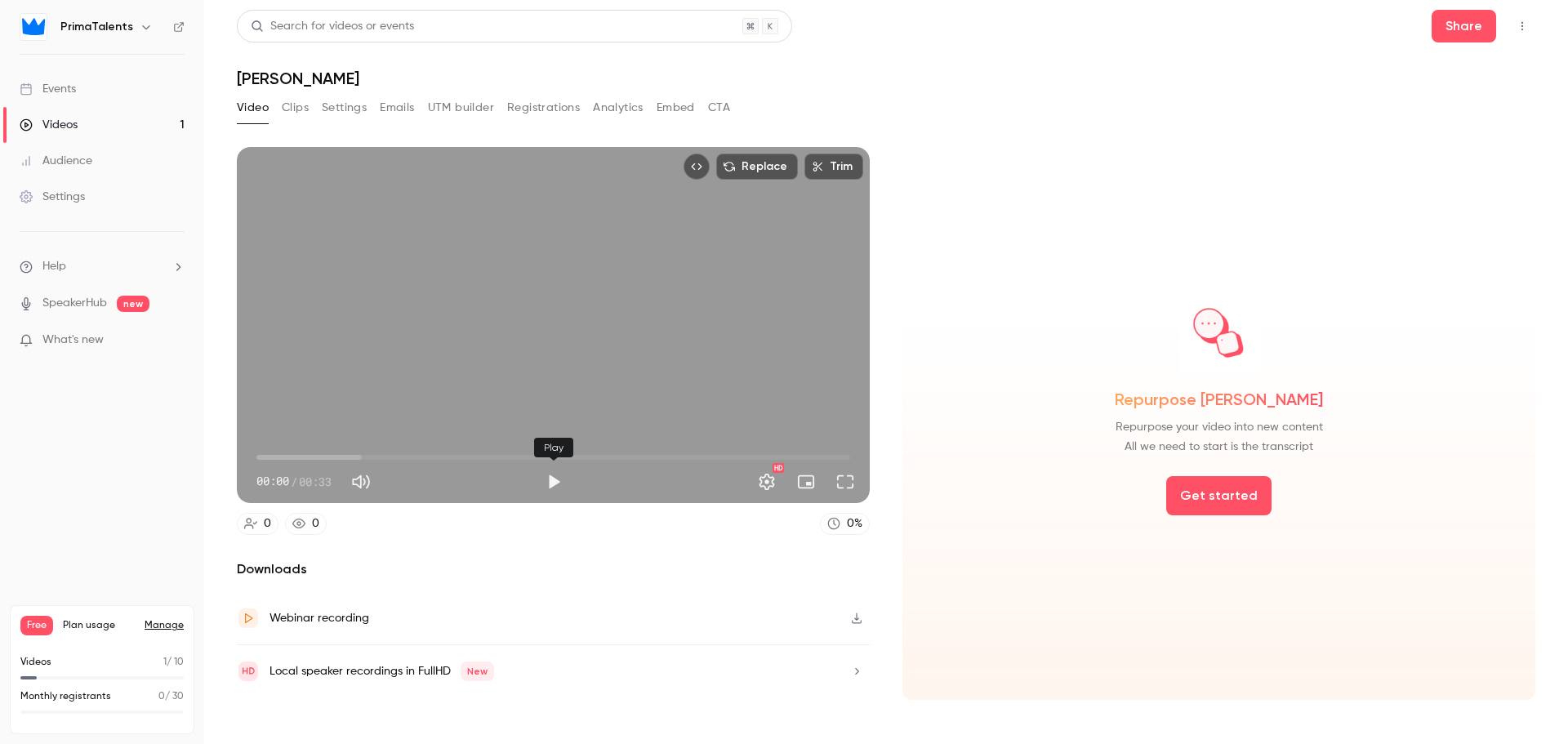
click at [549, 480] on button "Play" at bounding box center [553, 481] width 33 height 33
click at [554, 480] on button "Pause" at bounding box center [553, 481] width 33 height 33
type input "****"
click at [80, 124] on link "Videos 1" at bounding box center [102, 125] width 205 height 36
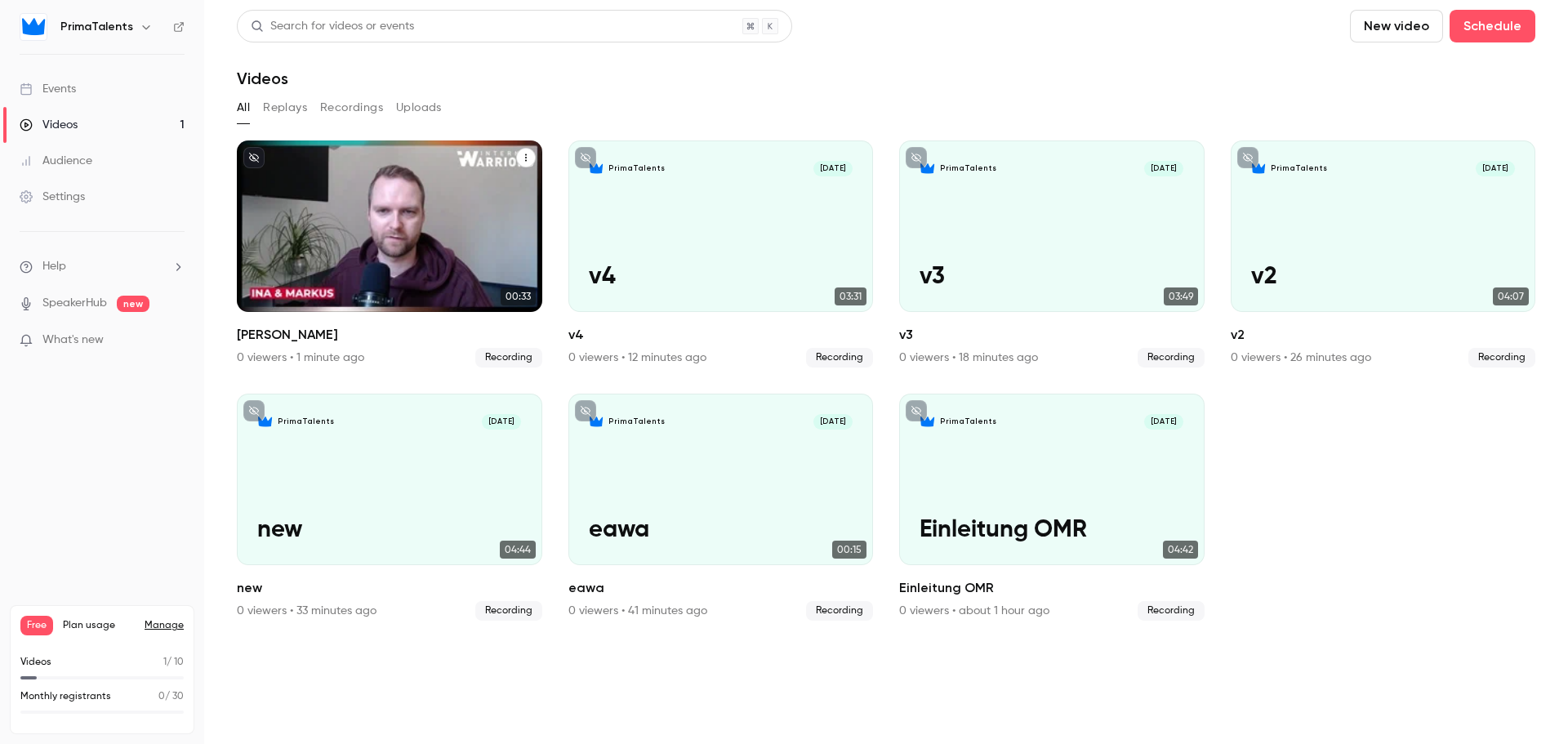
click at [524, 157] on icon "Markus" at bounding box center [525, 157] width 10 height 10
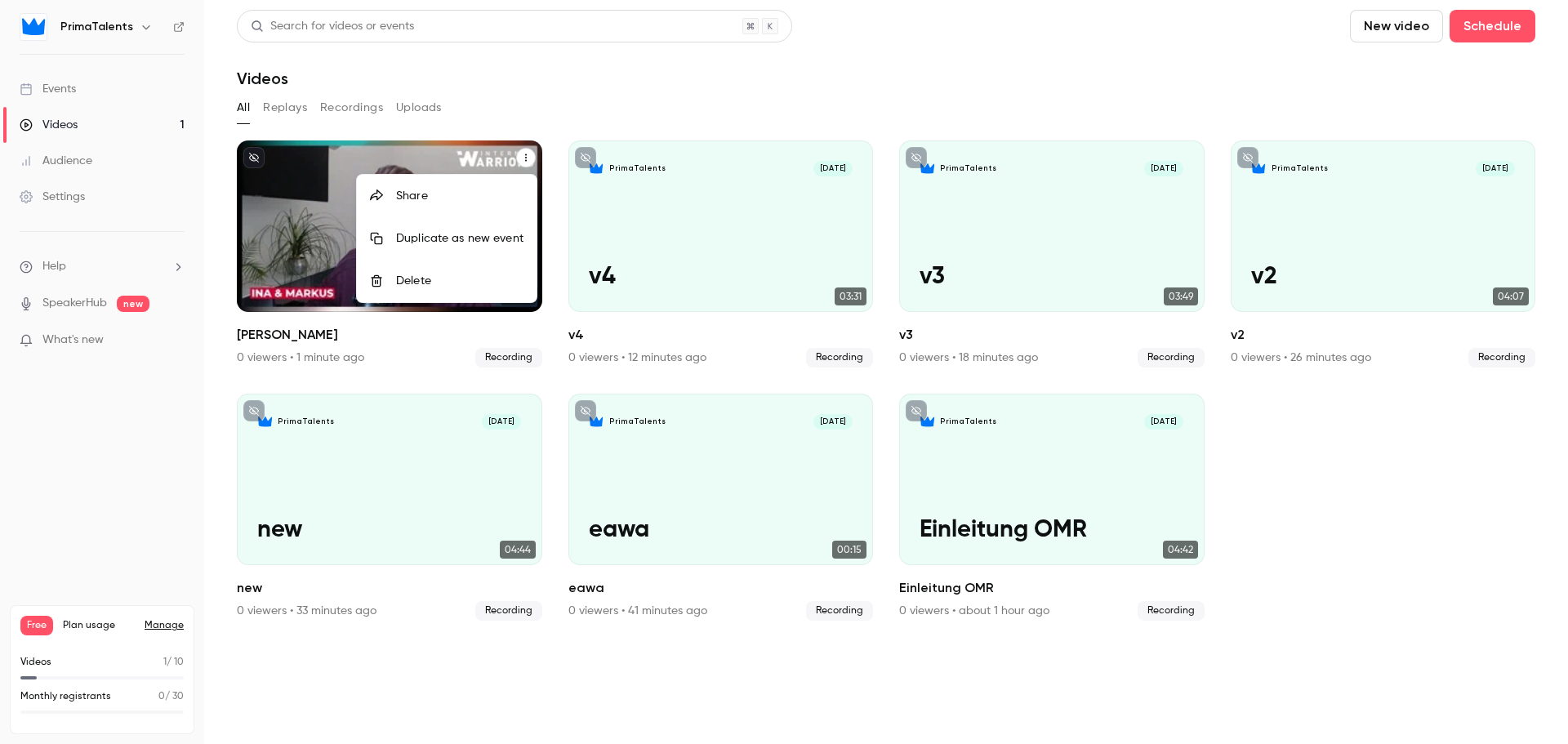
click at [429, 289] on li "Delete" at bounding box center [446, 281] width 180 height 43
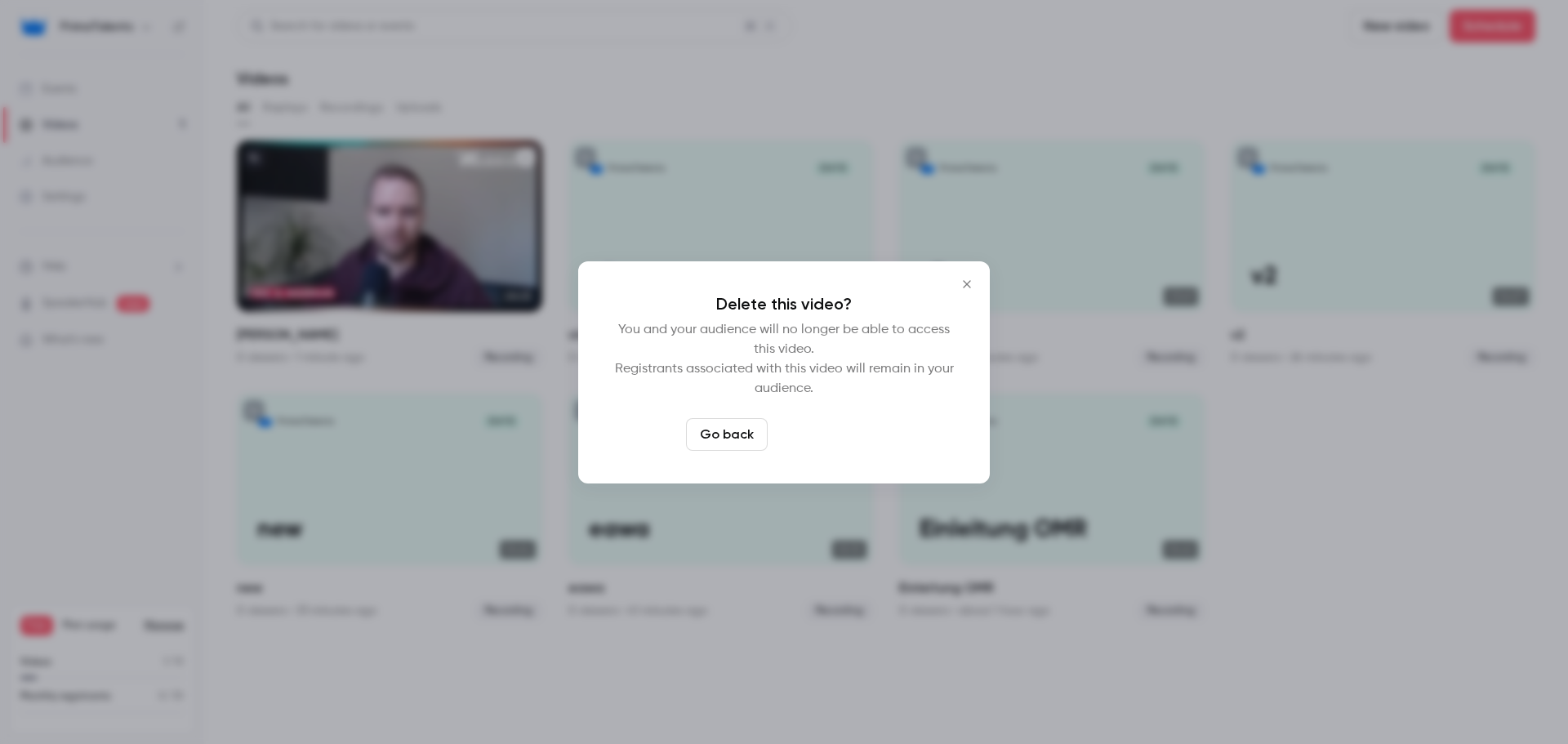
click at [786, 432] on button "Delete video" at bounding box center [829, 434] width 109 height 33
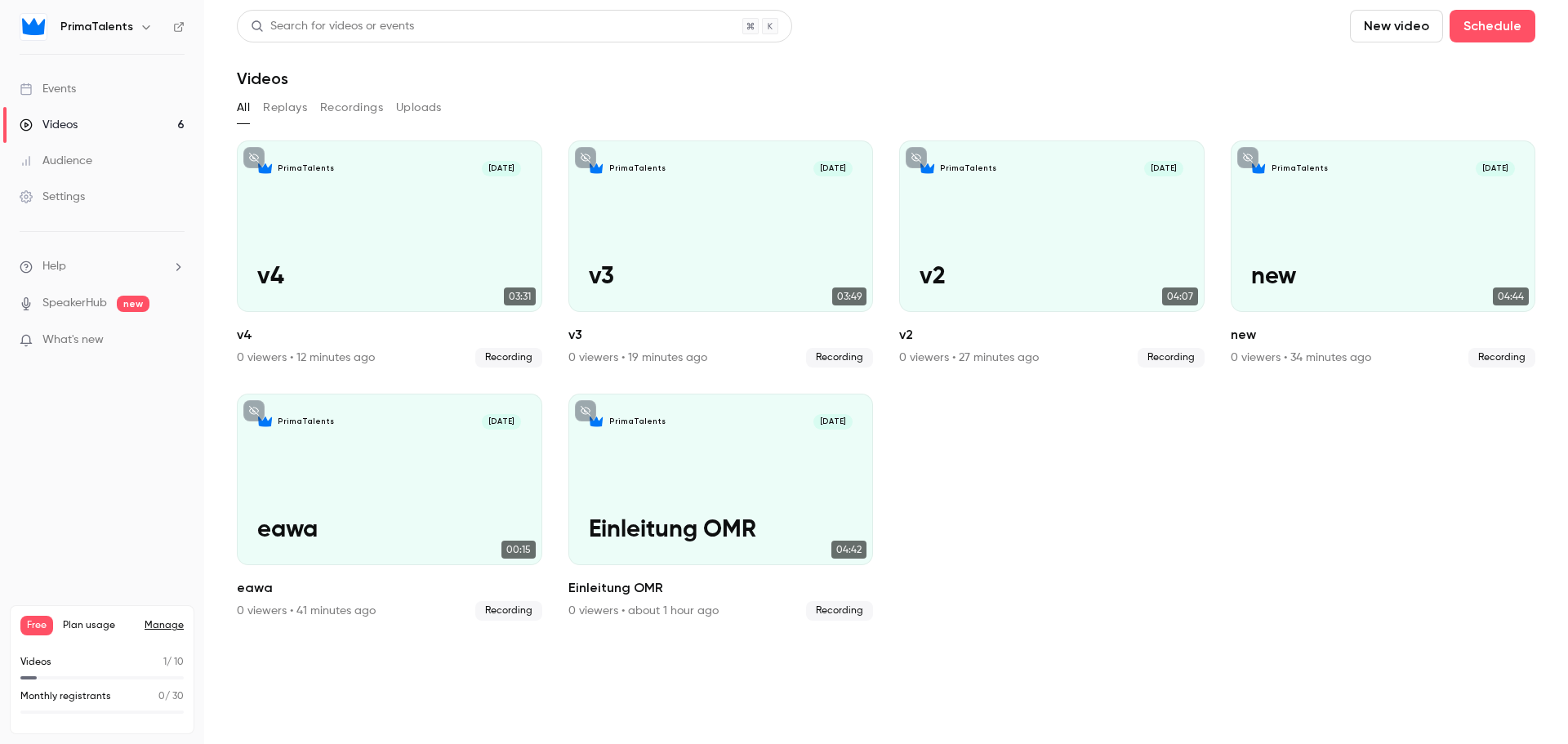
click at [1419, 24] on button "New video" at bounding box center [1396, 26] width 93 height 33
click at [1407, 63] on div "Record" at bounding box center [1455, 71] width 124 height 16
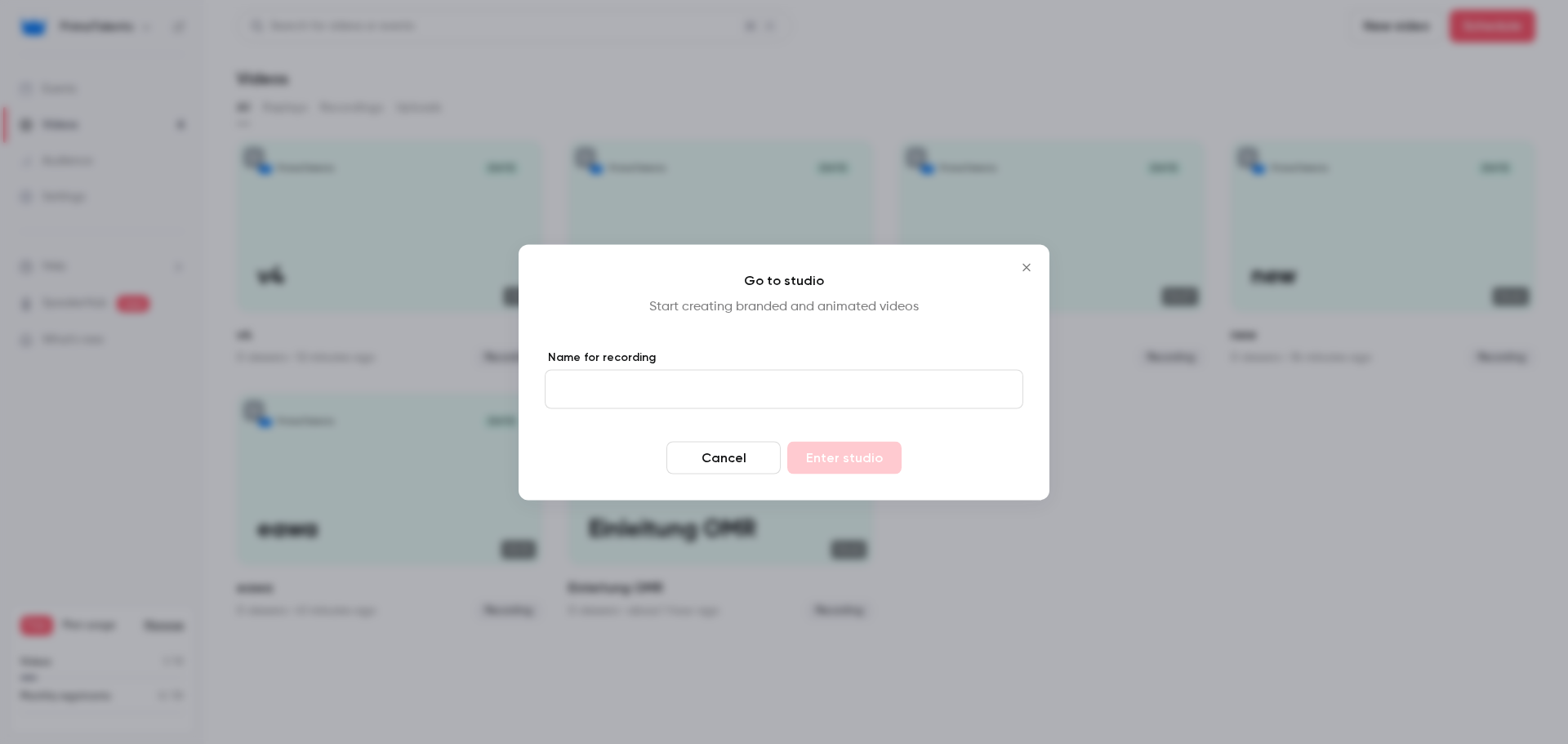
click at [623, 394] on input "Name for recording" at bounding box center [784, 389] width 479 height 39
type input "******"
click at [775, 418] on form "Name for recording ****** Cancel Enter studio" at bounding box center [784, 411] width 479 height 125
click at [824, 455] on button "Enter studio" at bounding box center [844, 457] width 114 height 33
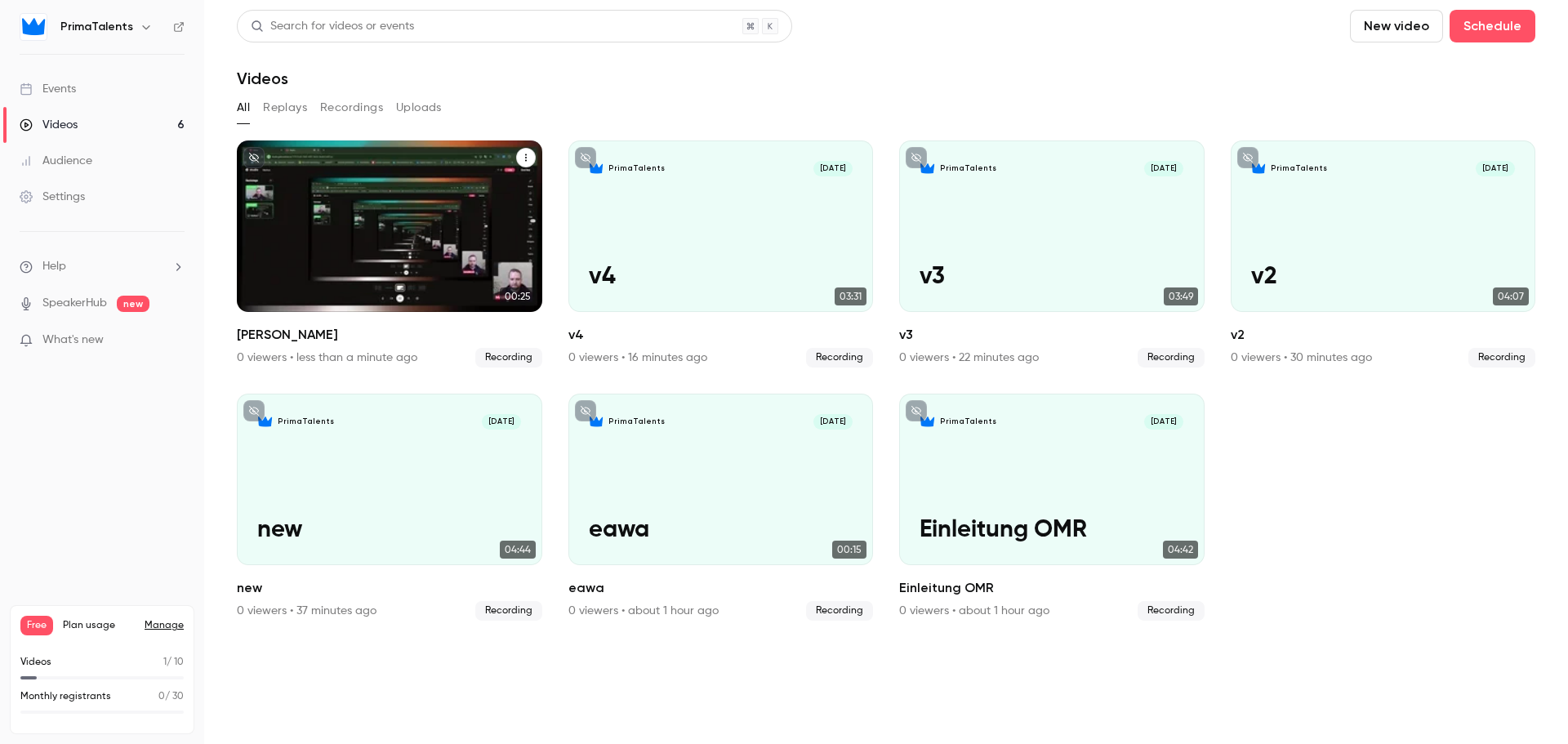
click at [358, 224] on div "PrimaTalents [DATE] Markus" at bounding box center [390, 226] width 306 height 171
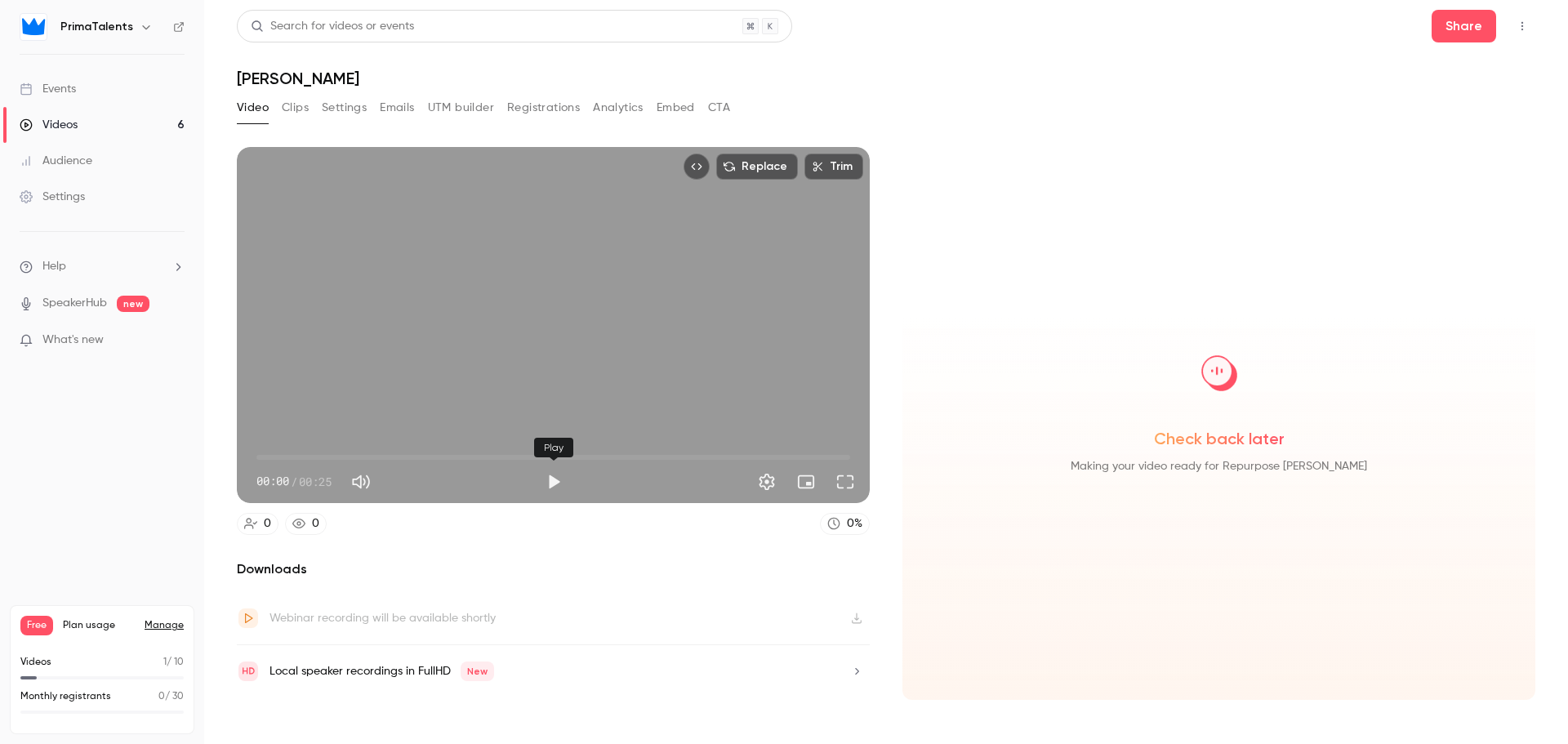
click at [552, 483] on button "Play" at bounding box center [553, 481] width 33 height 33
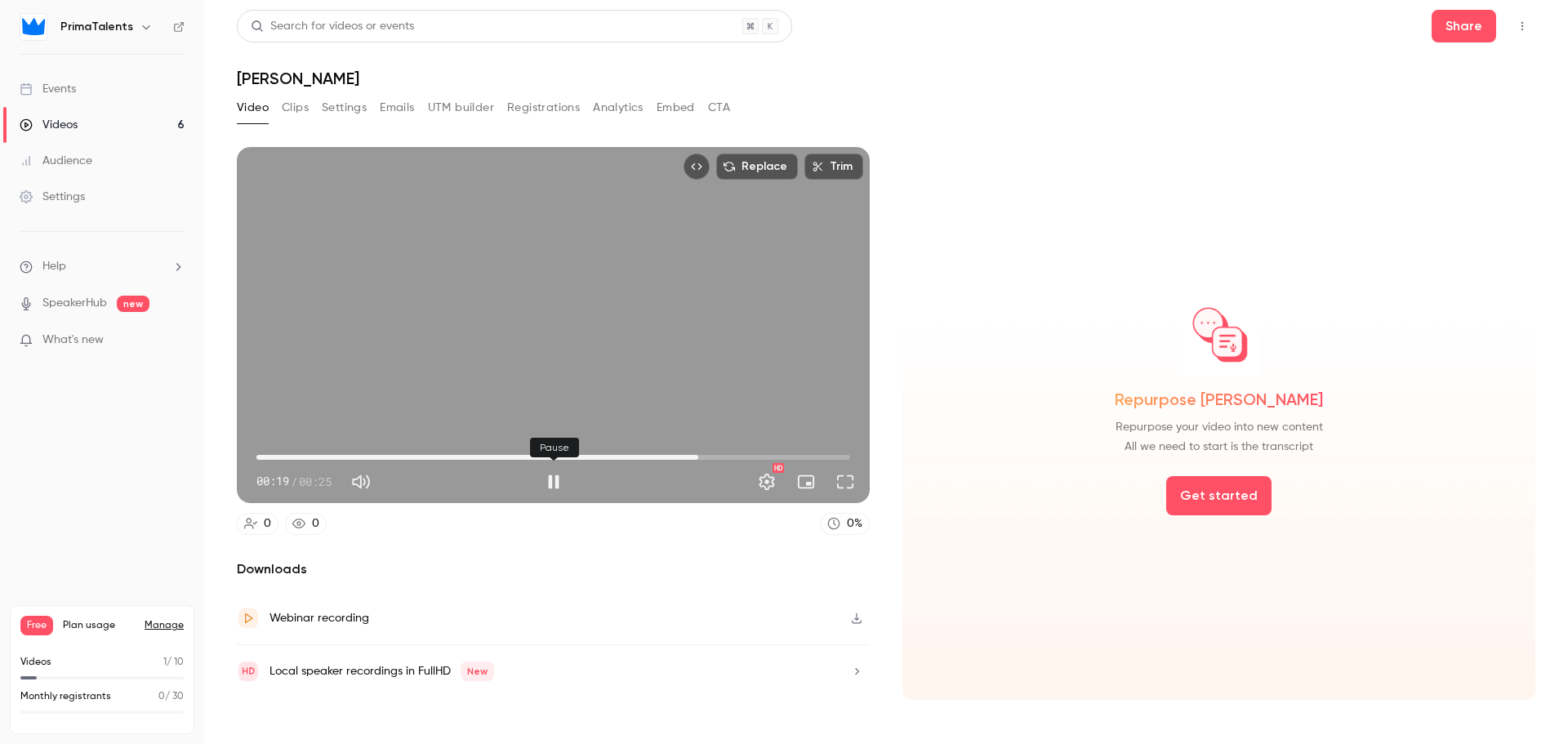
click at [550, 476] on button "Pause" at bounding box center [553, 481] width 33 height 33
type input "****"
click at [78, 130] on div "Videos" at bounding box center [48, 125] width 58 height 16
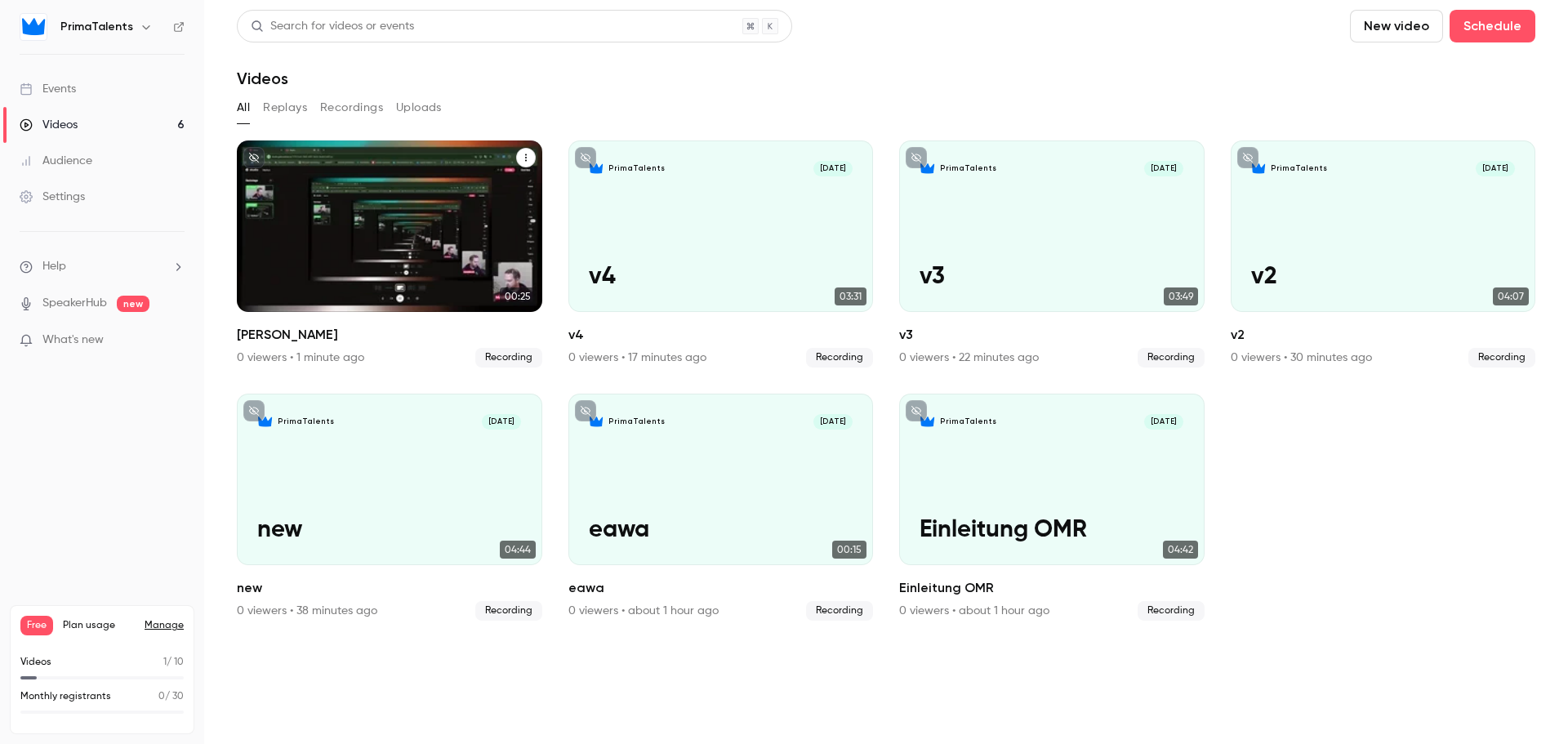
click at [525, 154] on icon "Markus" at bounding box center [525, 157] width 10 height 10
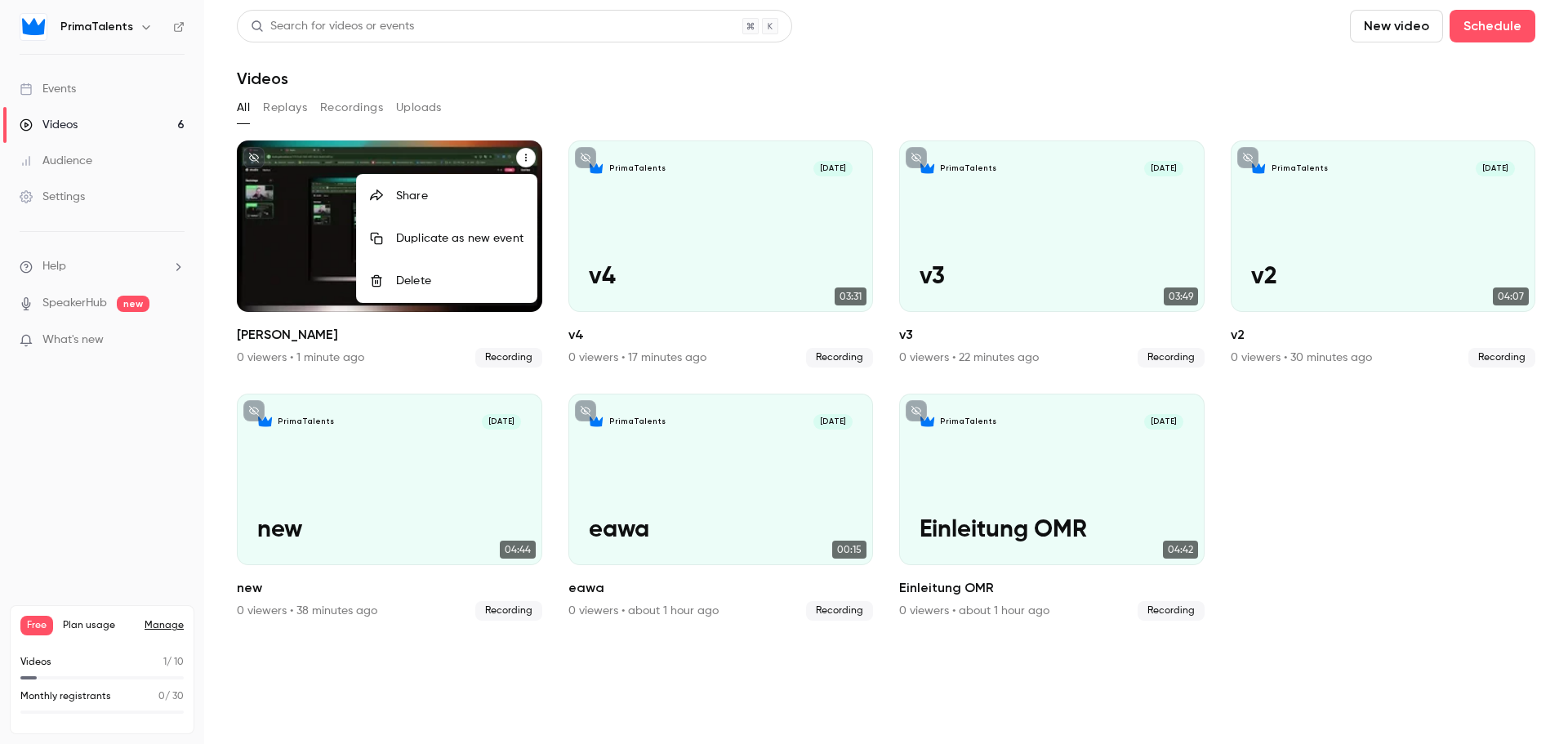
click at [432, 275] on div "Delete" at bounding box center [459, 280] width 128 height 16
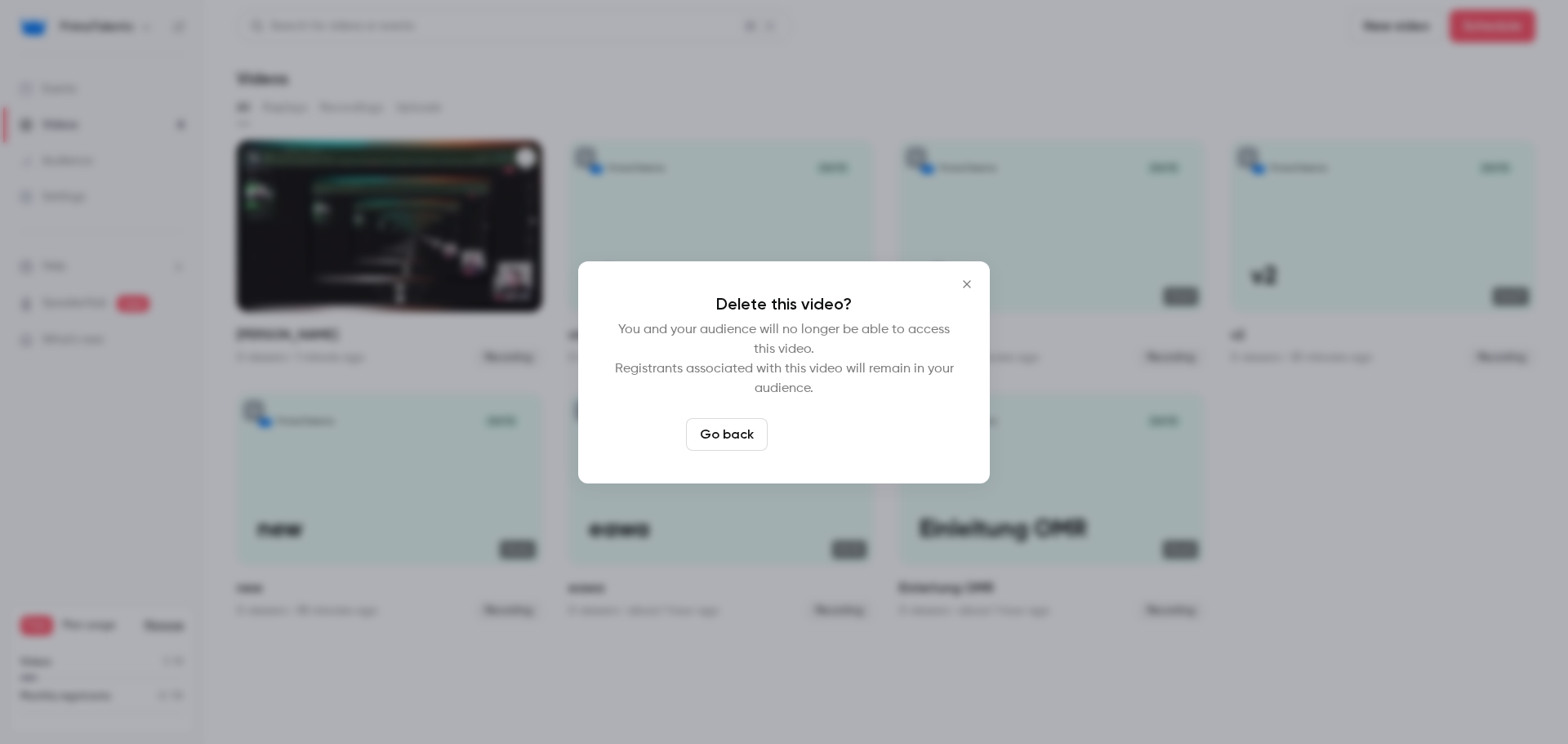
click at [809, 428] on button "Delete video" at bounding box center [829, 434] width 109 height 33
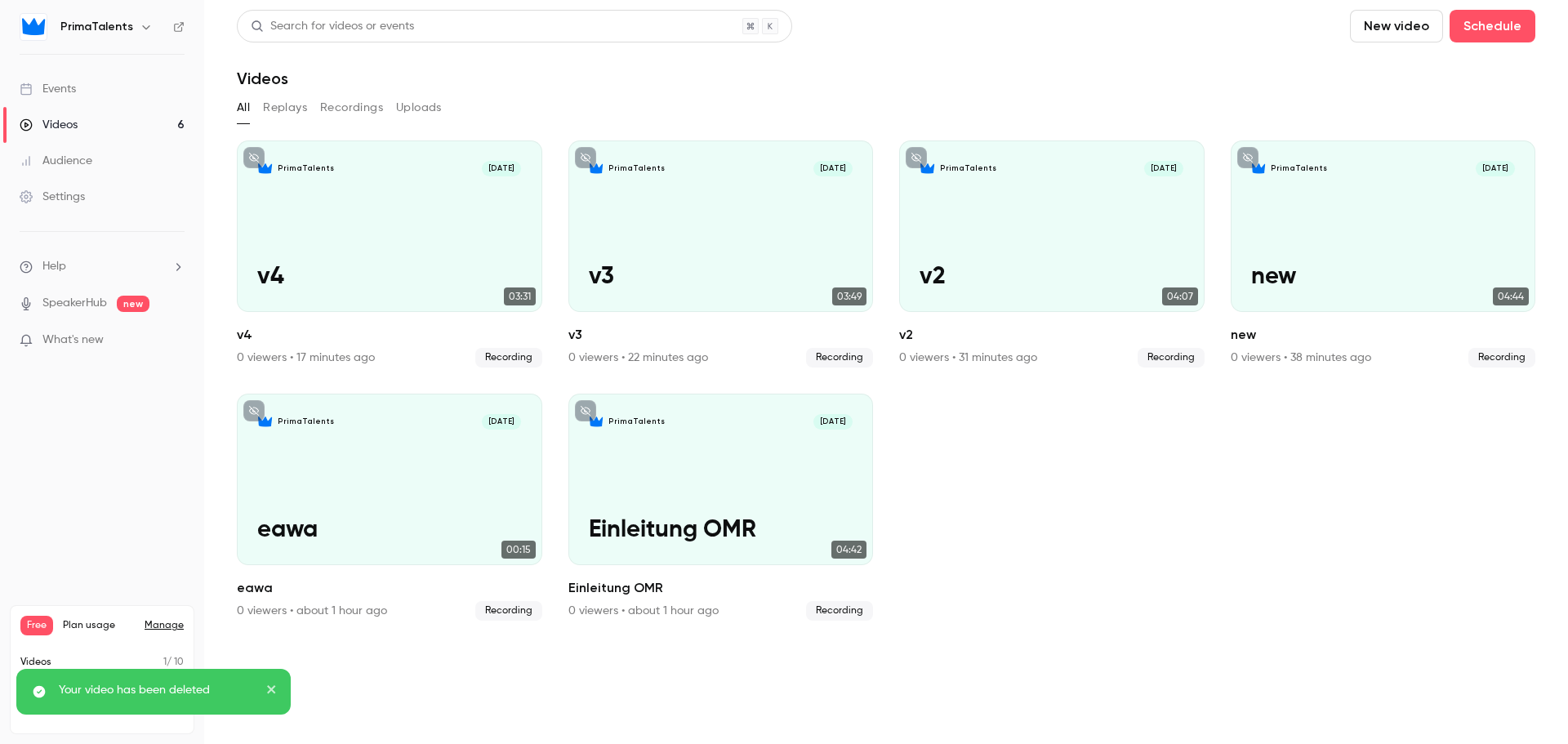
click at [1393, 20] on button "New video" at bounding box center [1396, 26] width 93 height 33
click at [1389, 70] on div at bounding box center [1380, 71] width 26 height 13
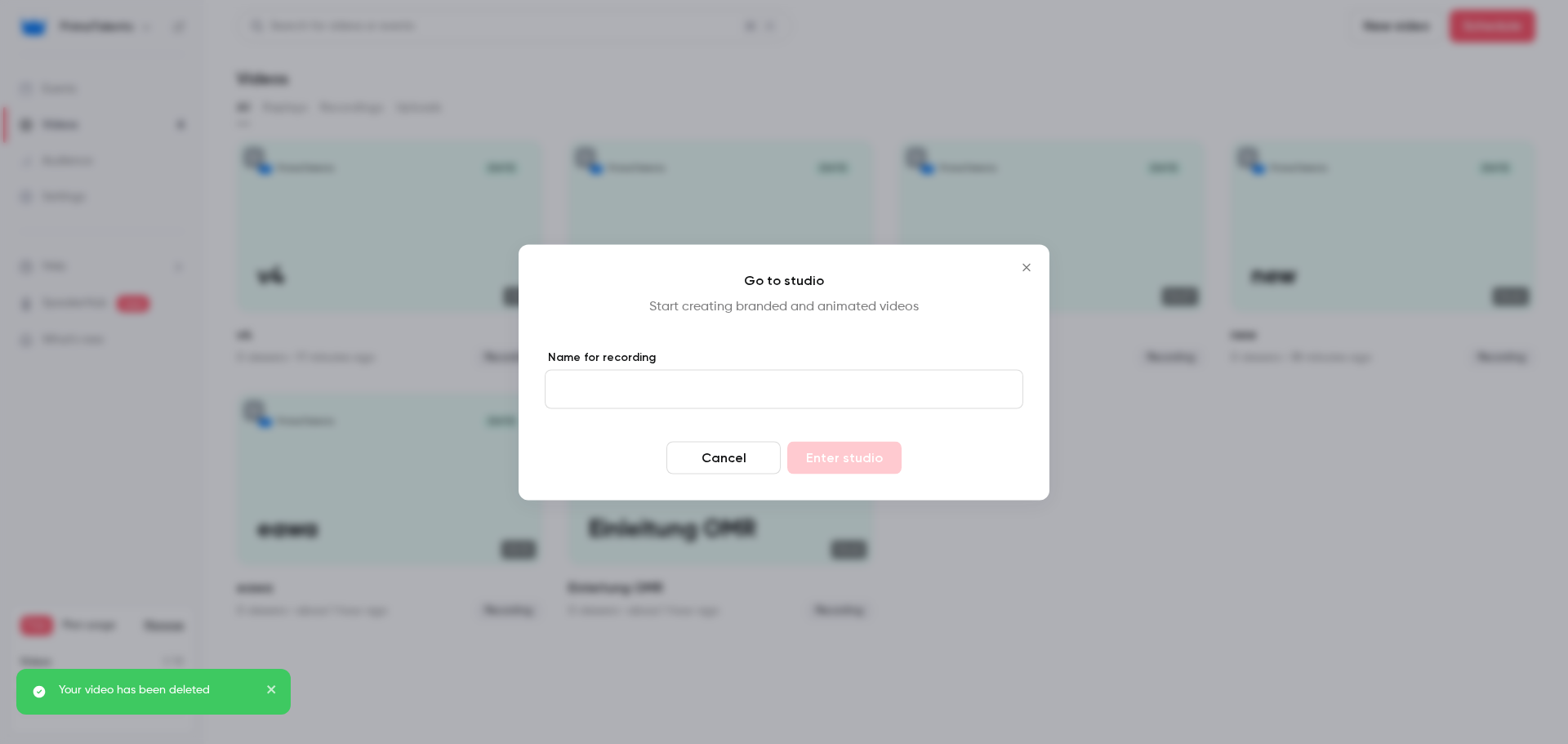
click at [759, 375] on input "Name for recording" at bounding box center [784, 389] width 479 height 39
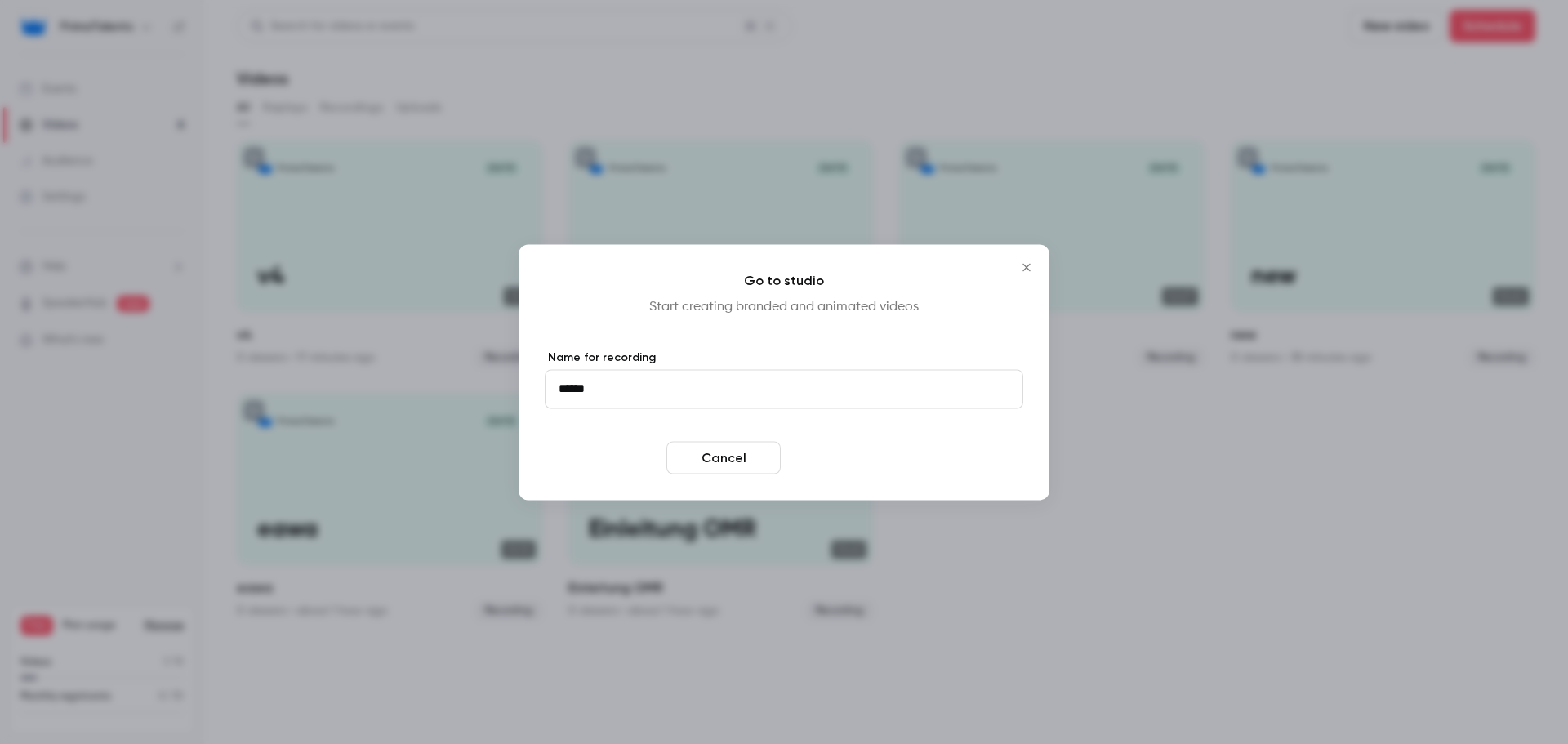
type input "******"
click at [828, 461] on button "Enter studio" at bounding box center [844, 457] width 114 height 33
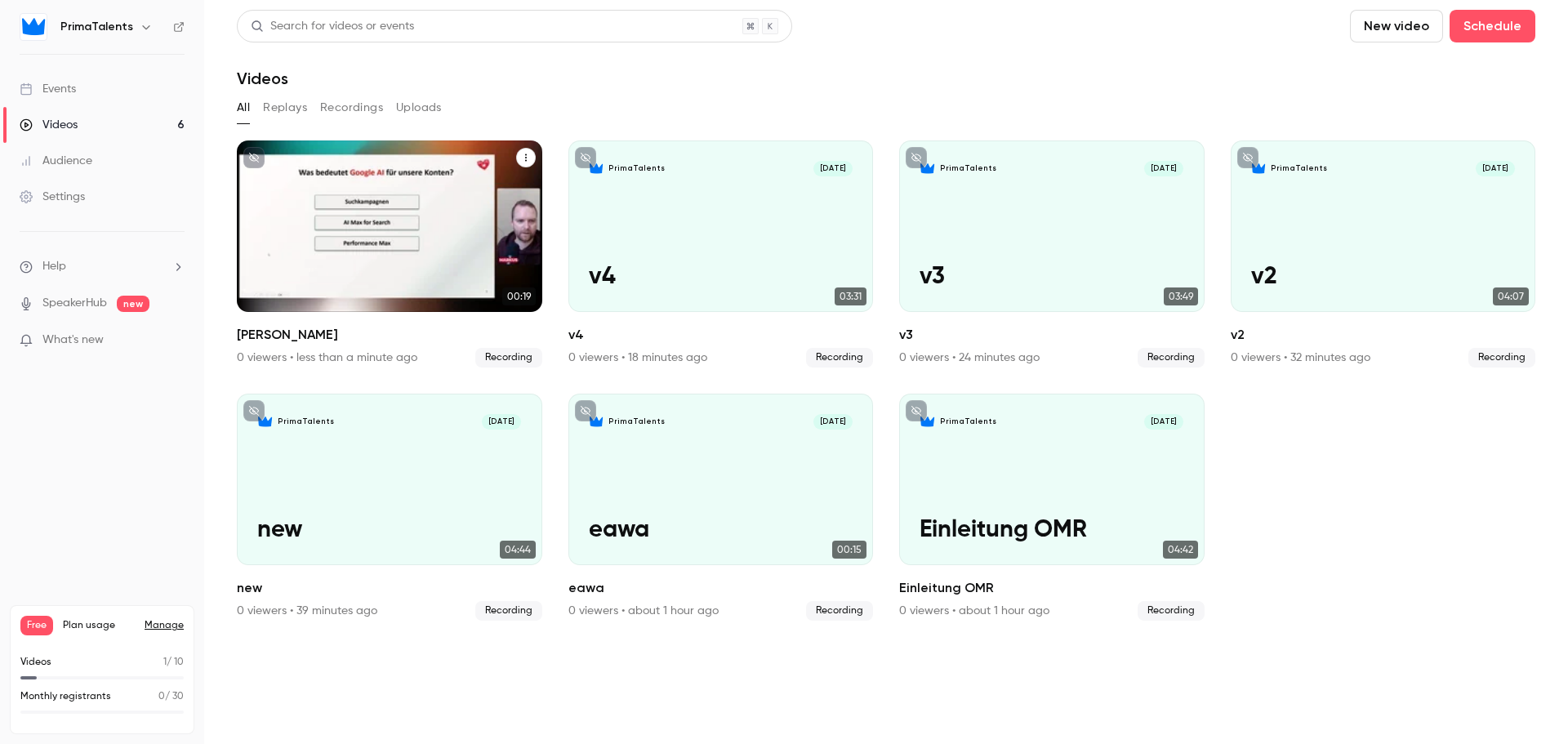
click at [348, 247] on div "PrimaTalents [DATE] markus" at bounding box center [390, 226] width 306 height 171
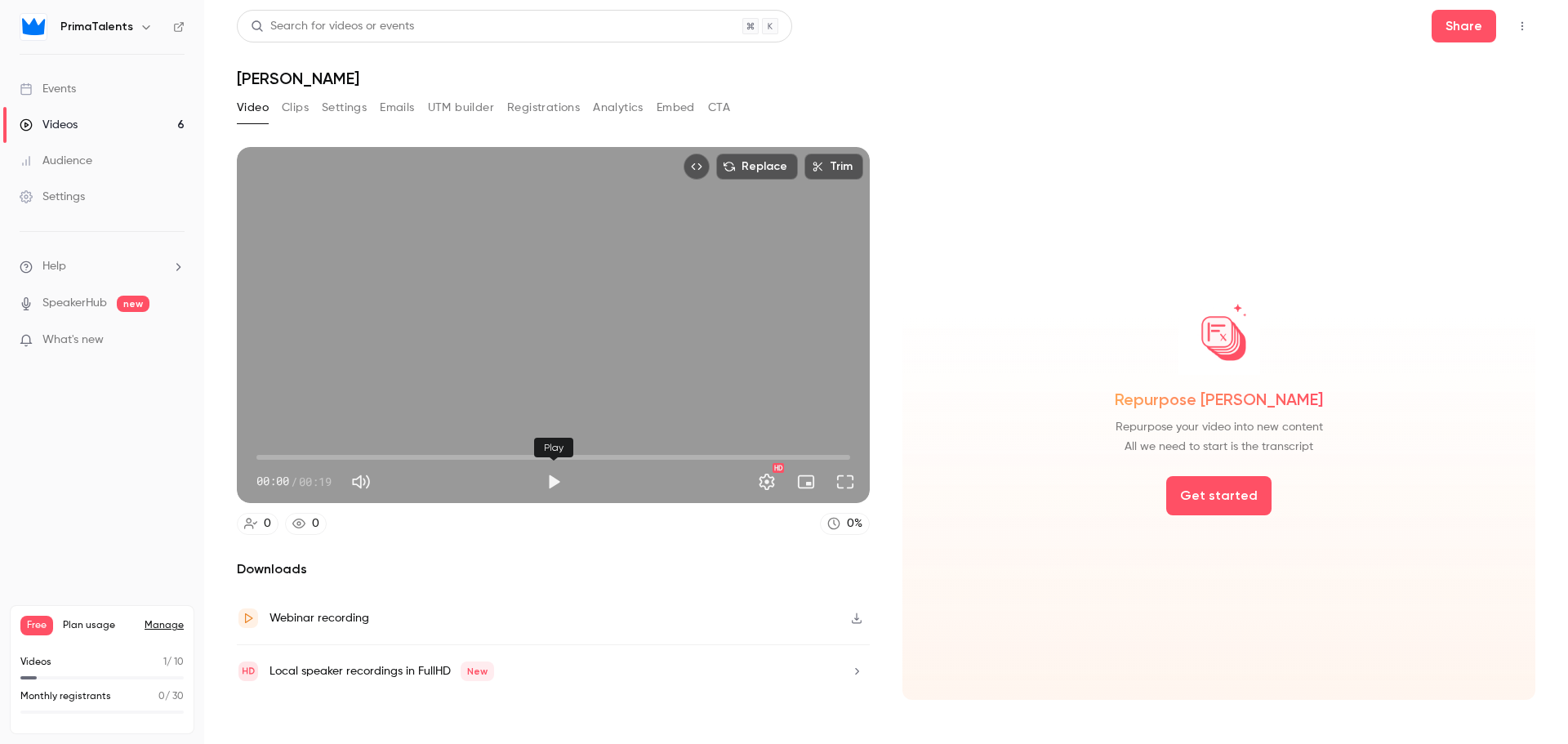
click at [552, 475] on button "Play" at bounding box center [553, 481] width 33 height 33
click at [847, 486] on button "Full screen" at bounding box center [845, 481] width 33 height 33
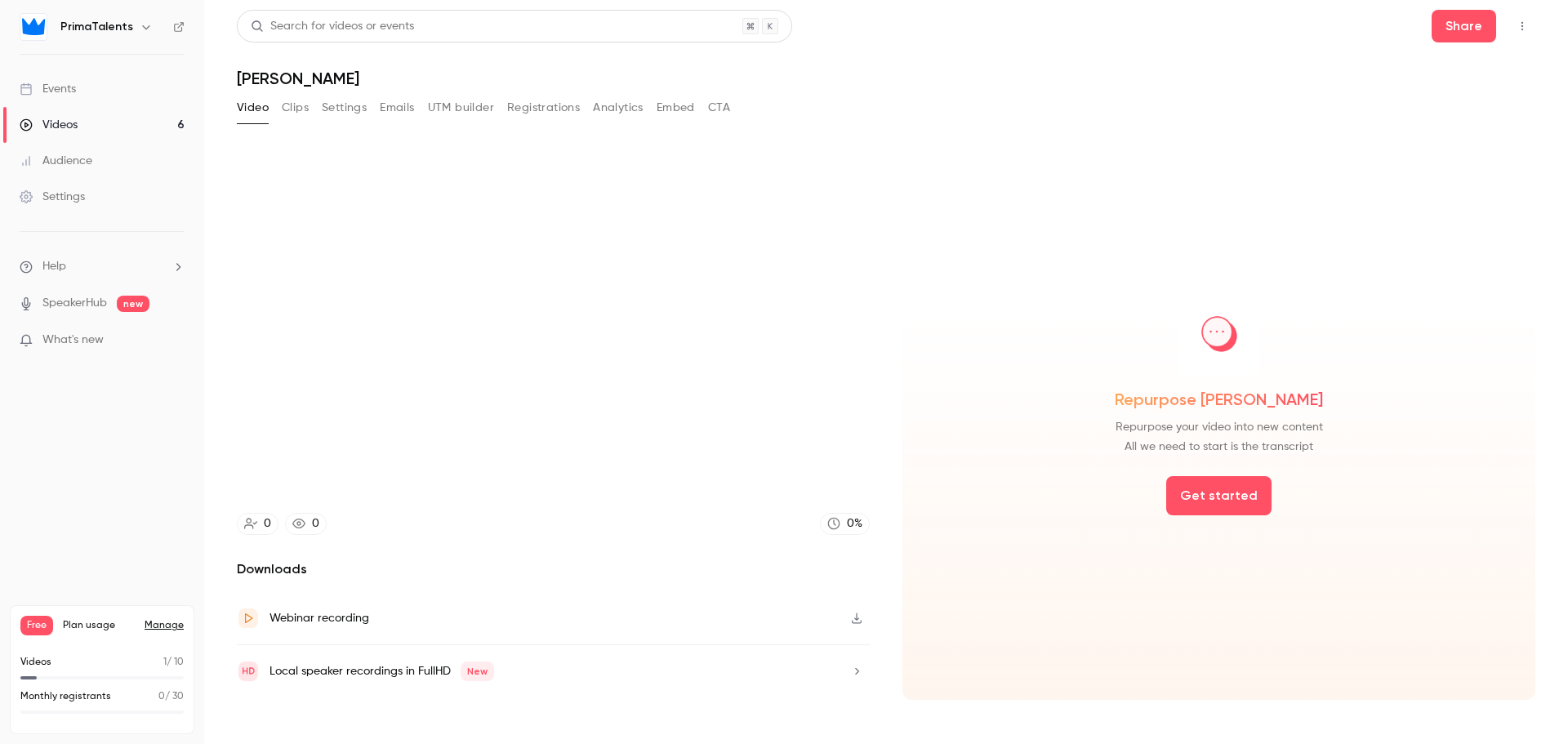
type input "****"
click at [70, 123] on div "Videos" at bounding box center [48, 125] width 58 height 16
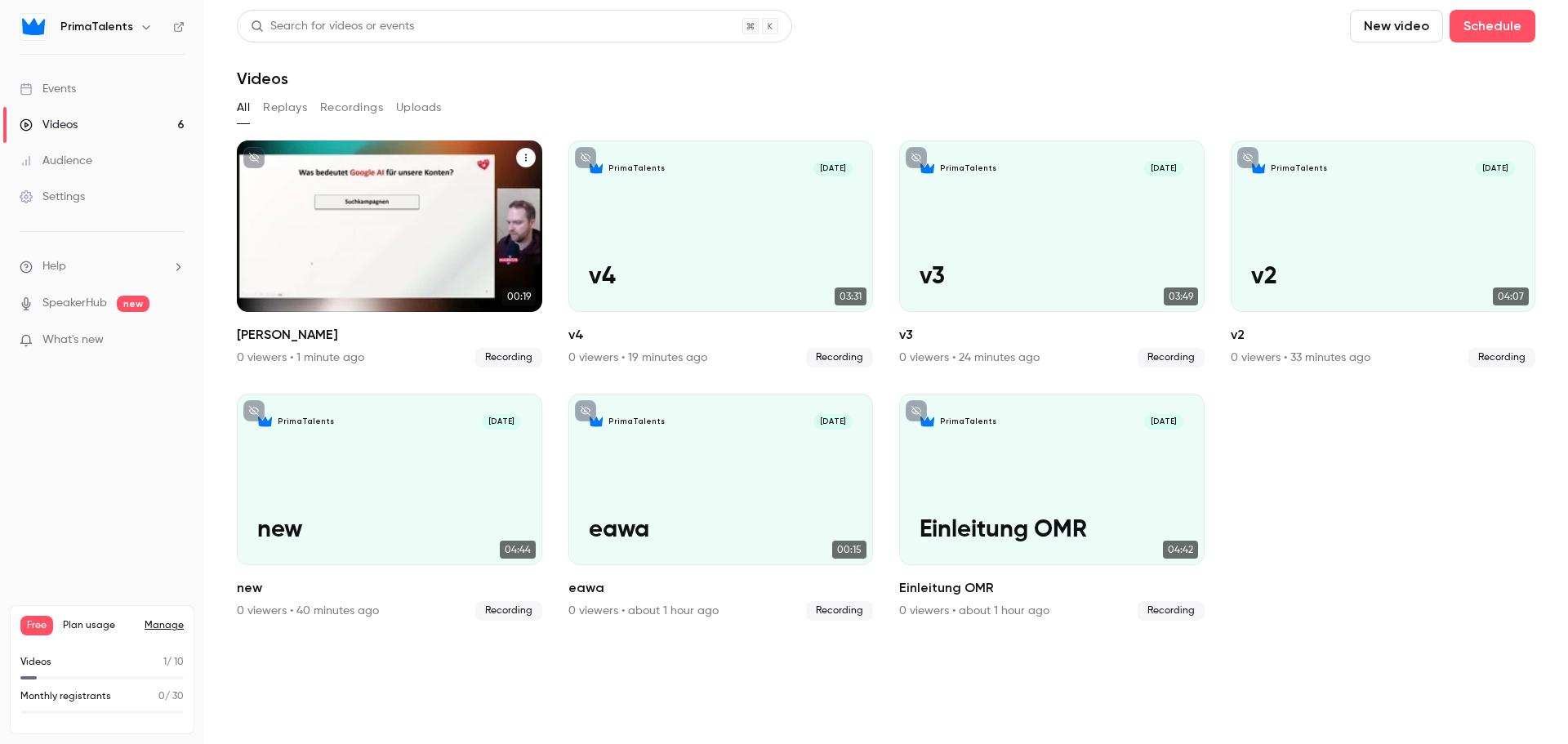
click at [525, 163] on button "markus" at bounding box center [526, 157] width 20 height 20
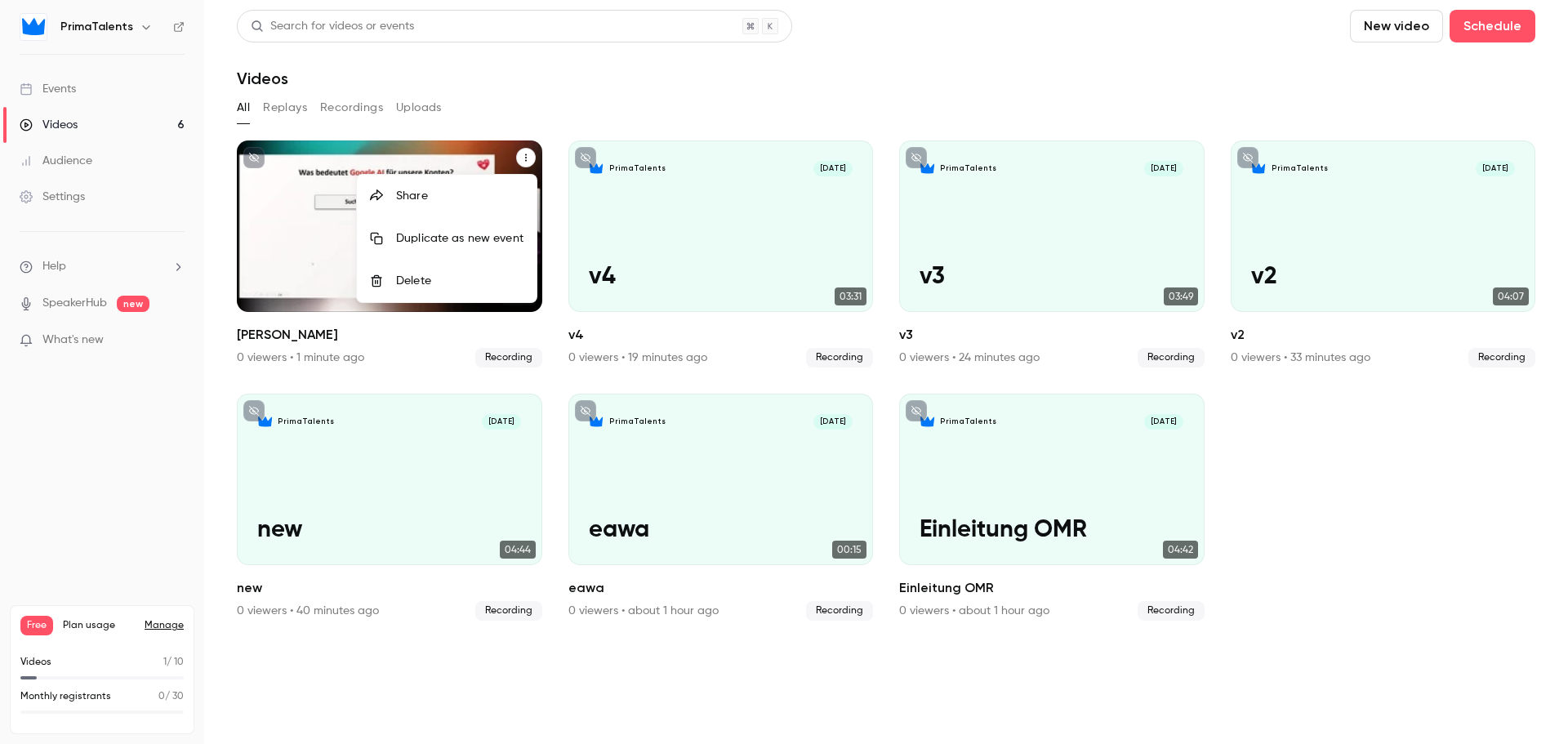
click at [451, 286] on div "Delete" at bounding box center [459, 280] width 128 height 16
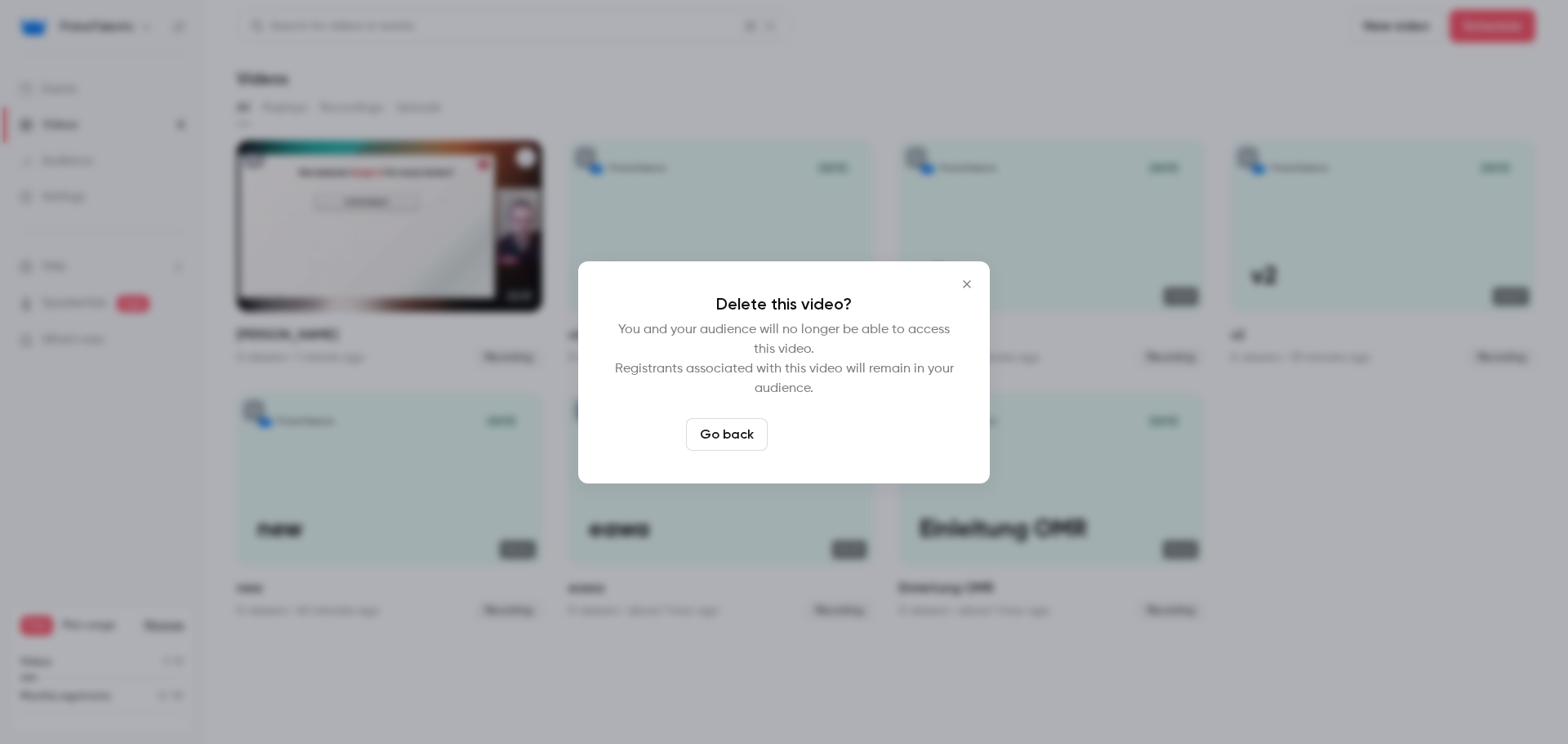
click at [815, 420] on button "Delete video" at bounding box center [829, 434] width 109 height 33
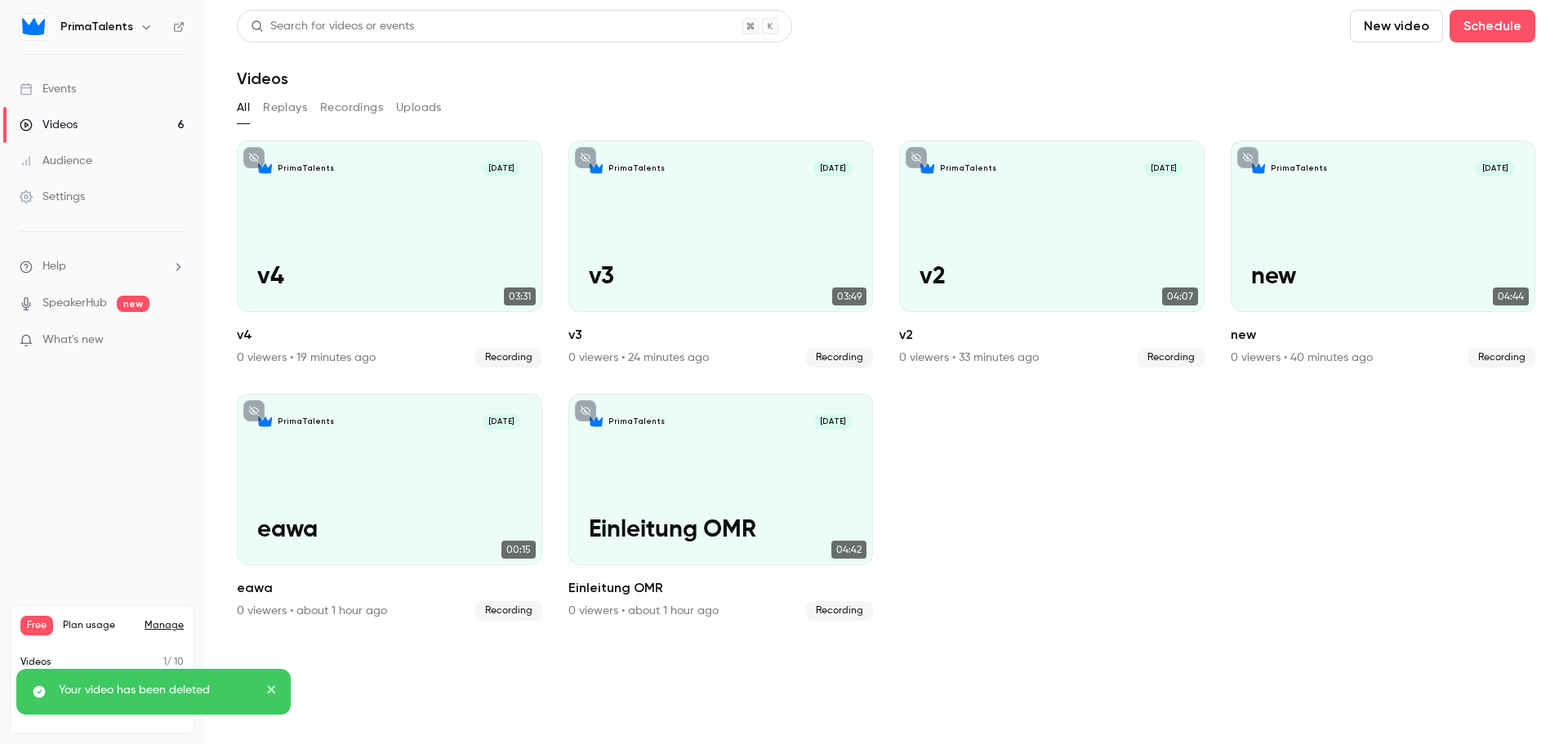
click at [1397, 37] on button "New video" at bounding box center [1396, 26] width 93 height 33
click at [1396, 63] on div "Record" at bounding box center [1455, 71] width 124 height 16
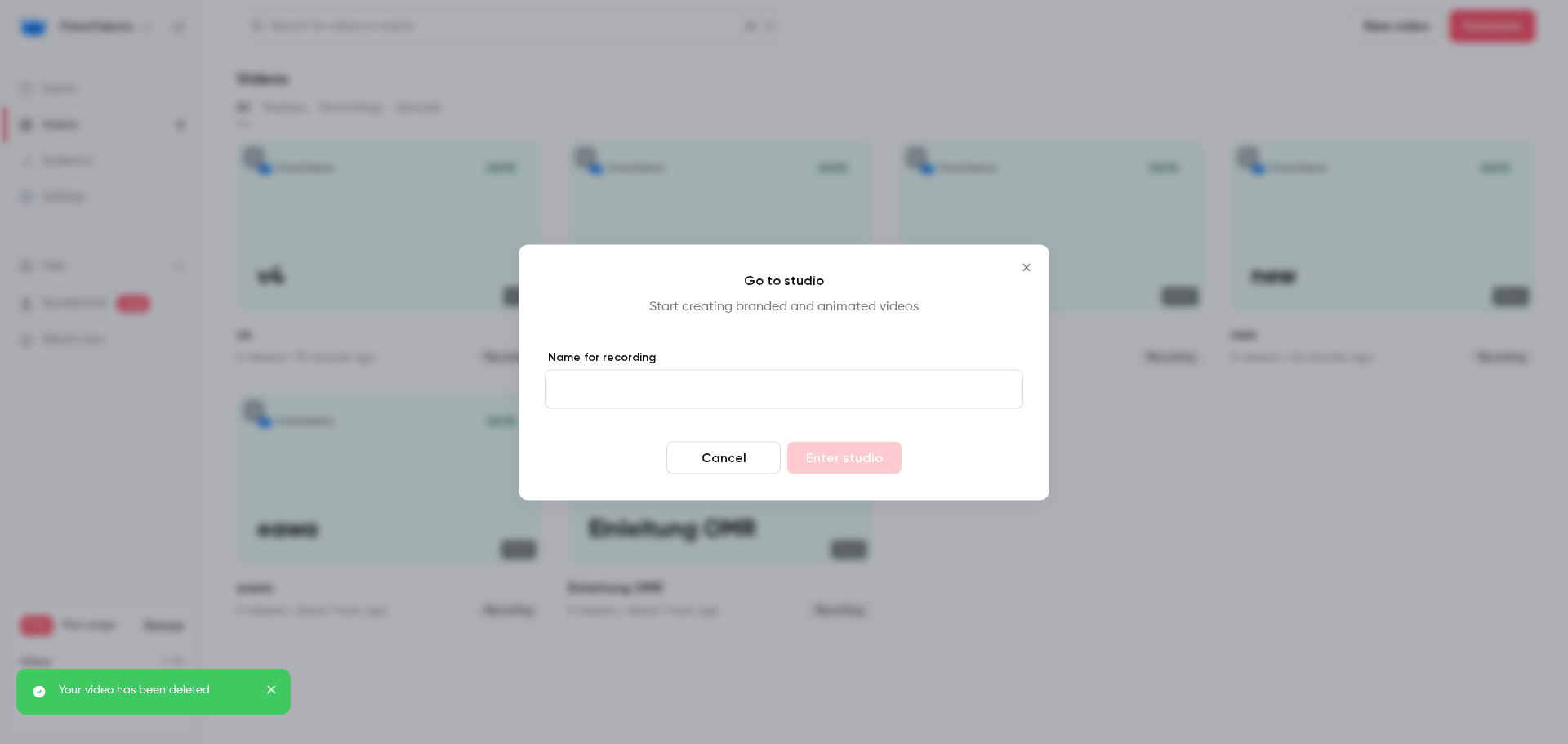
click at [697, 380] on input "Name for recording" at bounding box center [784, 389] width 479 height 39
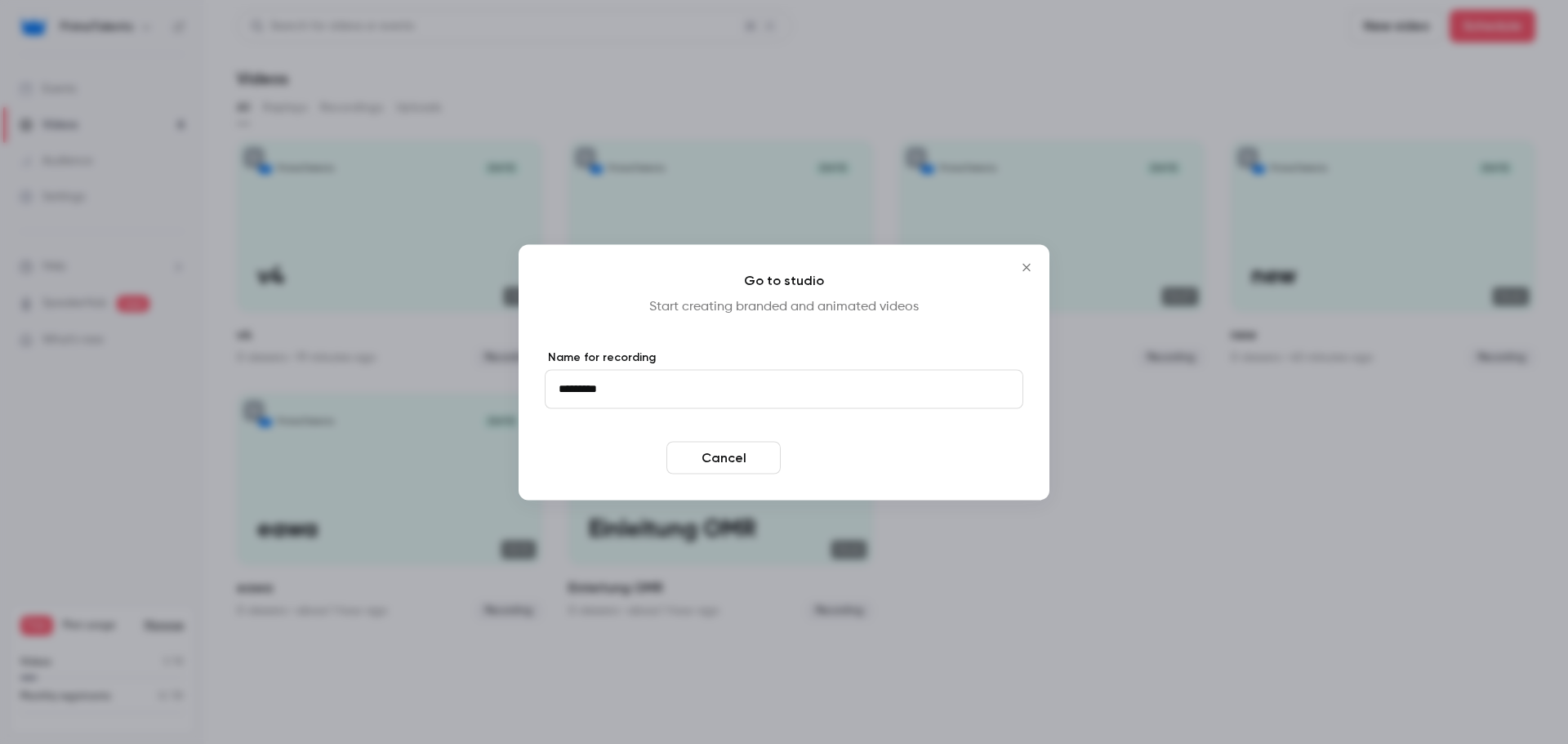
type input "*********"
click at [820, 454] on button "Enter studio" at bounding box center [844, 457] width 114 height 33
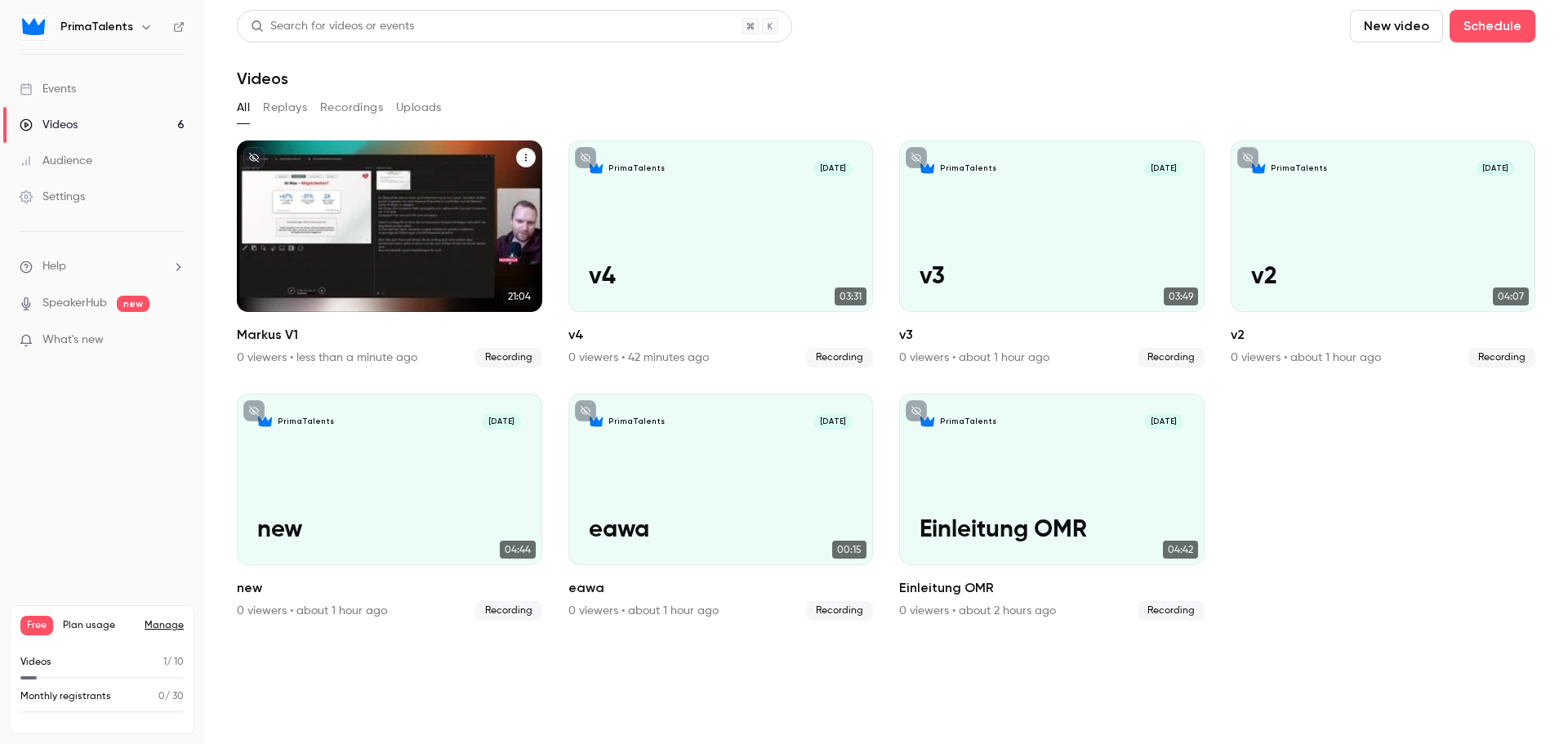
click at [375, 252] on div "PrimaTalents [DATE] Markus V1" at bounding box center [390, 226] width 306 height 171
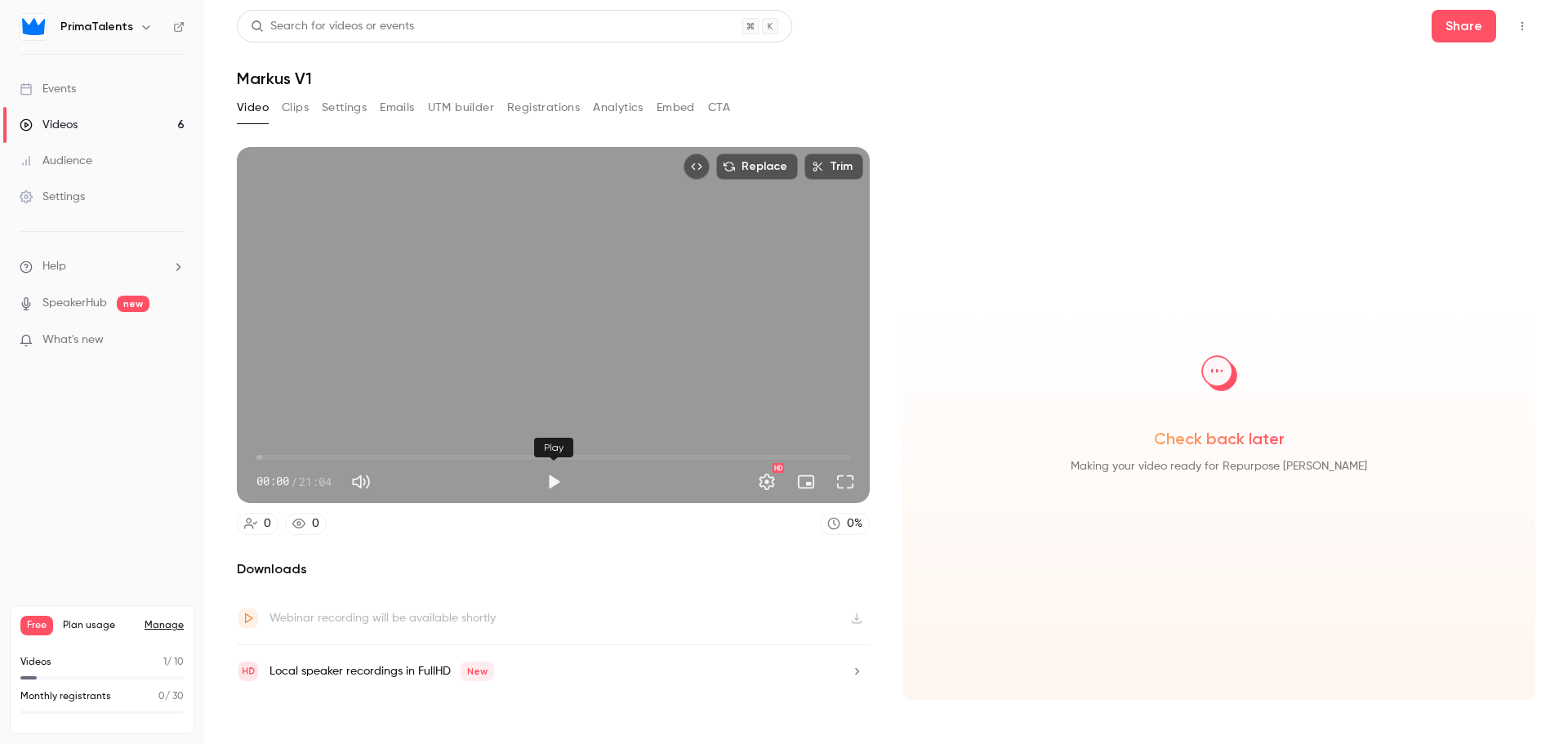
click at [556, 466] on button "Play" at bounding box center [553, 481] width 33 height 33
click at [487, 454] on span "08:10" at bounding box center [553, 456] width 594 height 26
click at [549, 452] on span "10:24" at bounding box center [553, 456] width 594 height 26
click at [619, 456] on span "10:28" at bounding box center [553, 456] width 594 height 26
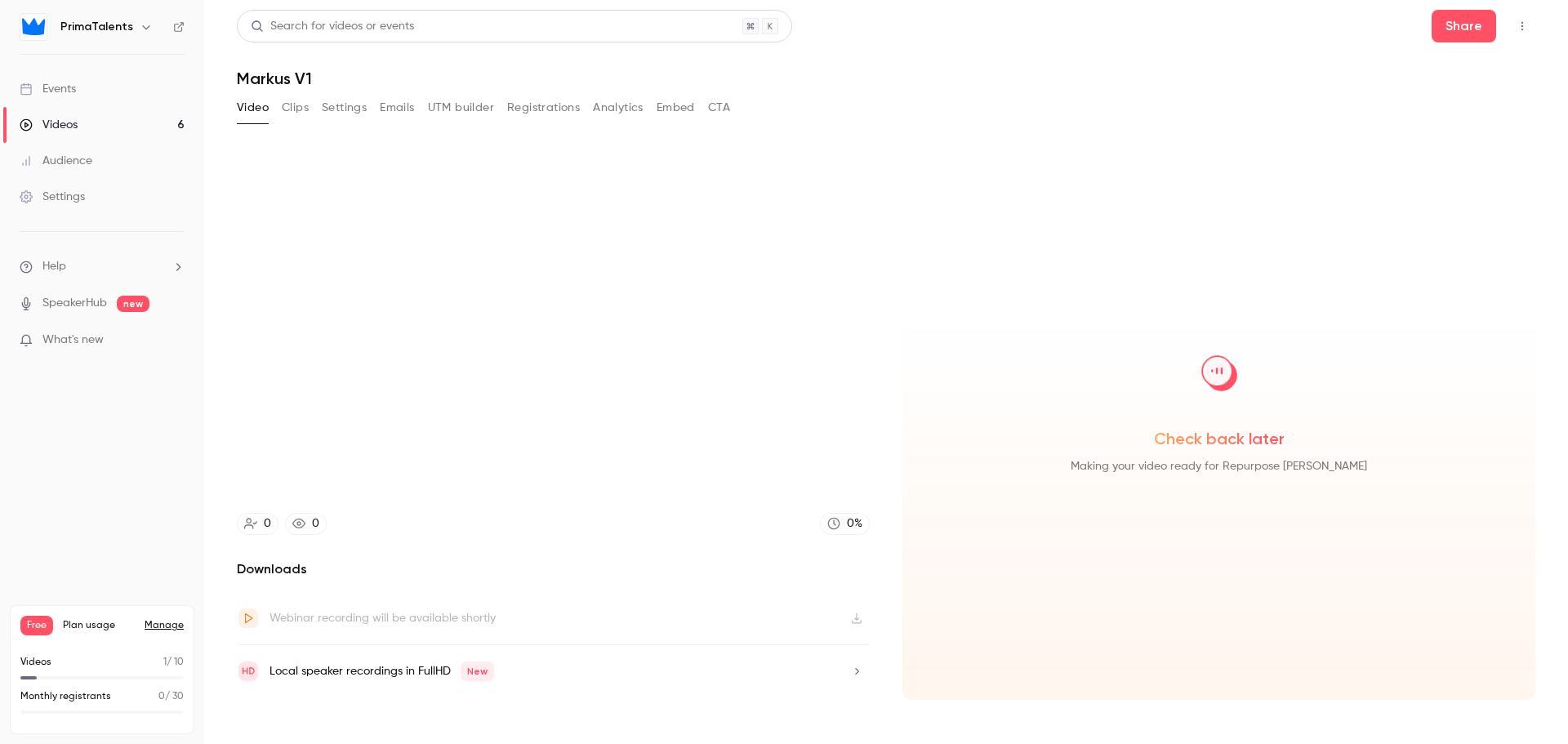
click at [554, 484] on video at bounding box center [553, 325] width 633 height 356
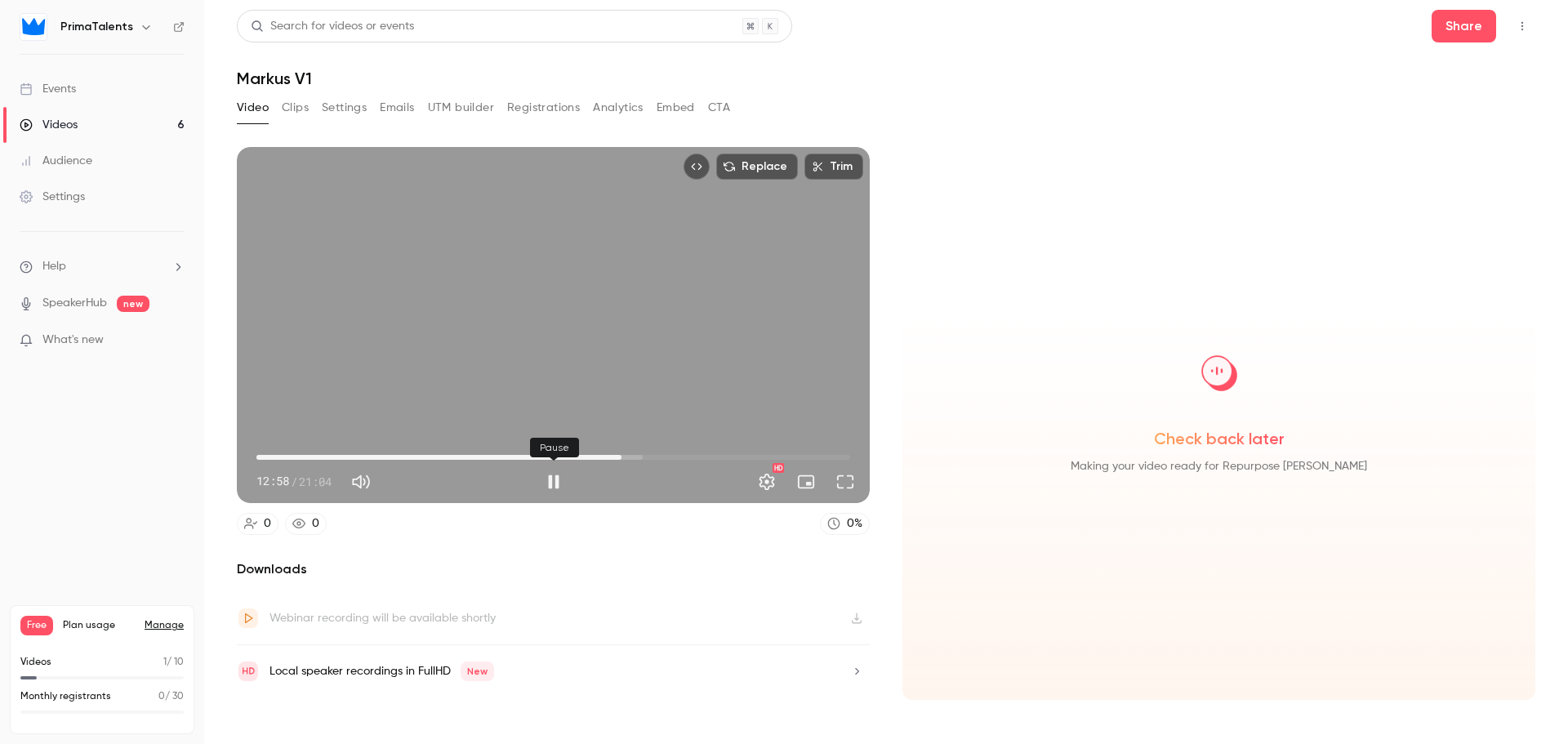
click at [553, 478] on button "Pause" at bounding box center [553, 481] width 33 height 33
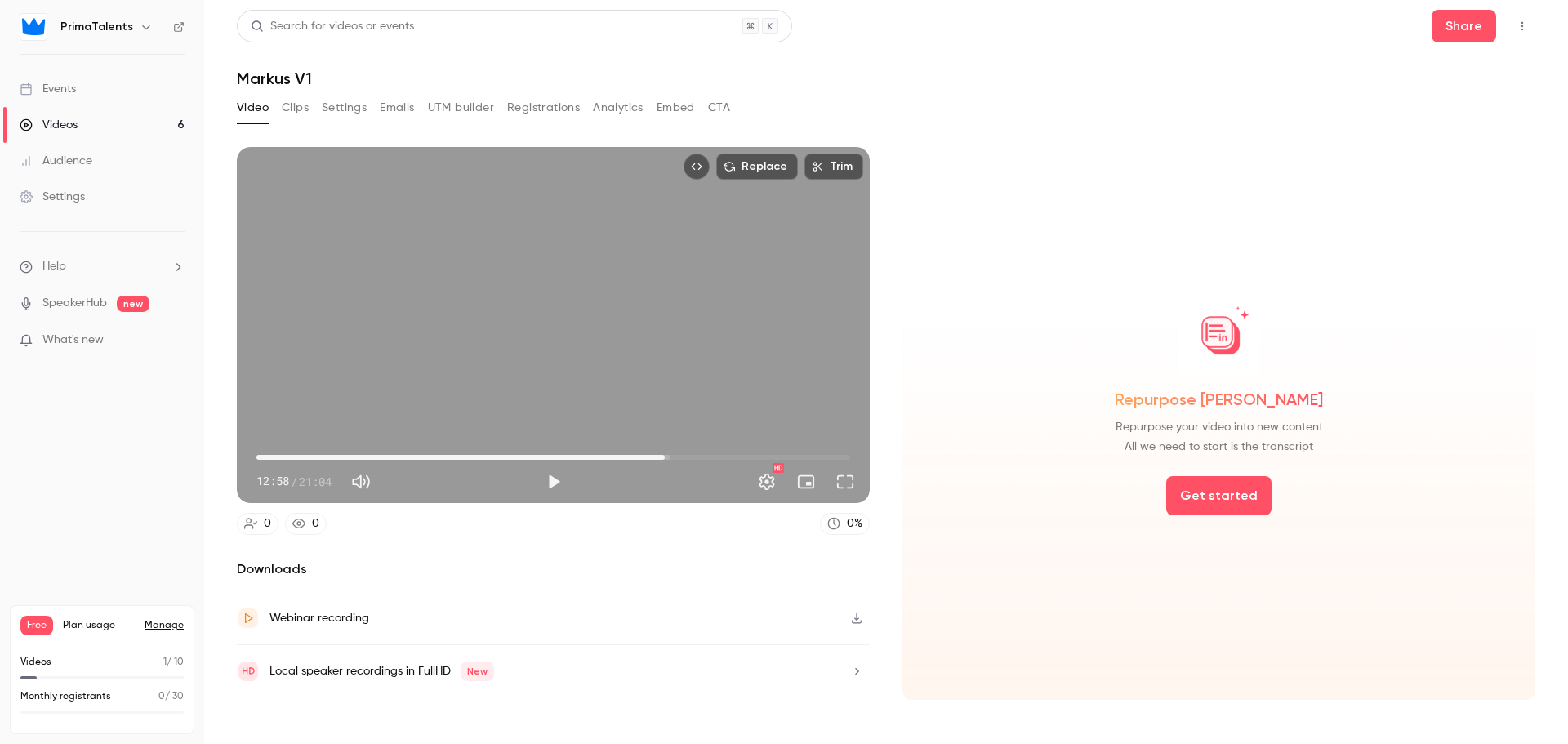
click at [665, 451] on span "14:29" at bounding box center [553, 456] width 594 height 26
click at [721, 444] on span "16:29" at bounding box center [553, 456] width 594 height 26
click at [755, 445] on span "17:41" at bounding box center [553, 456] width 594 height 26
click at [796, 444] on span "17:41" at bounding box center [553, 456] width 594 height 26
type input "******"
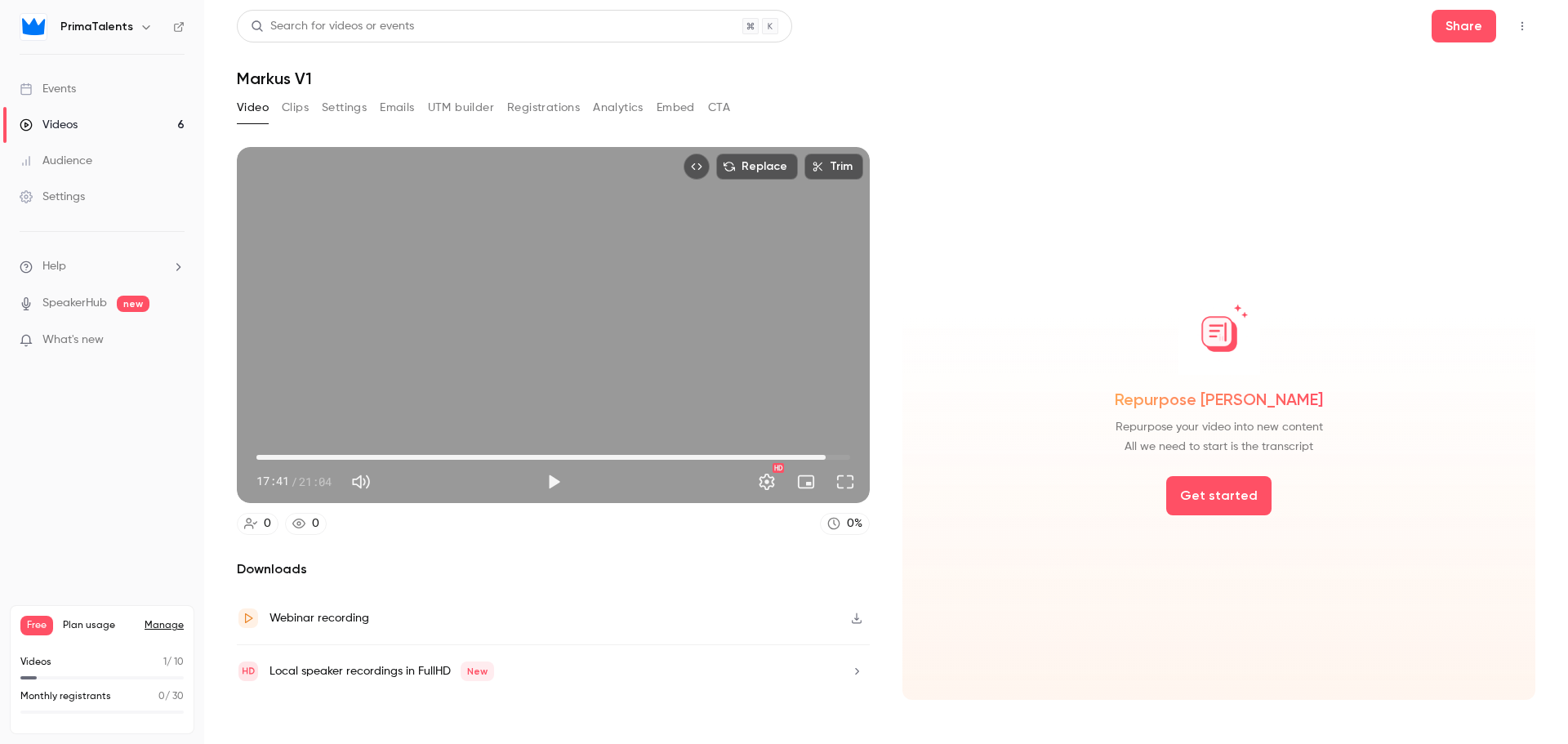
click at [826, 451] on span "20:12" at bounding box center [553, 456] width 594 height 26
click at [72, 127] on div "Videos" at bounding box center [48, 125] width 58 height 16
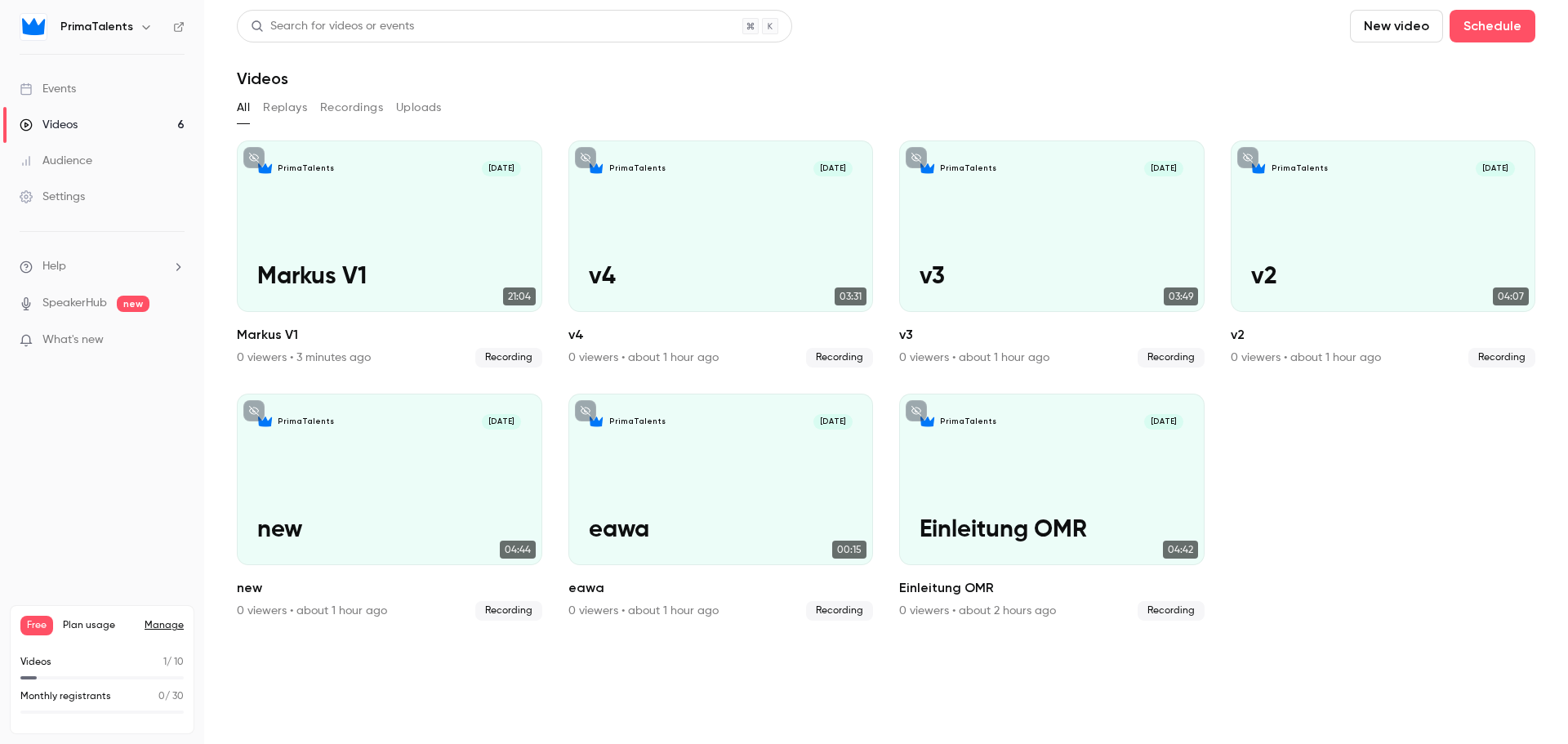
click at [1400, 24] on button "New video" at bounding box center [1396, 26] width 93 height 33
click at [1402, 77] on div "Record" at bounding box center [1455, 71] width 124 height 16
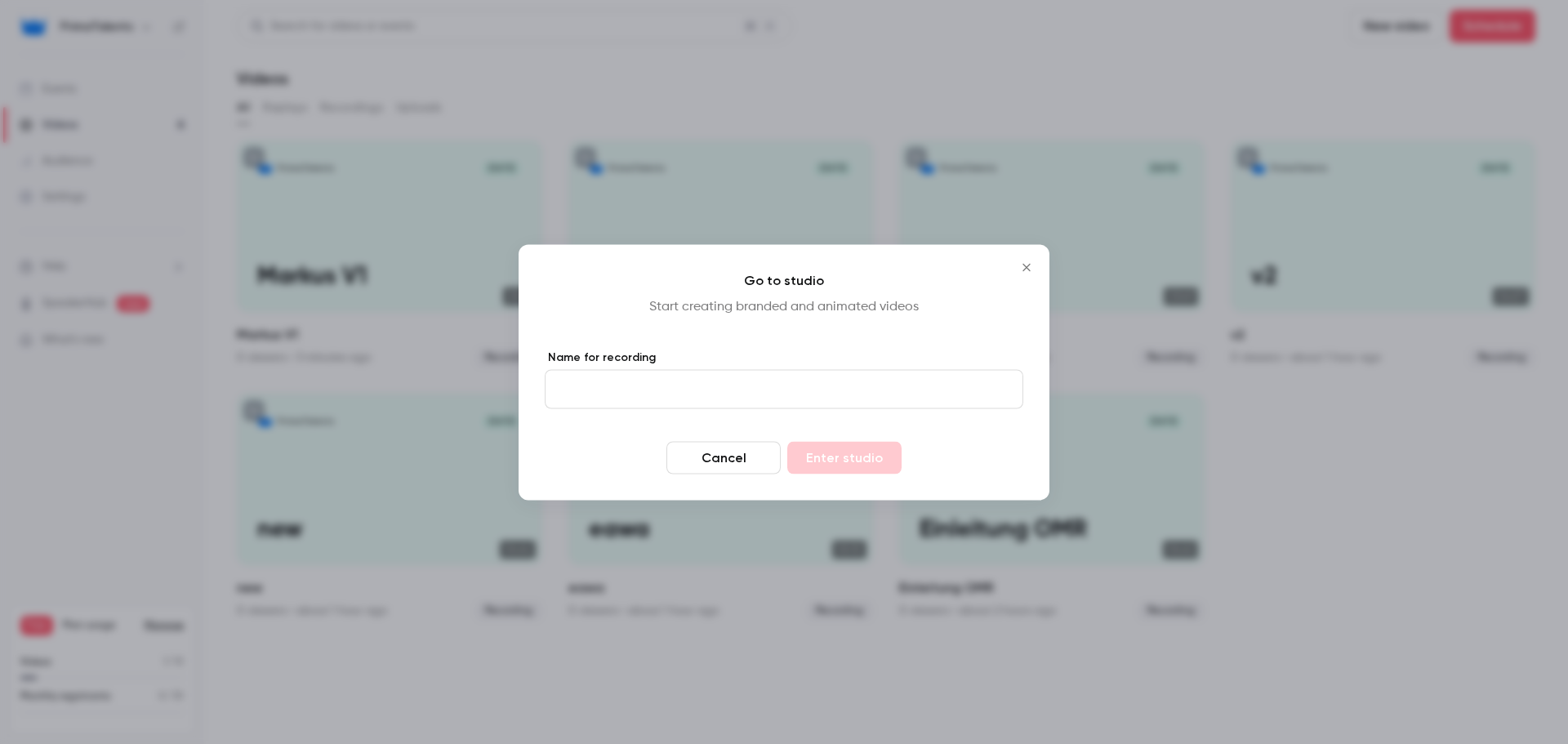
click at [704, 401] on input "Name for recording" at bounding box center [784, 389] width 479 height 39
type input "*********"
click at [815, 452] on button "Enter studio" at bounding box center [844, 457] width 114 height 33
click at [815, 452] on div "Cancel" at bounding box center [784, 457] width 479 height 33
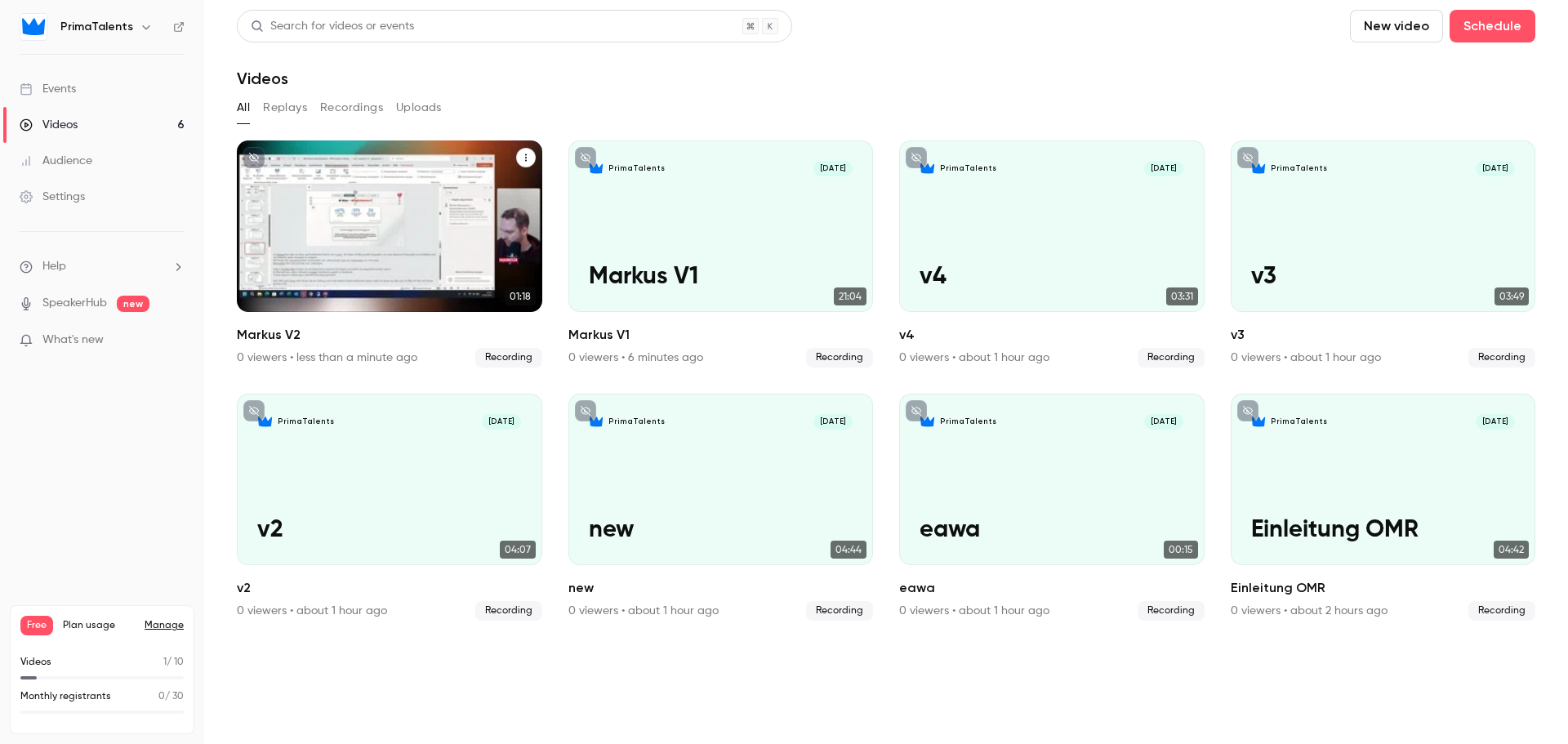
click at [347, 259] on div "PrimaTalents [DATE] Markus V2" at bounding box center [390, 226] width 306 height 171
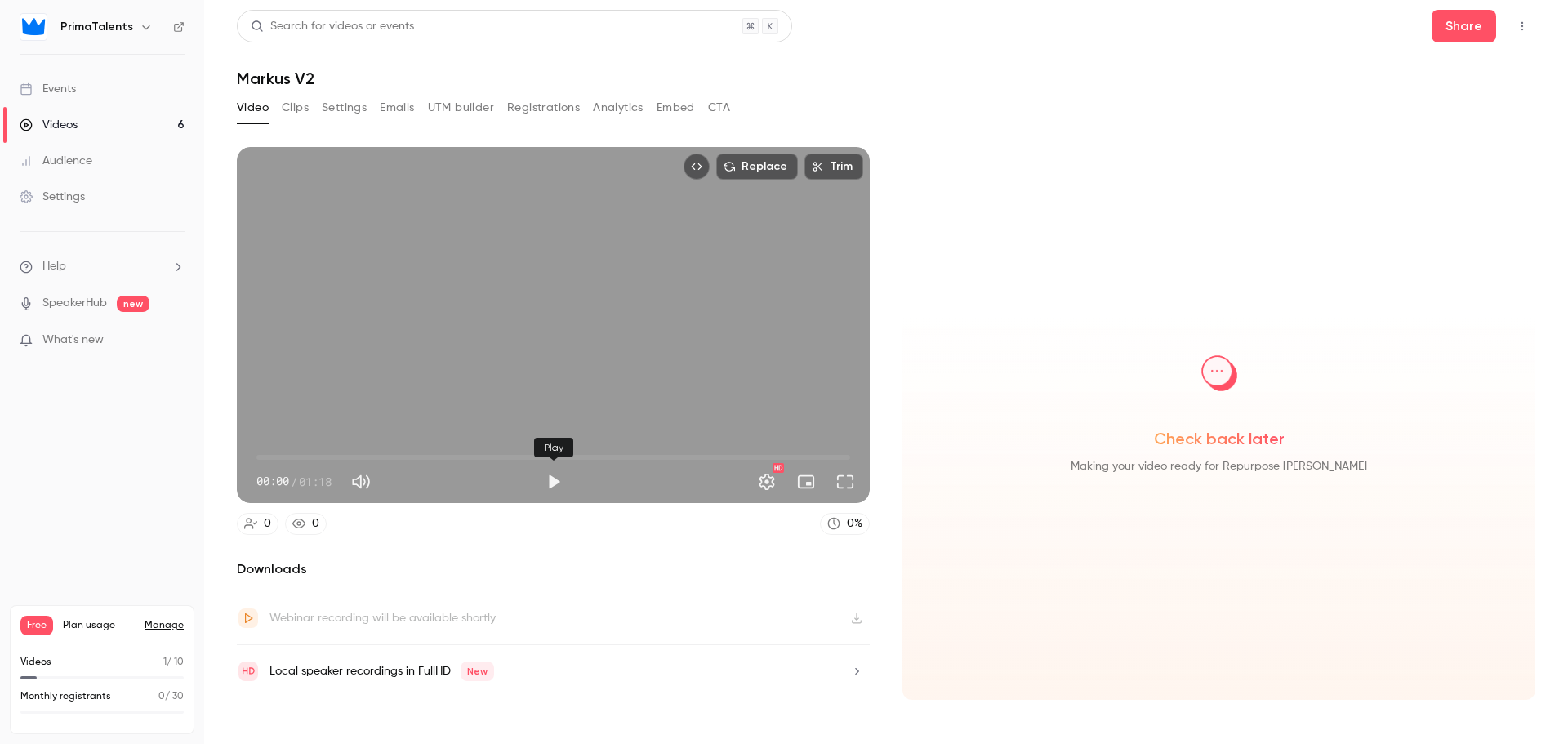
click at [544, 479] on button "Play" at bounding box center [553, 481] width 33 height 33
click at [331, 453] on span "00:02" at bounding box center [553, 456] width 594 height 26
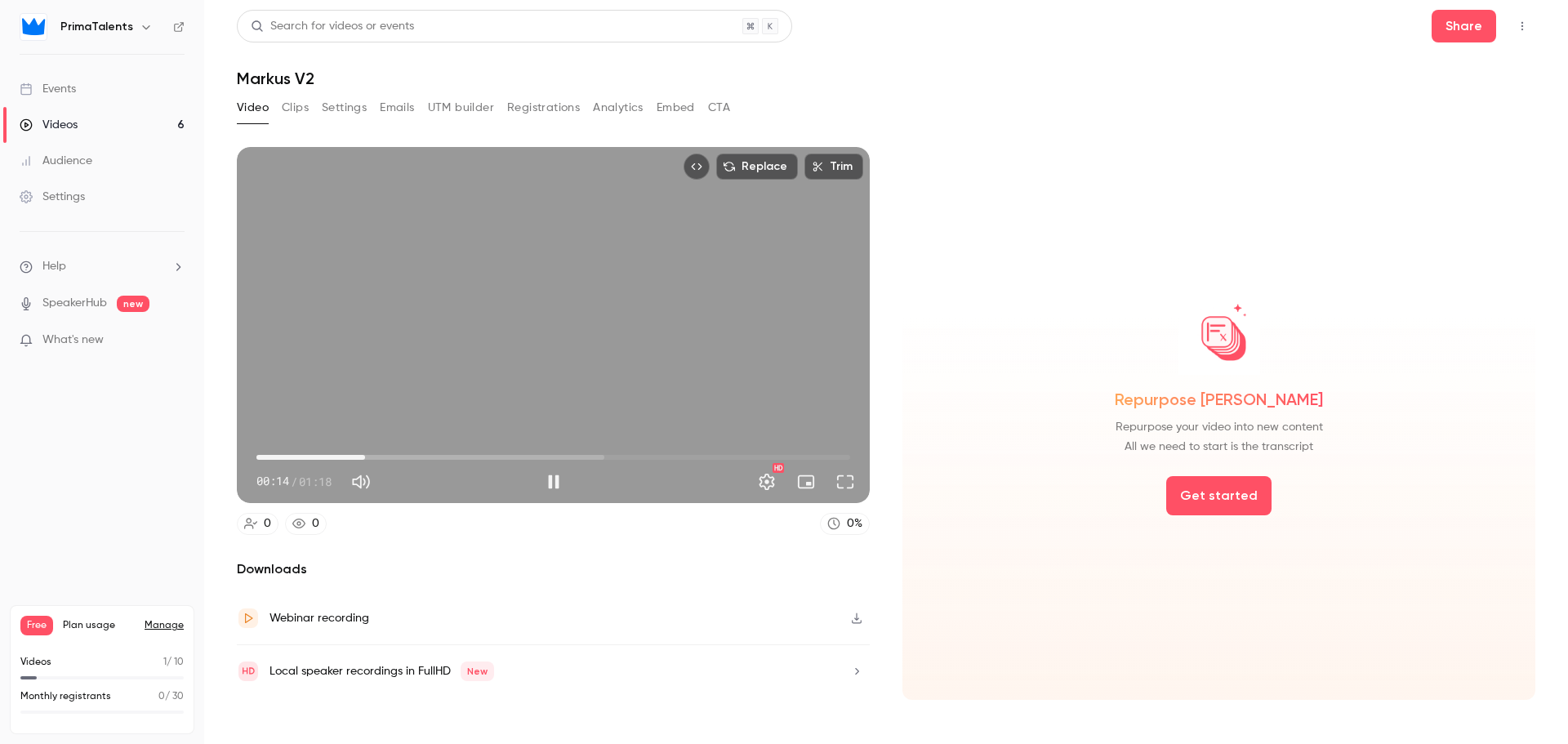
click at [390, 451] on span "00:14" at bounding box center [553, 456] width 594 height 26
click at [370, 451] on span "00:15" at bounding box center [553, 456] width 594 height 26
click at [453, 453] on span "00:15" at bounding box center [553, 456] width 594 height 26
click at [545, 447] on span "00:26" at bounding box center [553, 456] width 594 height 26
click at [597, 447] on span "00:38" at bounding box center [553, 456] width 594 height 26
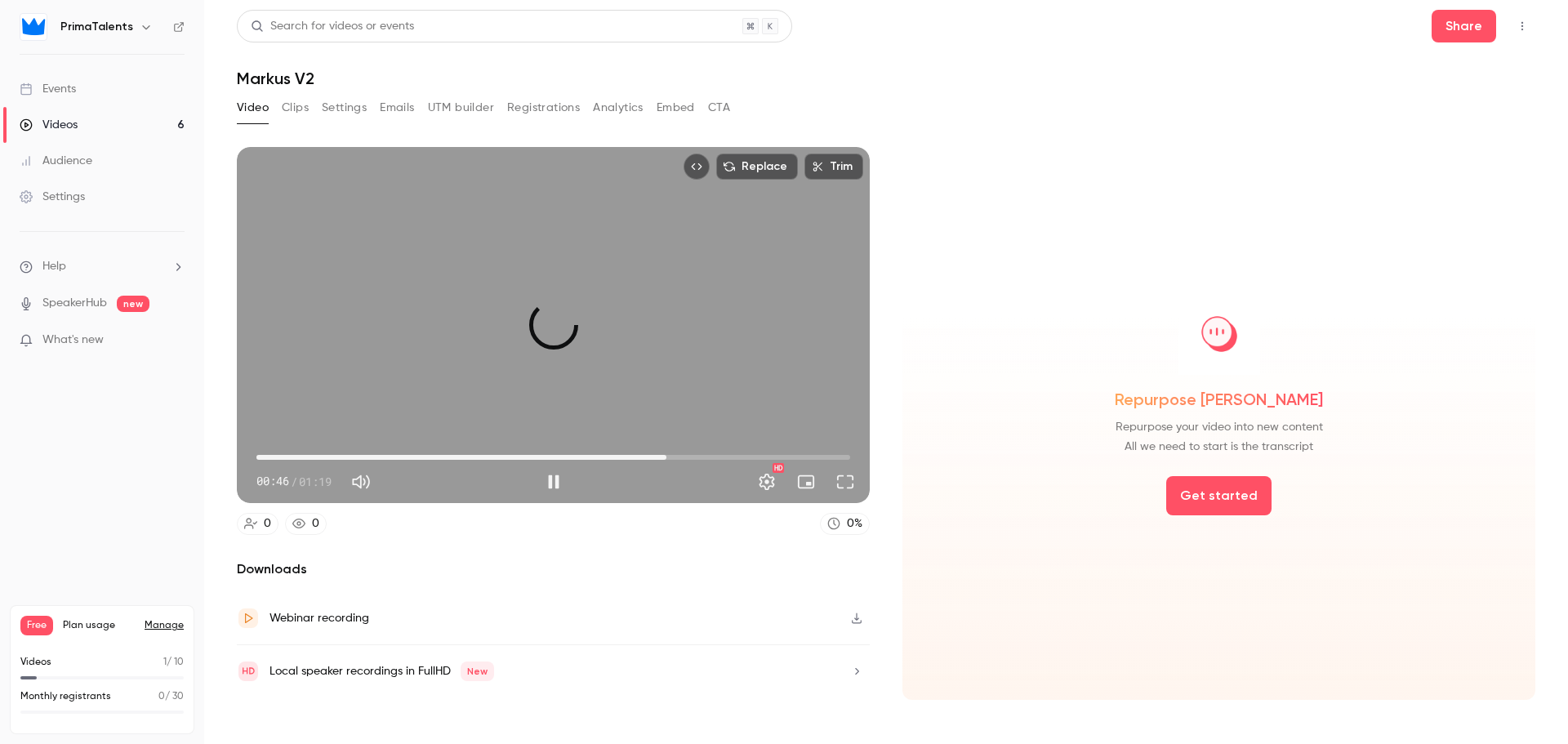
click at [667, 447] on span "00:55" at bounding box center [553, 456] width 594 height 26
click at [739, 450] on span "01:05" at bounding box center [553, 456] width 594 height 26
click at [554, 481] on button "Pause" at bounding box center [553, 481] width 33 height 33
type input "****"
click at [86, 139] on link "Videos 6" at bounding box center [102, 125] width 205 height 36
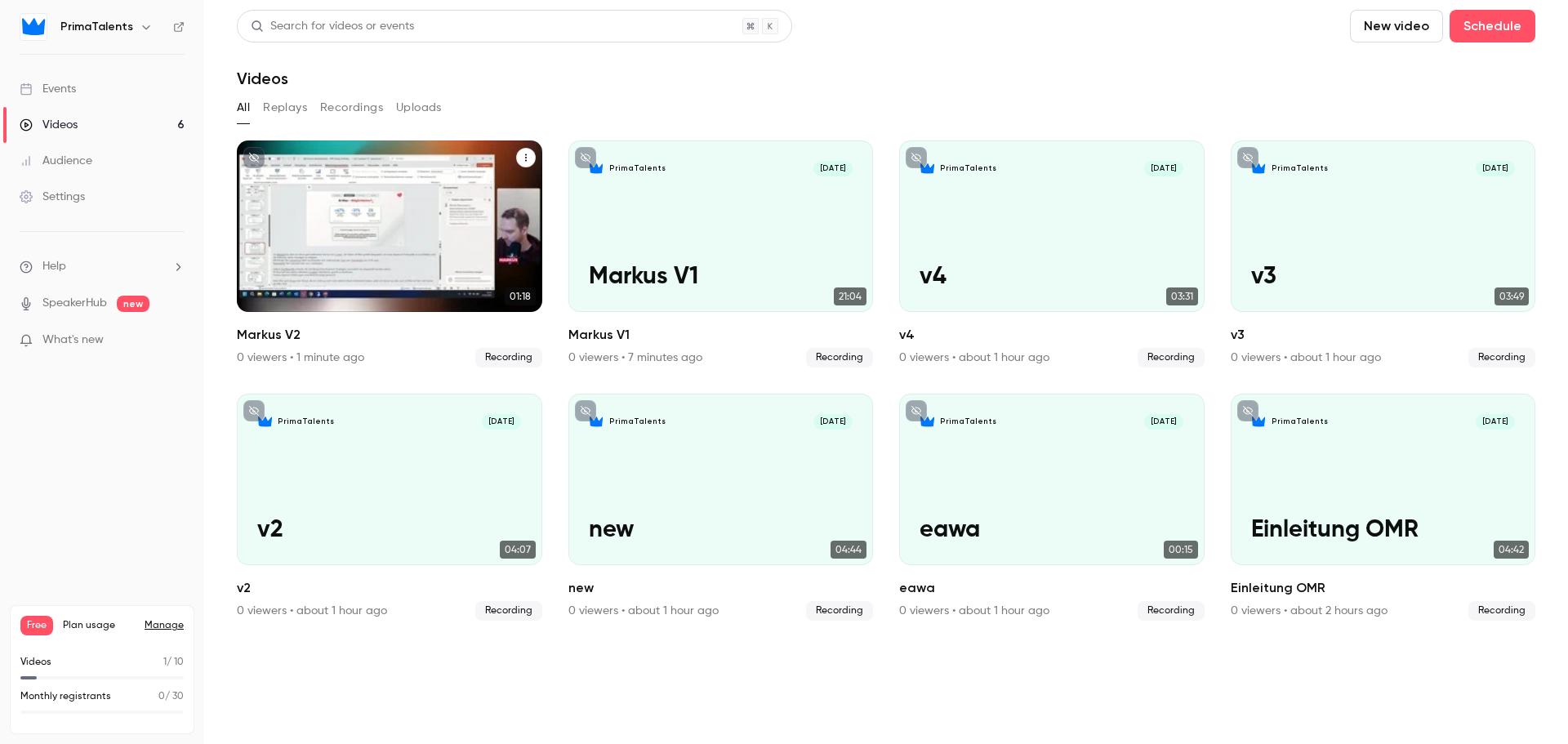
click at [524, 147] on div "Markus V2" at bounding box center [526, 157] width 20 height 21
click at [528, 153] on icon "Markus V2" at bounding box center [525, 157] width 10 height 10
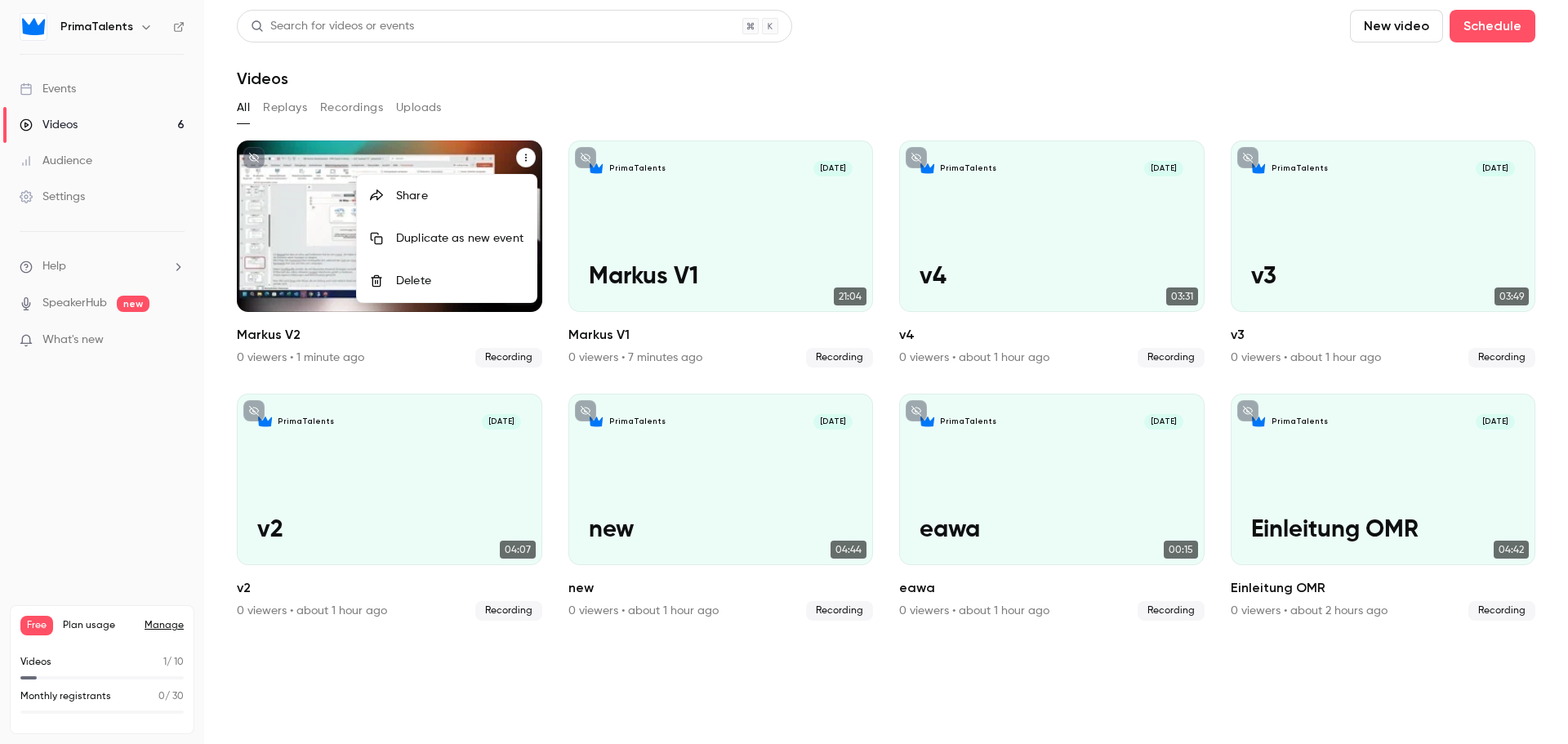
click at [411, 281] on div "Delete" at bounding box center [459, 280] width 128 height 16
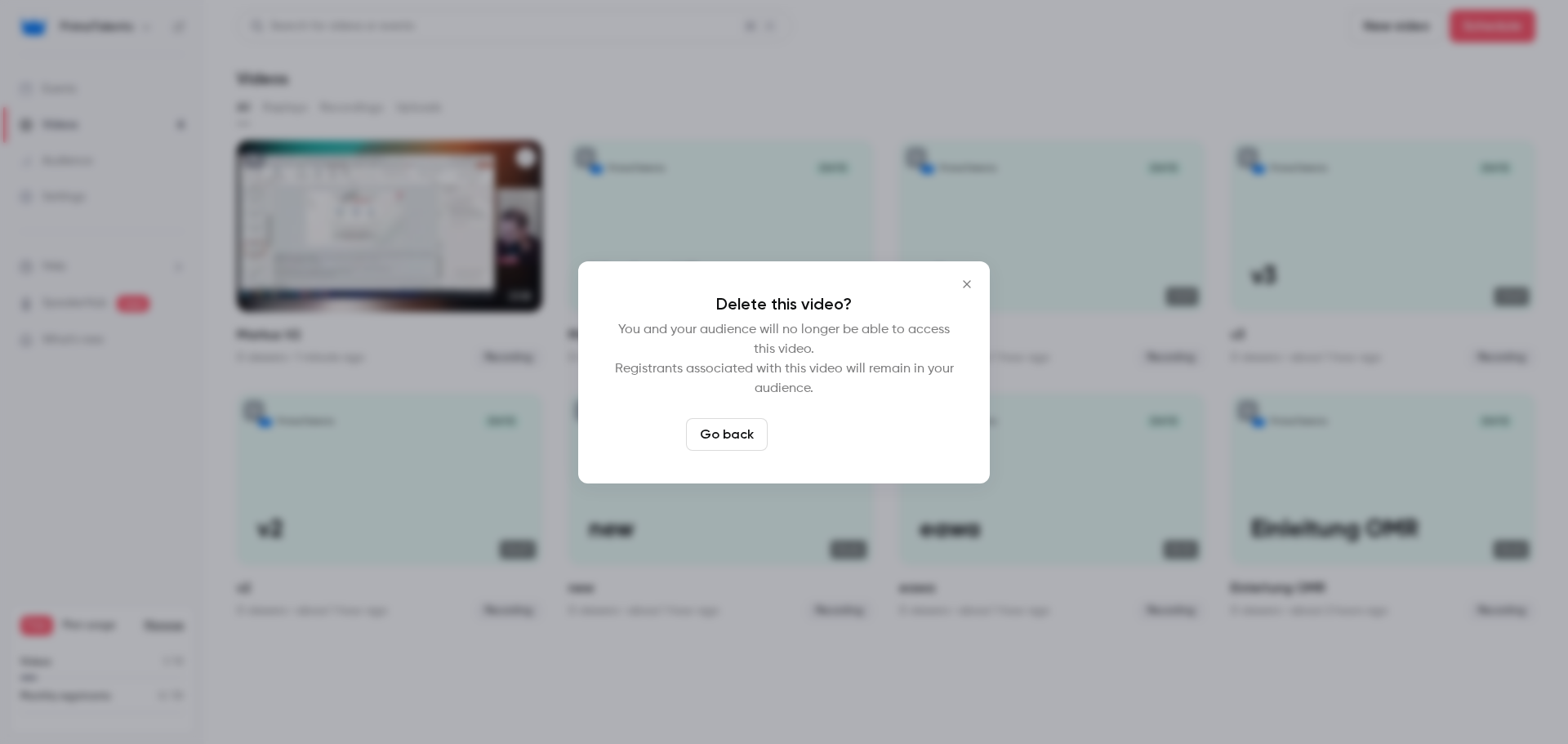
click at [801, 424] on button "Delete video" at bounding box center [829, 434] width 109 height 33
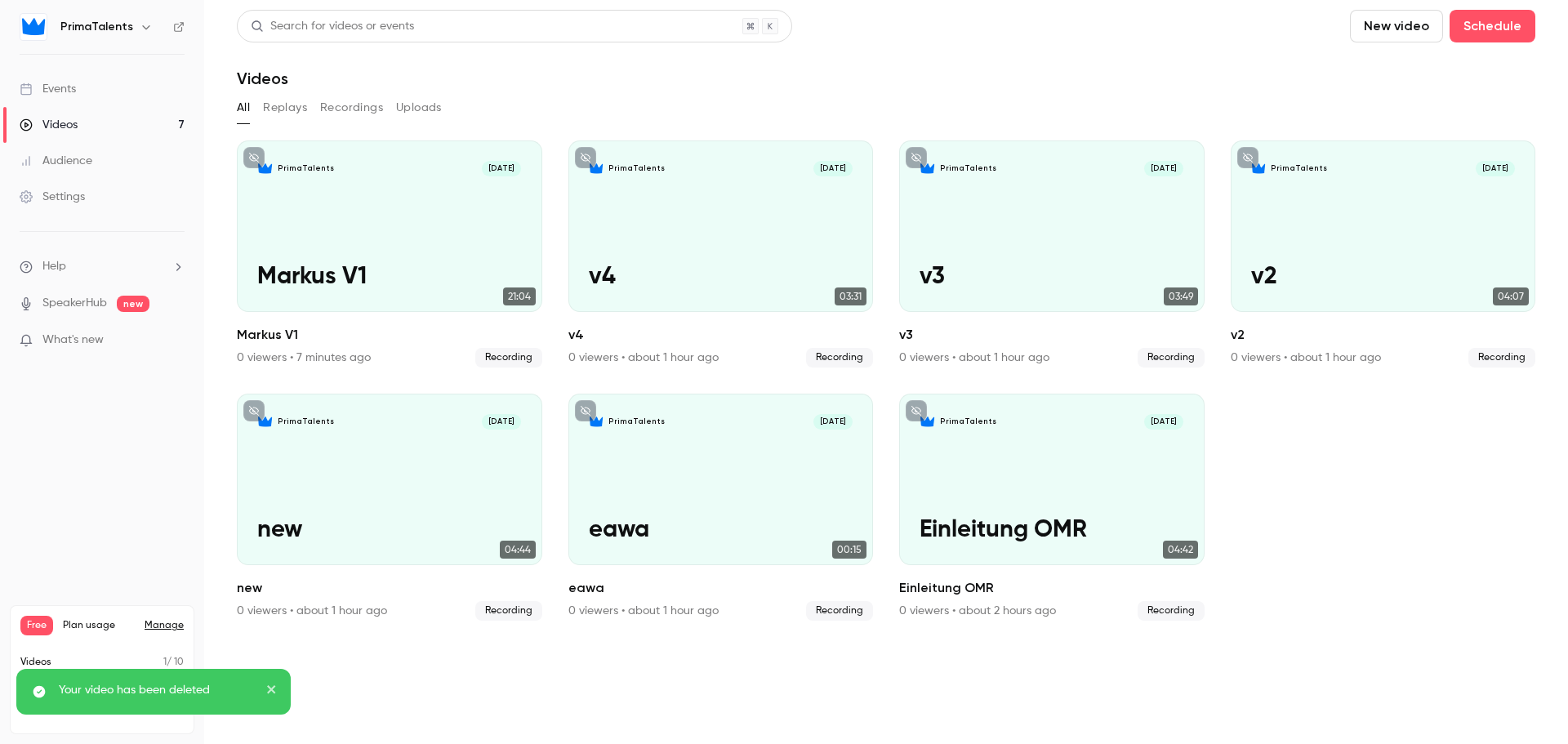
click at [1410, 24] on button "New video" at bounding box center [1396, 26] width 93 height 33
click at [1385, 73] on div at bounding box center [1380, 71] width 26 height 13
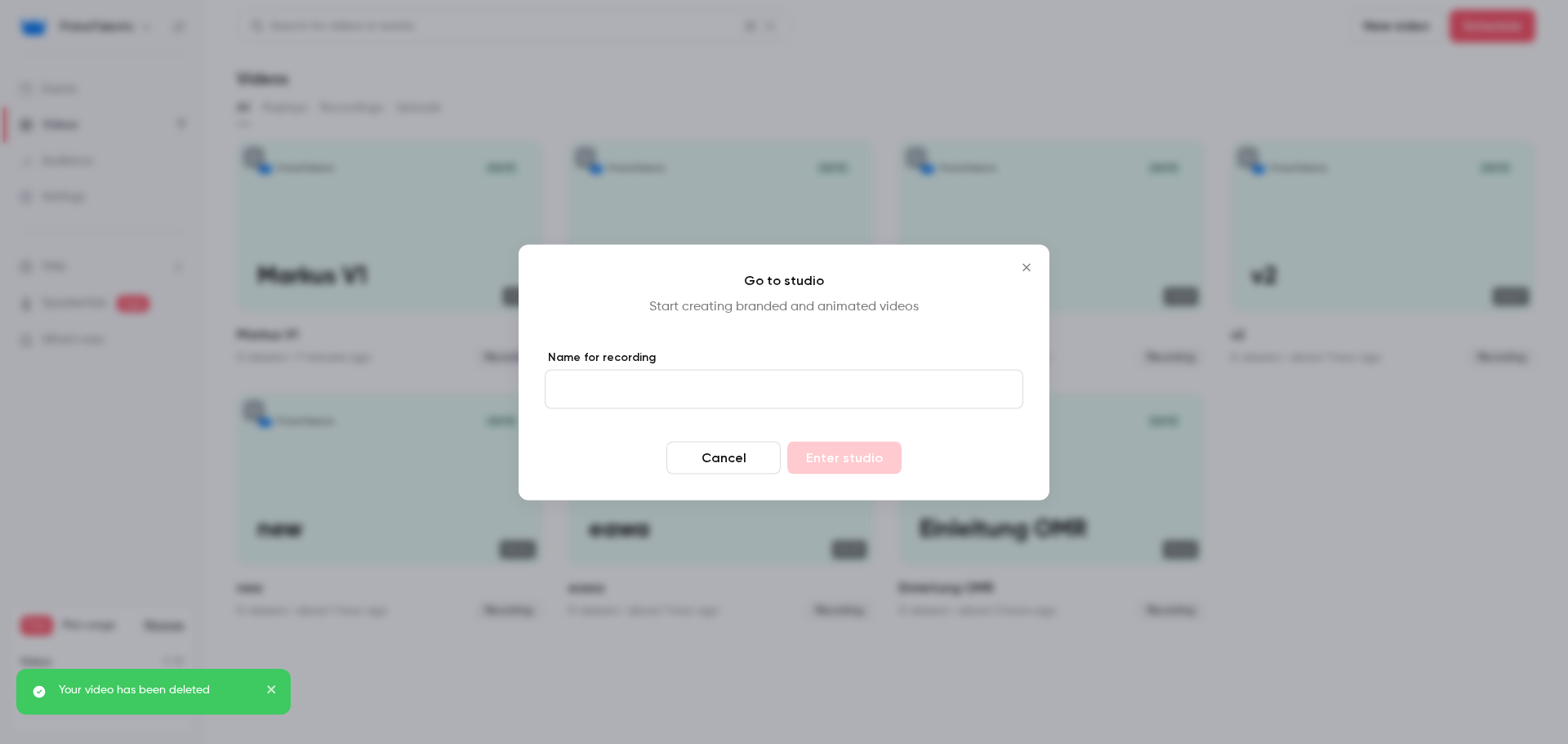
click at [756, 372] on input "Name for recording" at bounding box center [784, 389] width 479 height 39
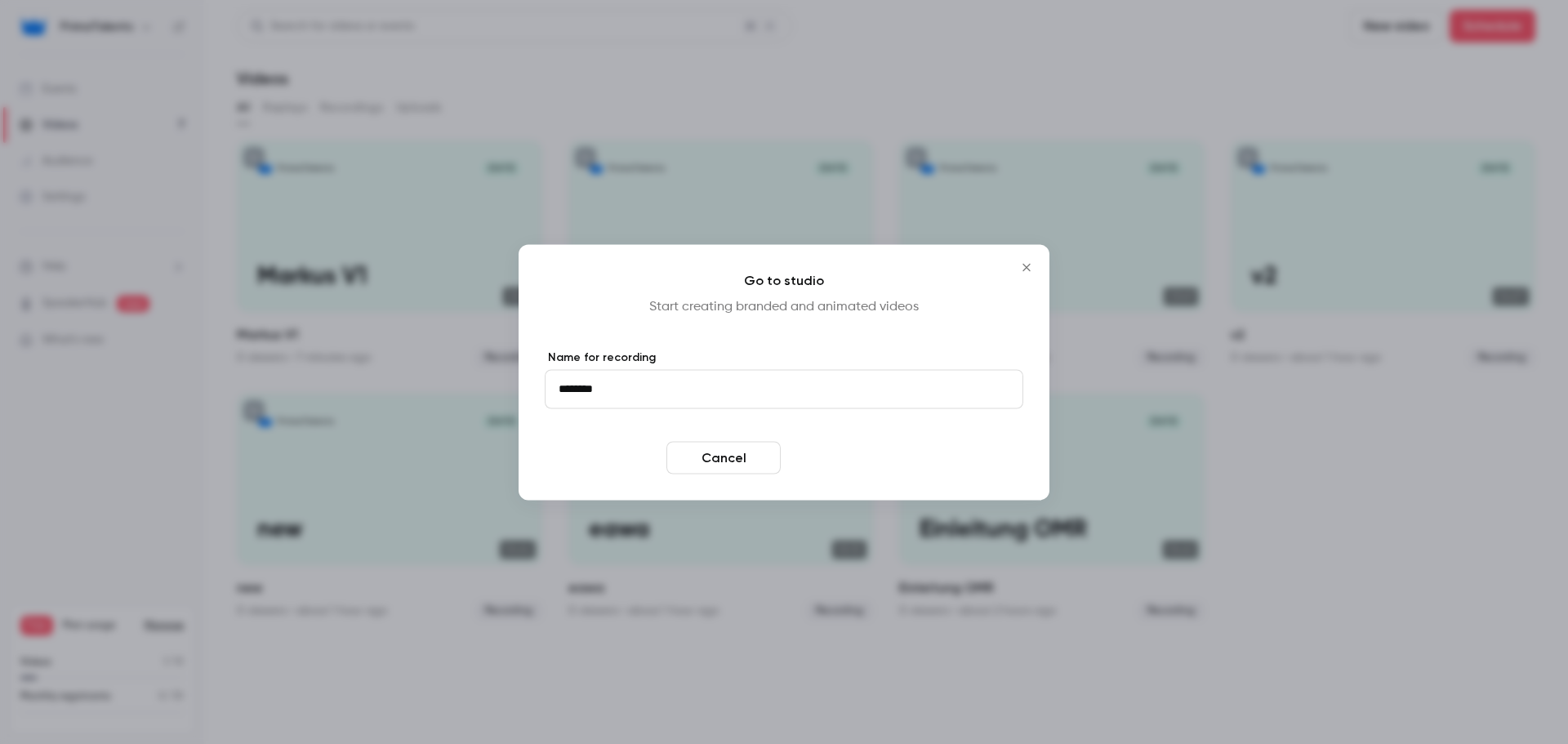
type input "********"
click at [831, 458] on button "Enter studio" at bounding box center [844, 457] width 114 height 33
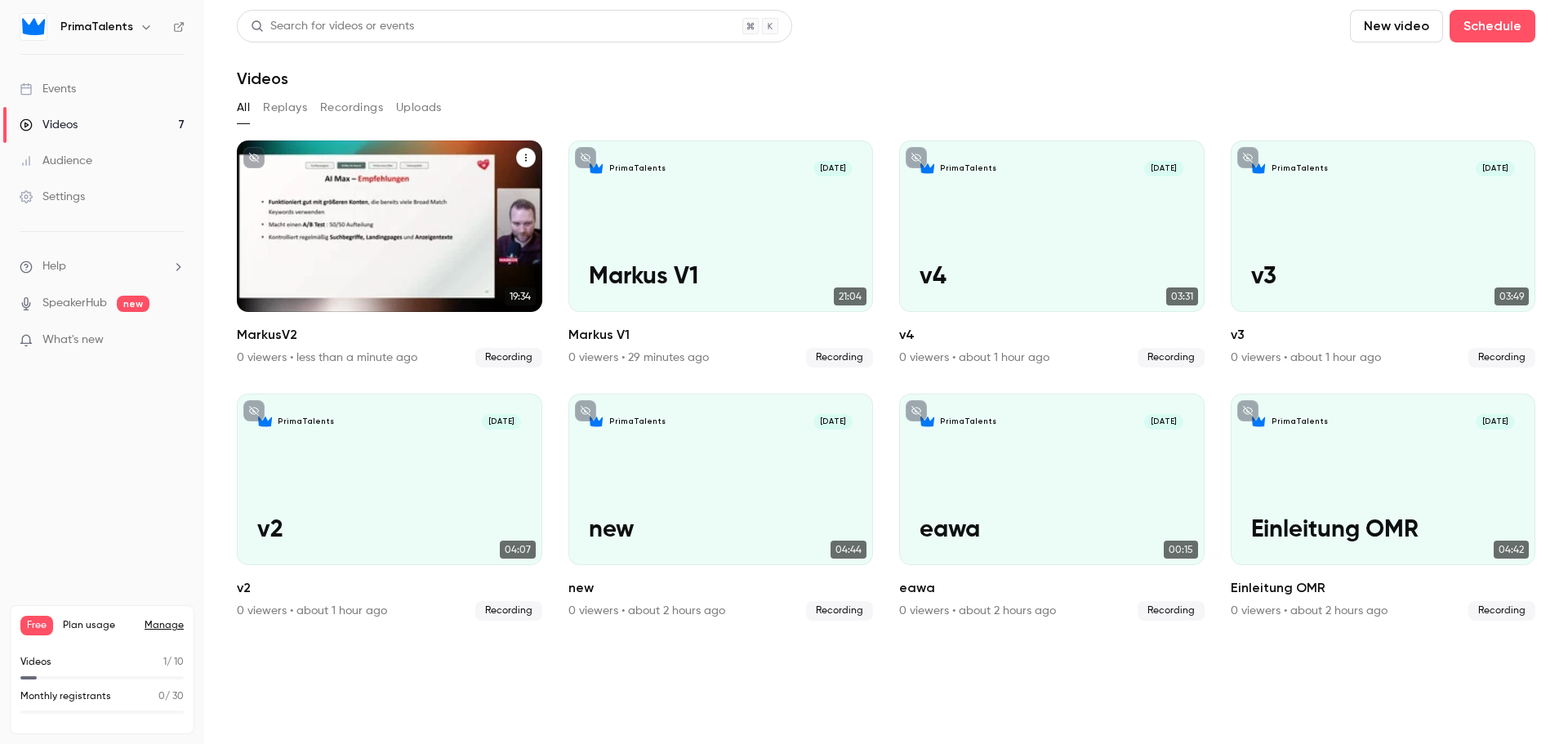
click at [366, 223] on div "PrimaTalents [DATE] MarkusV2" at bounding box center [390, 226] width 306 height 171
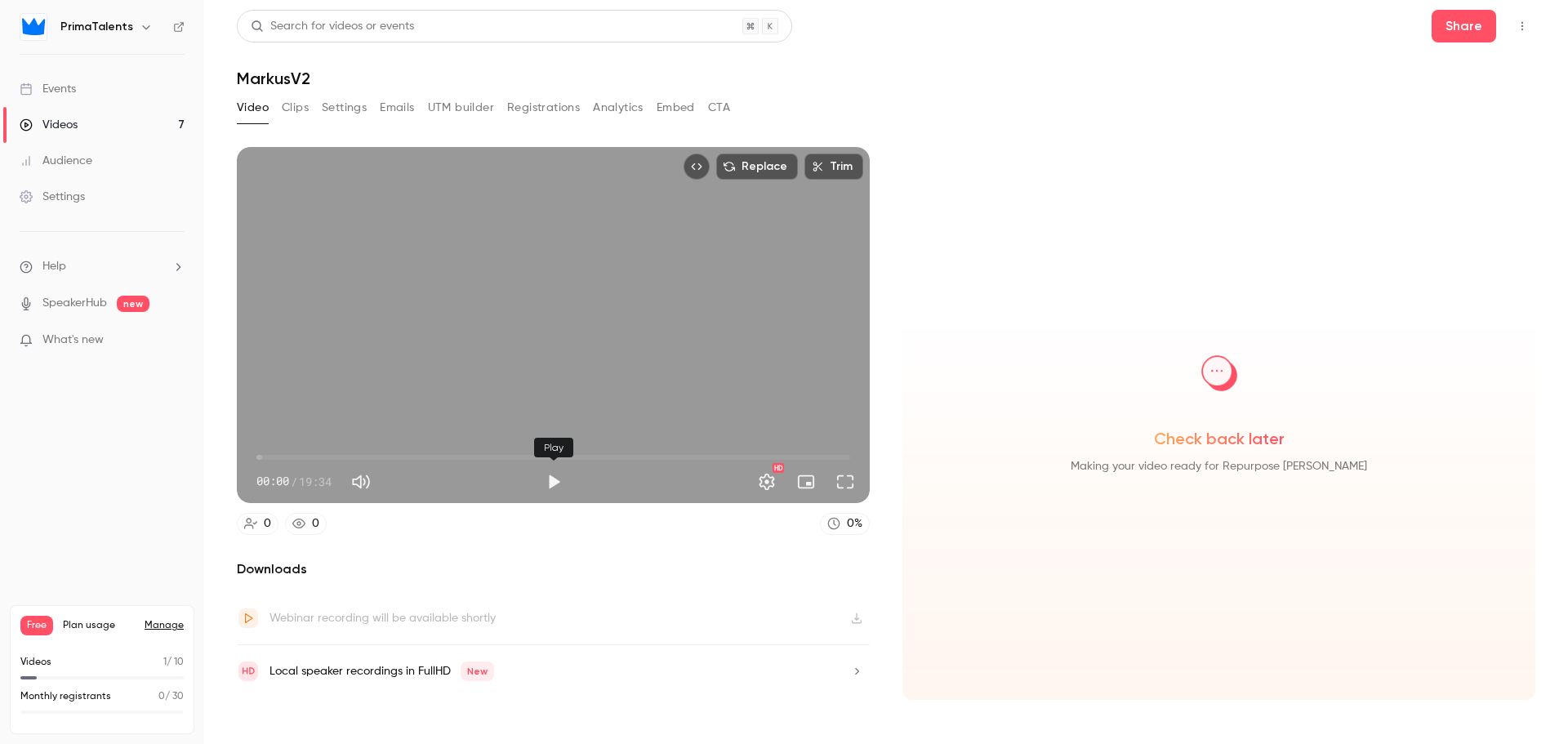
click at [551, 480] on button "Play" at bounding box center [553, 481] width 33 height 33
click at [844, 489] on button "Full screen" at bounding box center [845, 481] width 33 height 33
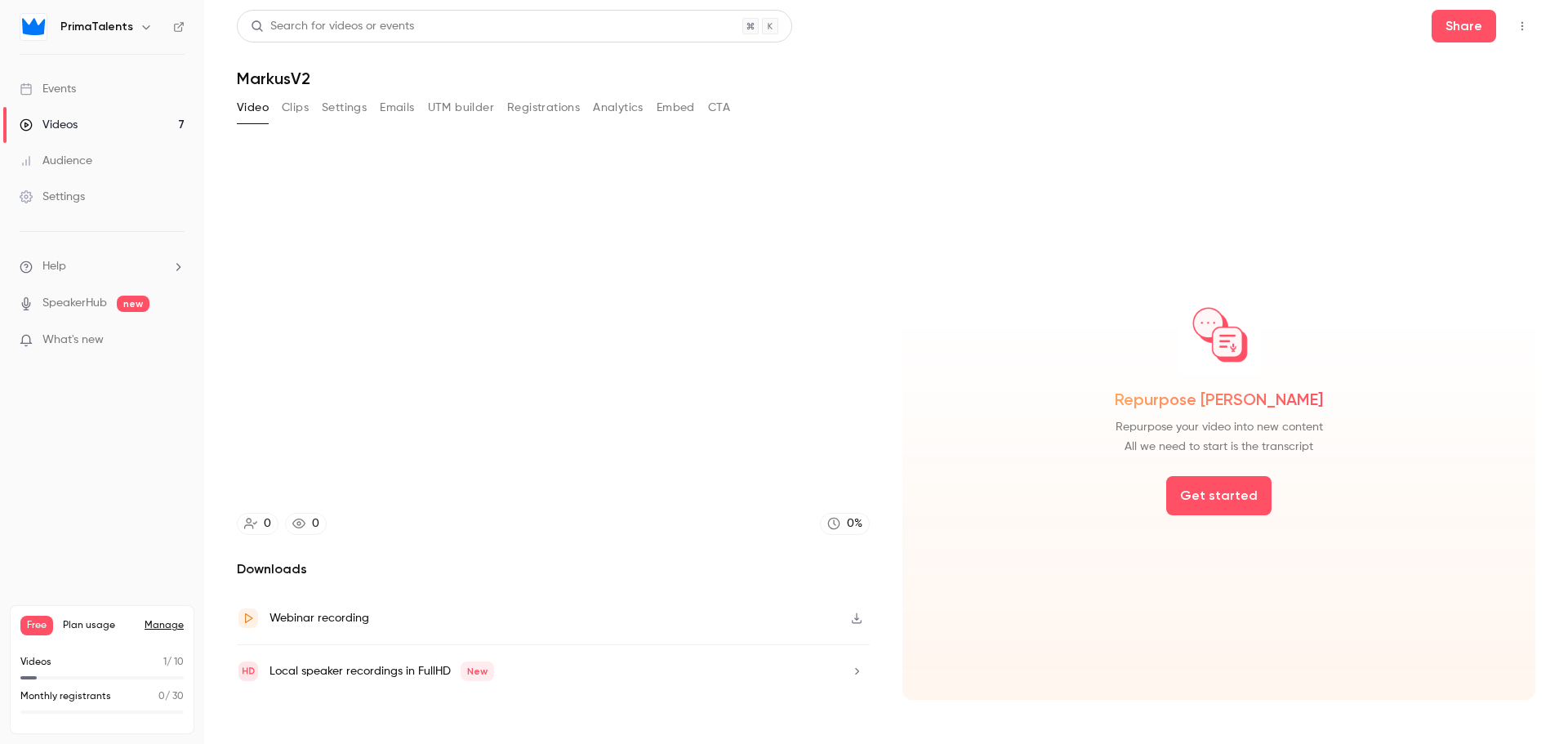
type input "*****"
click at [80, 125] on link "Videos 7" at bounding box center [102, 125] width 205 height 36
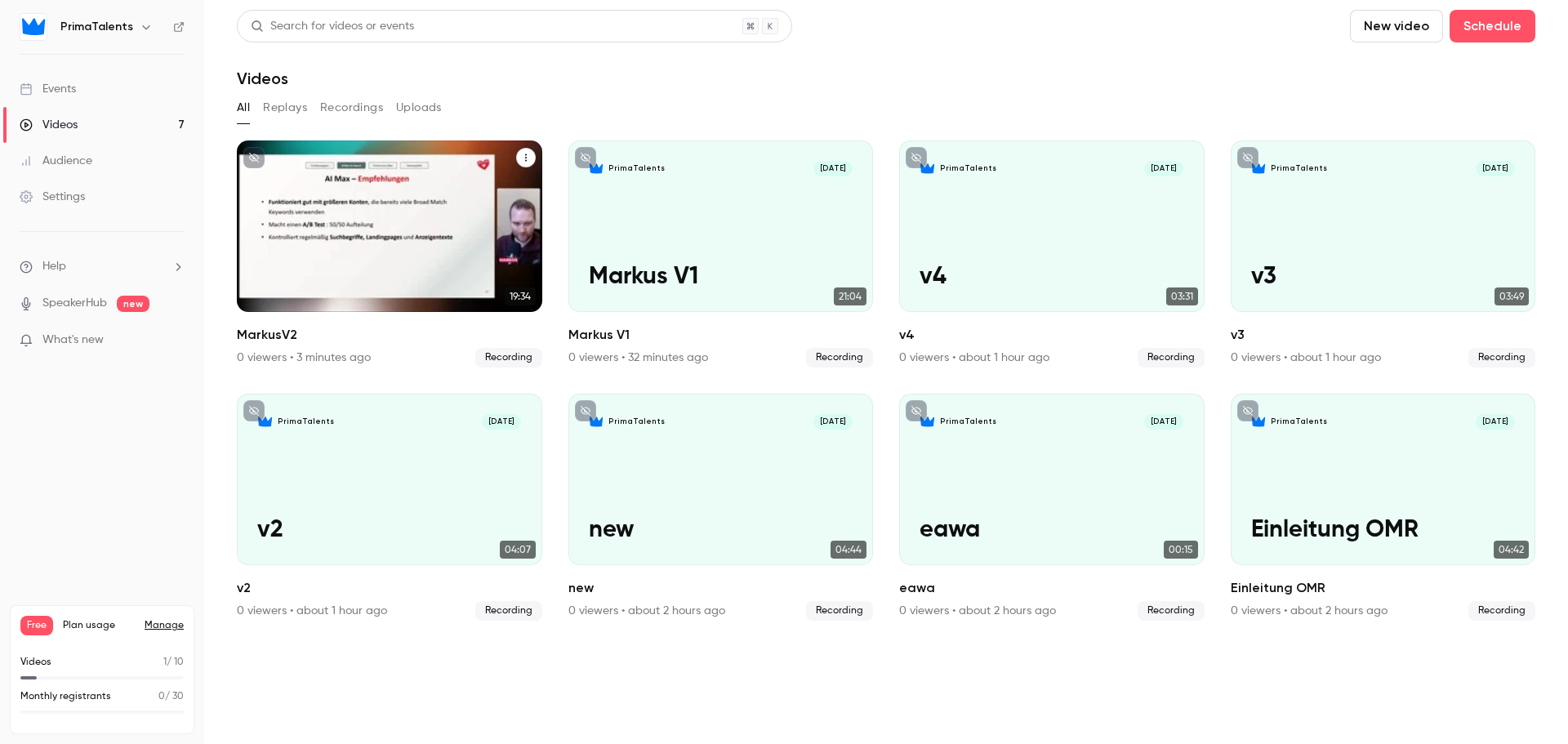
click at [433, 208] on div "PrimaTalents [DATE] MarkusV2" at bounding box center [390, 226] width 306 height 171
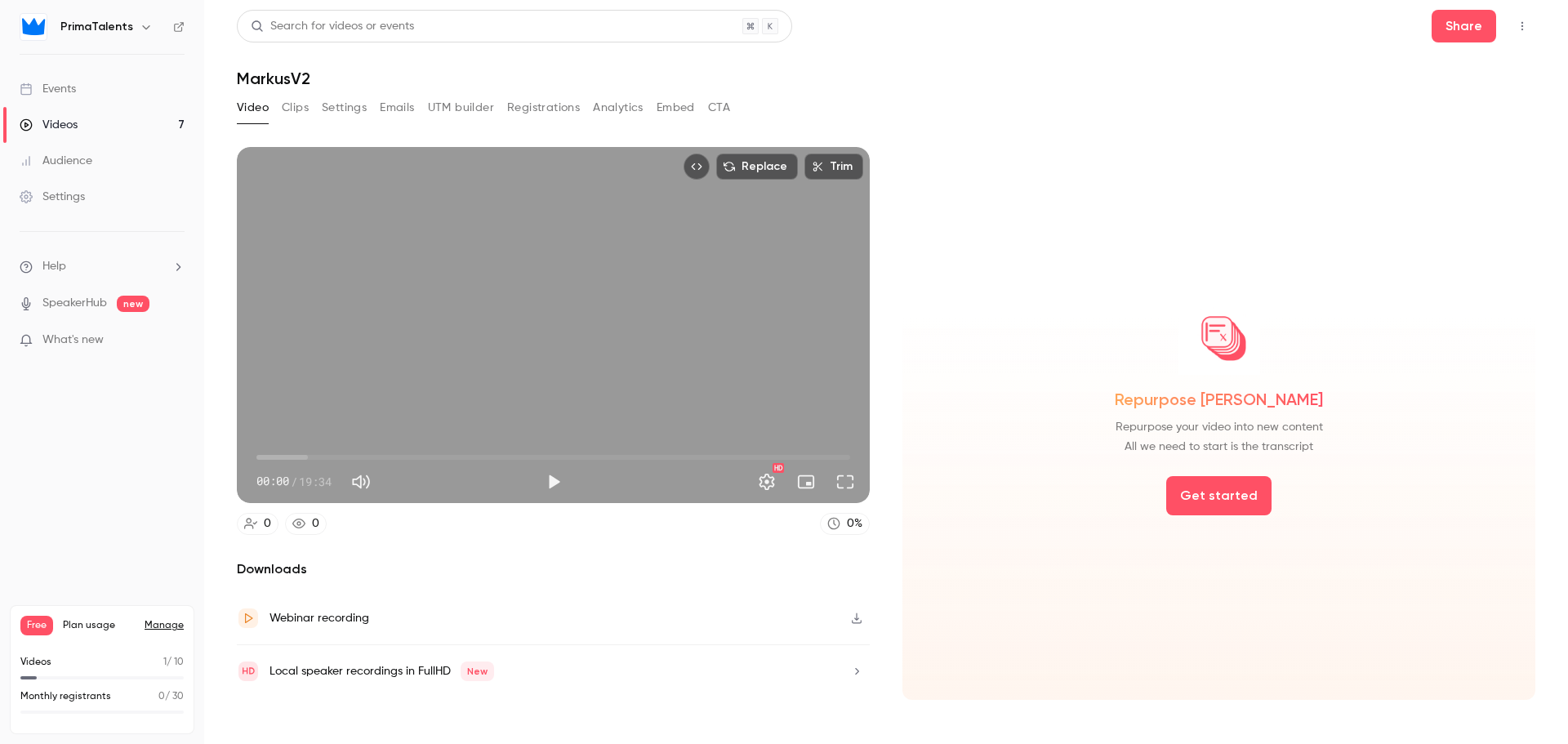
click at [859, 616] on icon "button" at bounding box center [857, 618] width 13 height 12
click at [269, 454] on span "00:00" at bounding box center [553, 456] width 594 height 26
click at [266, 455] on span "00:24" at bounding box center [268, 456] width 4 height 4
click at [815, 454] on span "18:24" at bounding box center [553, 456] width 594 height 26
click at [835, 454] on span "18:24" at bounding box center [553, 456] width 594 height 26
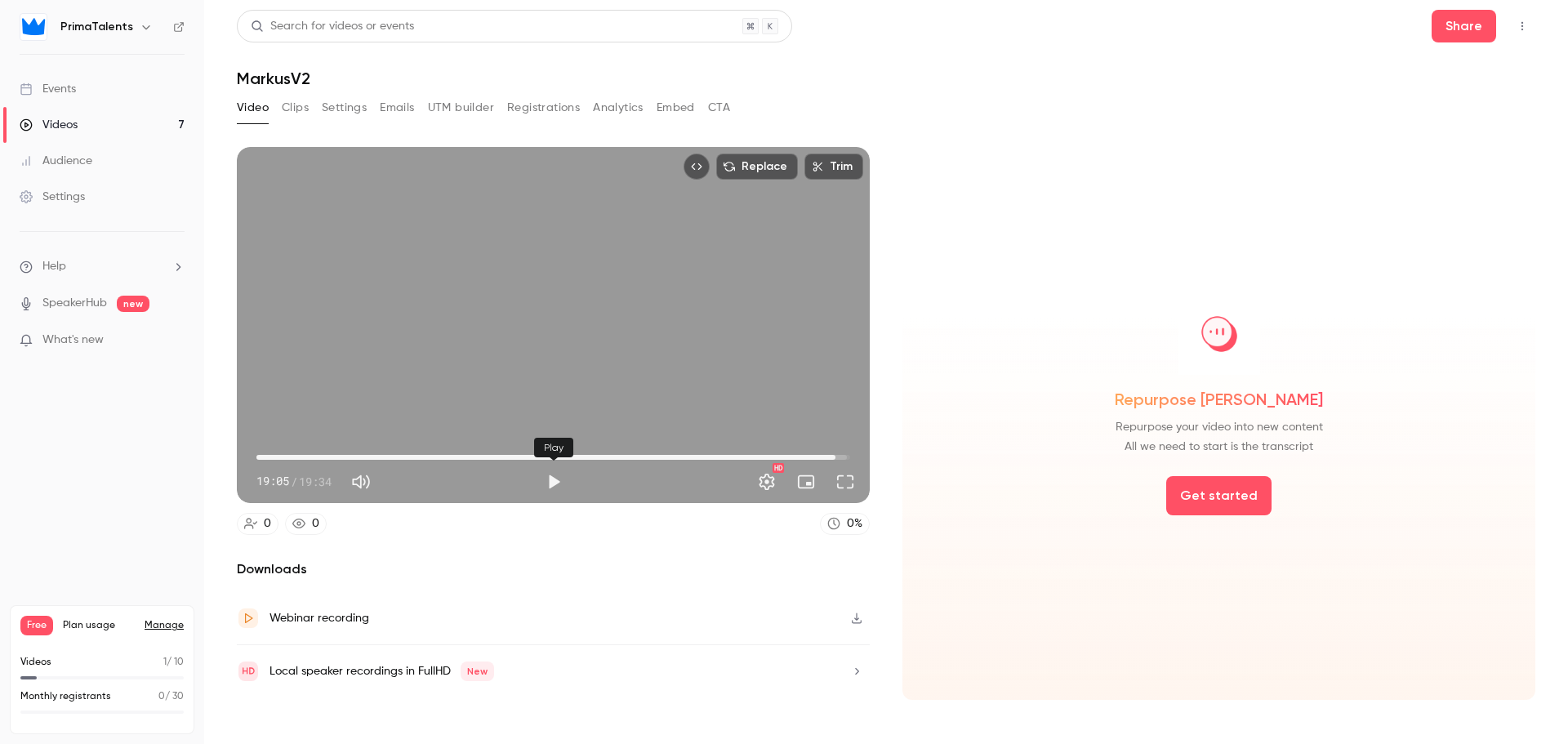
click at [539, 486] on button "Play" at bounding box center [553, 481] width 33 height 33
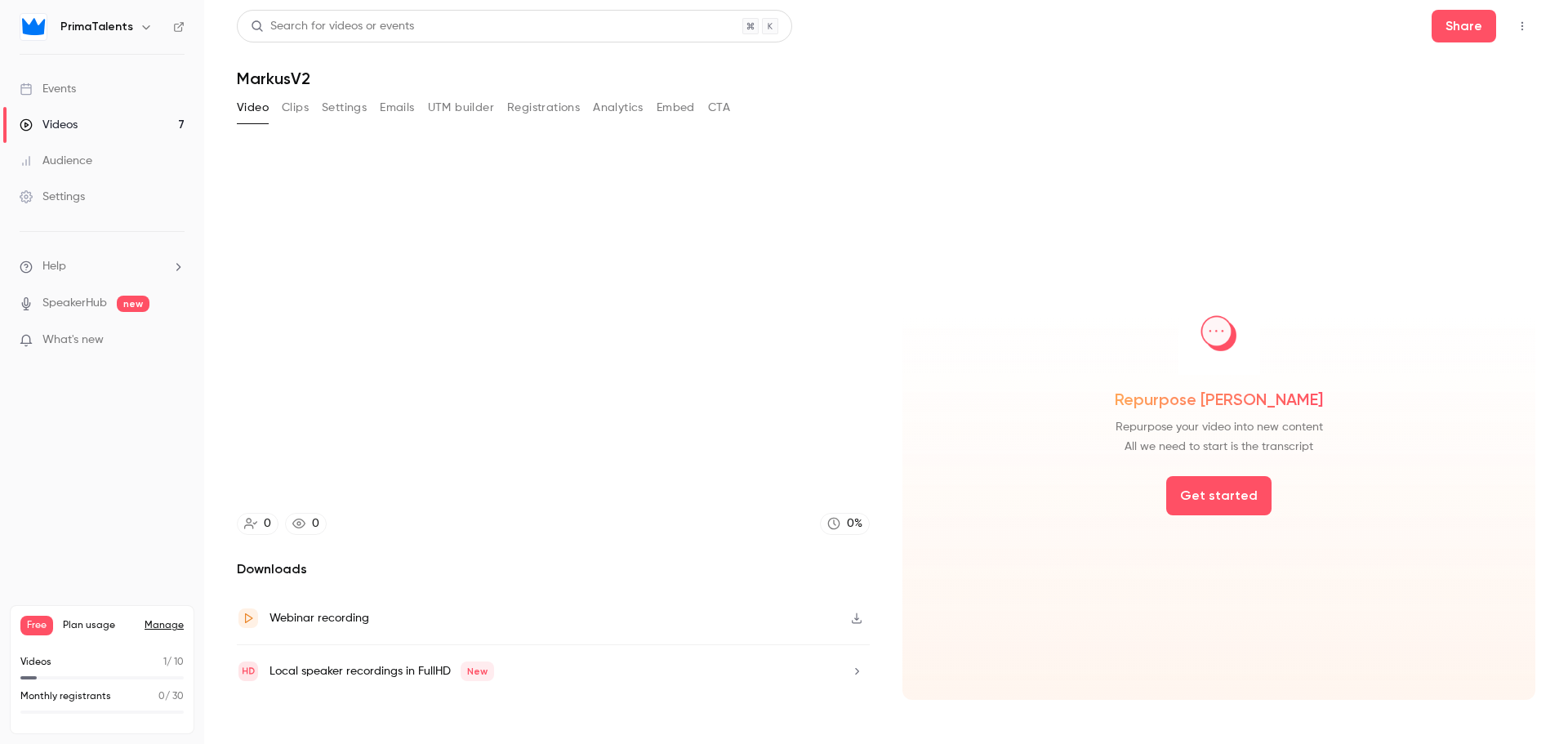
type input "******"
